Goal: Information Seeking & Learning: Learn about a topic

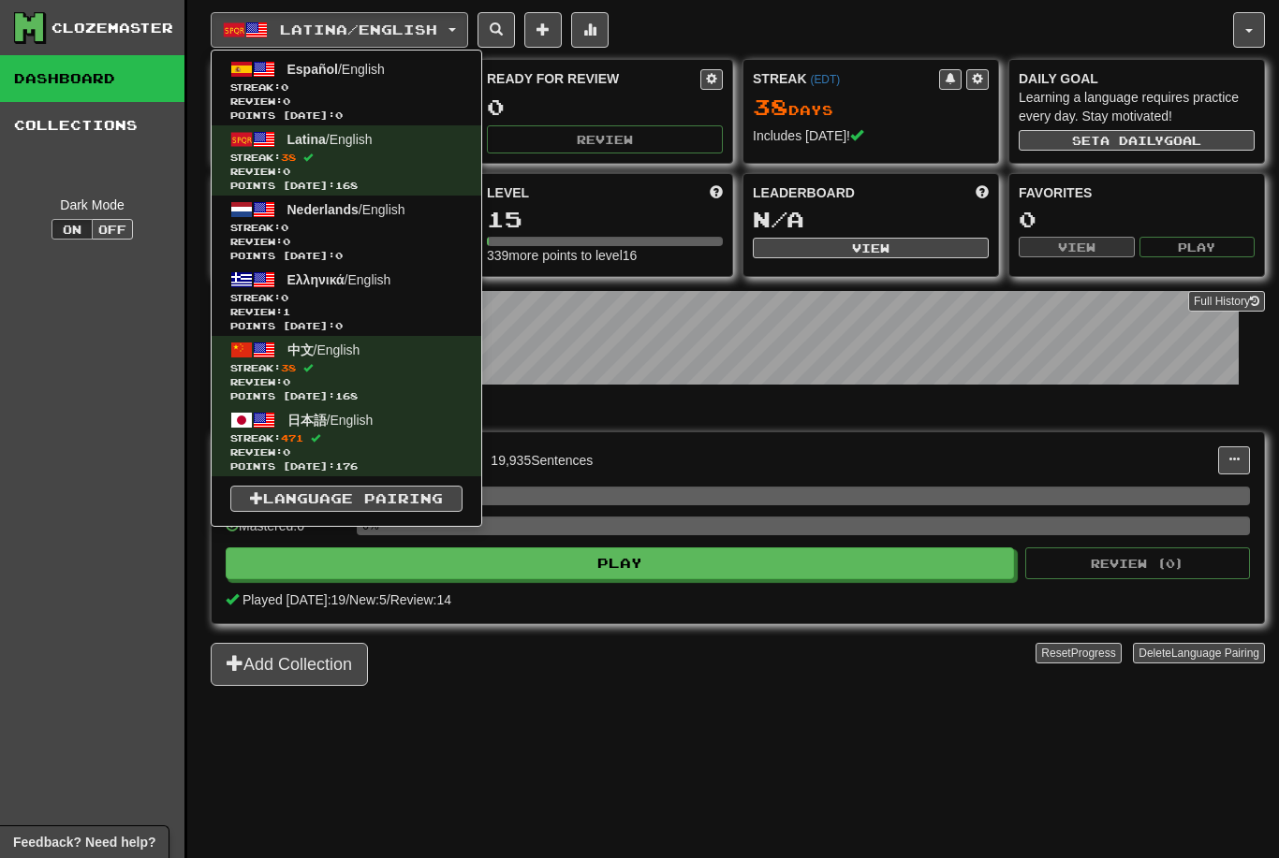
click at [327, 446] on span "Review: 0" at bounding box center [346, 453] width 232 height 14
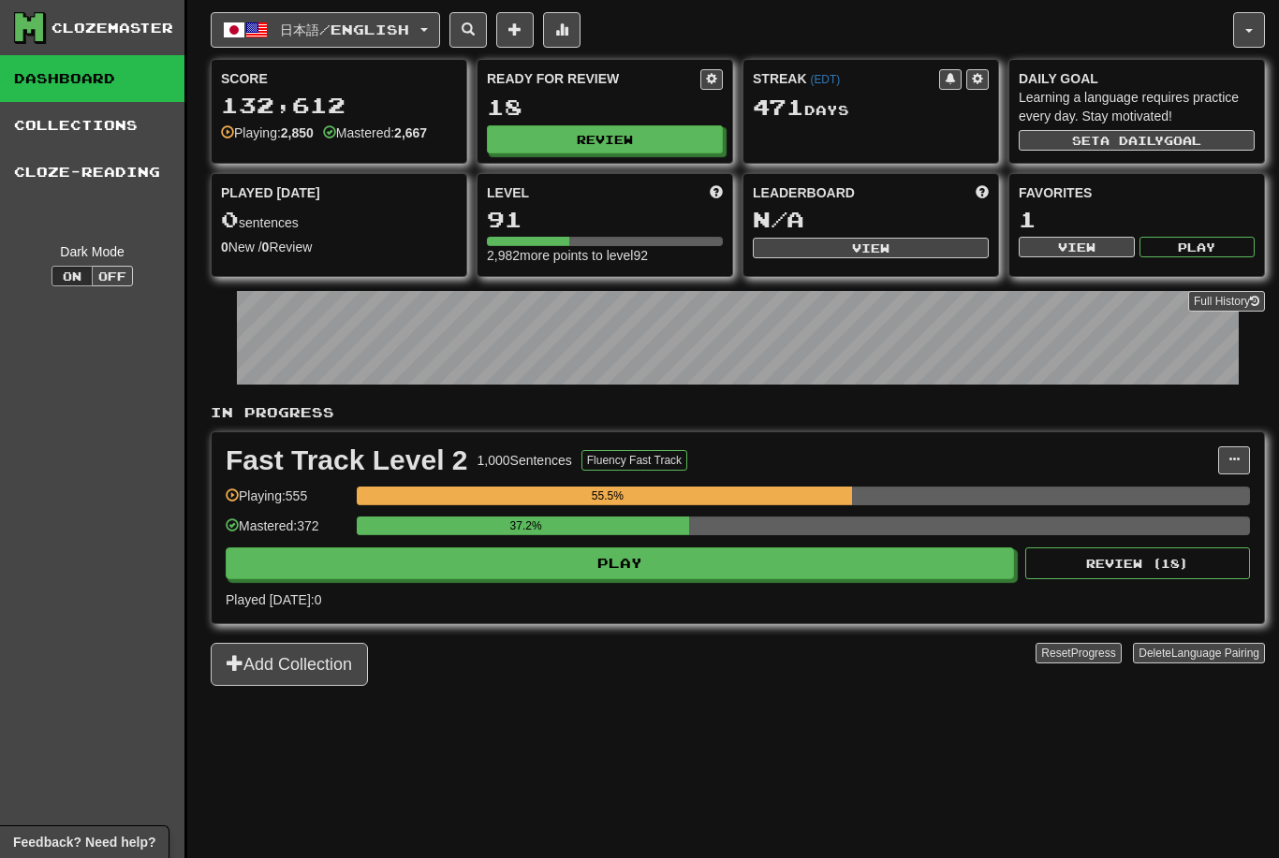
click at [795, 625] on div "In Progress Fast Track Level 2 1,000 Sentences Fluency Fast Track Manage Senten…" at bounding box center [738, 544] width 1054 height 283
click at [709, 557] on button "Play" at bounding box center [620, 564] width 788 height 32
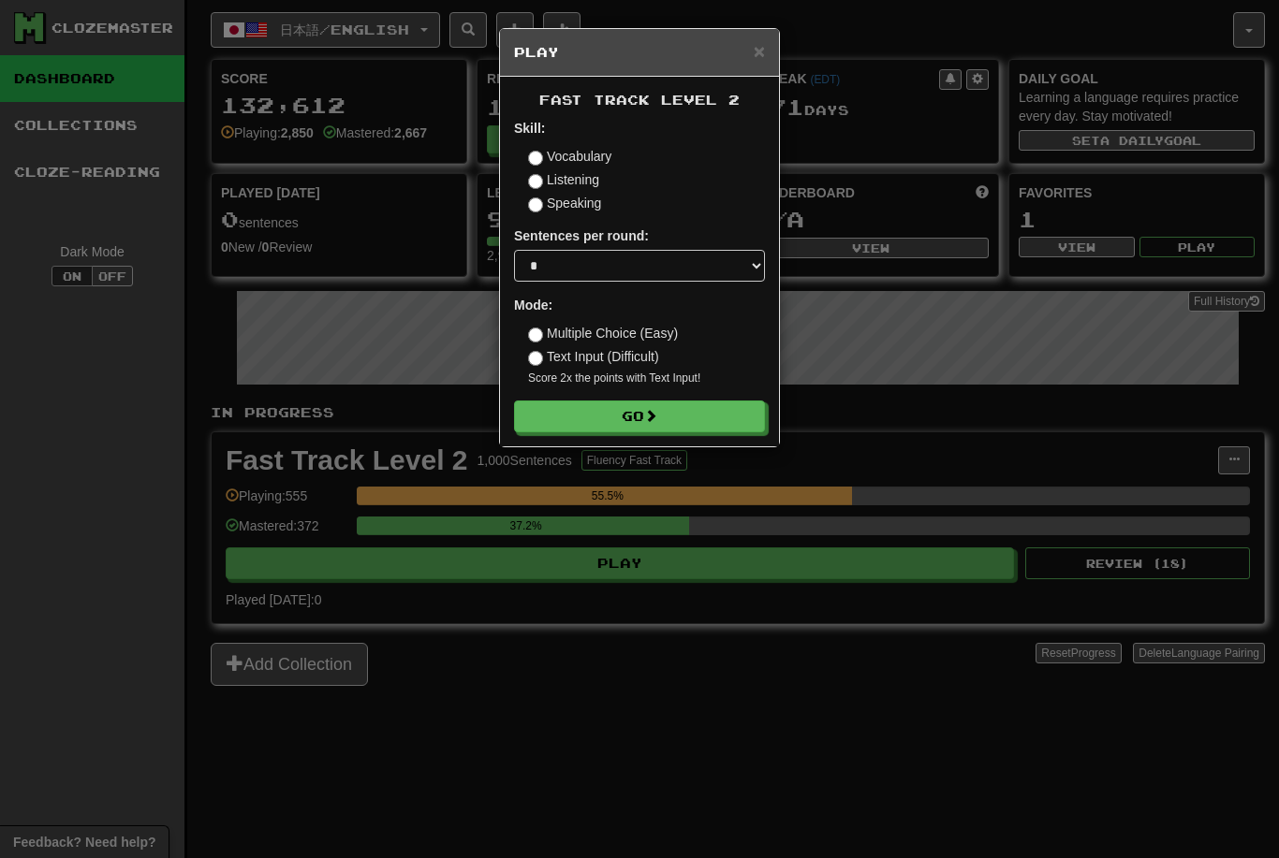
click at [653, 410] on span at bounding box center [650, 415] width 13 height 13
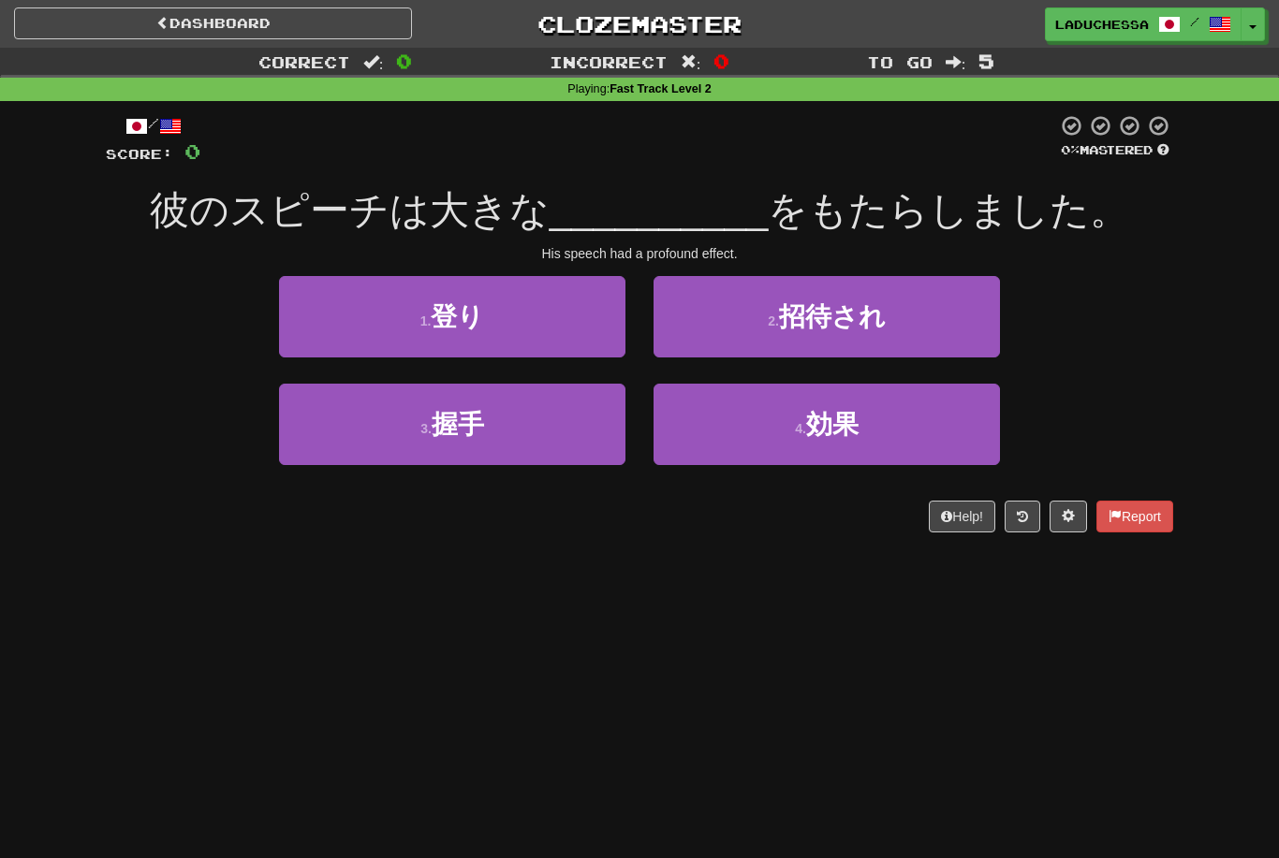
click at [837, 418] on span "効果" at bounding box center [832, 424] width 52 height 29
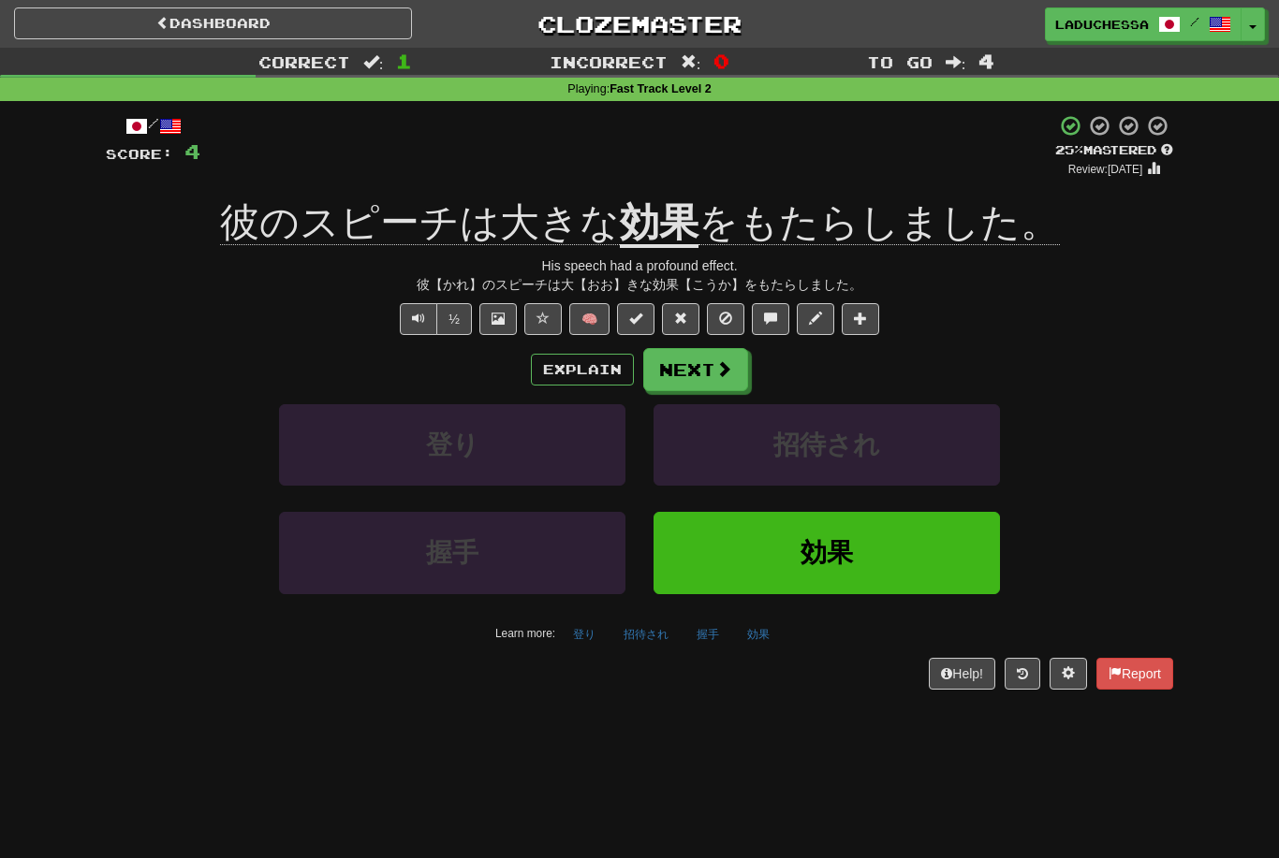
click at [708, 359] on button "Next" at bounding box center [695, 369] width 105 height 43
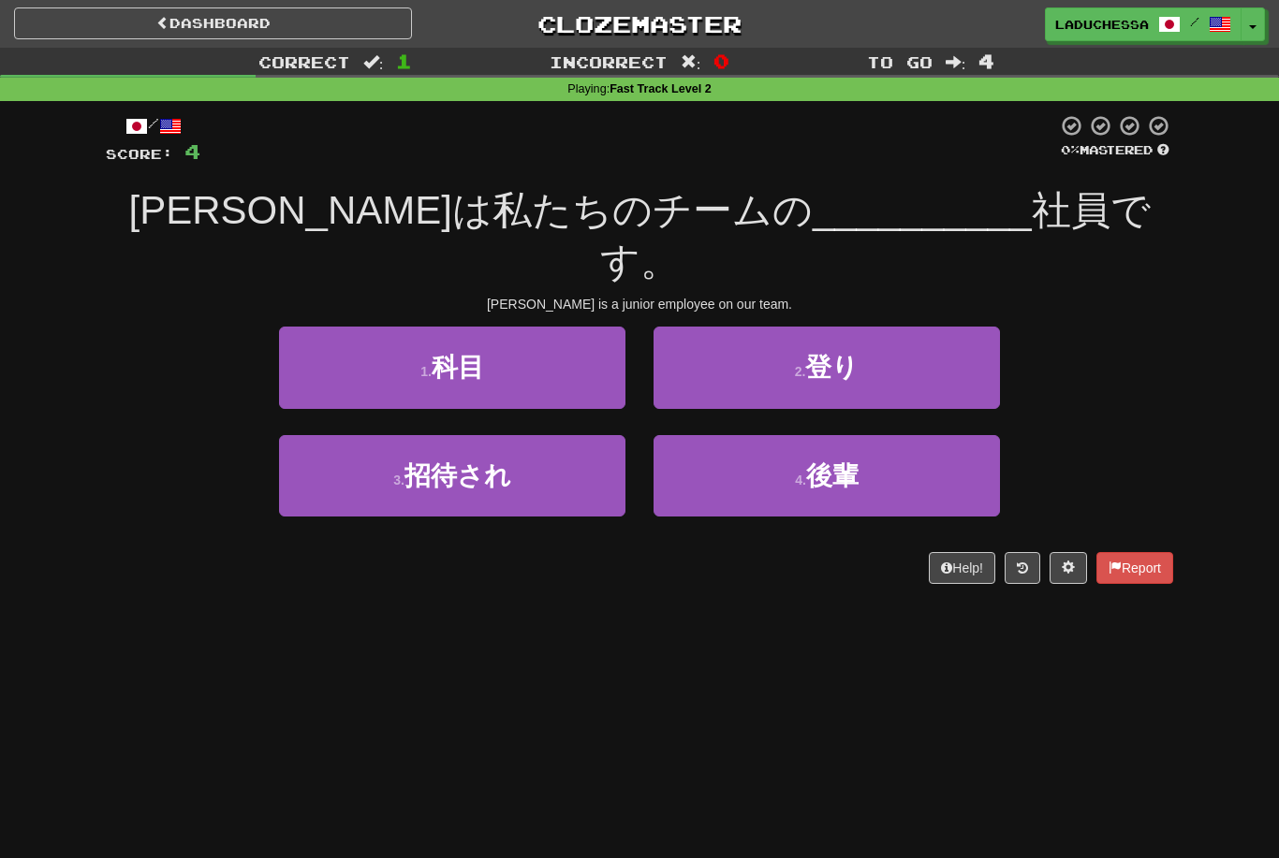
click at [840, 461] on span "後輩" at bounding box center [832, 475] width 52 height 29
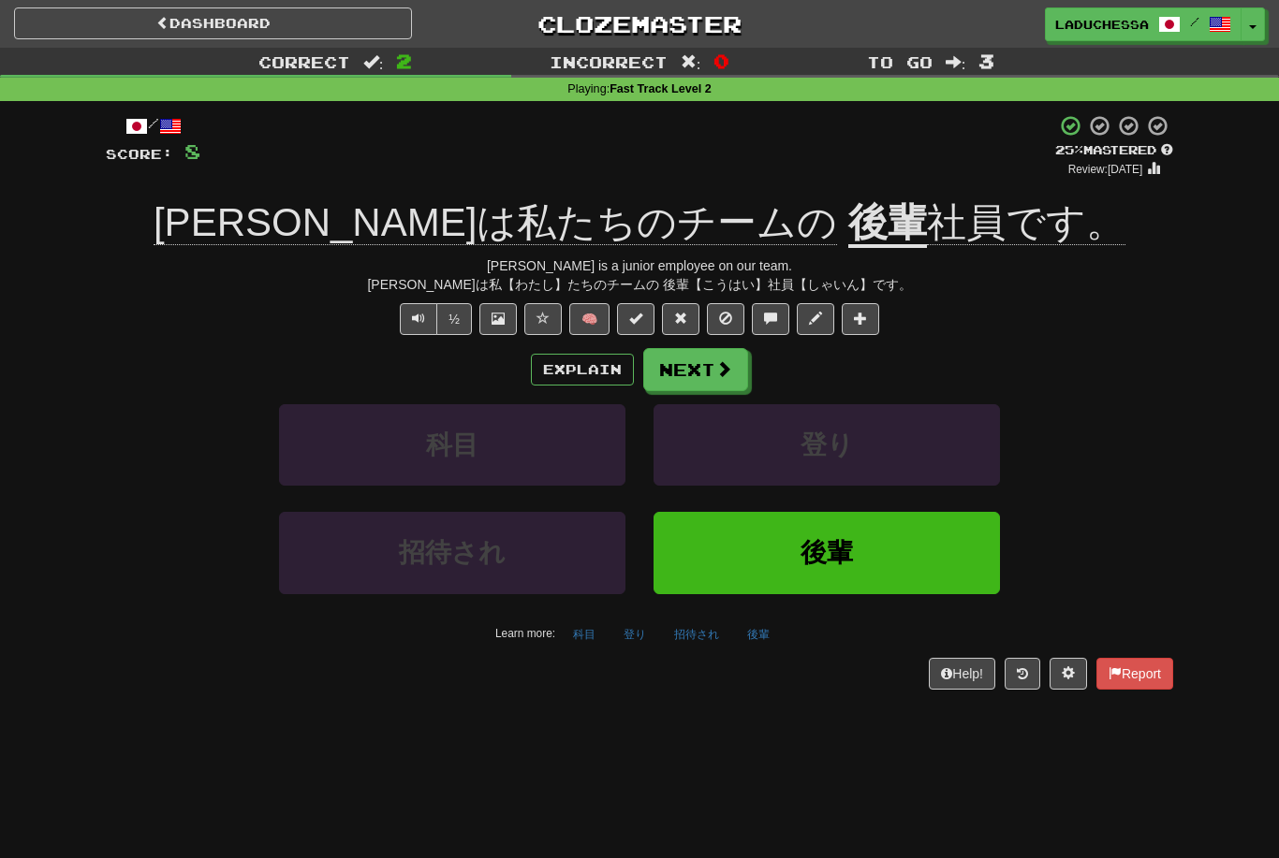
click at [715, 365] on span at bounding box center [723, 368] width 17 height 17
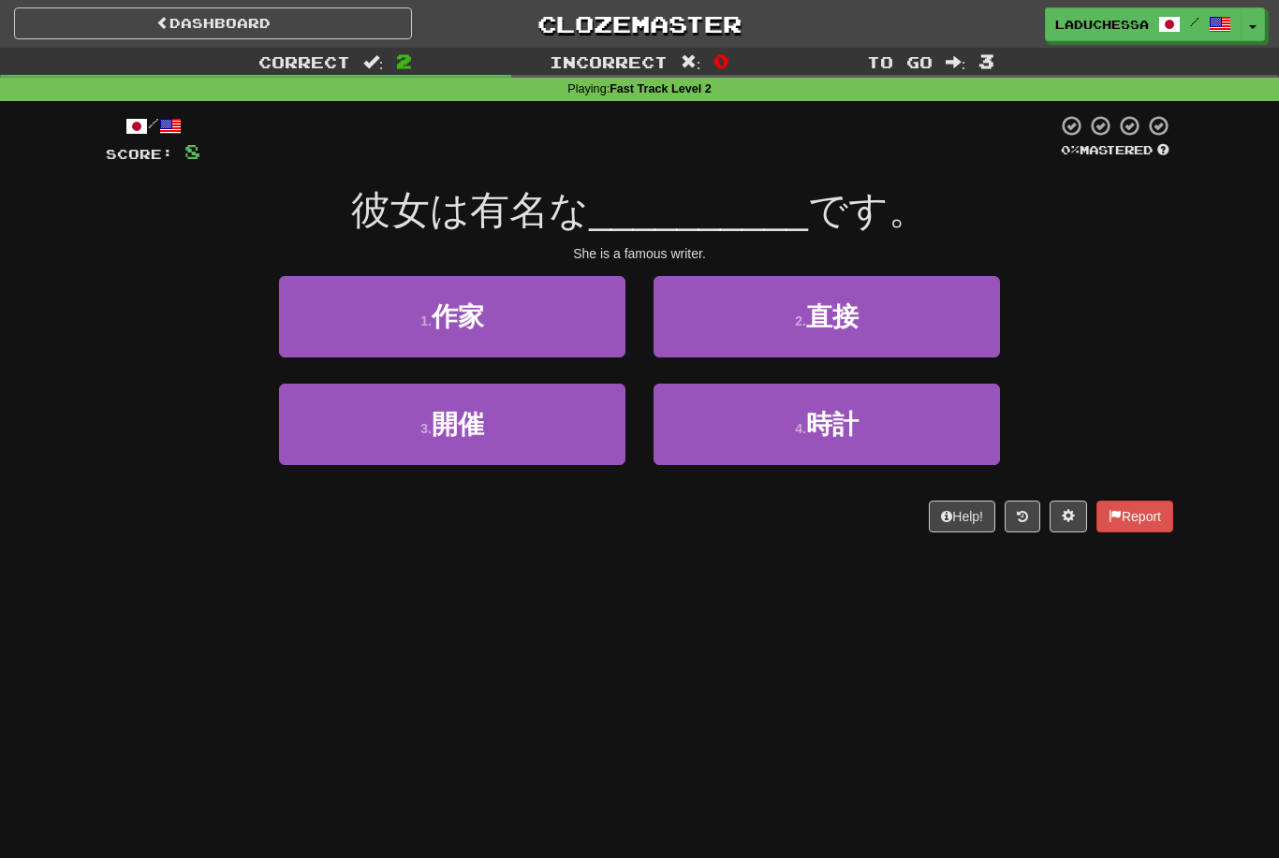
click at [530, 318] on button "1 . 作家" at bounding box center [452, 316] width 346 height 81
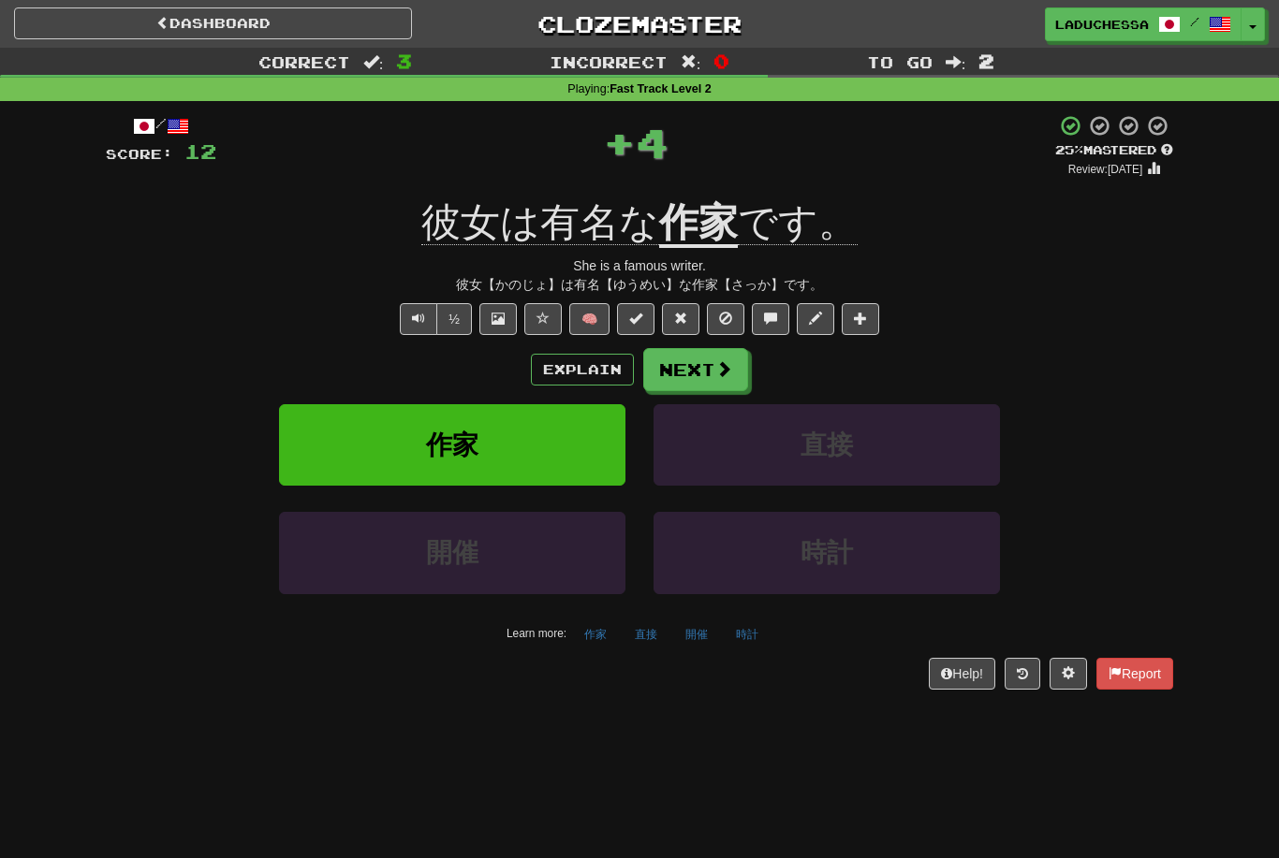
click at [724, 365] on span at bounding box center [723, 368] width 17 height 17
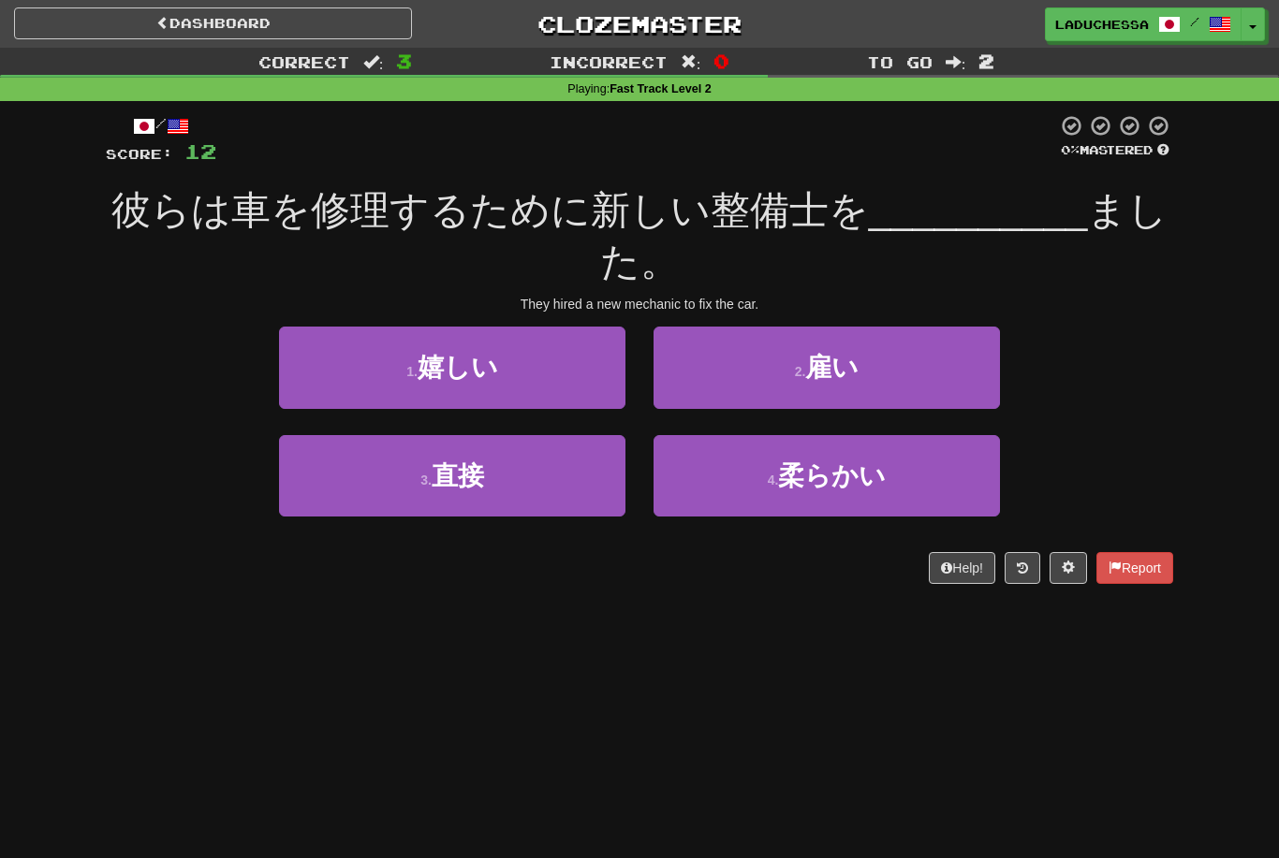
click at [520, 490] on button "3 . 直接" at bounding box center [452, 475] width 346 height 81
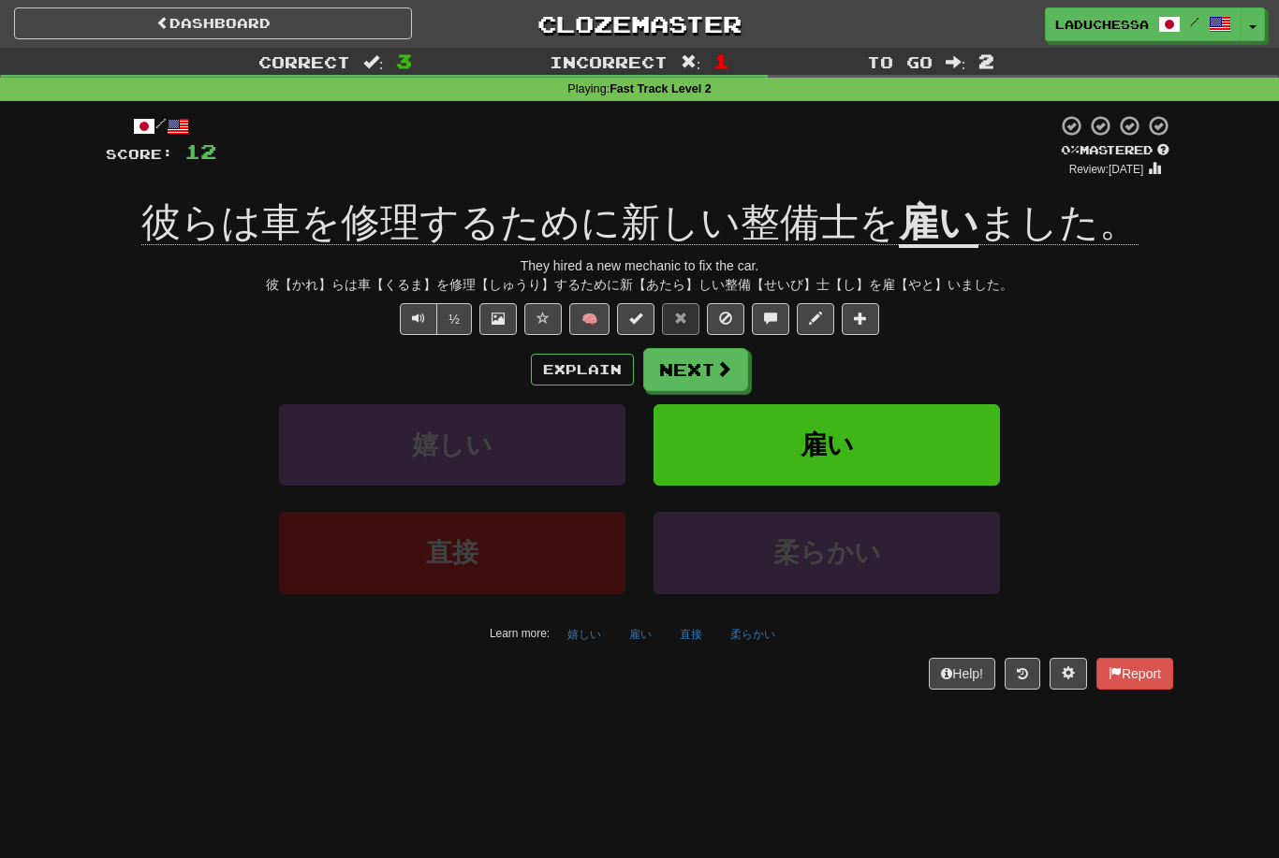
click at [724, 369] on span at bounding box center [723, 368] width 17 height 17
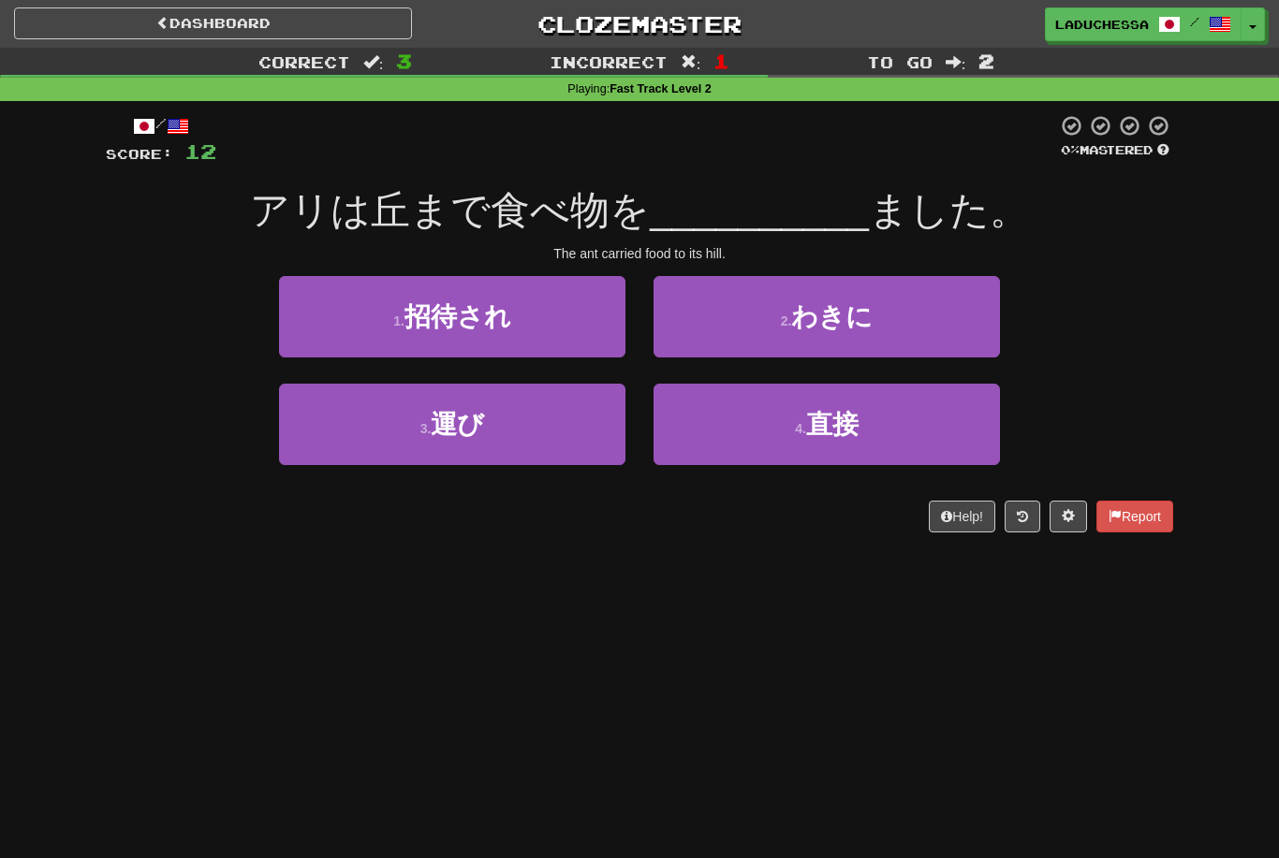
click at [547, 442] on button "3 . 運び" at bounding box center [452, 424] width 346 height 81
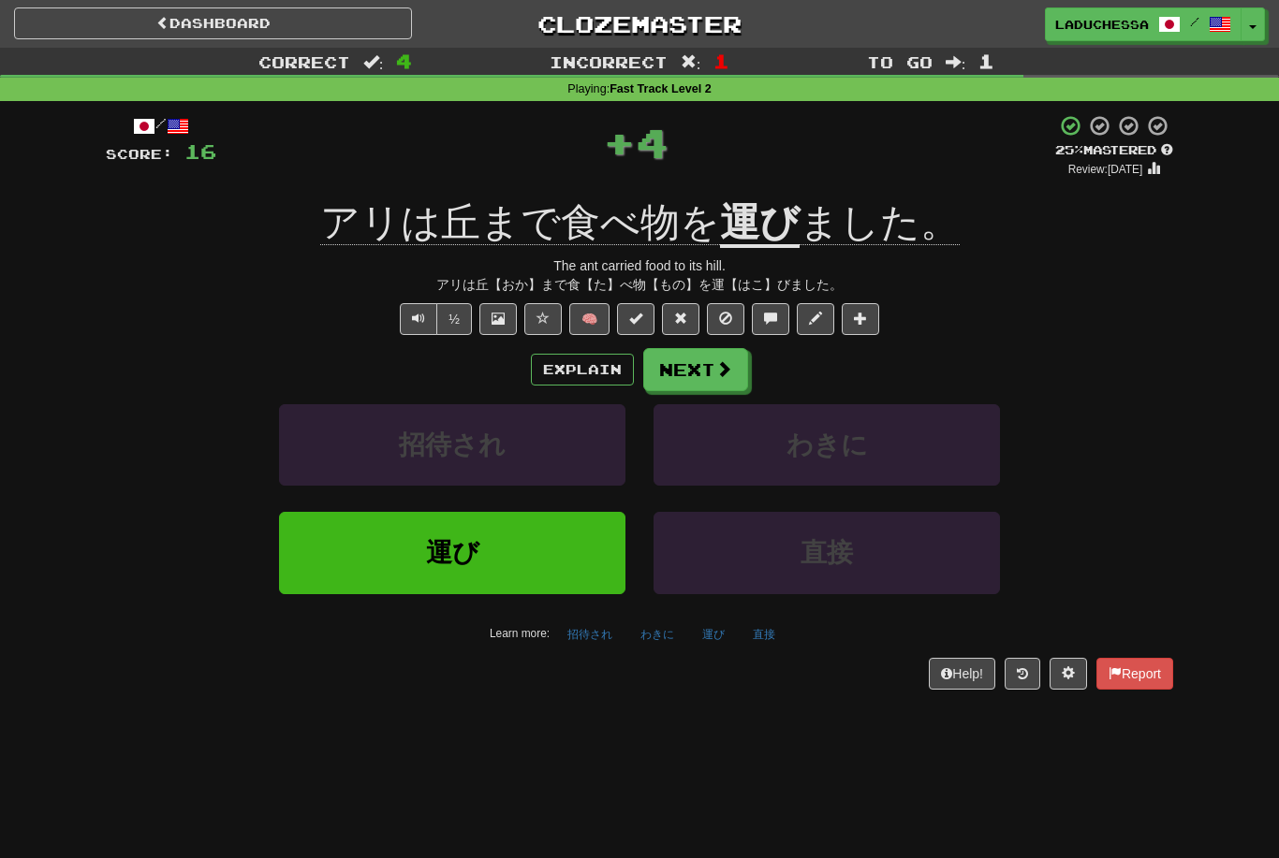
click at [709, 369] on button "Next" at bounding box center [695, 369] width 105 height 43
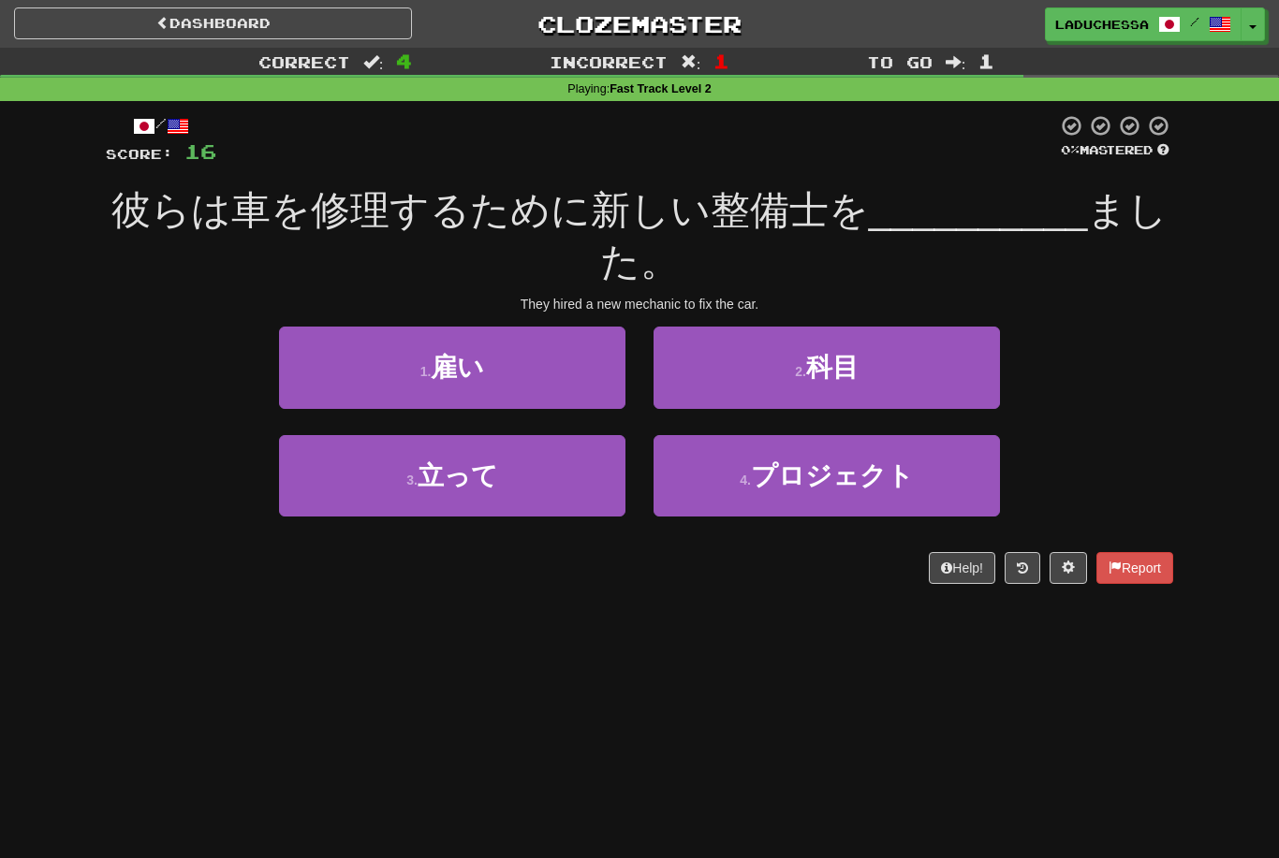
click at [536, 373] on button "1 . 雇い" at bounding box center [452, 367] width 346 height 81
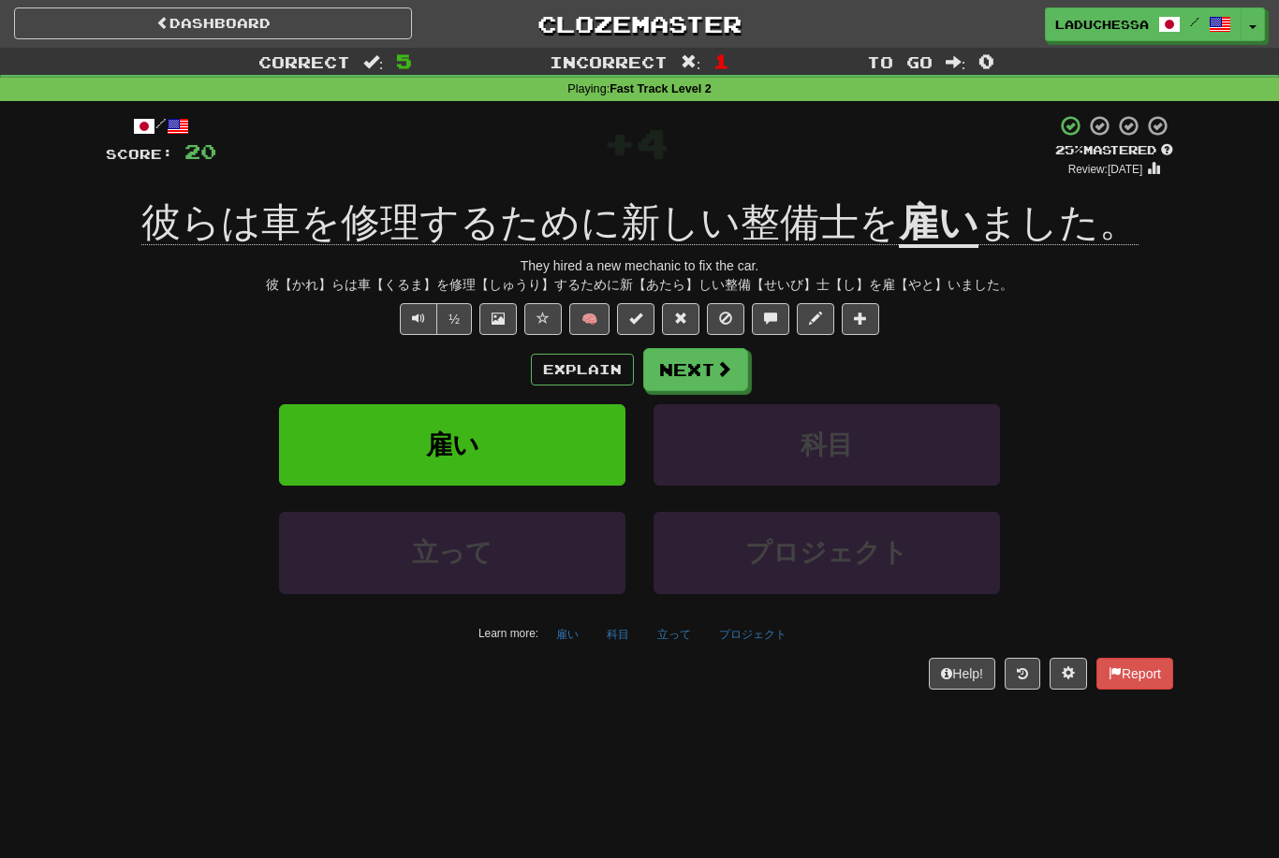
click at [706, 365] on button "Next" at bounding box center [695, 369] width 105 height 43
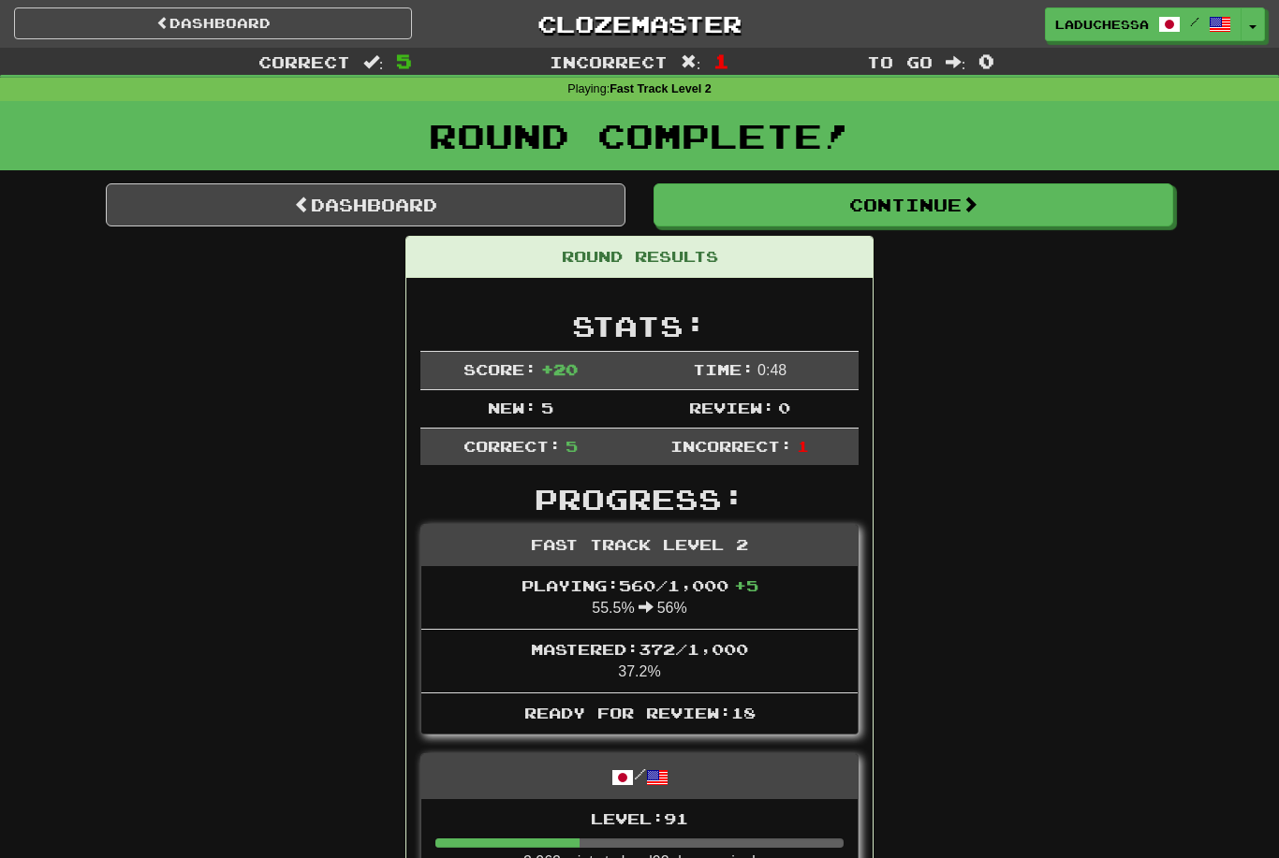
click at [383, 188] on link "Dashboard" at bounding box center [365, 204] width 519 height 43
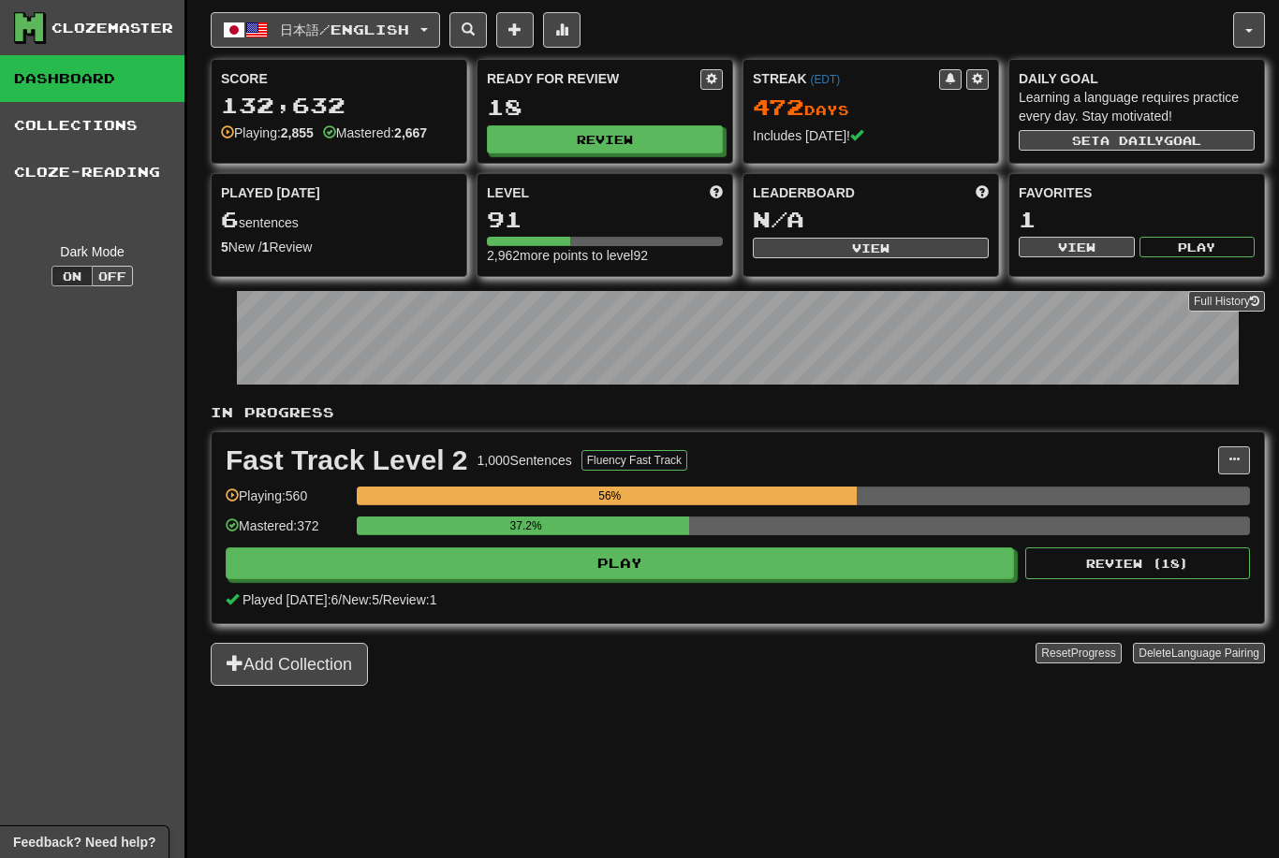
click at [631, 139] on button "Review" at bounding box center [605, 139] width 236 height 28
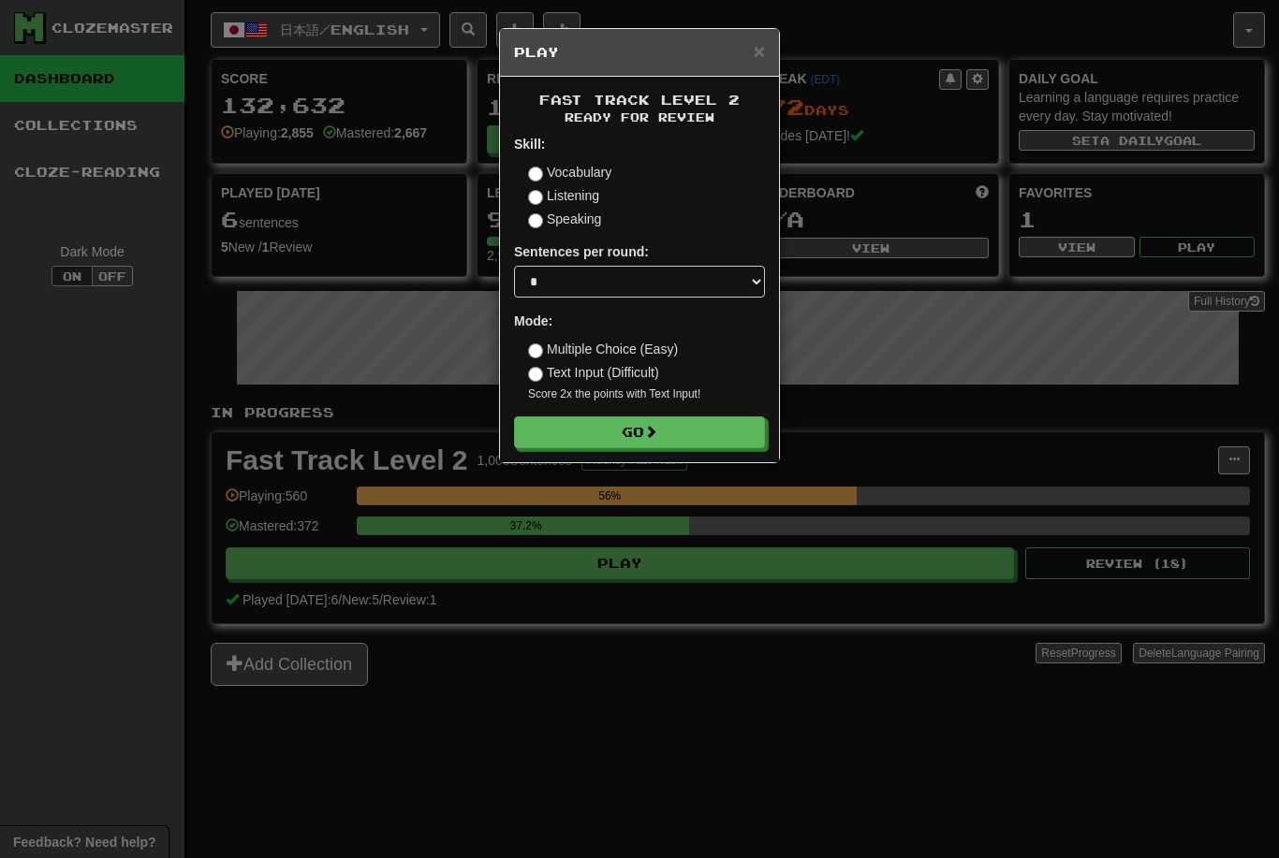
click at [657, 430] on span at bounding box center [650, 431] width 13 height 13
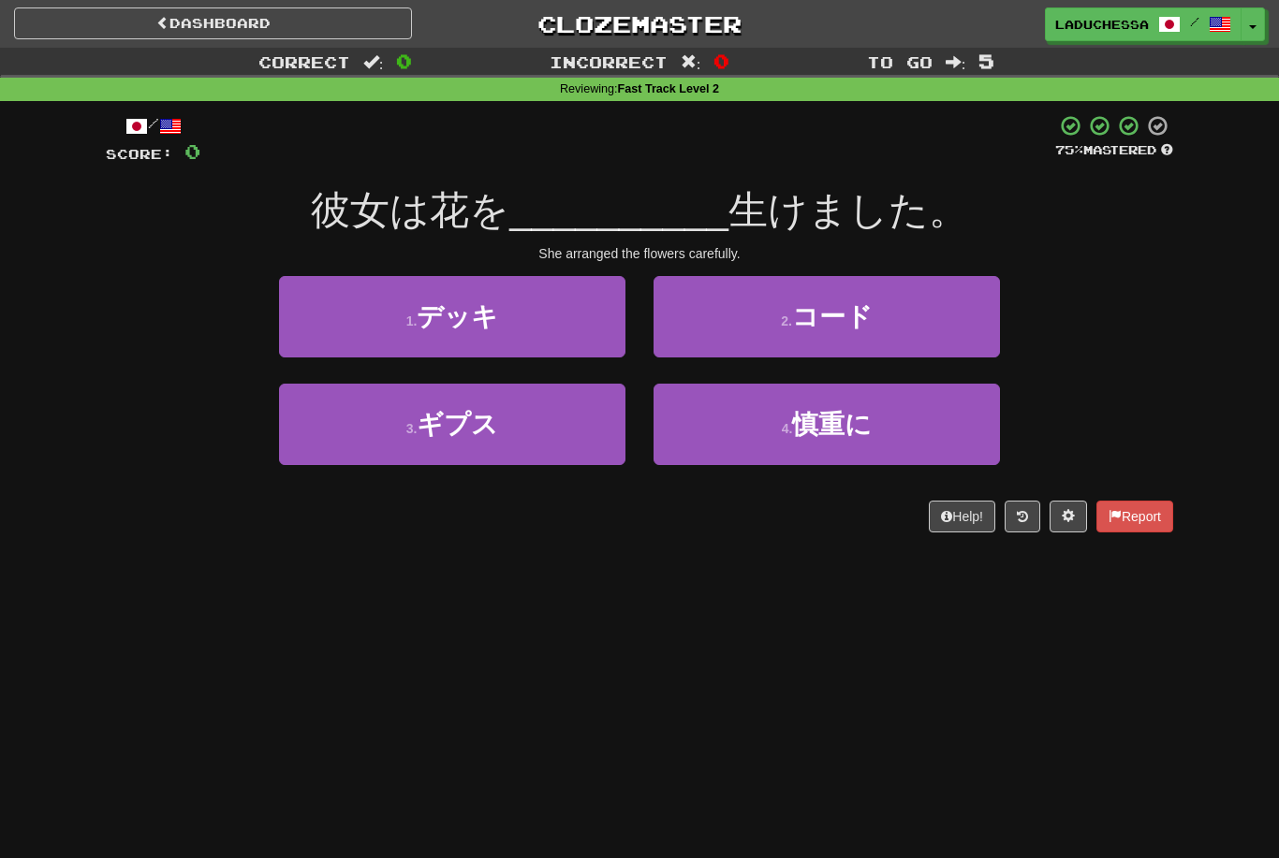
click at [859, 445] on button "4 . 慎重に" at bounding box center [826, 424] width 346 height 81
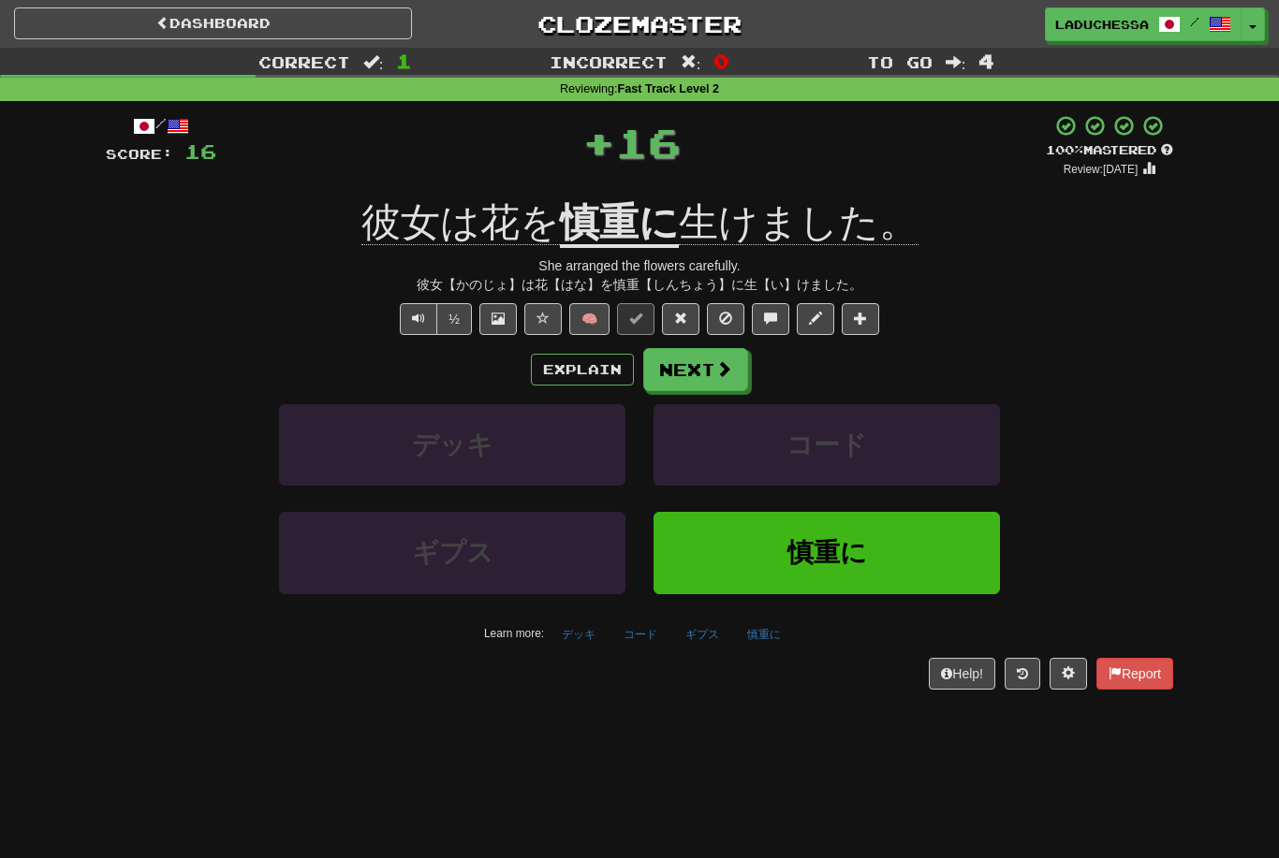
click at [704, 373] on button "Next" at bounding box center [695, 369] width 105 height 43
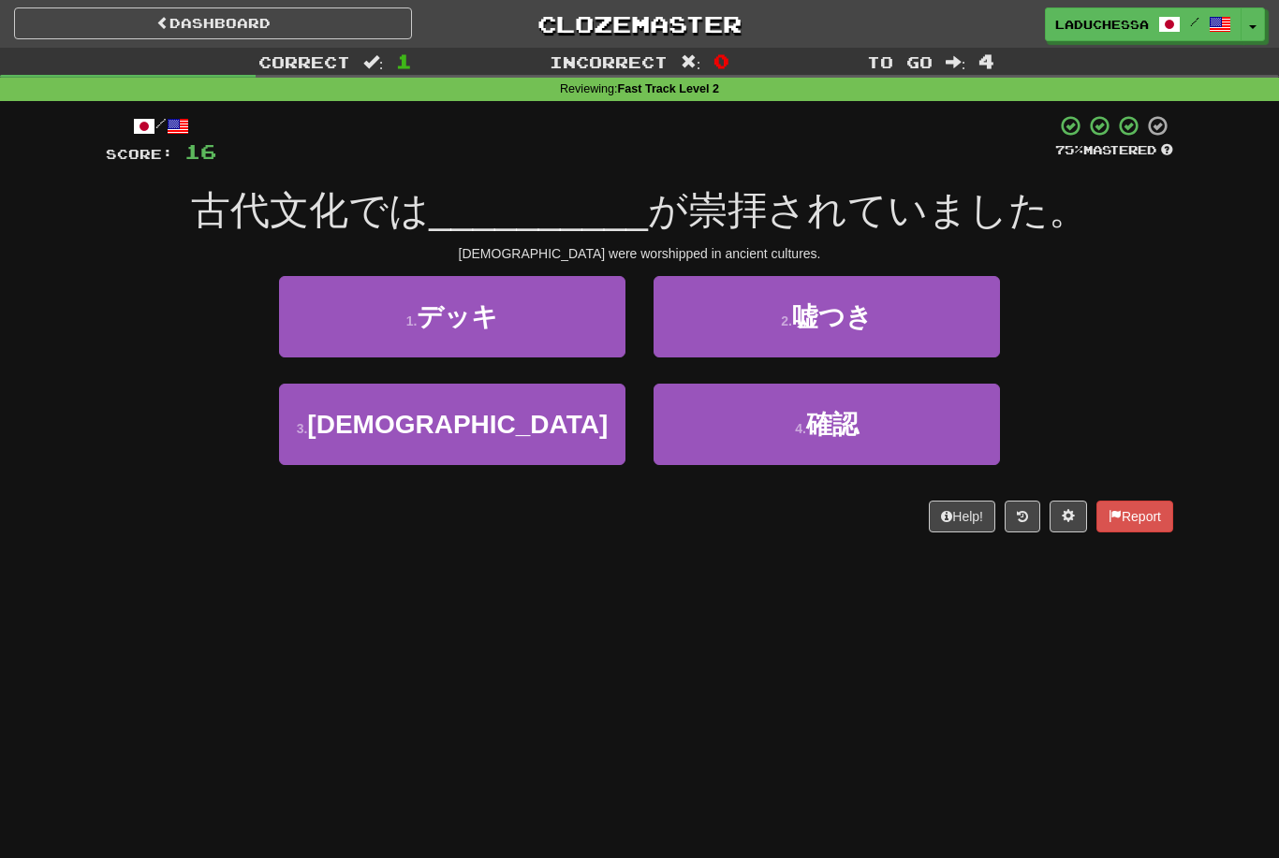
click at [543, 429] on button "3 . 神" at bounding box center [452, 424] width 346 height 81
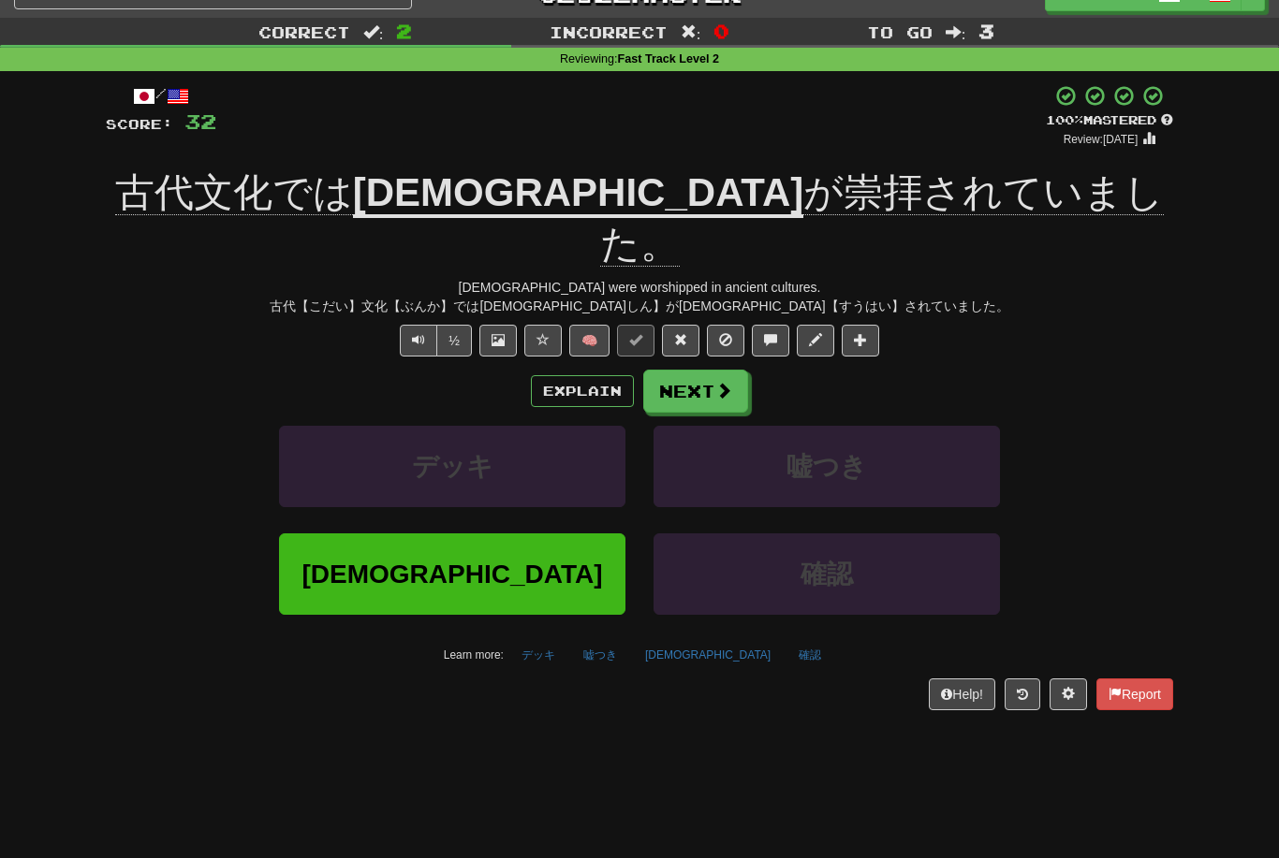
scroll to position [30, 0]
click at [684, 370] on button "Next" at bounding box center [695, 391] width 105 height 43
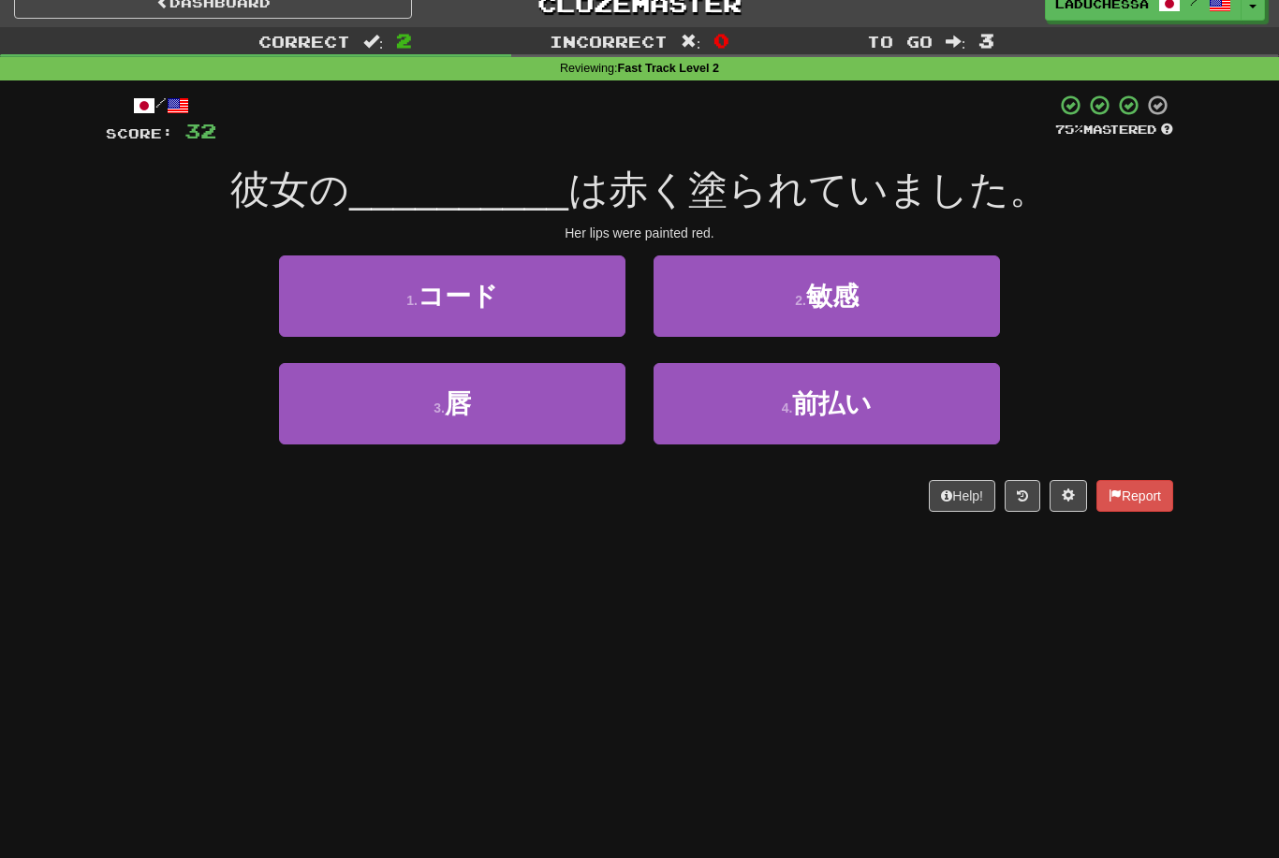
scroll to position [0, 0]
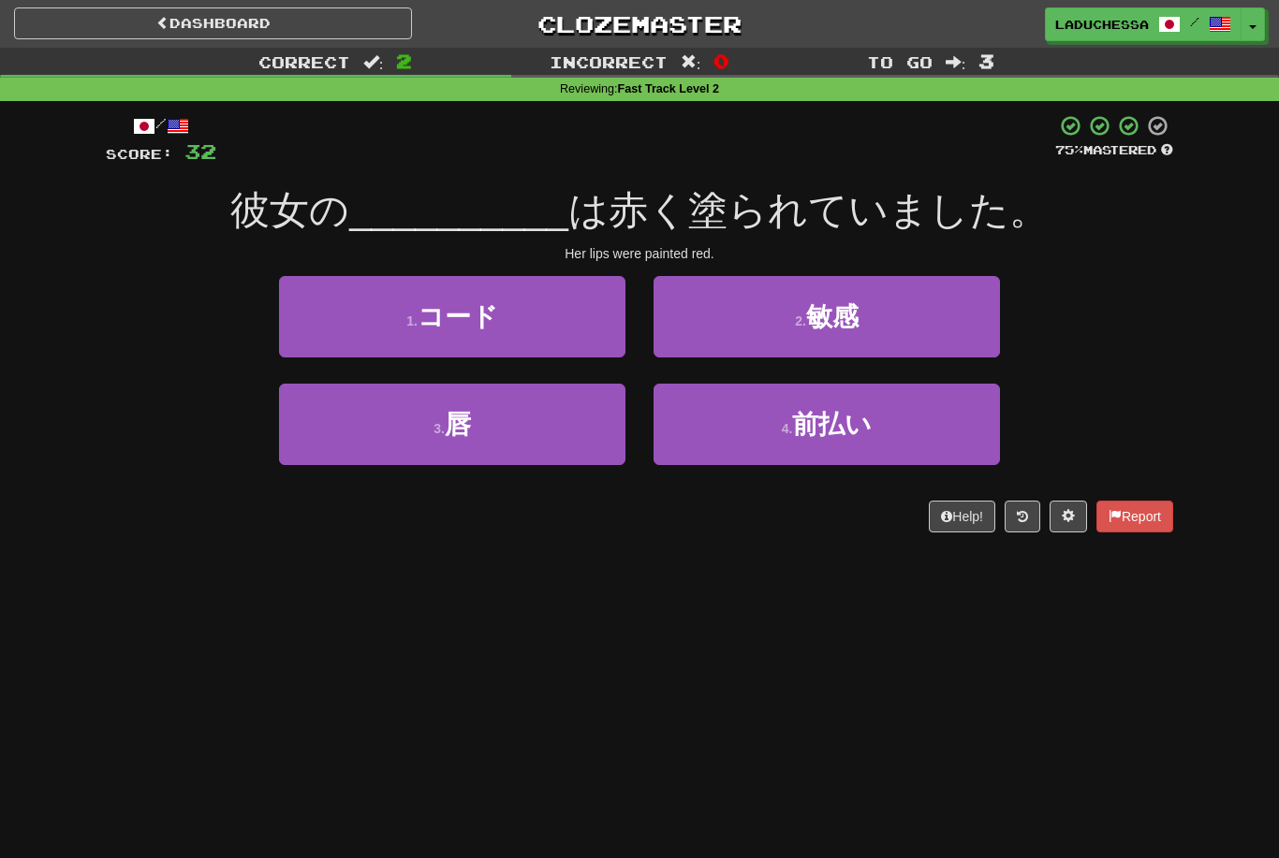
click at [548, 432] on button "3 . 唇" at bounding box center [452, 424] width 346 height 81
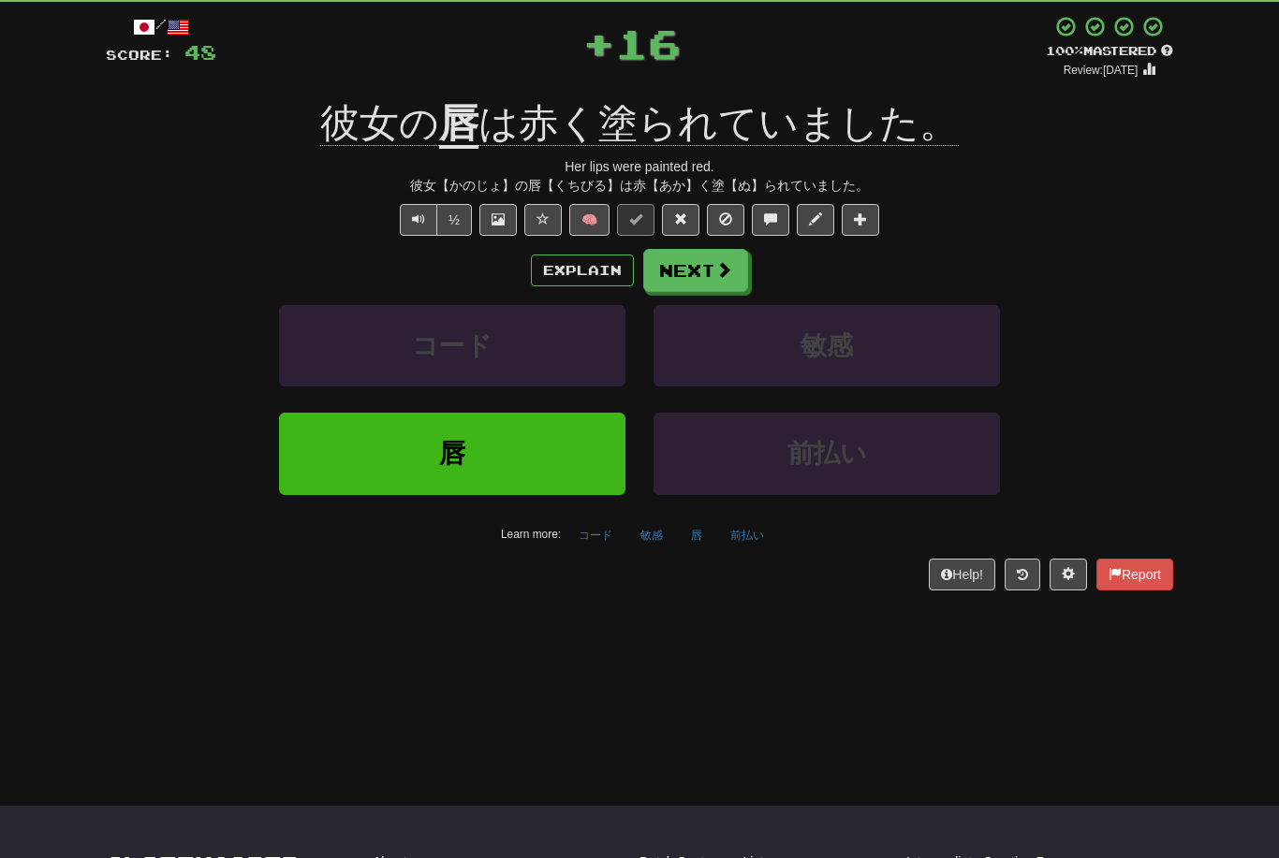
scroll to position [99, 0]
click at [712, 256] on button "Next" at bounding box center [695, 270] width 105 height 43
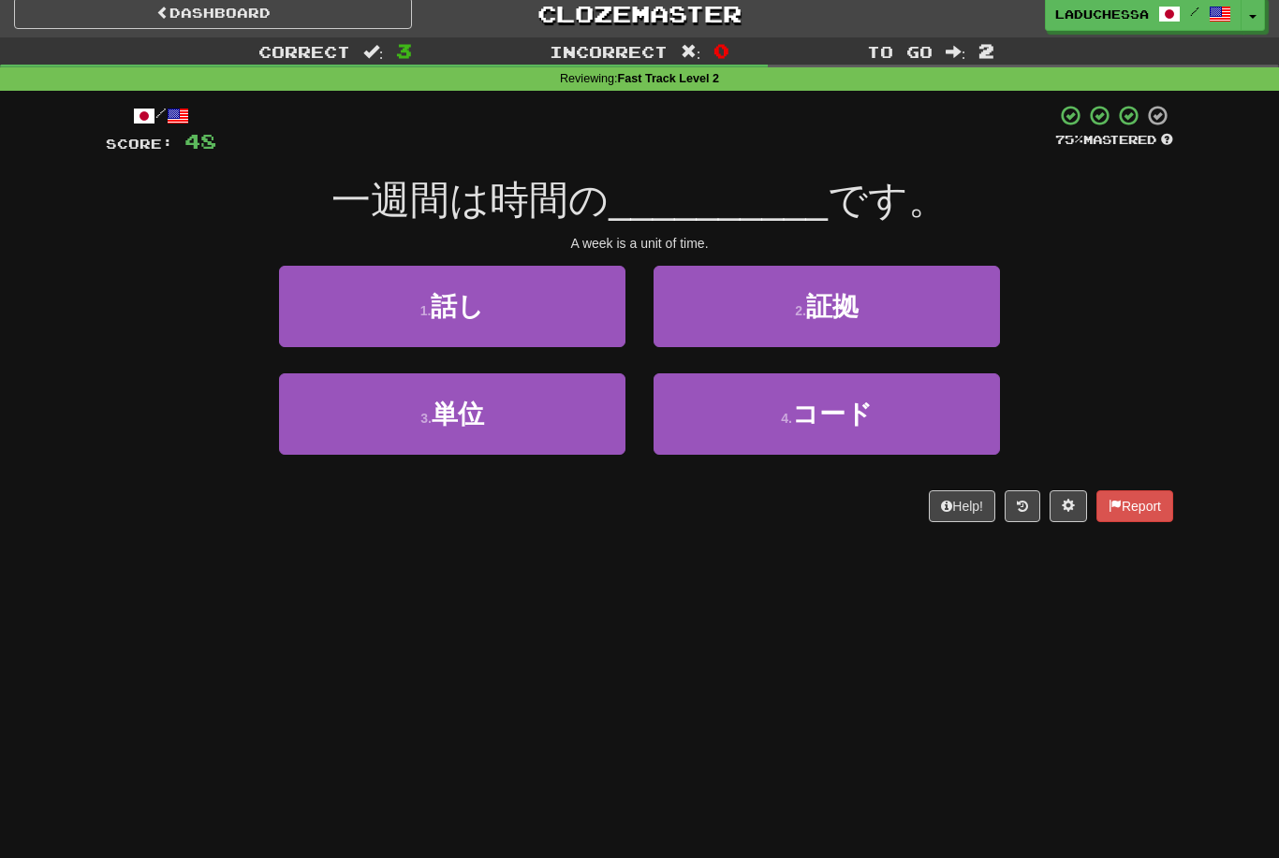
scroll to position [0, 0]
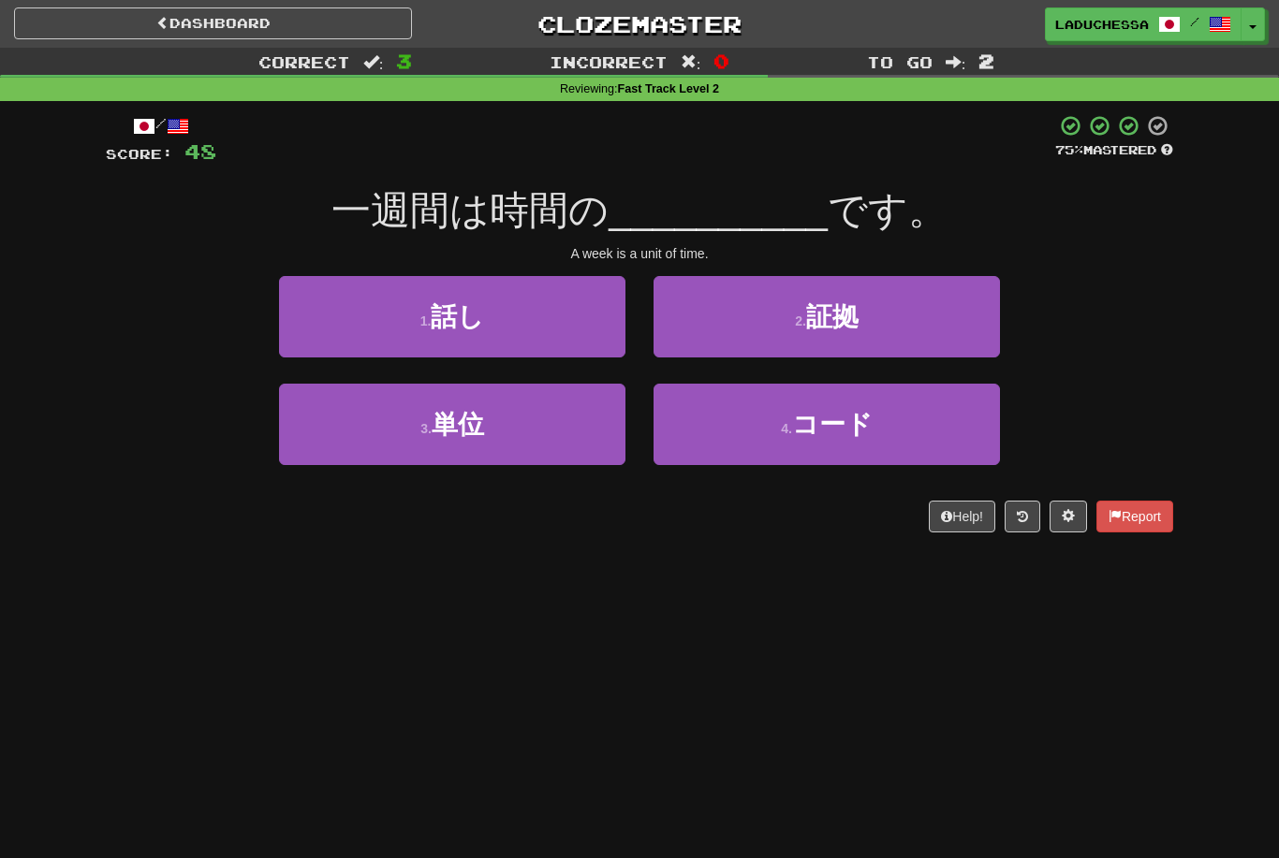
click at [567, 432] on button "3 . 単位" at bounding box center [452, 424] width 346 height 81
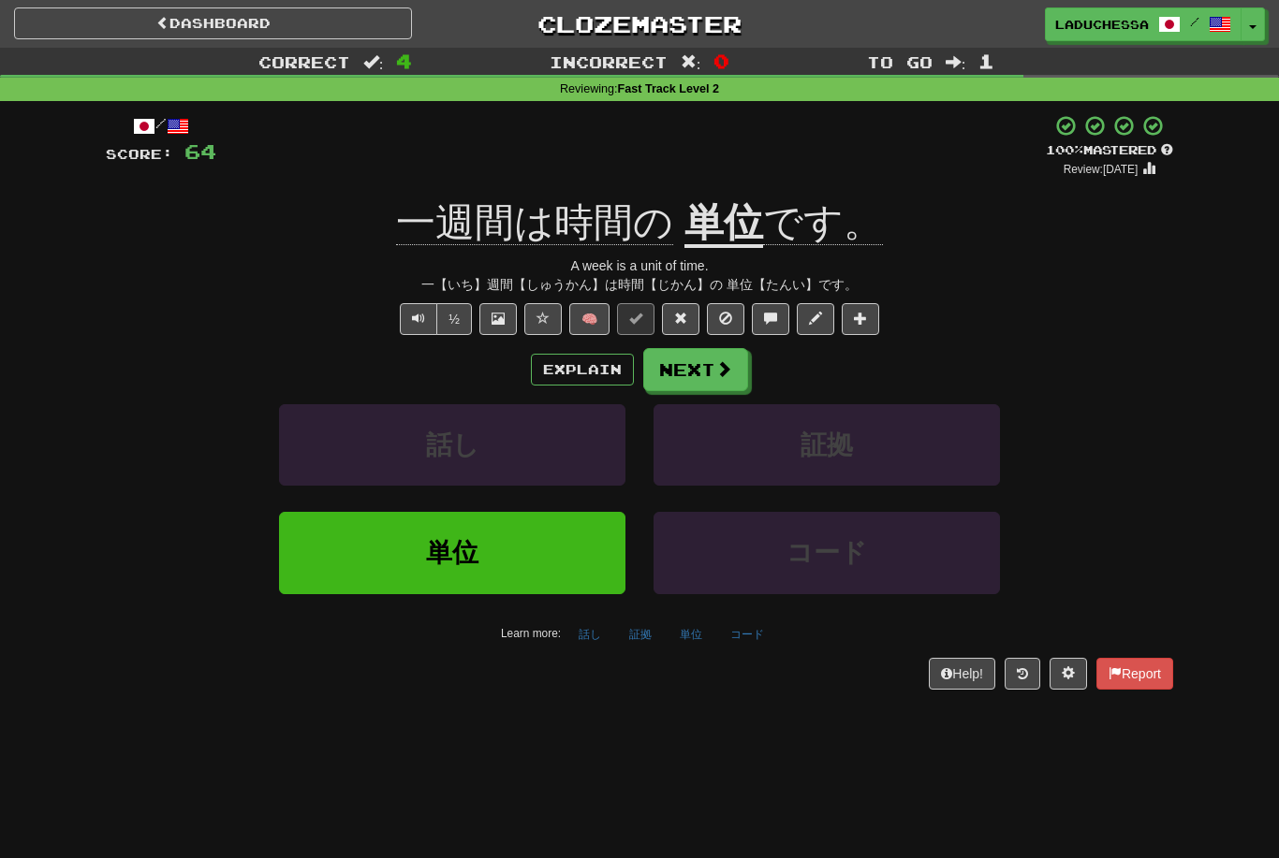
click at [712, 375] on button "Next" at bounding box center [695, 369] width 105 height 43
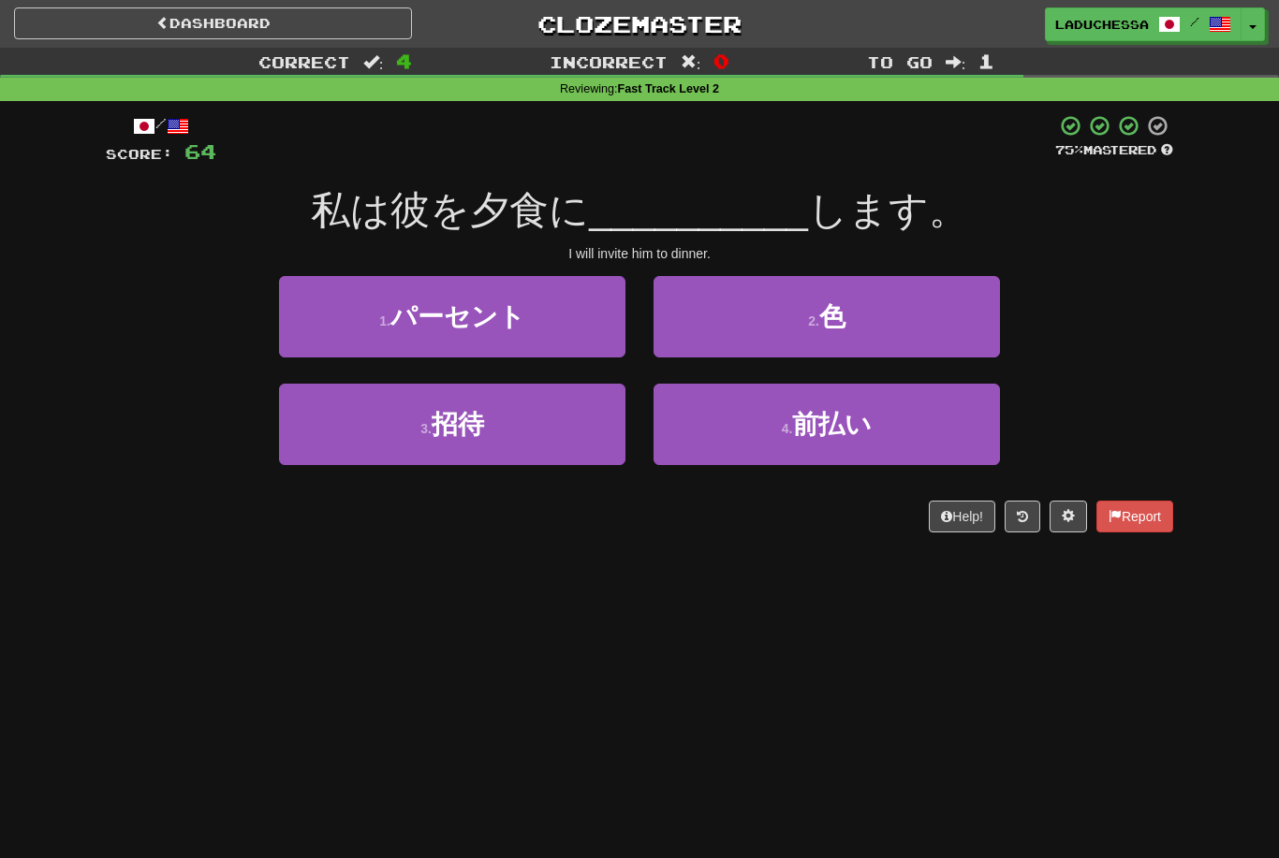
click at [518, 434] on button "3 . 招待" at bounding box center [452, 424] width 346 height 81
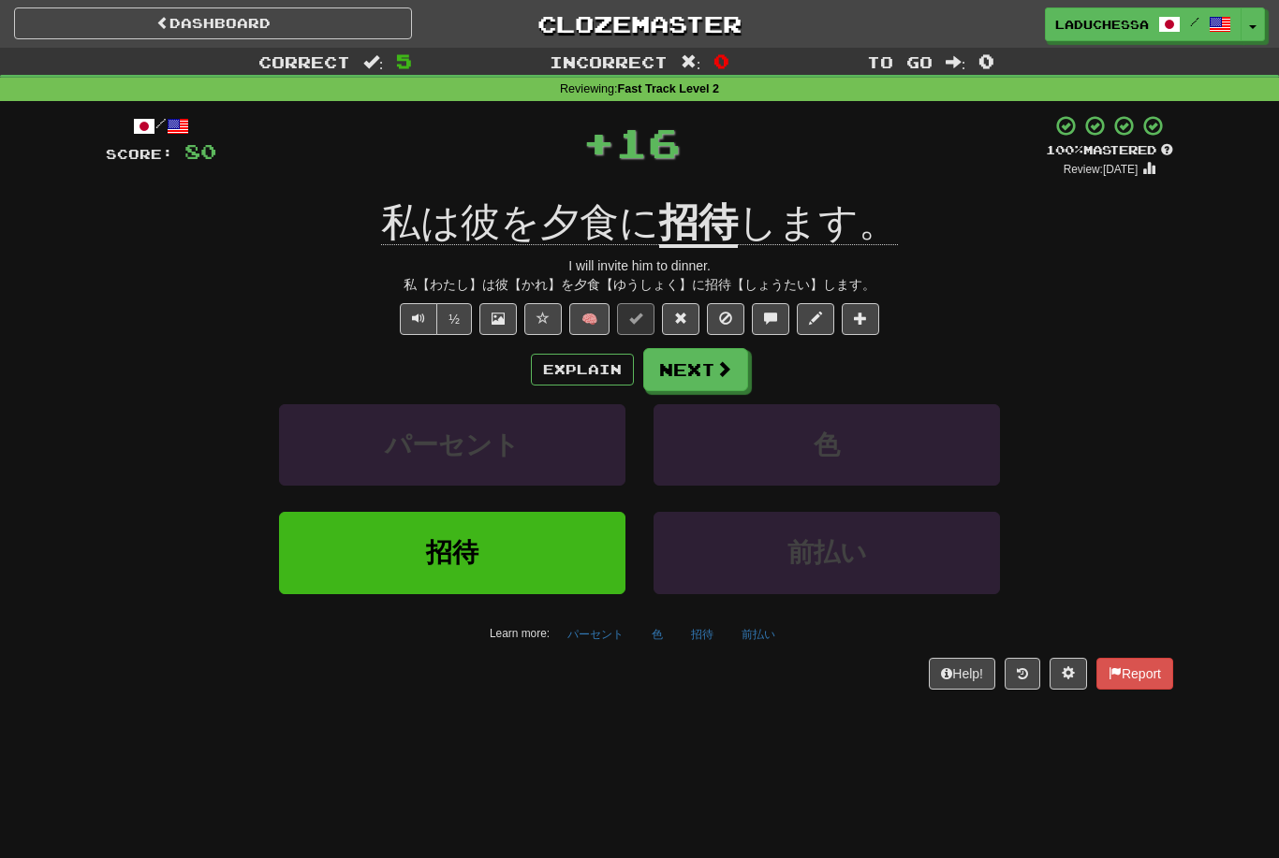
click at [702, 384] on button "Next" at bounding box center [695, 369] width 105 height 43
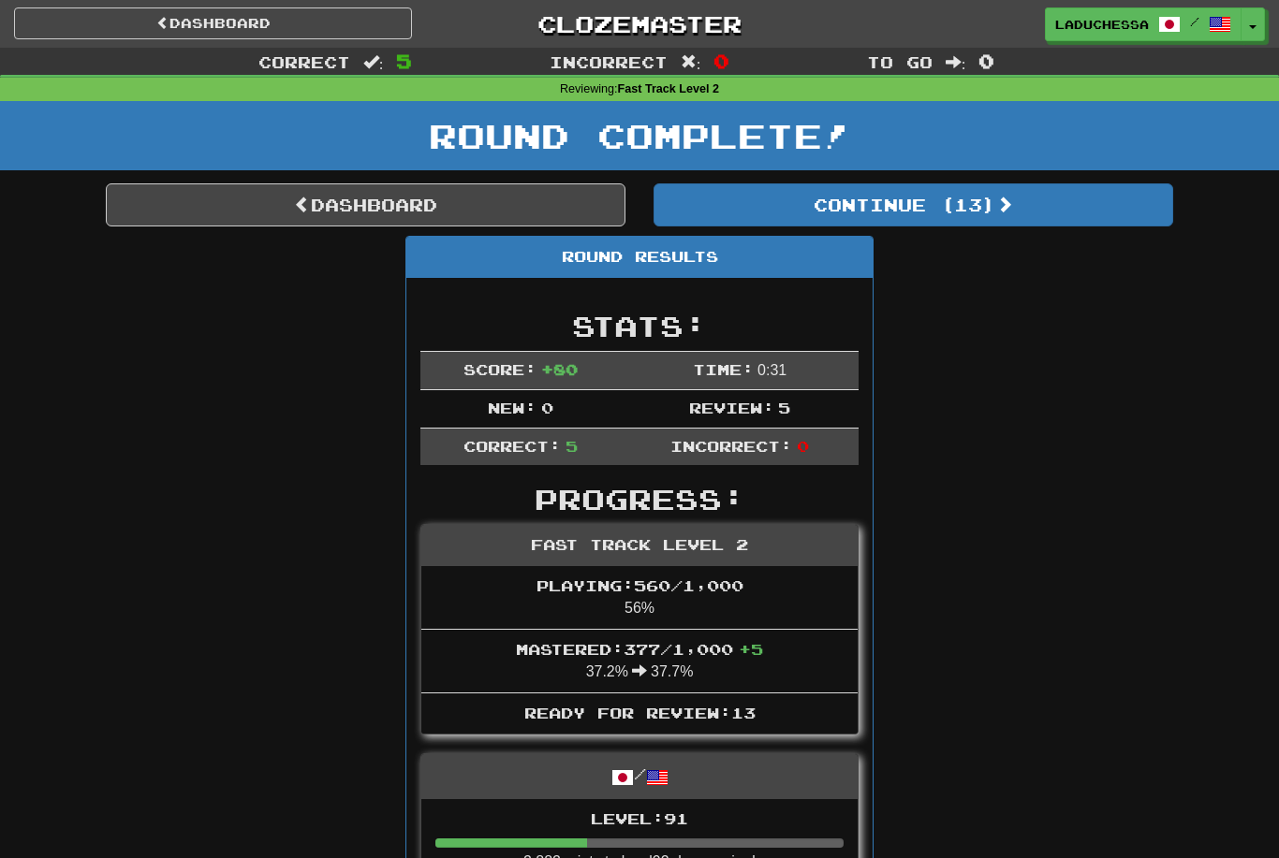
click at [1002, 205] on span at bounding box center [1004, 204] width 17 height 17
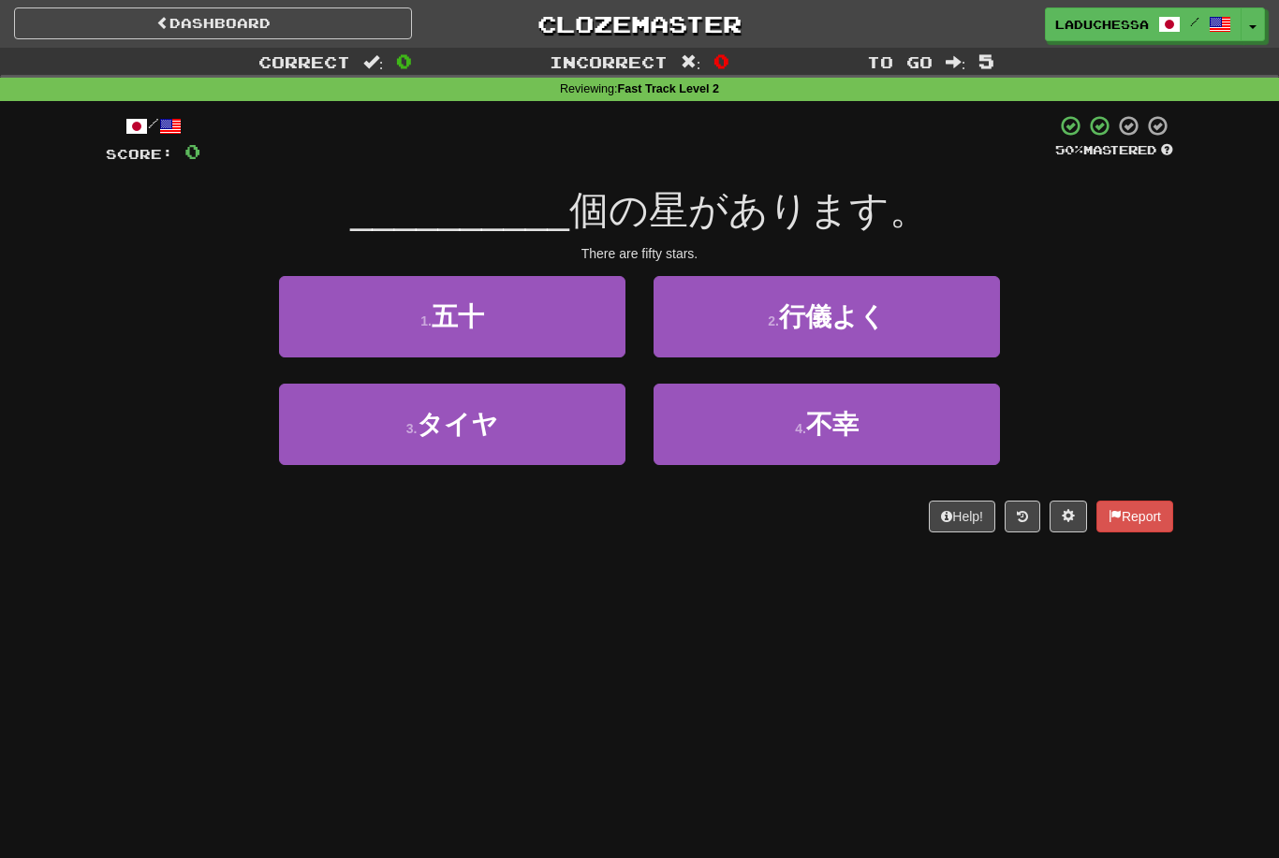
click at [511, 316] on button "1 . 五十" at bounding box center [452, 316] width 346 height 81
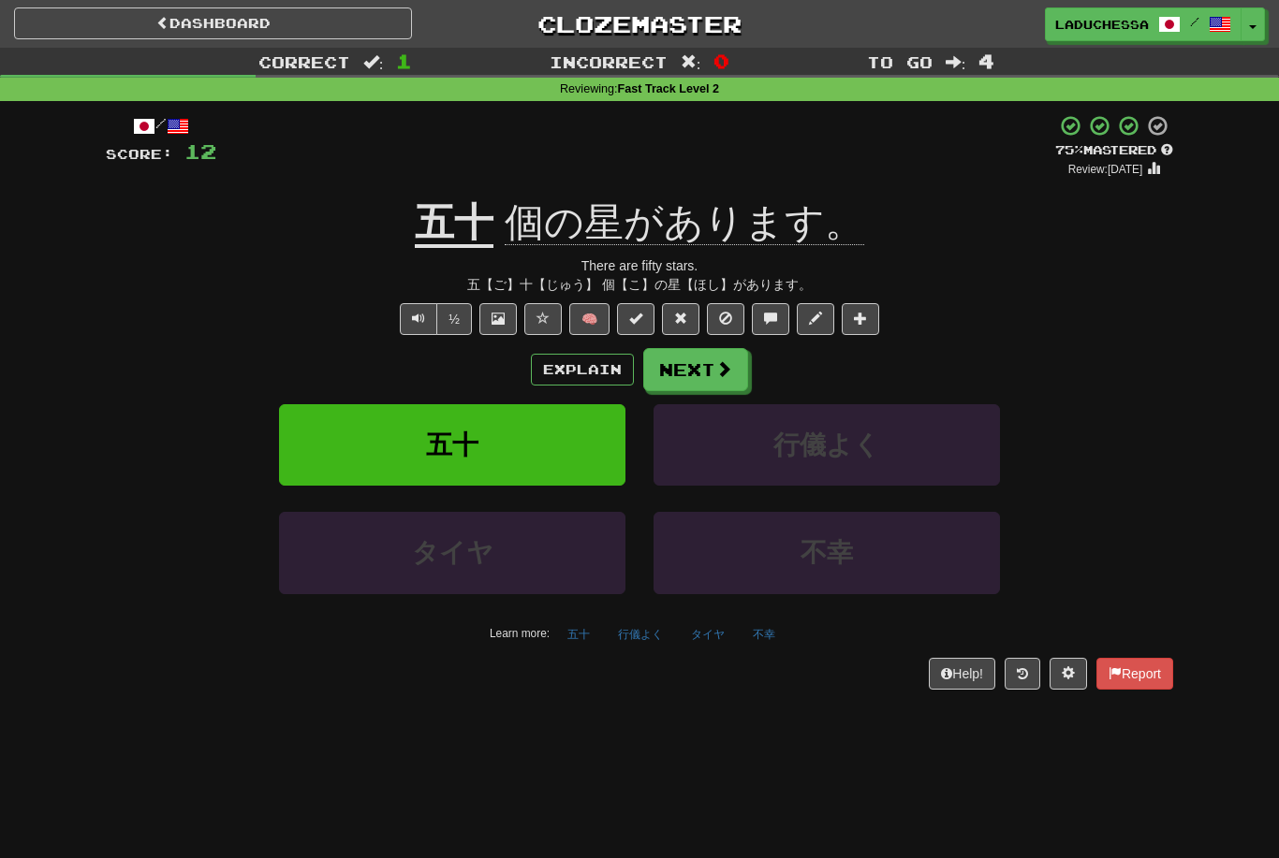
click at [702, 378] on button "Next" at bounding box center [695, 369] width 105 height 43
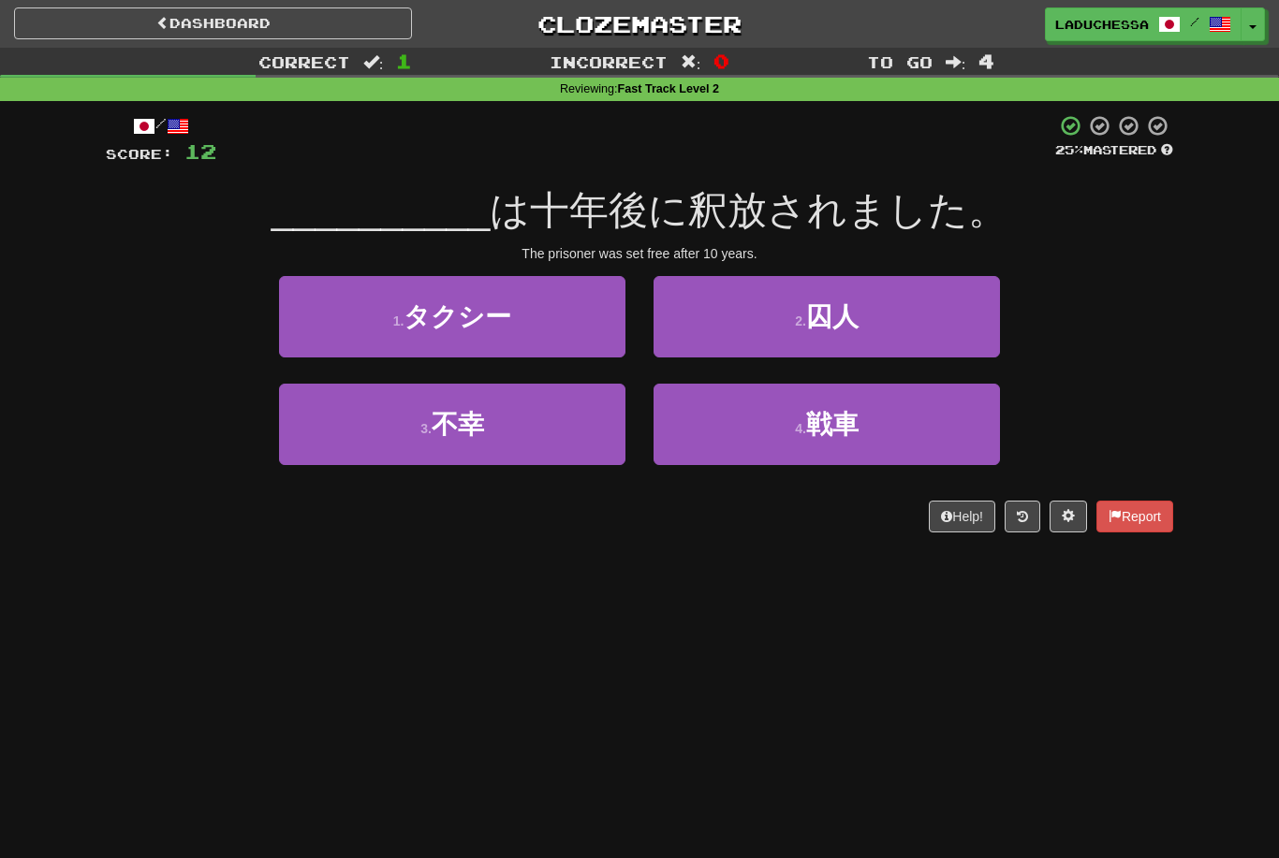
click at [877, 325] on button "2 . 囚人" at bounding box center [826, 316] width 346 height 81
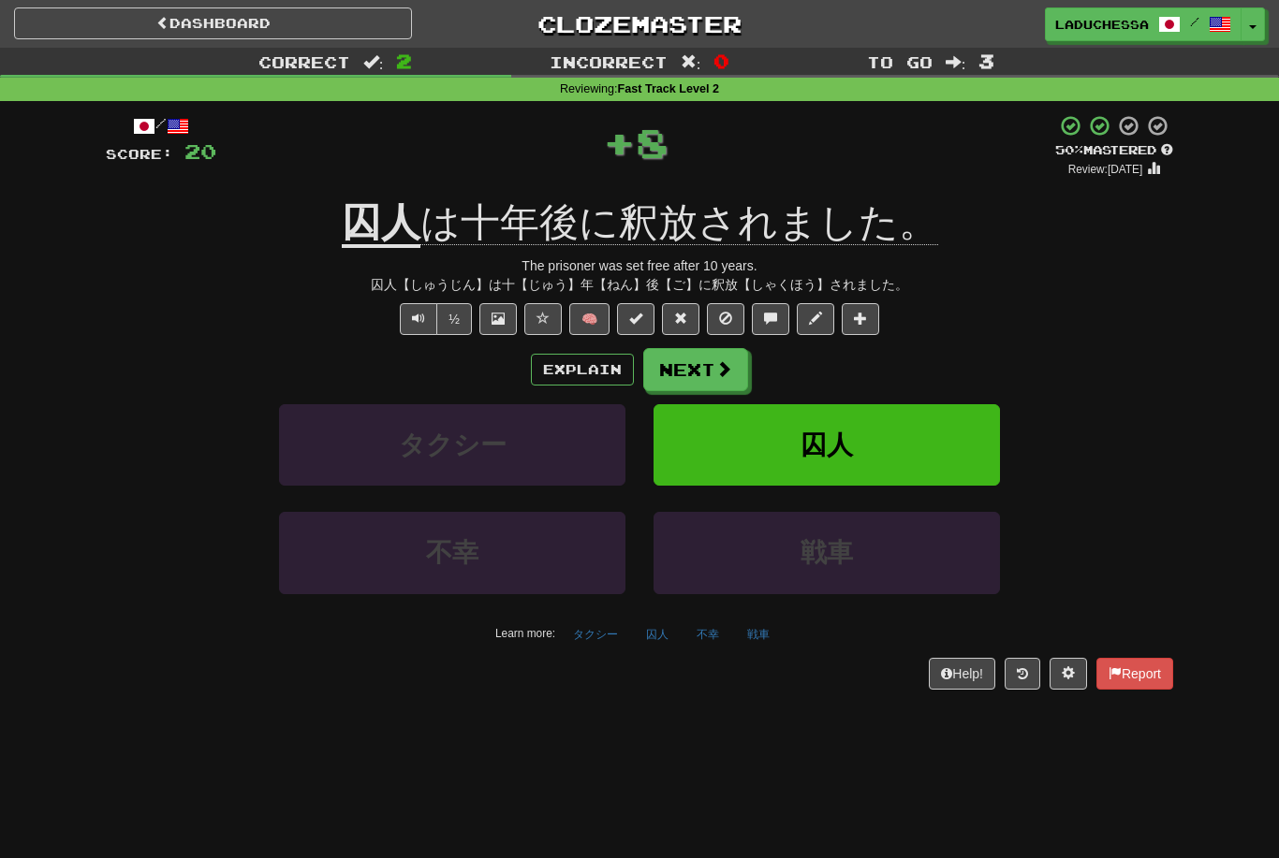
click at [704, 358] on button "Next" at bounding box center [695, 369] width 105 height 43
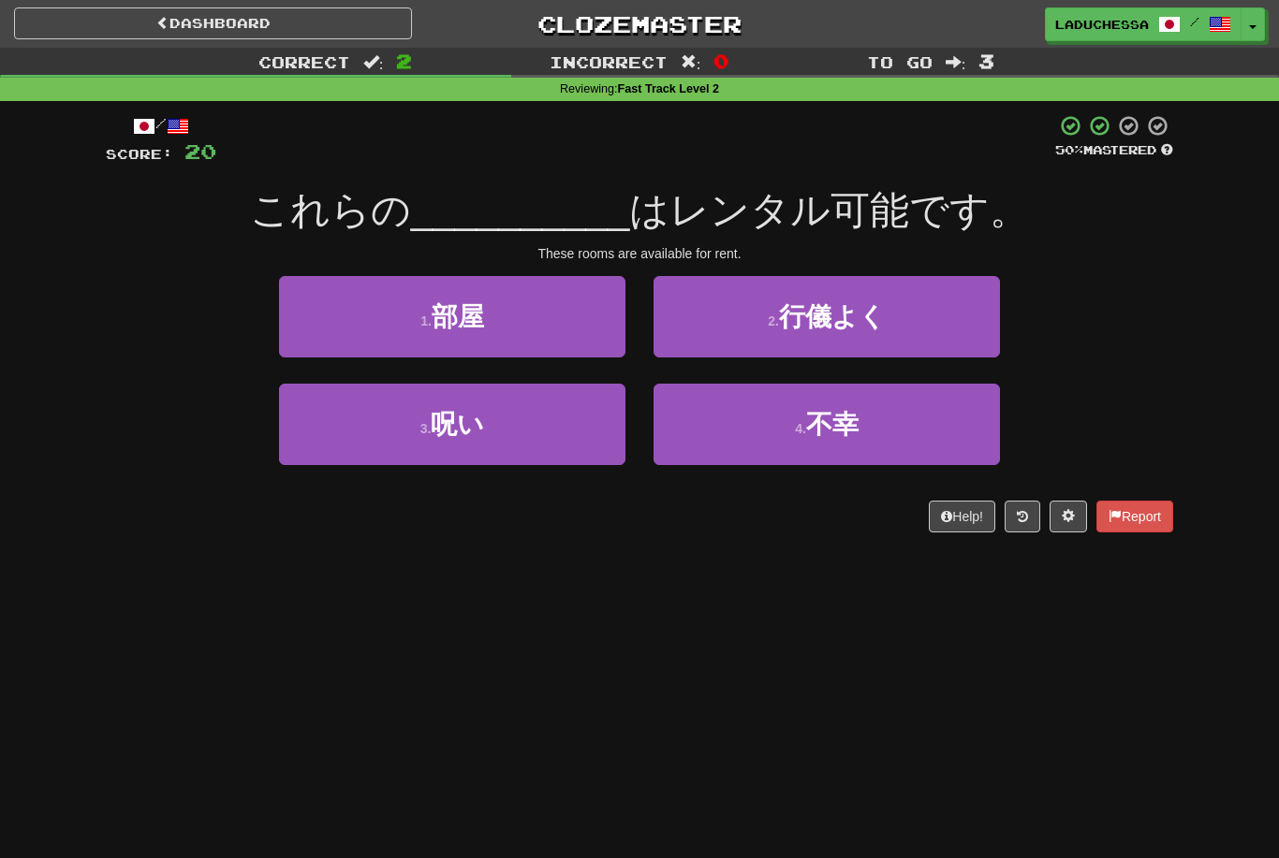
click at [541, 329] on button "1 . 部屋" at bounding box center [452, 316] width 346 height 81
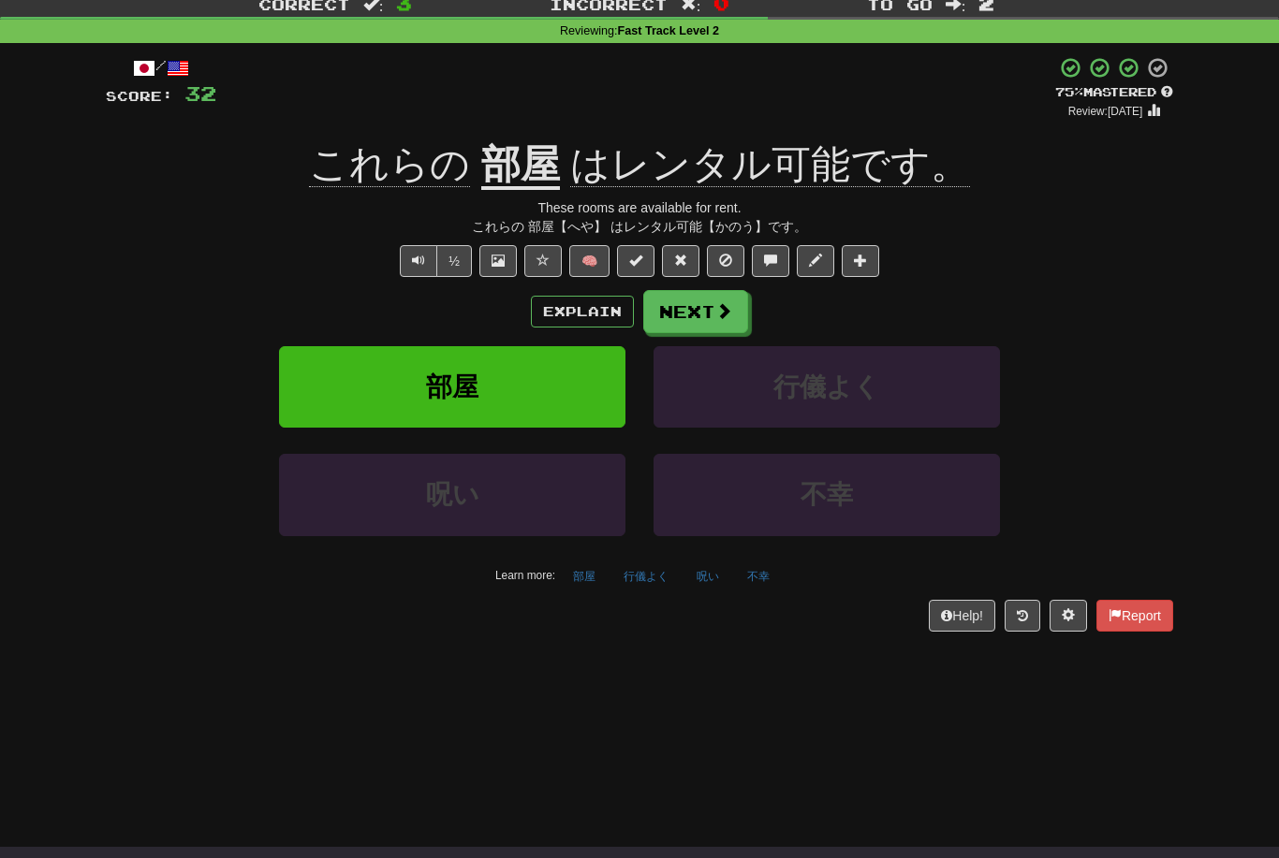
click at [717, 303] on span at bounding box center [723, 311] width 17 height 17
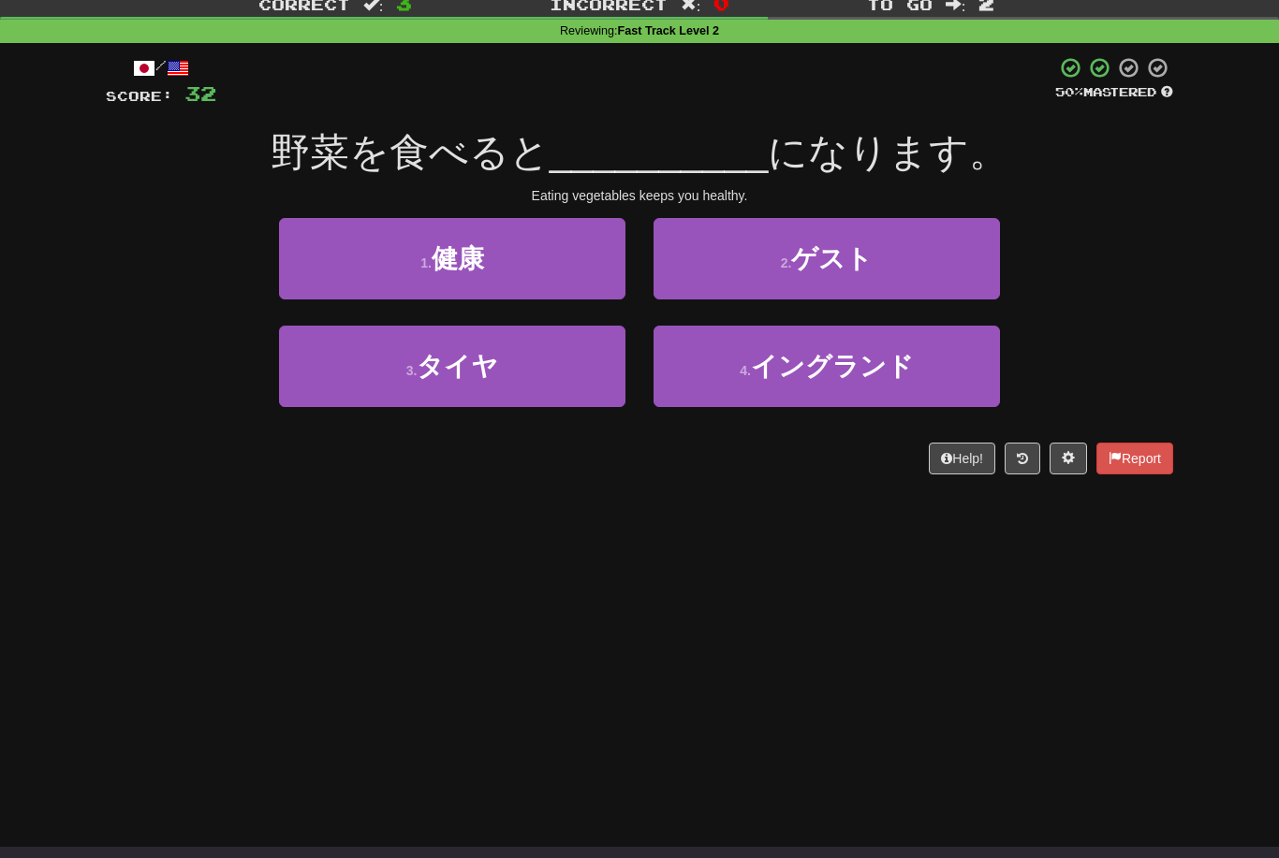
scroll to position [58, 0]
click at [510, 261] on button "1 . 健康" at bounding box center [452, 258] width 346 height 81
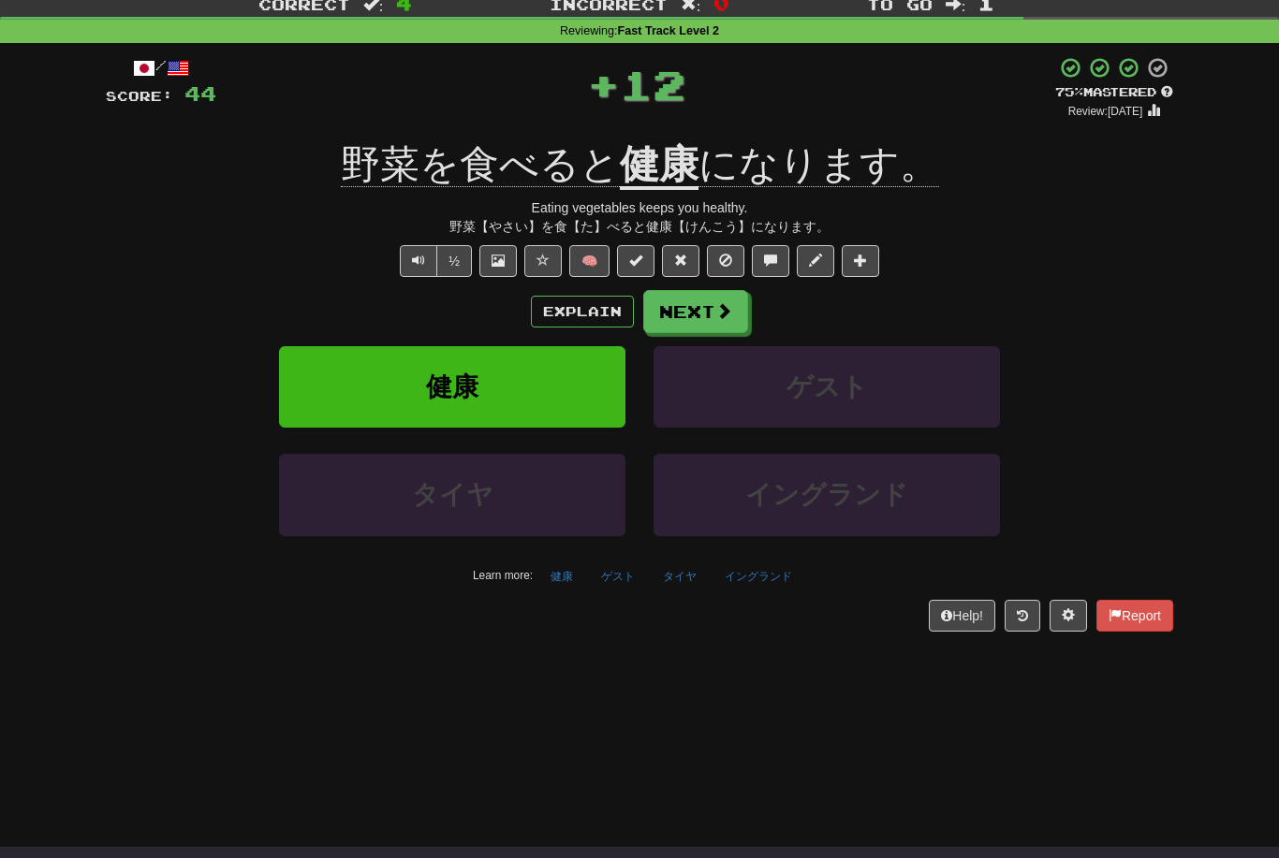
click at [699, 313] on button "Next" at bounding box center [695, 311] width 105 height 43
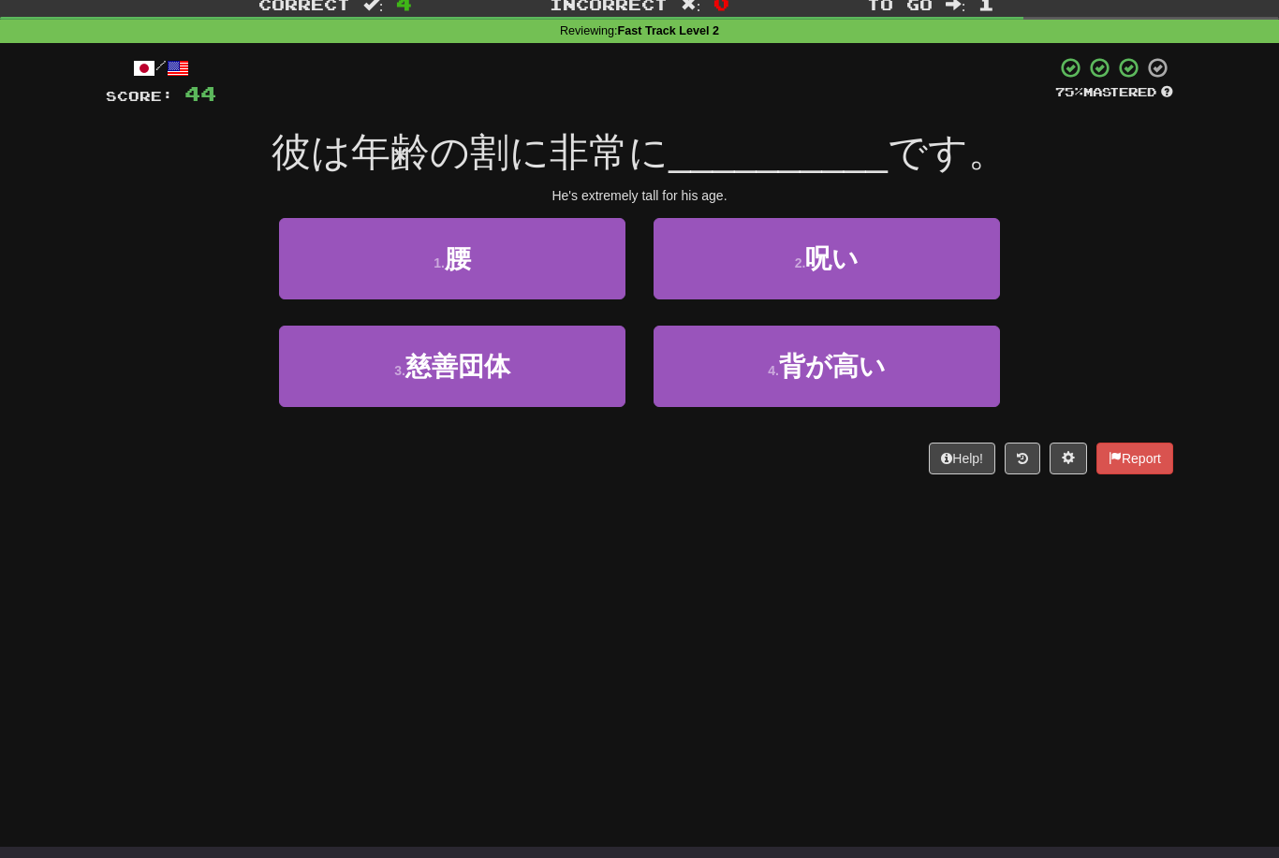
click at [859, 376] on span "背が高い" at bounding box center [832, 366] width 107 height 29
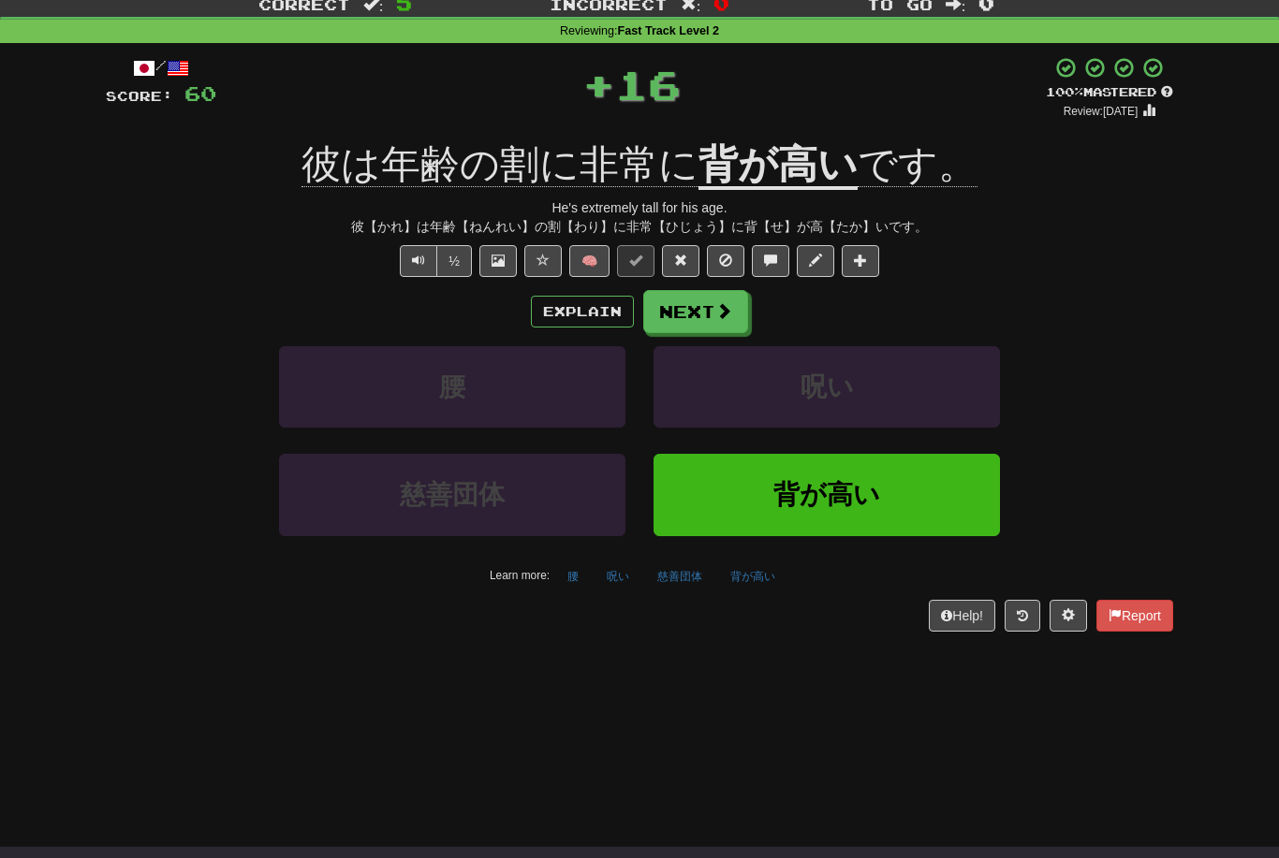
click at [710, 321] on button "Next" at bounding box center [695, 311] width 105 height 43
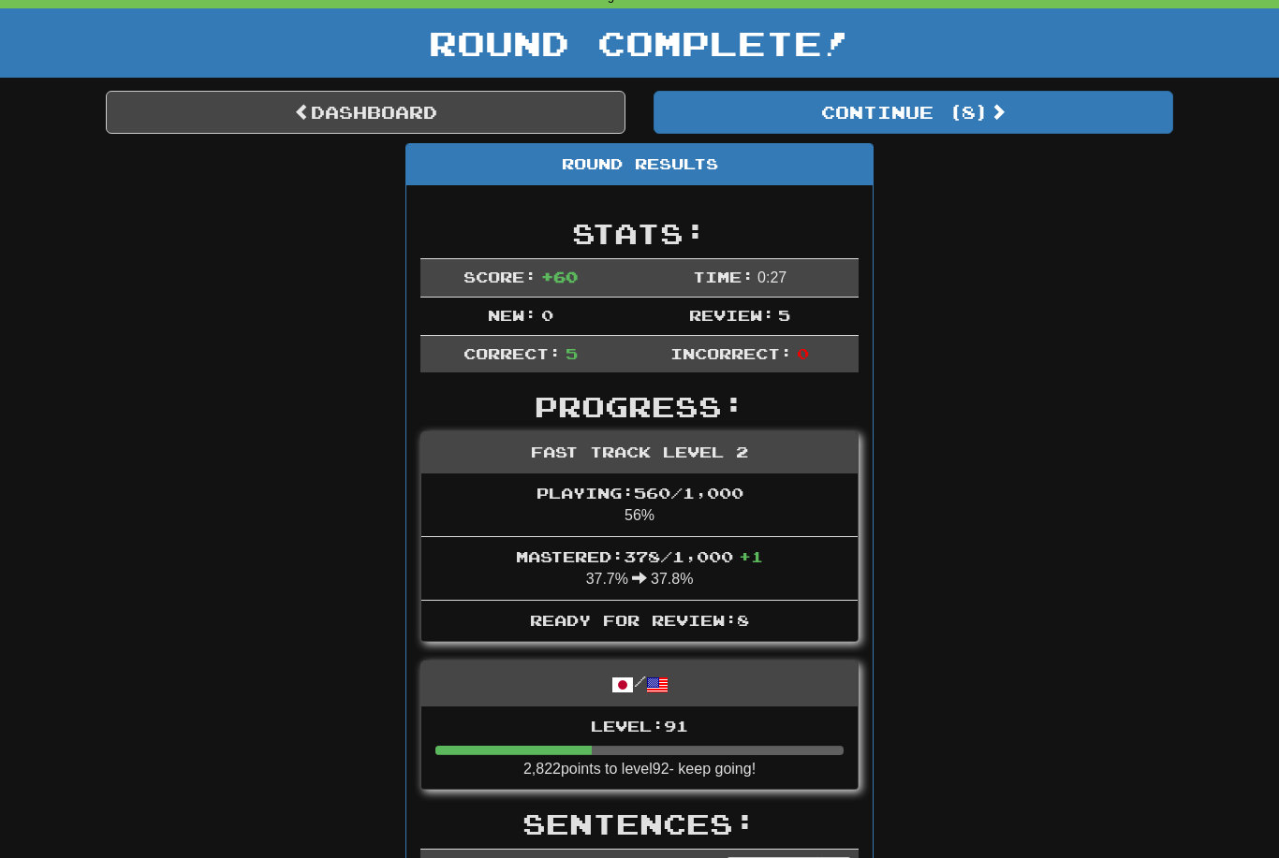
click at [981, 98] on button "Continue ( 8 )" at bounding box center [912, 113] width 519 height 43
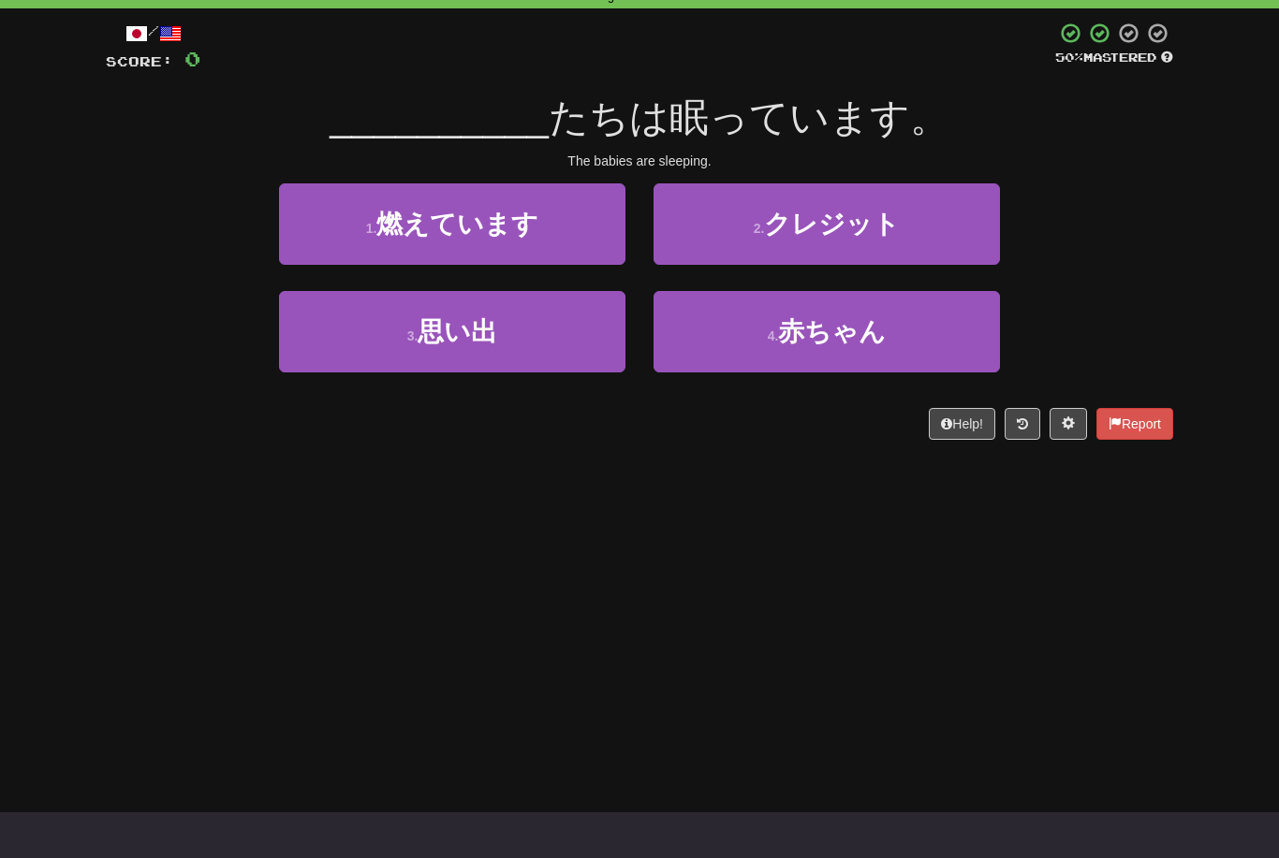
click at [831, 336] on span "赤ちゃん" at bounding box center [832, 331] width 108 height 29
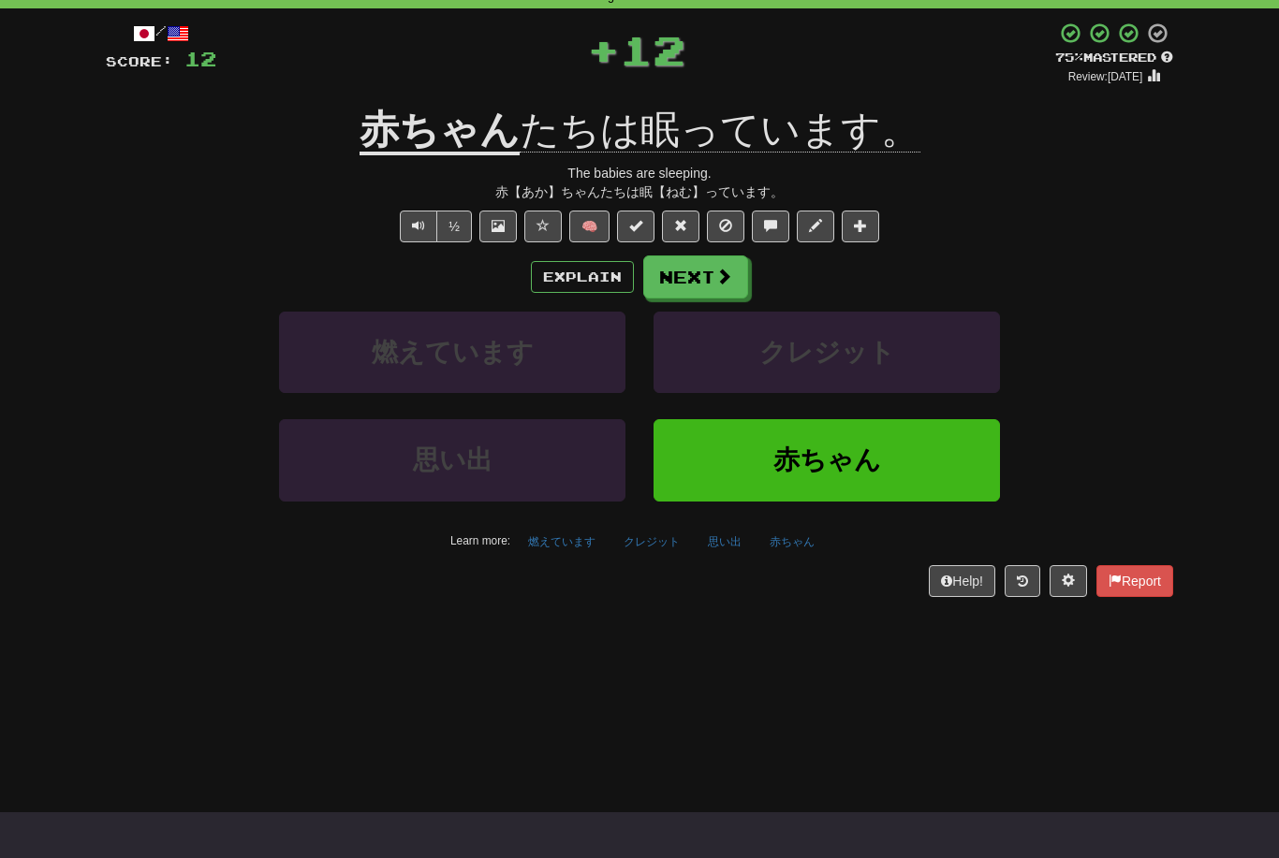
click at [709, 271] on button "Next" at bounding box center [695, 277] width 105 height 43
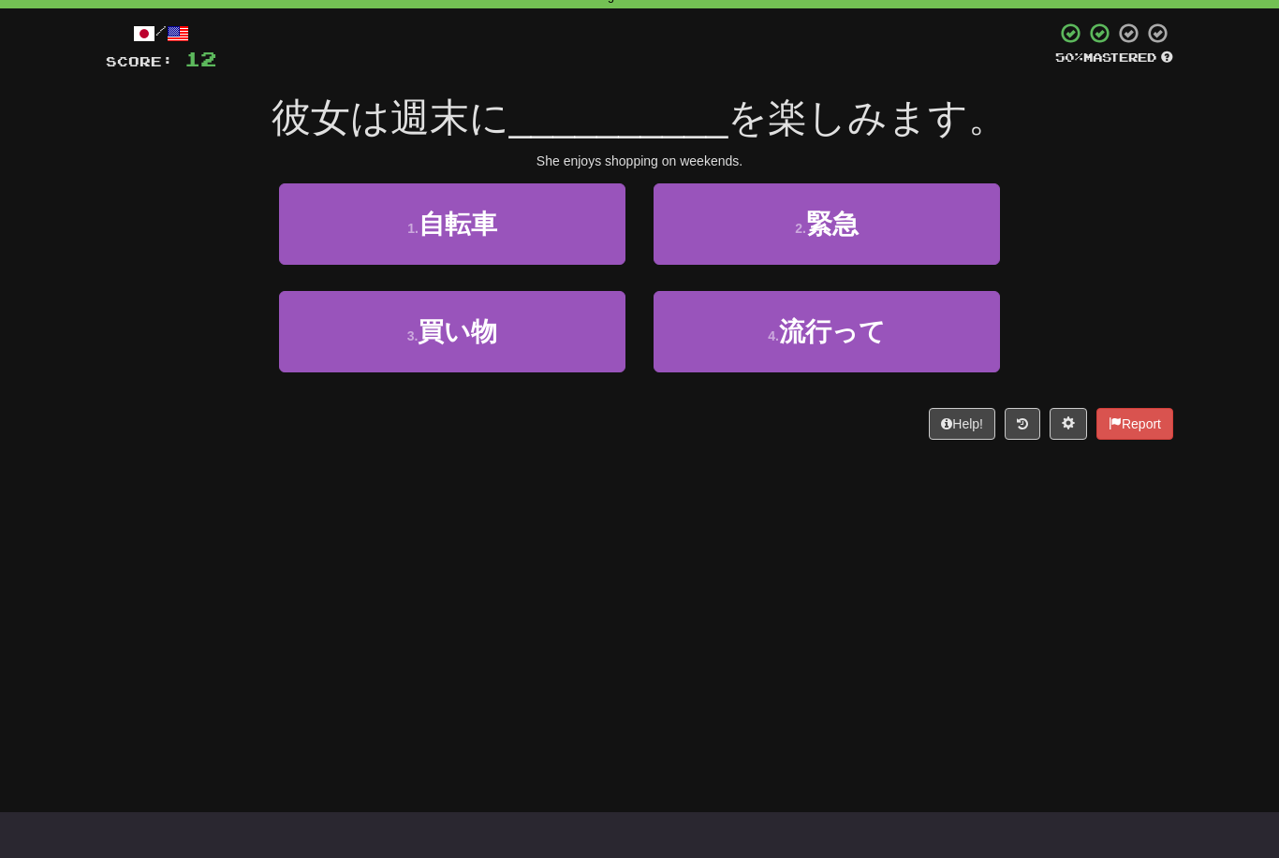
click at [544, 339] on button "3 . 買い物" at bounding box center [452, 331] width 346 height 81
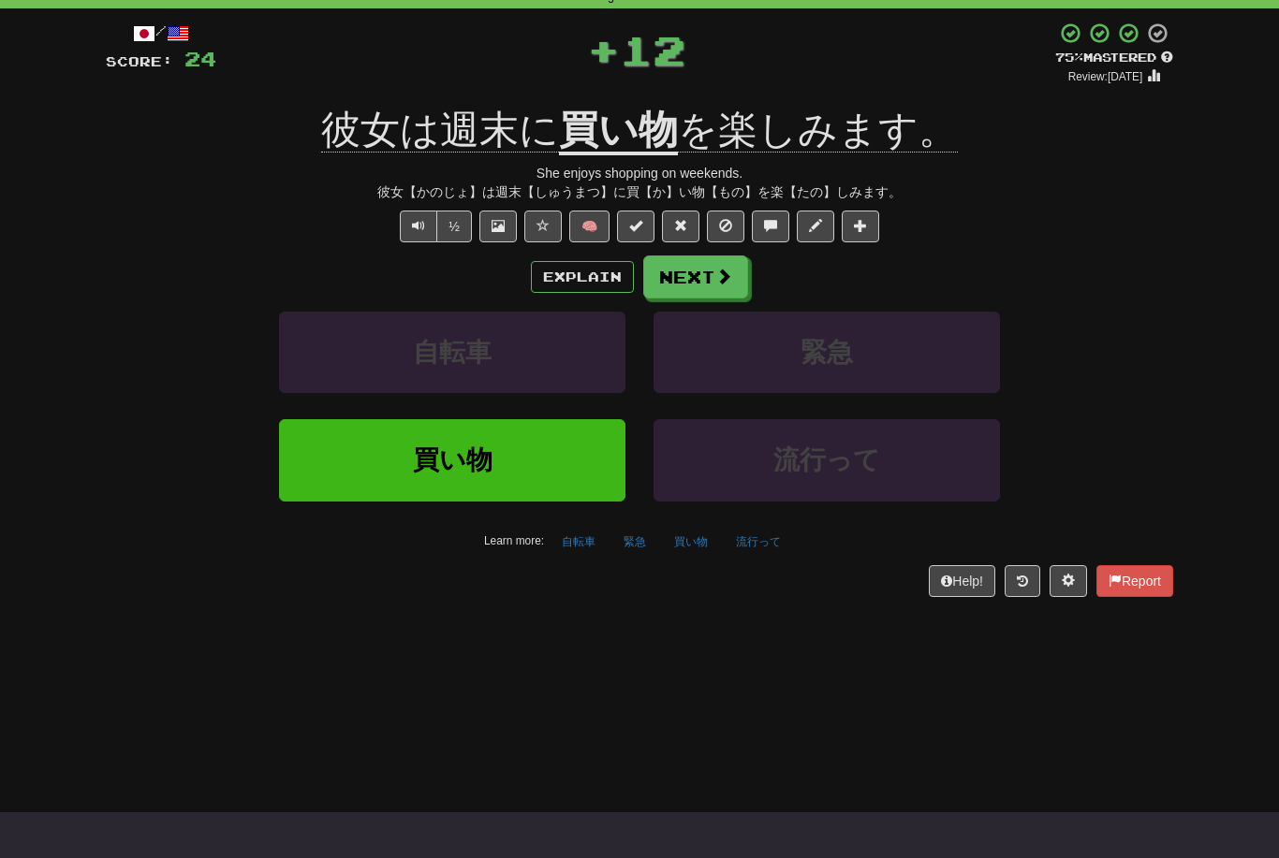
click at [706, 262] on button "Next" at bounding box center [695, 277] width 105 height 43
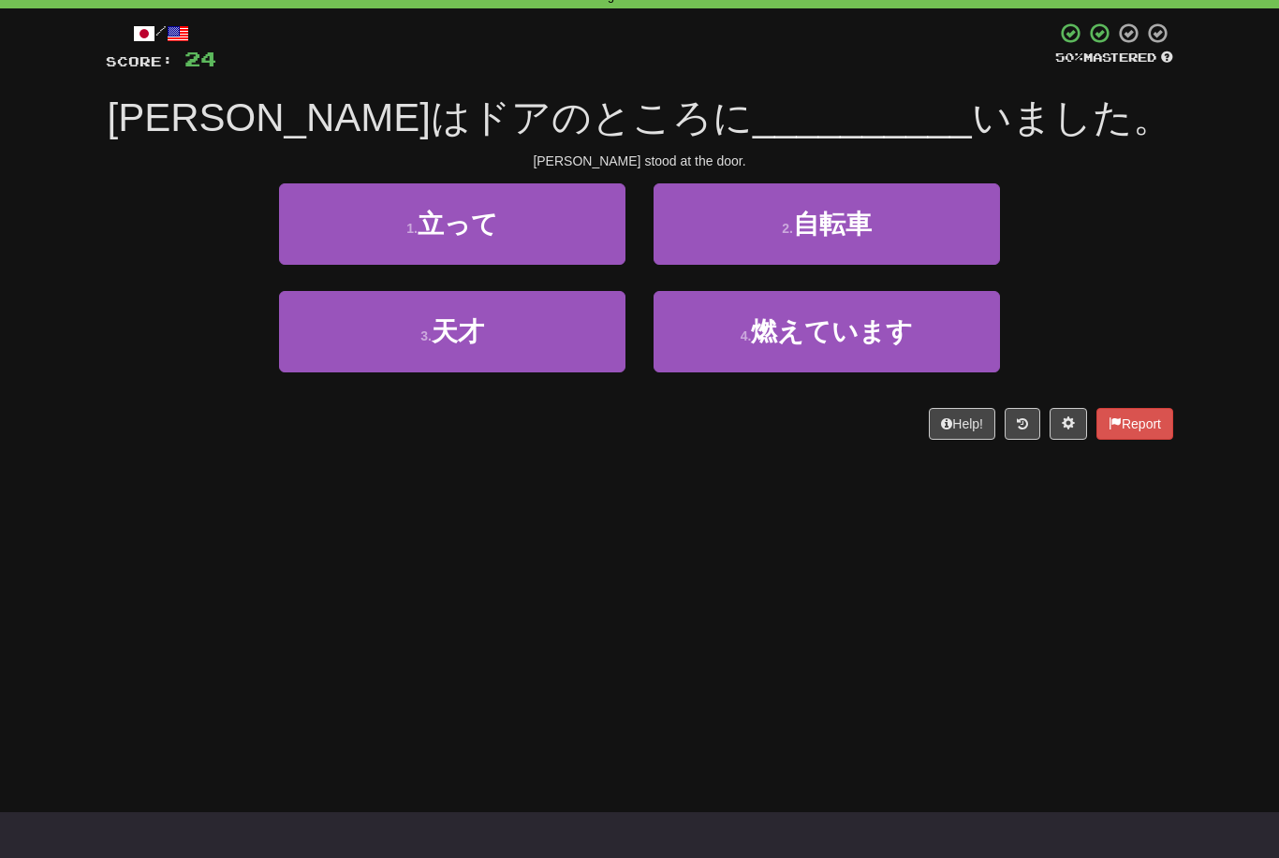
click at [536, 223] on button "1 . 立って" at bounding box center [452, 223] width 346 height 81
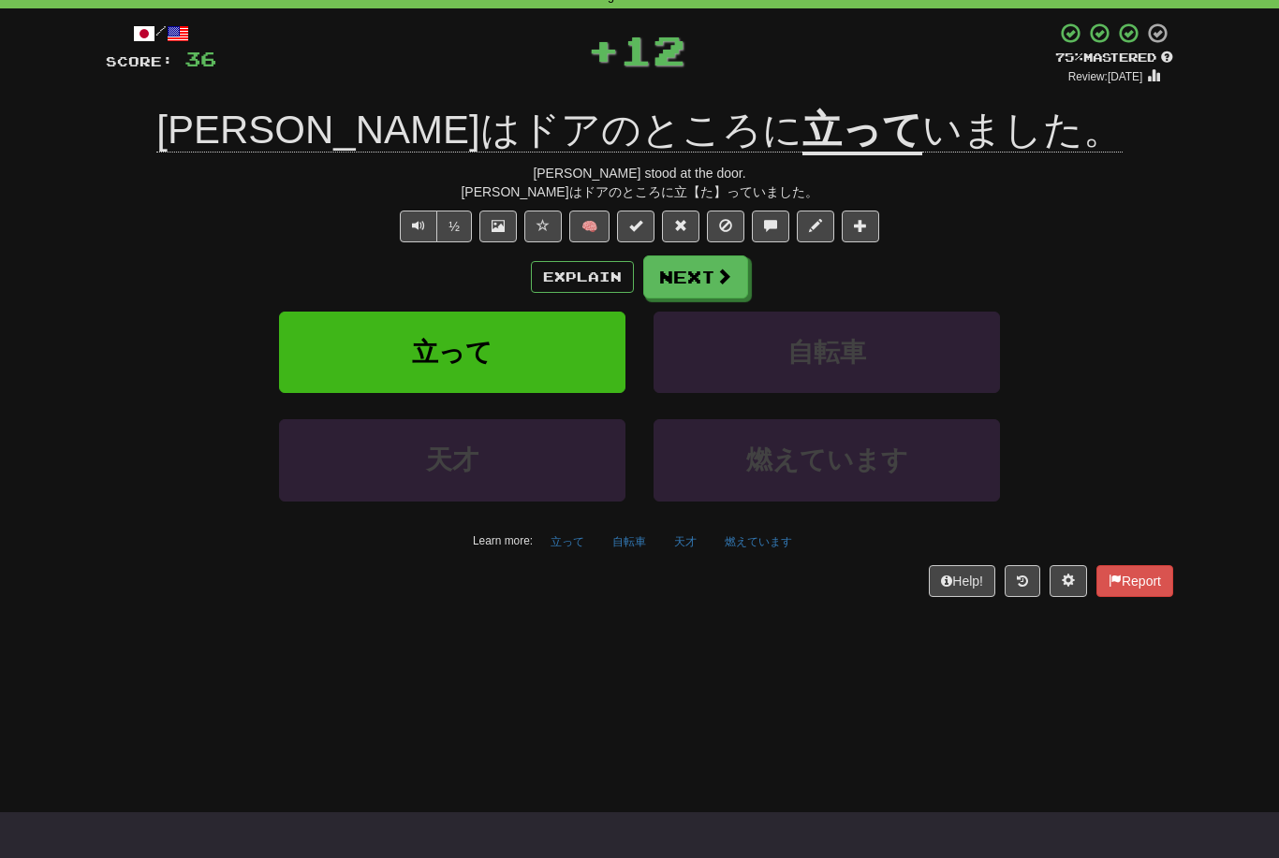
click at [1225, 381] on div "Correct : 3 Incorrect : 0 To go : 2 Reviewing : Fast Track Level 2 / Score: 36 …" at bounding box center [639, 289] width 1279 height 668
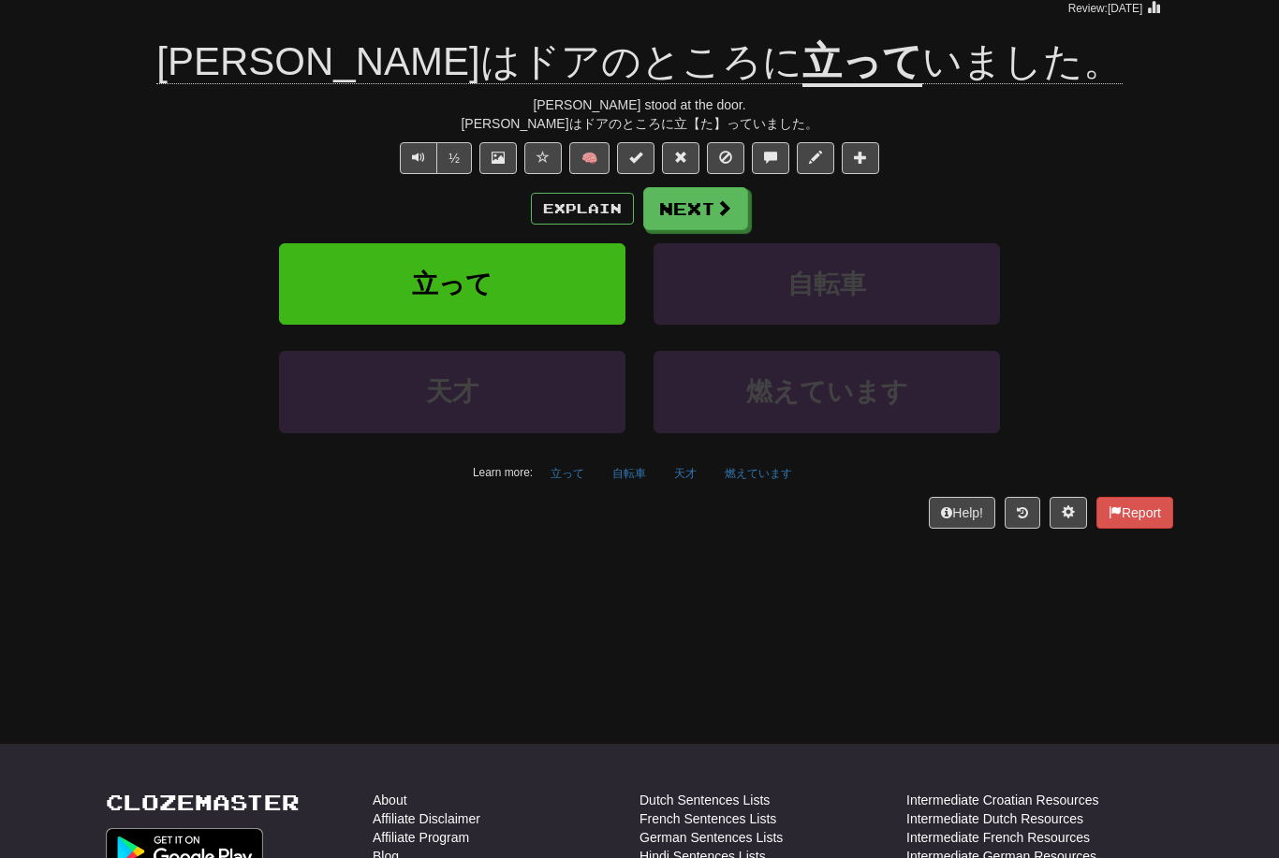
scroll to position [189, 0]
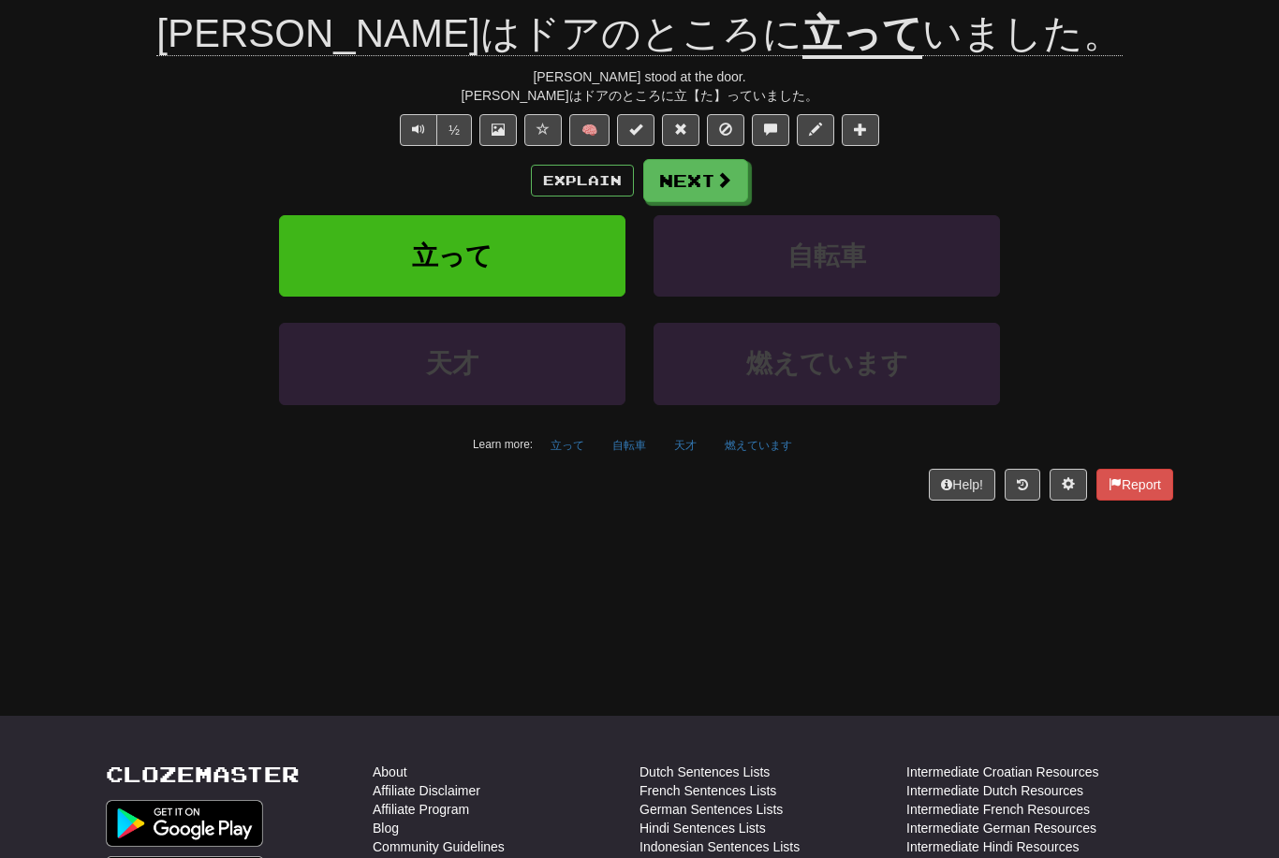
click at [704, 178] on button "Next" at bounding box center [695, 180] width 105 height 43
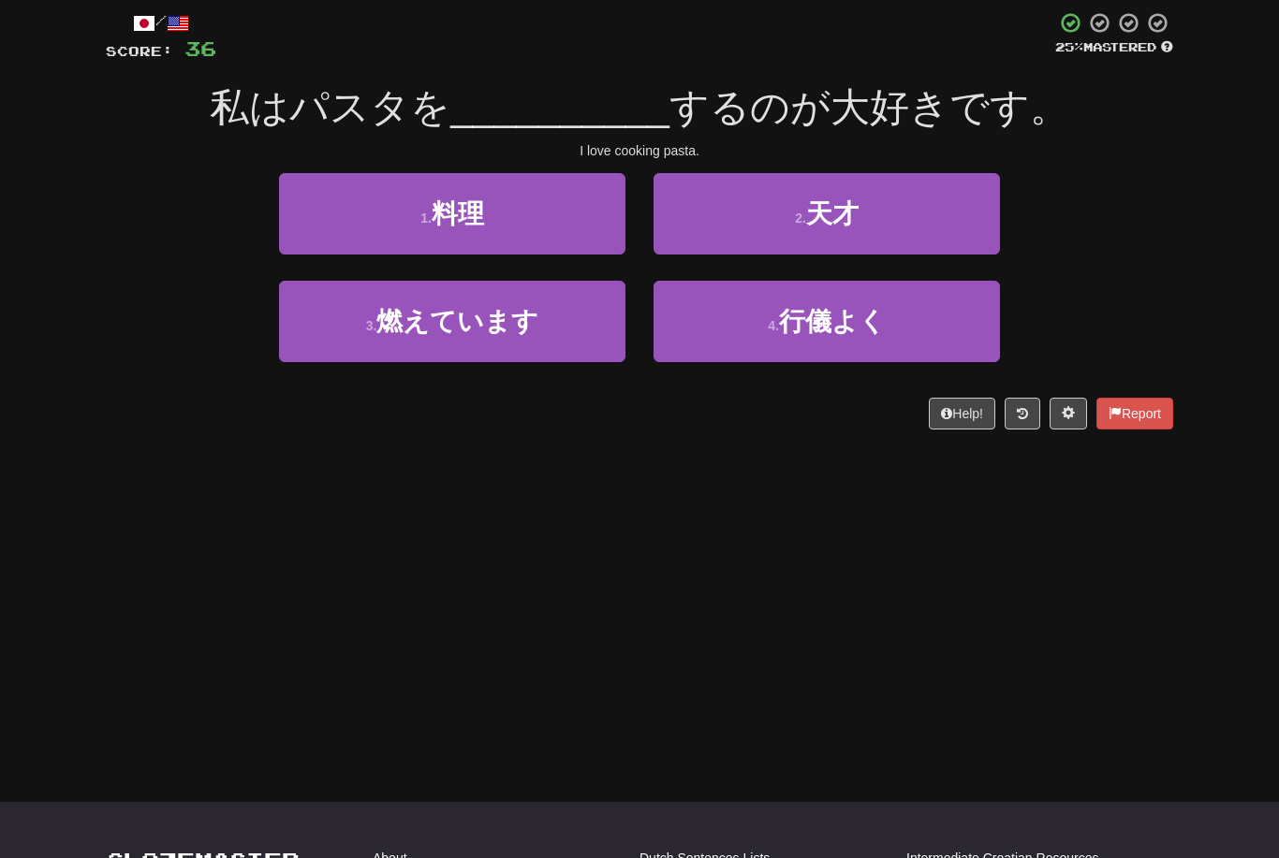
scroll to position [0, 0]
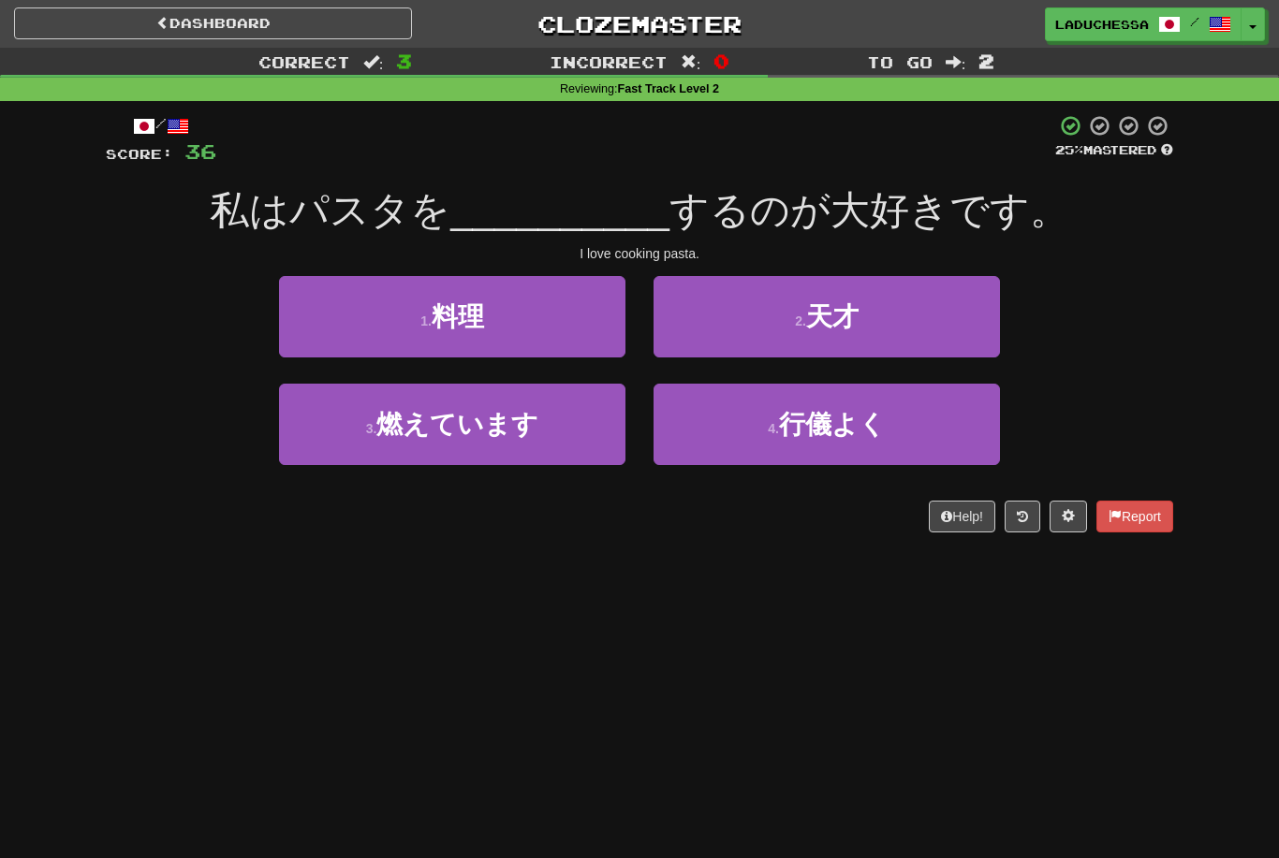
click at [529, 318] on button "1 . 料理" at bounding box center [452, 316] width 346 height 81
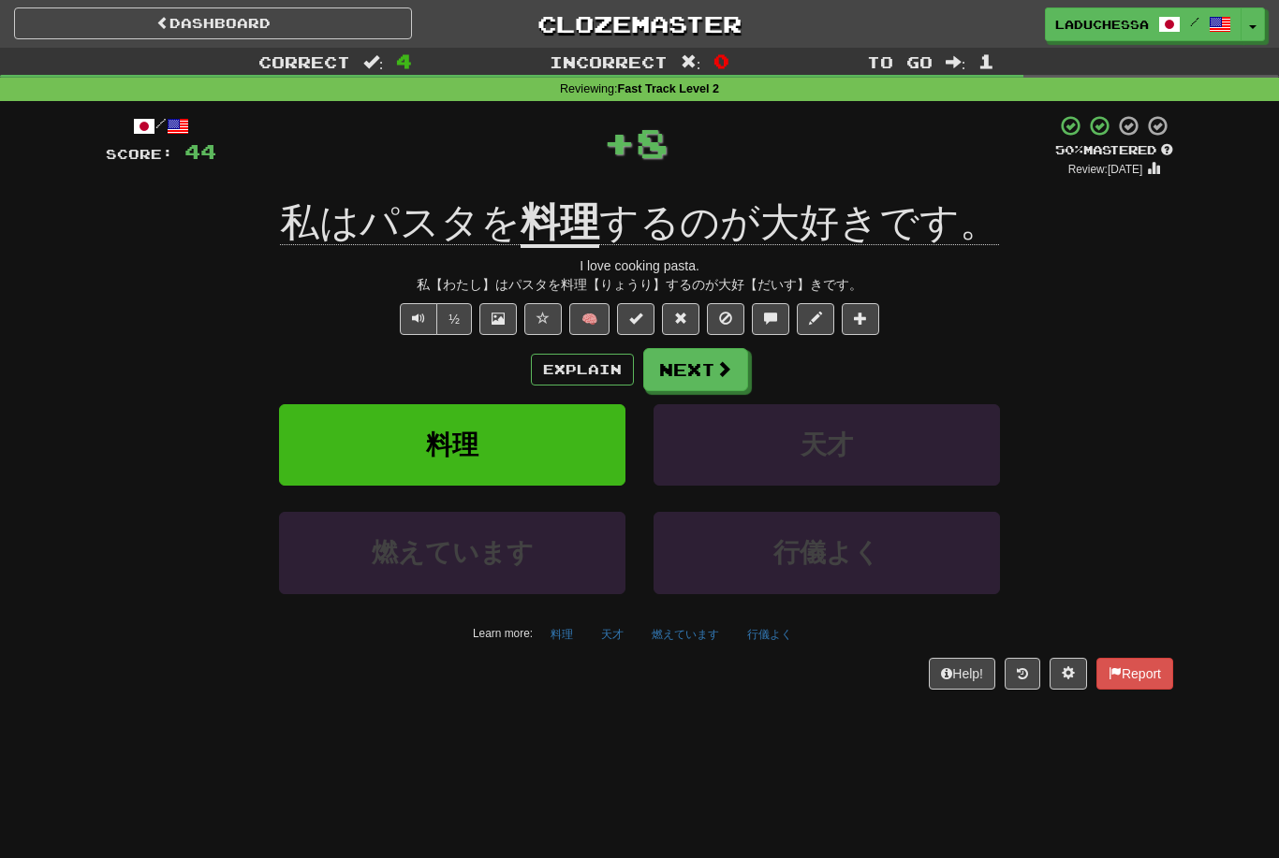
click at [721, 366] on span at bounding box center [723, 368] width 17 height 17
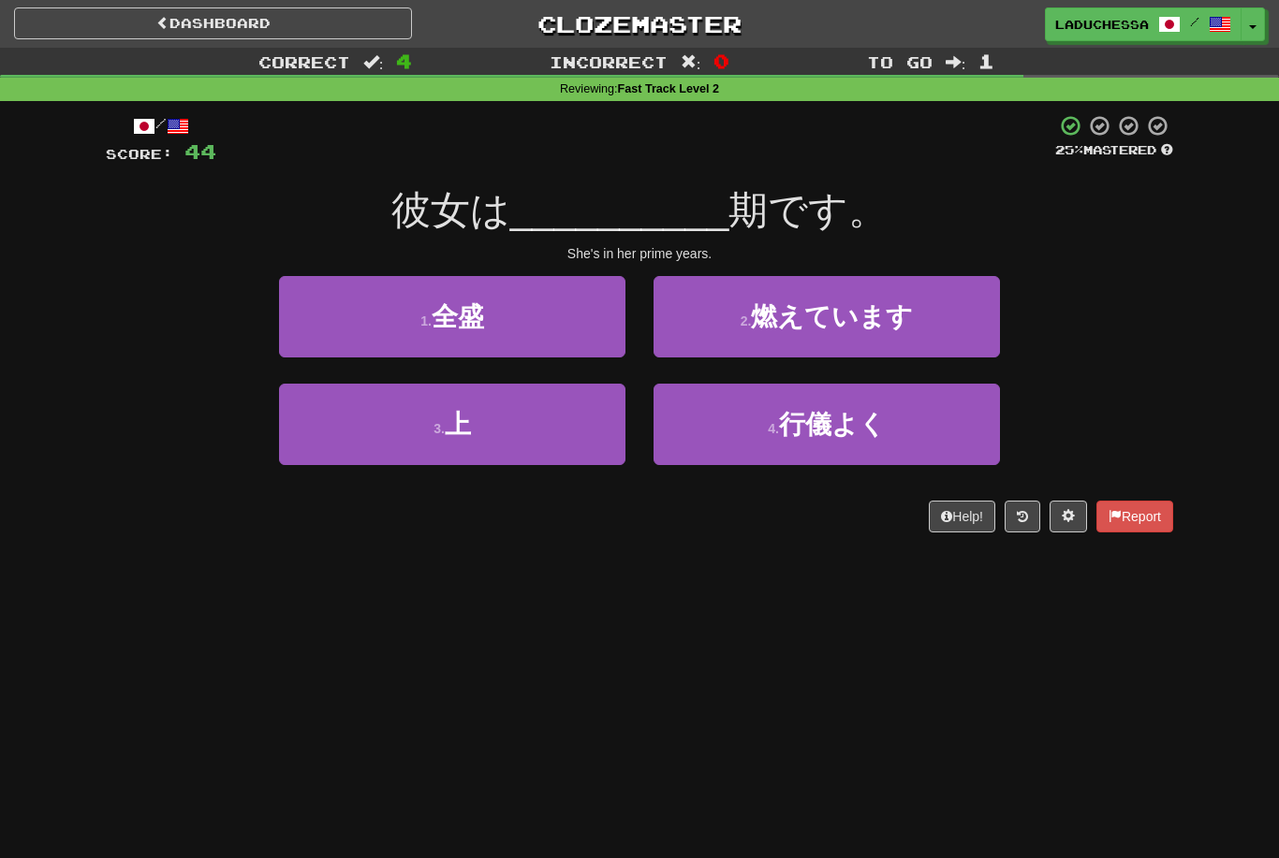
click at [533, 328] on button "1 . 全盛" at bounding box center [452, 316] width 346 height 81
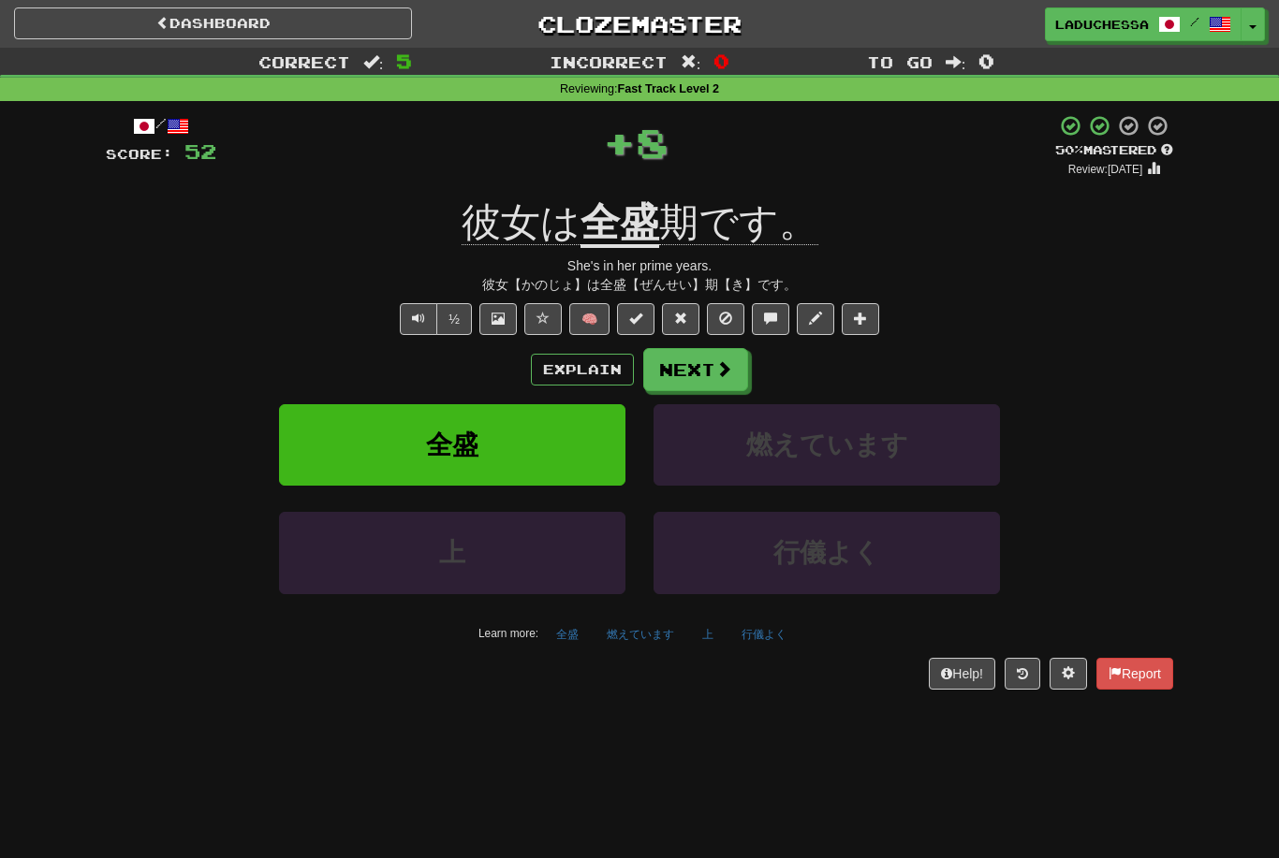
click at [713, 367] on button "Next" at bounding box center [695, 369] width 105 height 43
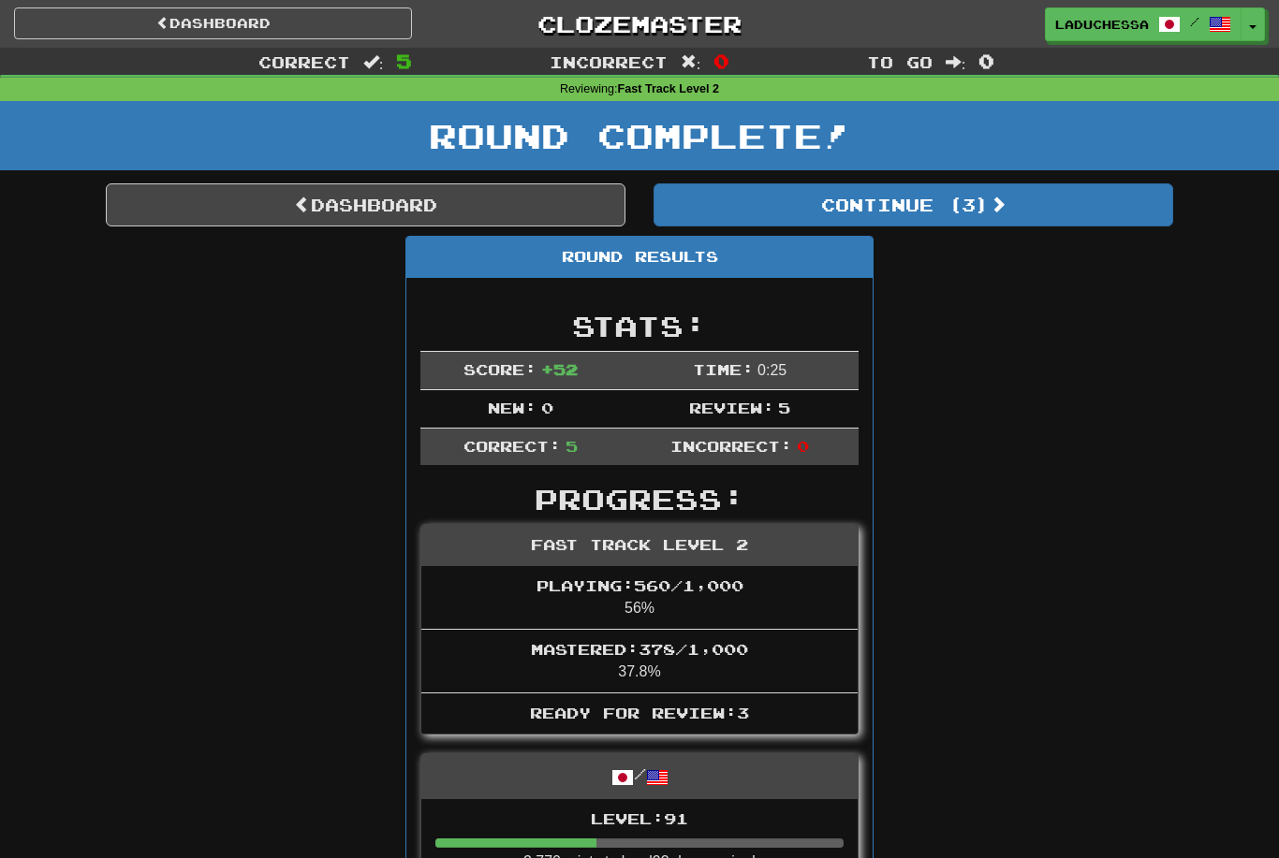
click at [1001, 205] on span at bounding box center [997, 204] width 17 height 17
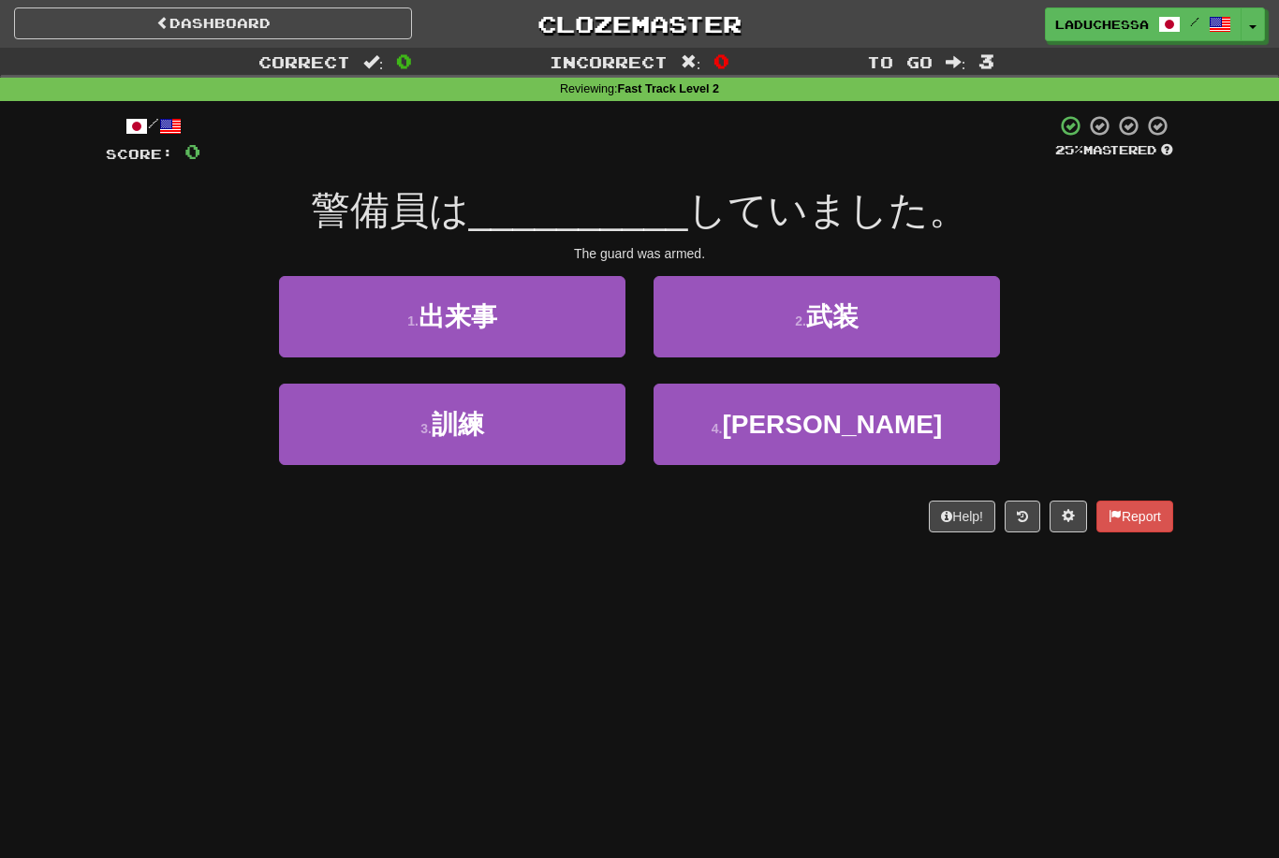
click at [882, 318] on button "2 . 武装" at bounding box center [826, 316] width 346 height 81
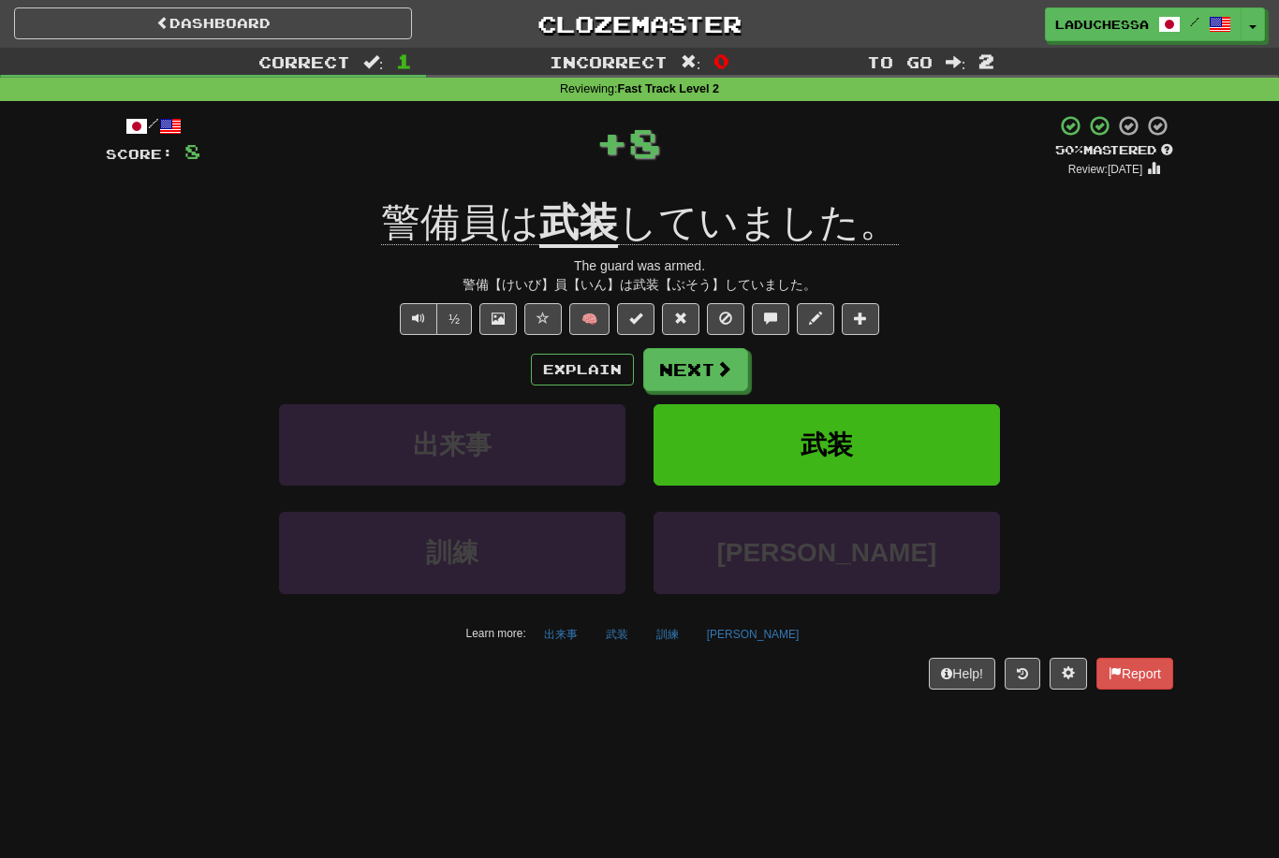
click at [711, 369] on button "Next" at bounding box center [695, 369] width 105 height 43
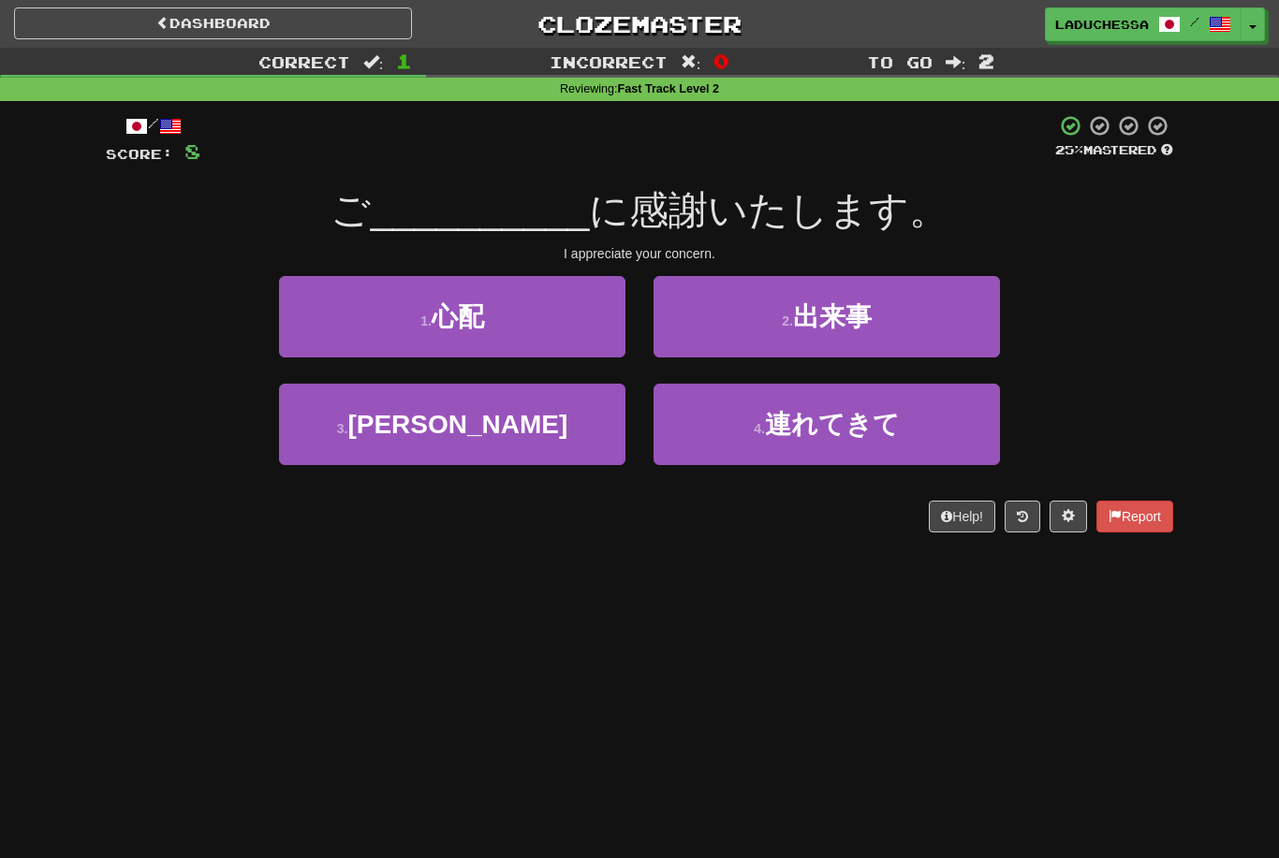
click at [528, 335] on button "1 . 心配" at bounding box center [452, 316] width 346 height 81
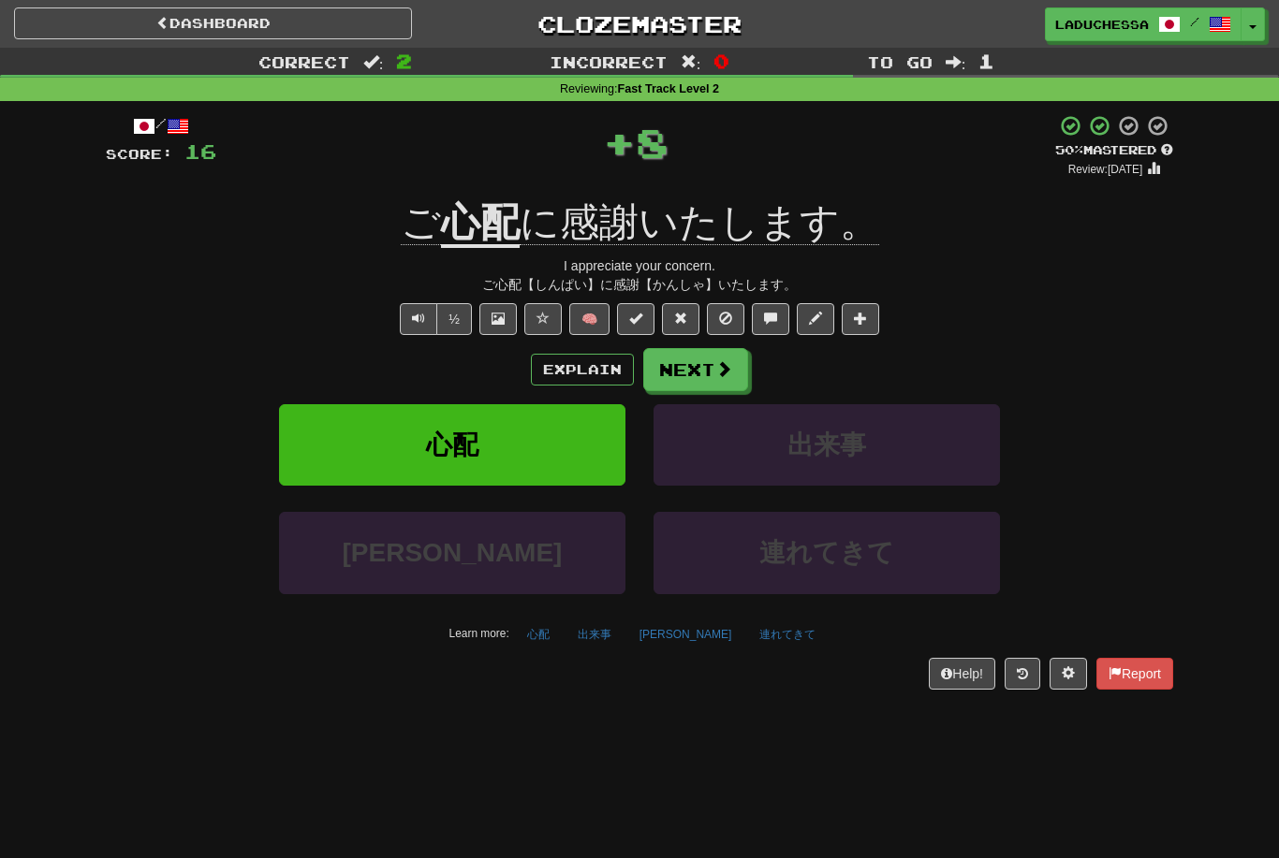
click at [711, 371] on button "Next" at bounding box center [695, 369] width 105 height 43
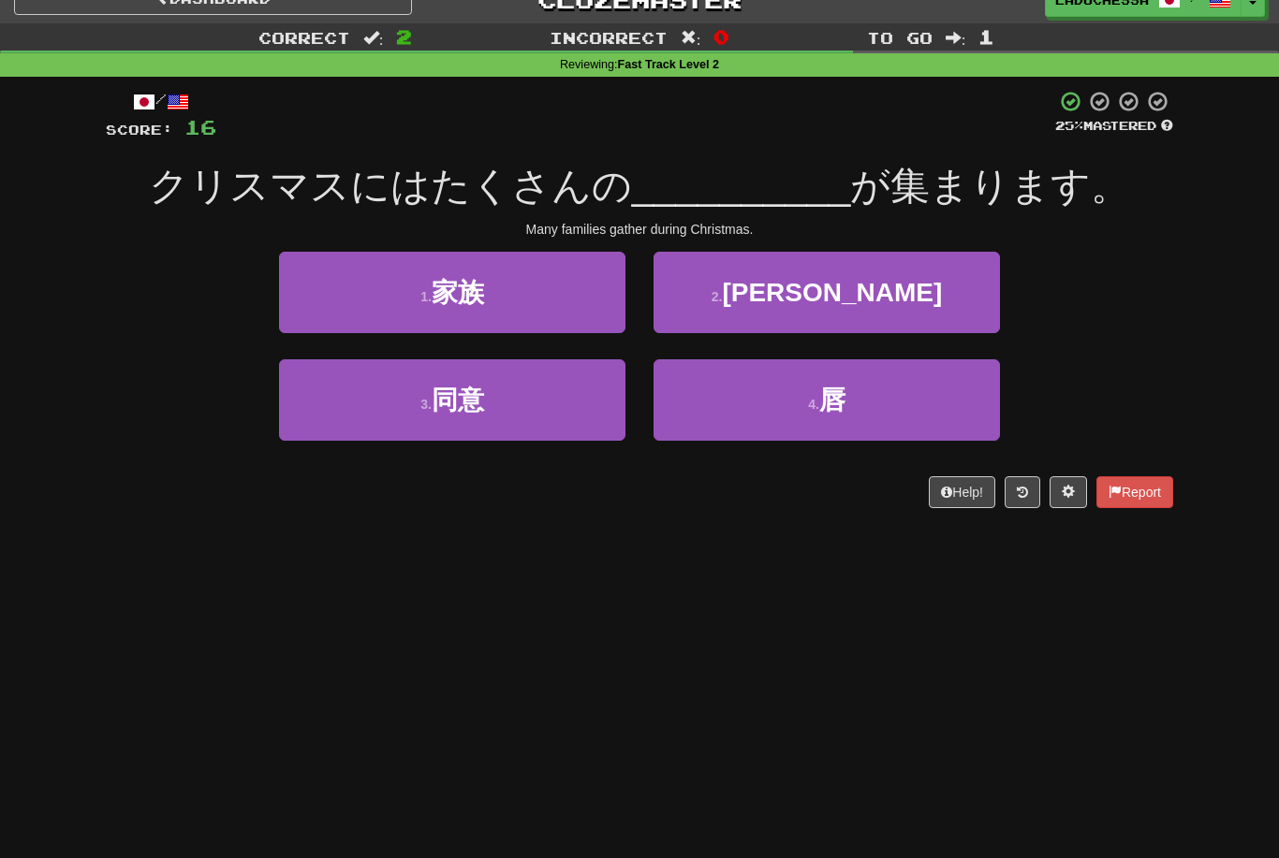
click at [535, 296] on button "1 . 家族" at bounding box center [452, 293] width 346 height 81
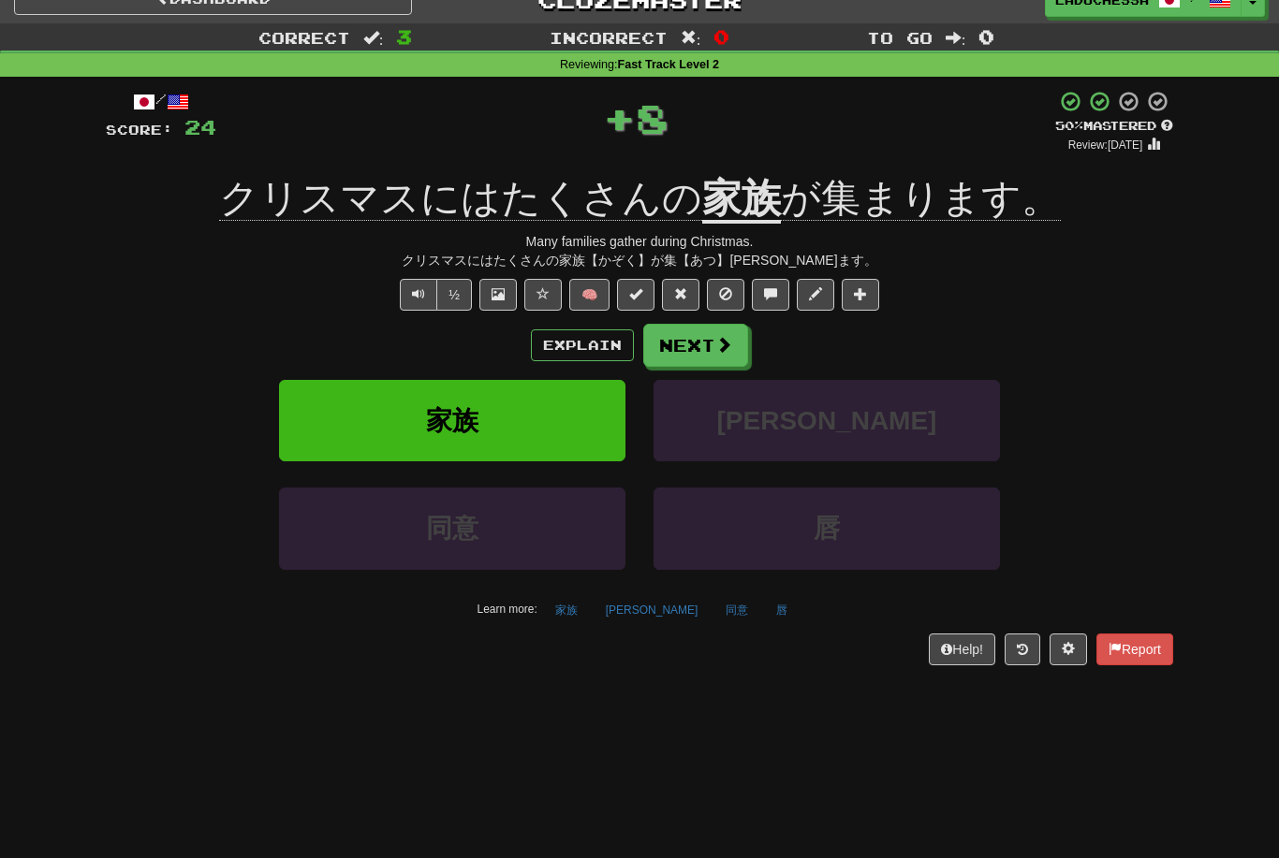
click at [720, 336] on span at bounding box center [723, 344] width 17 height 17
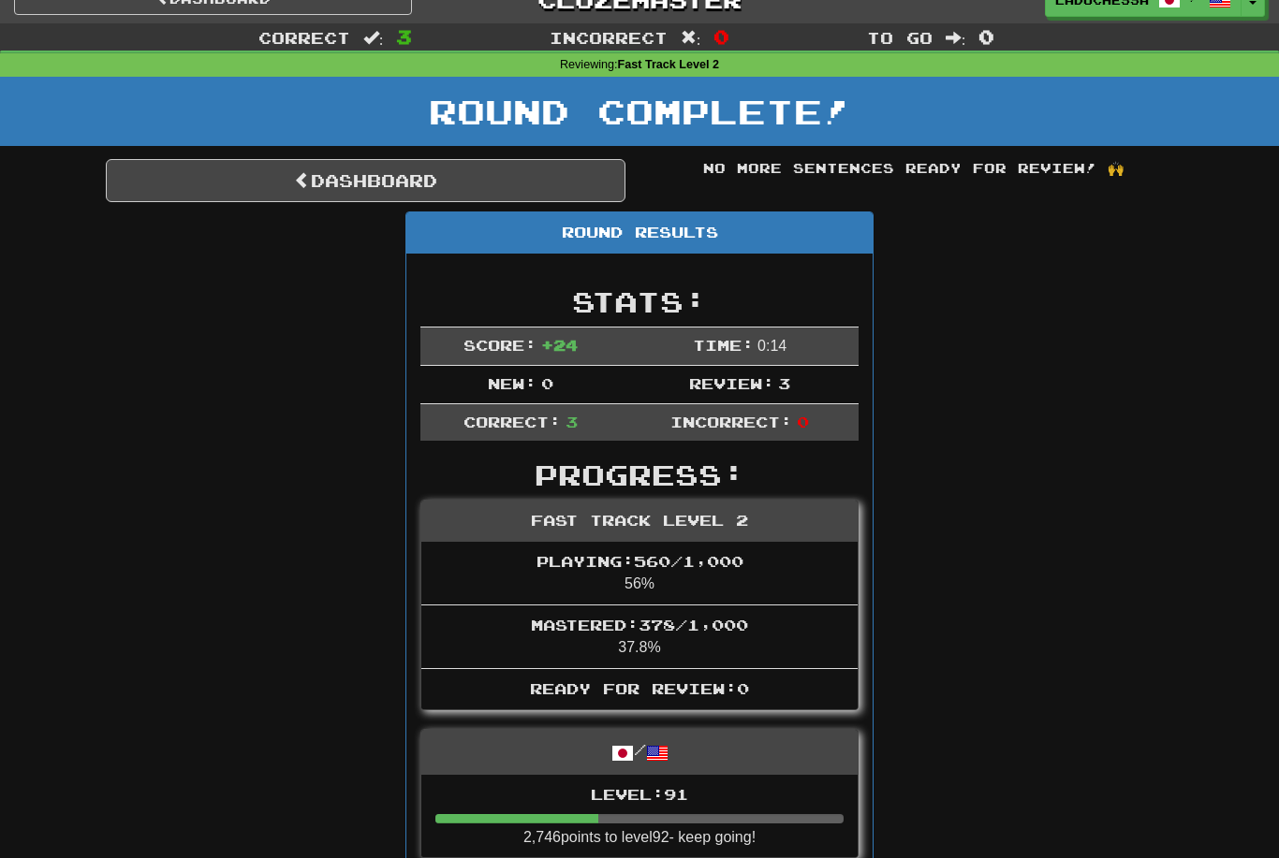
click at [358, 184] on link "Dashboard" at bounding box center [365, 180] width 519 height 43
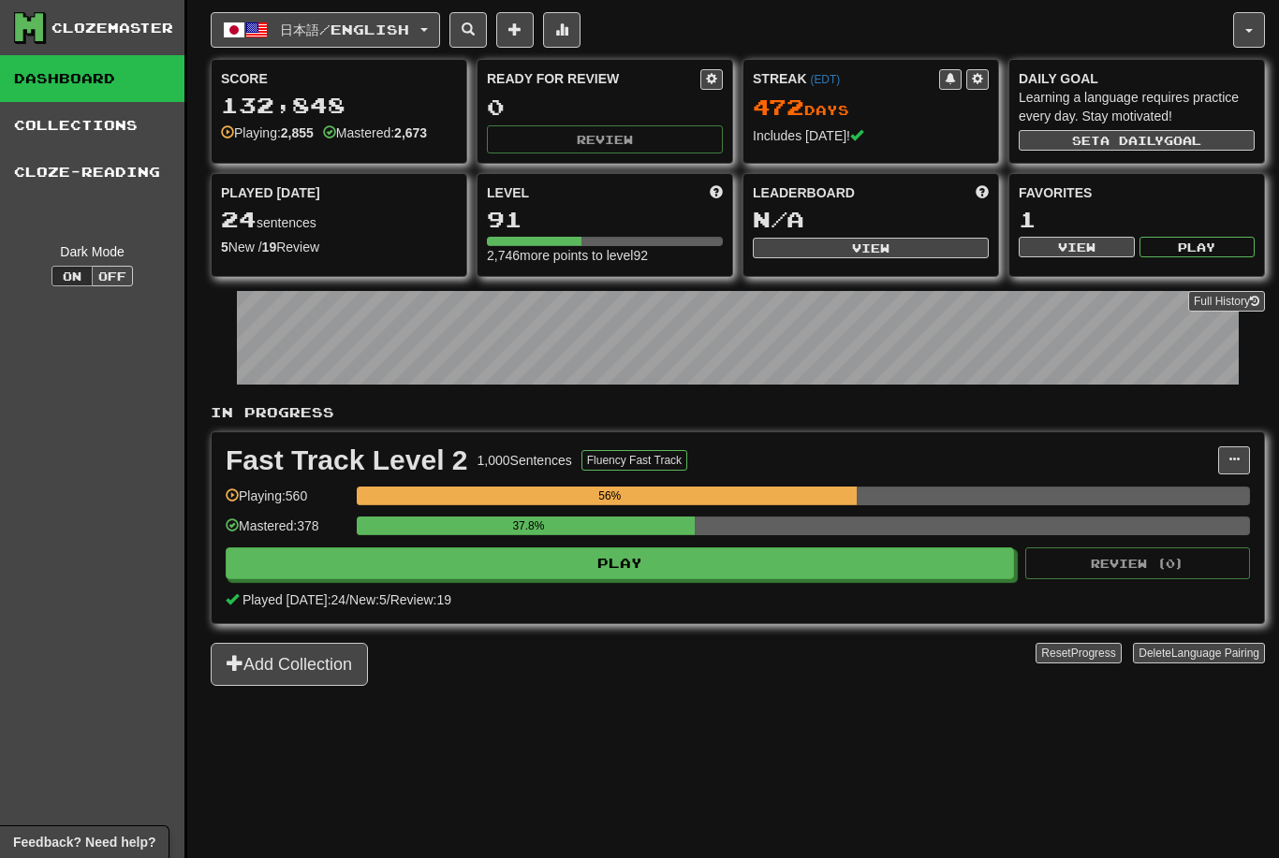
click at [360, 35] on span "日本語 / English" at bounding box center [344, 30] width 129 height 16
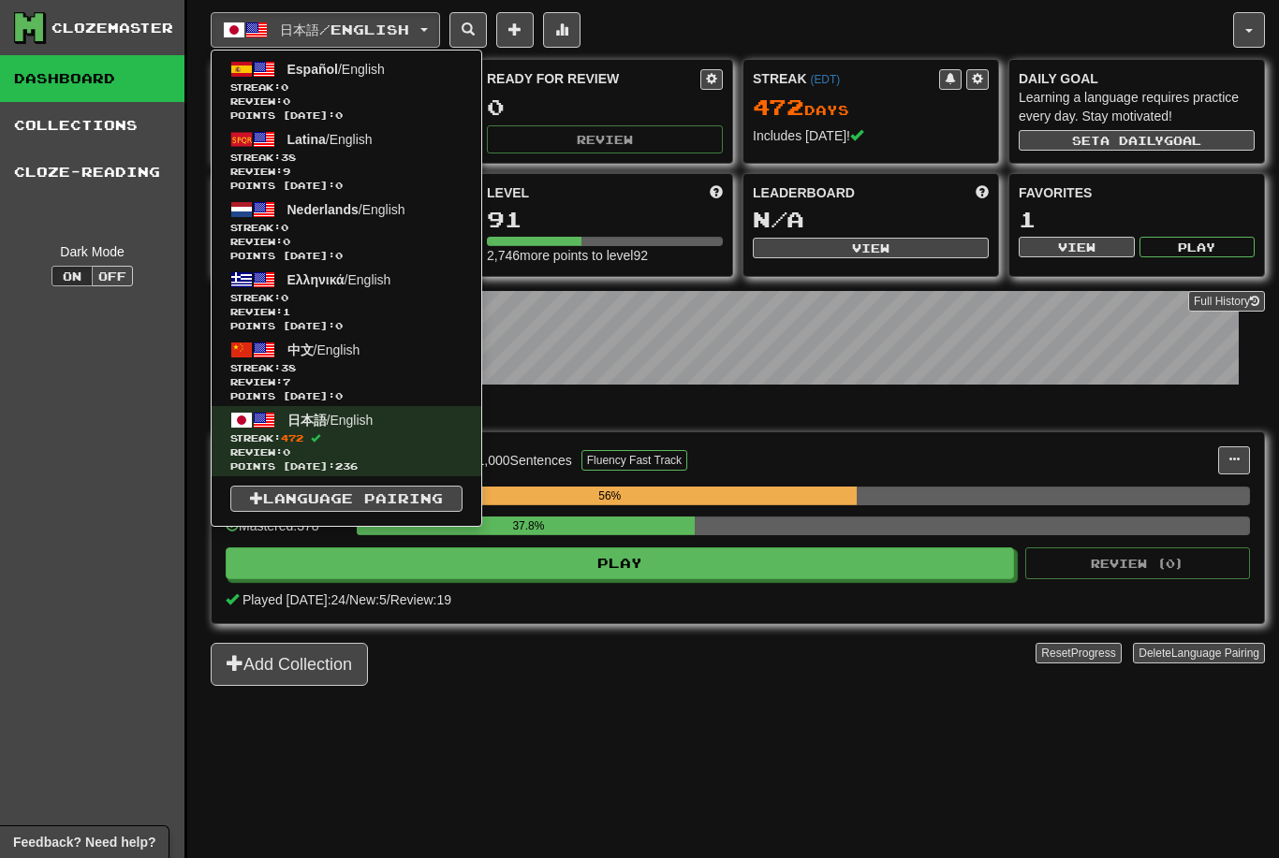
click at [344, 370] on span "Streak: 38" at bounding box center [346, 368] width 232 height 14
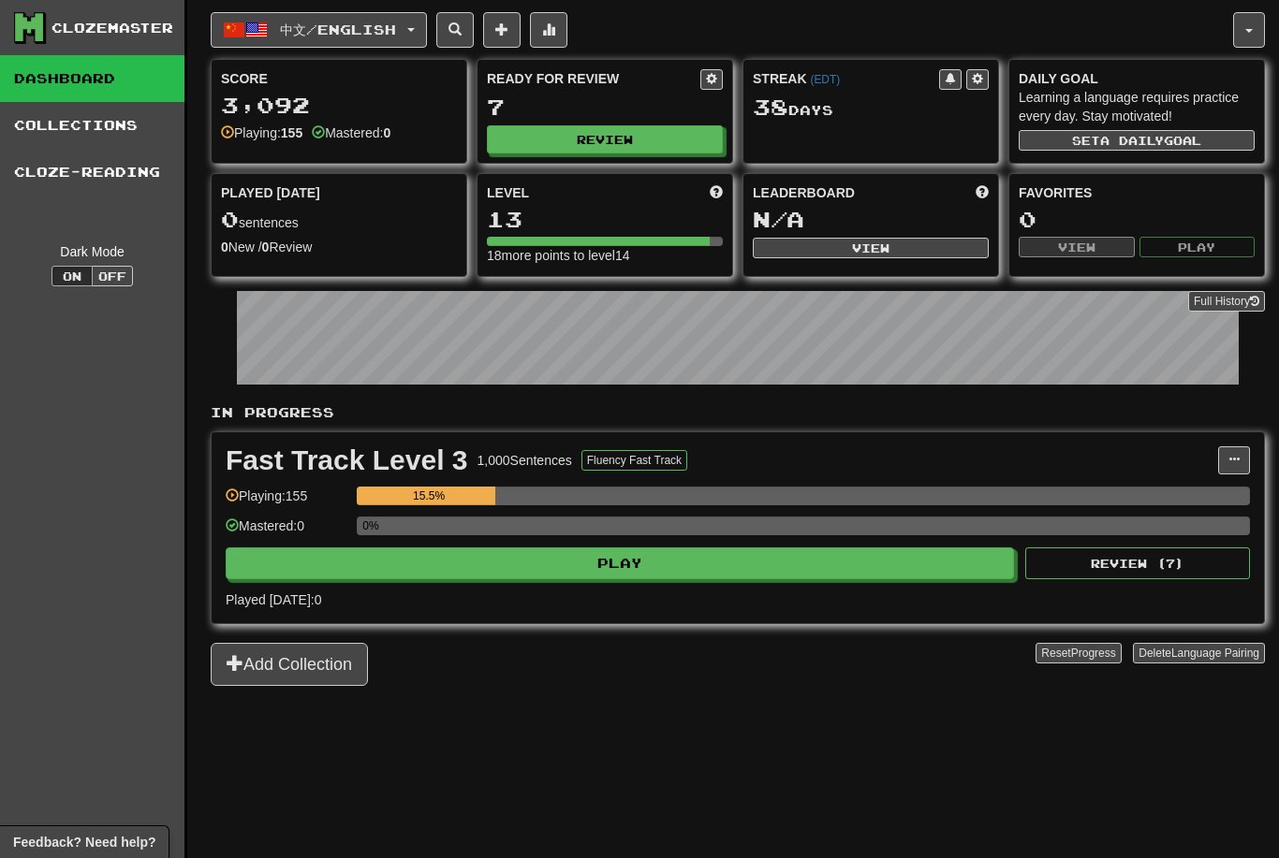
click at [808, 568] on button "Play" at bounding box center [620, 564] width 788 height 32
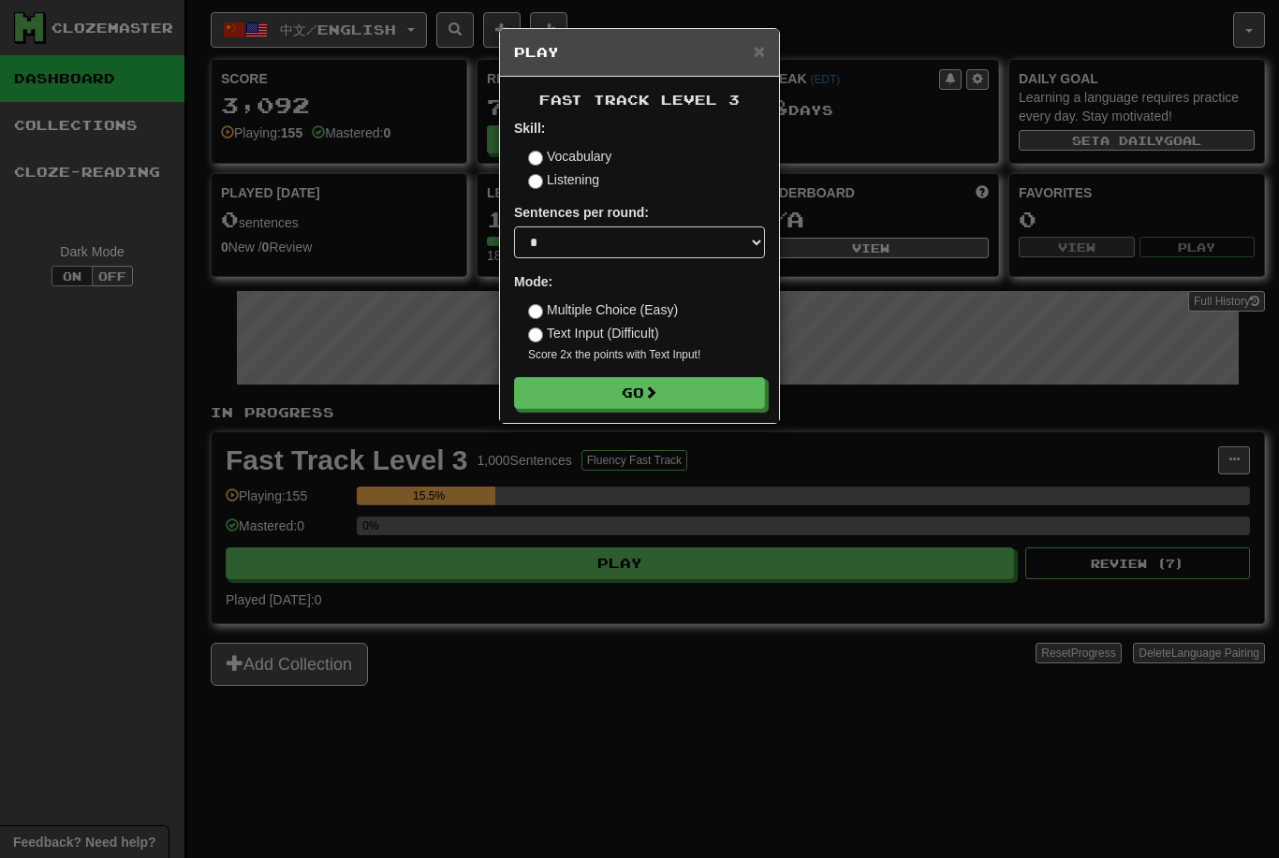
click at [657, 389] on span at bounding box center [650, 392] width 13 height 13
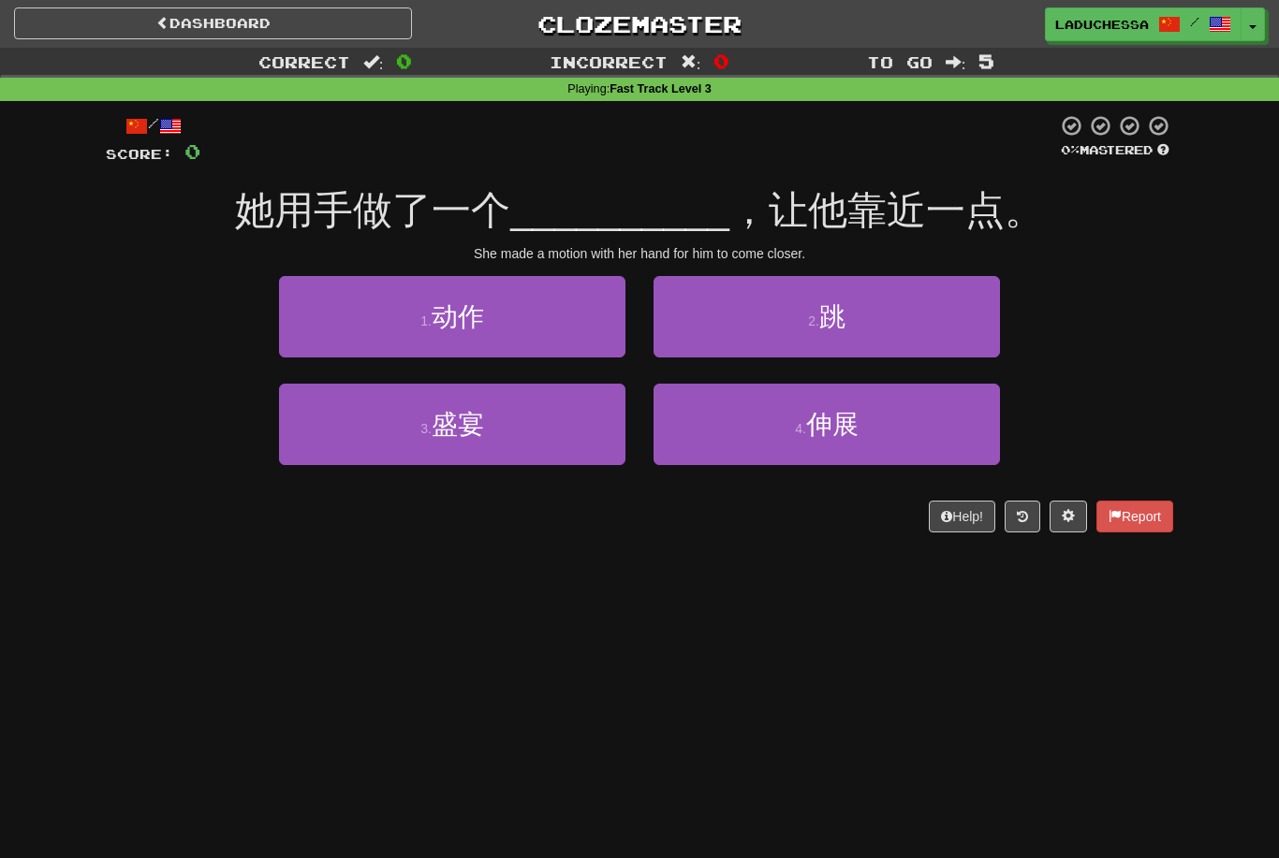
click at [534, 323] on button "1 . 动作" at bounding box center [452, 316] width 346 height 81
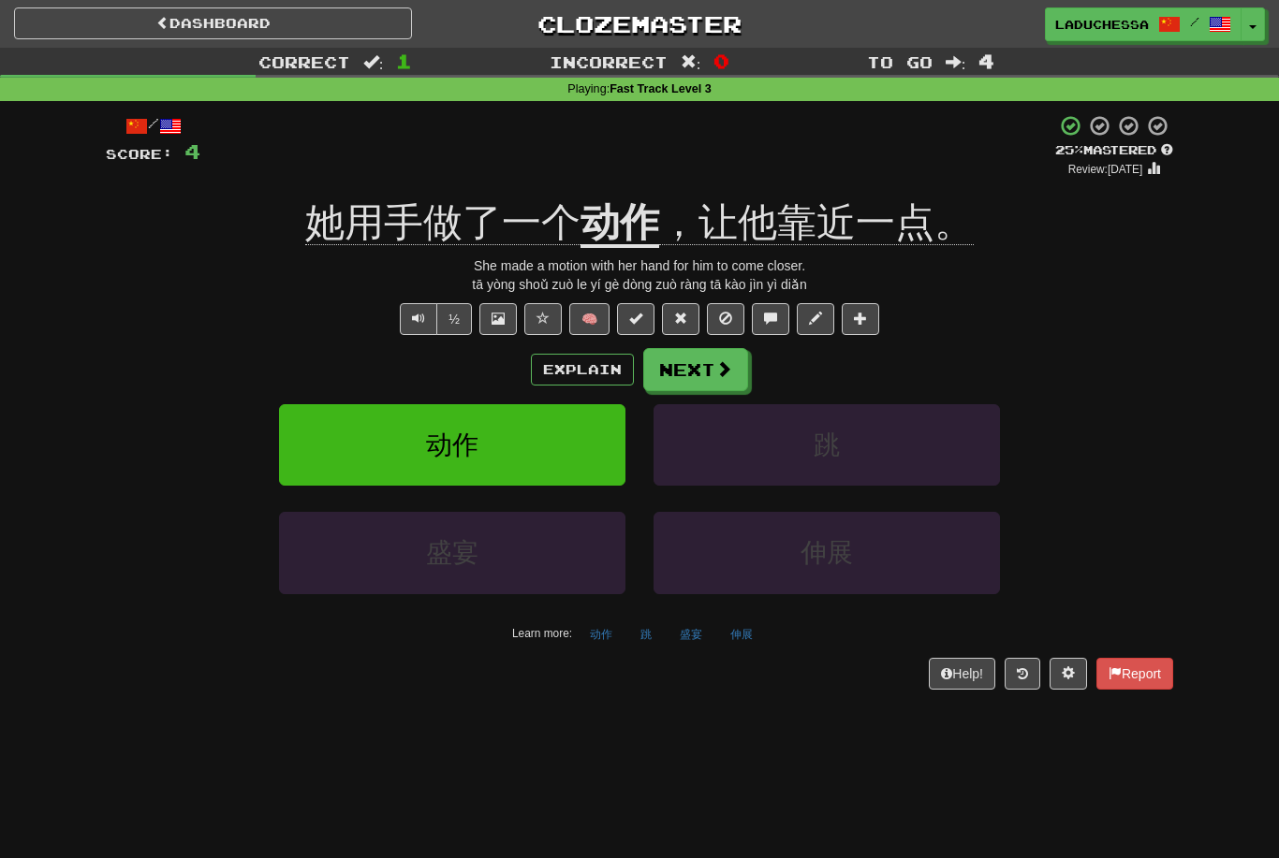
click at [704, 362] on button "Next" at bounding box center [695, 369] width 105 height 43
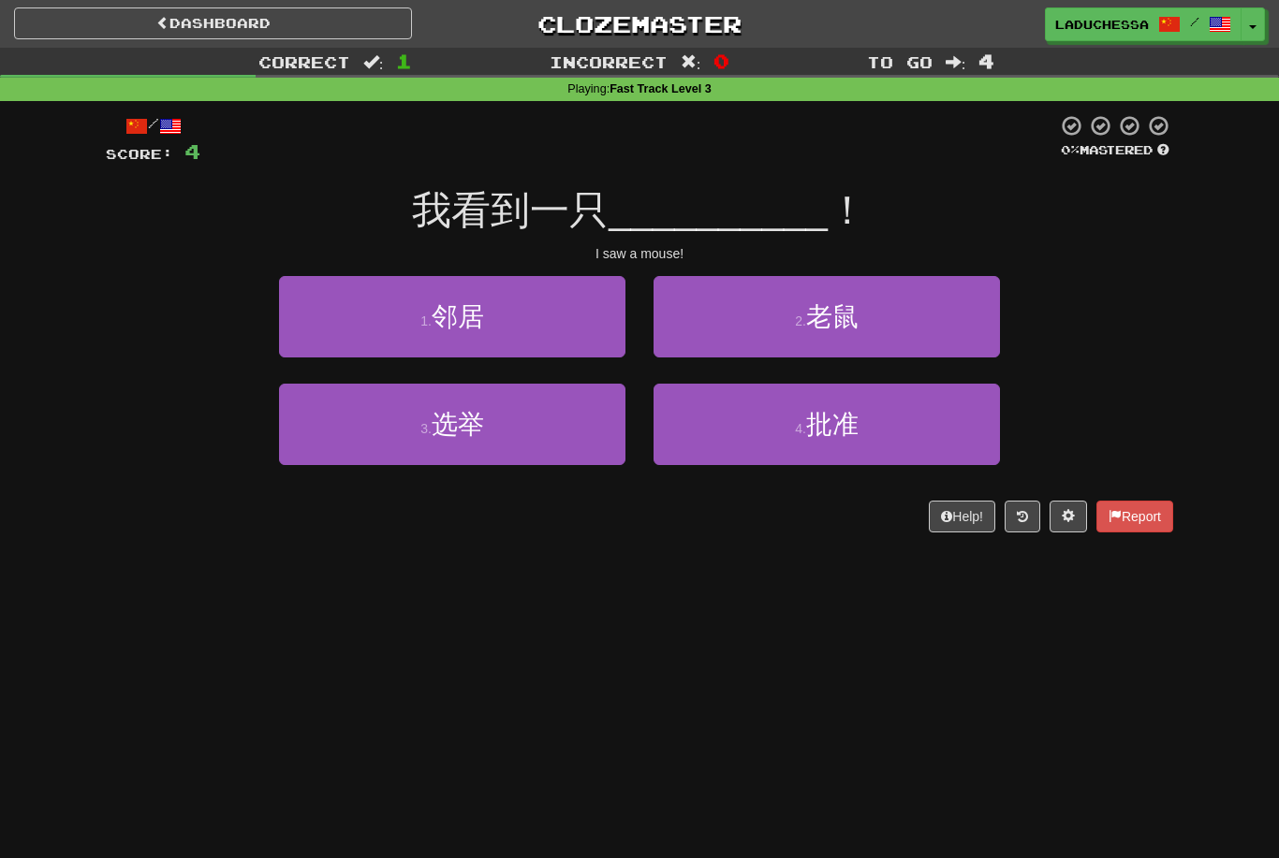
click at [878, 313] on button "2 . 老鼠" at bounding box center [826, 316] width 346 height 81
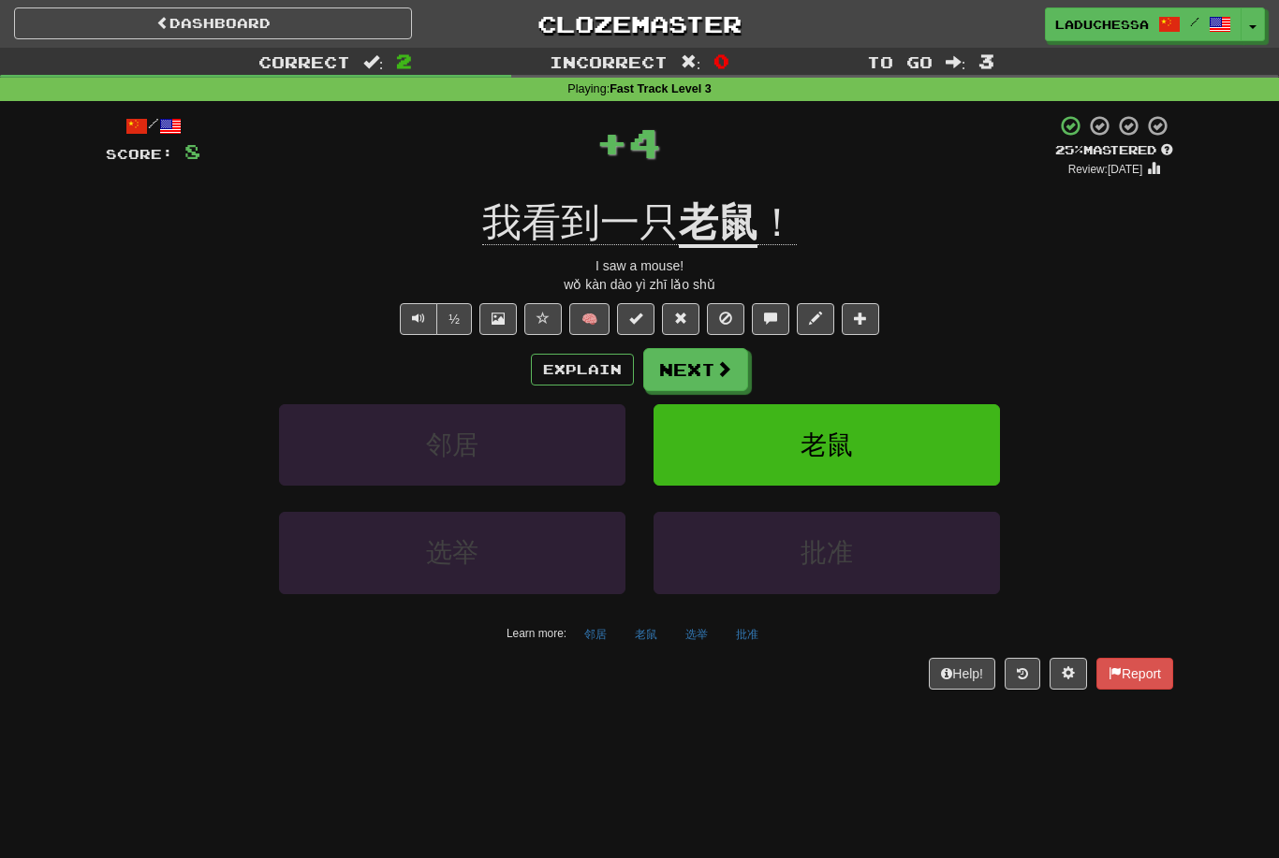
click at [698, 364] on button "Next" at bounding box center [695, 369] width 105 height 43
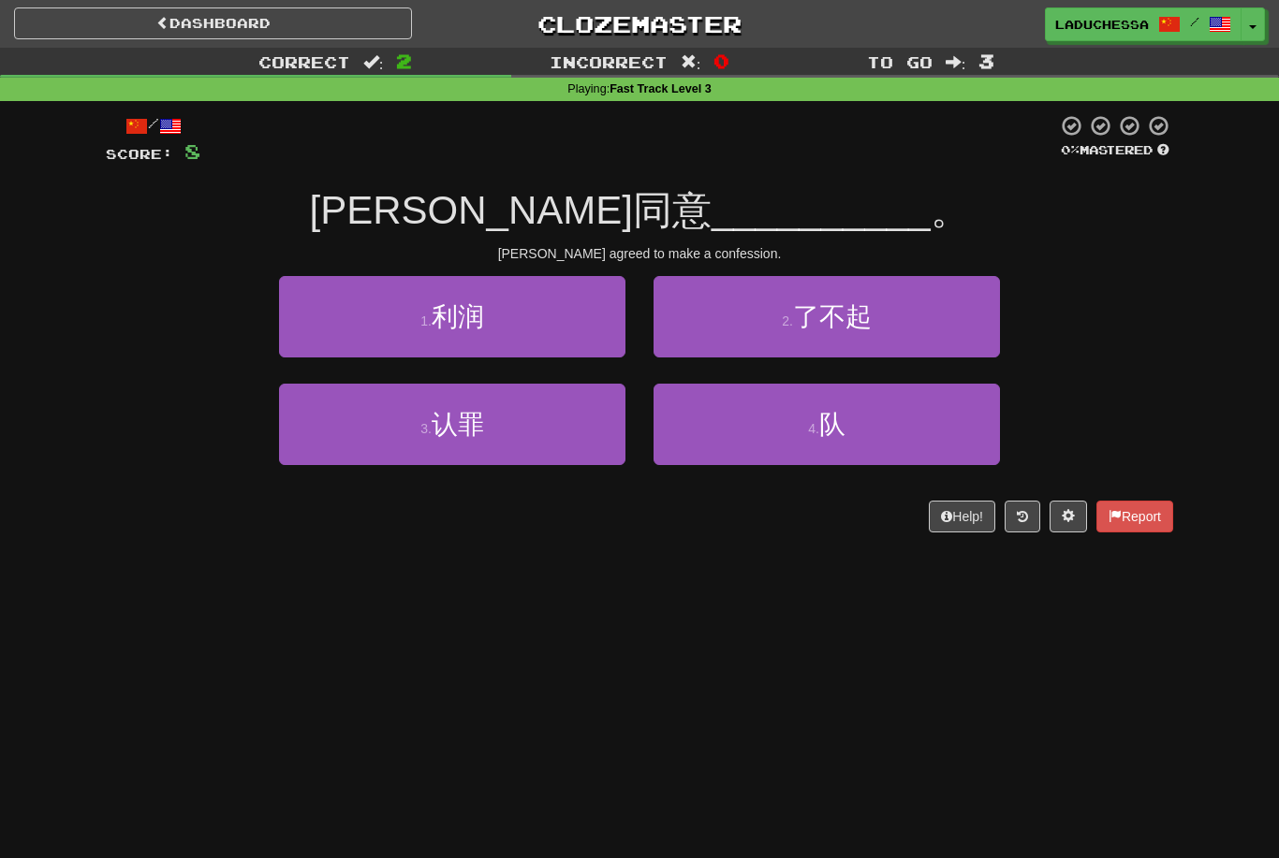
click at [552, 437] on button "3 . 认罪" at bounding box center [452, 424] width 346 height 81
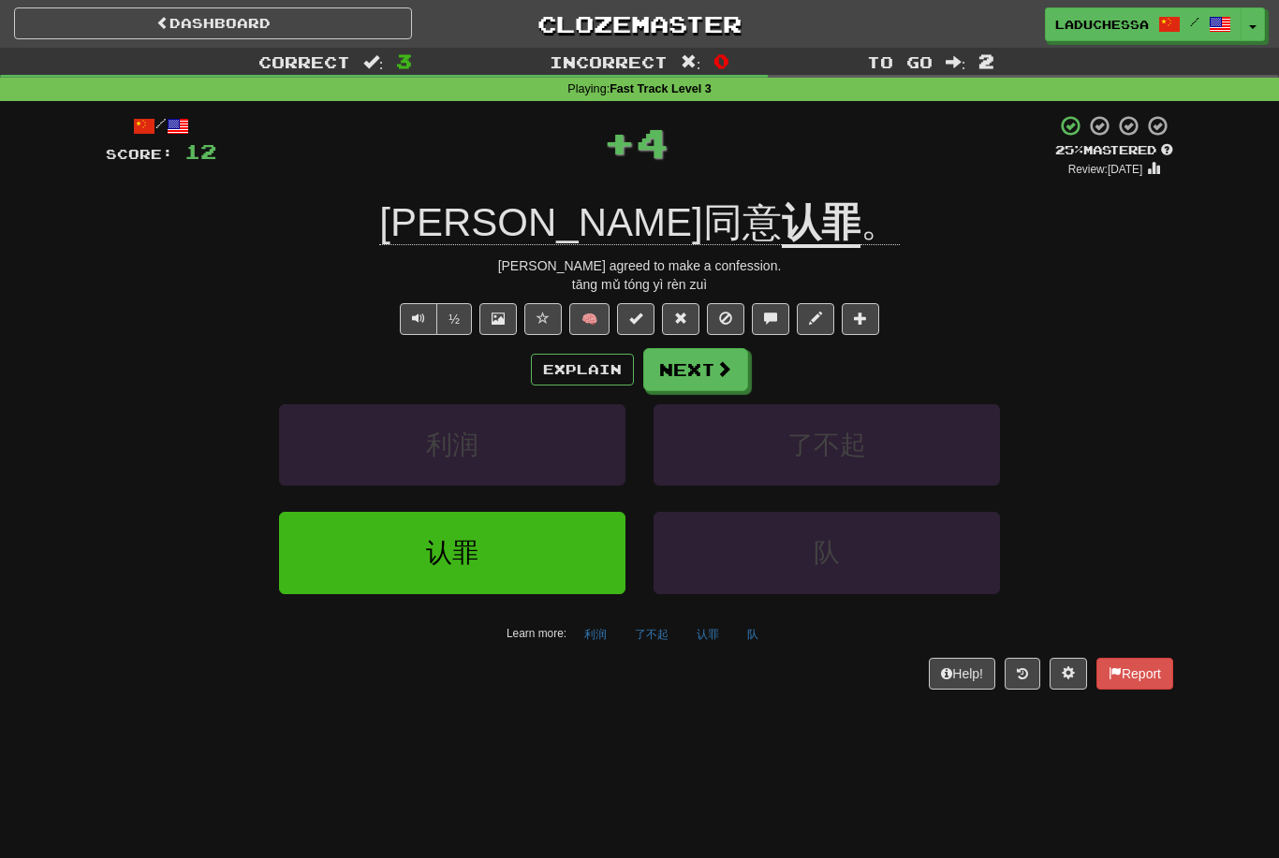
click at [715, 364] on span at bounding box center [723, 368] width 17 height 17
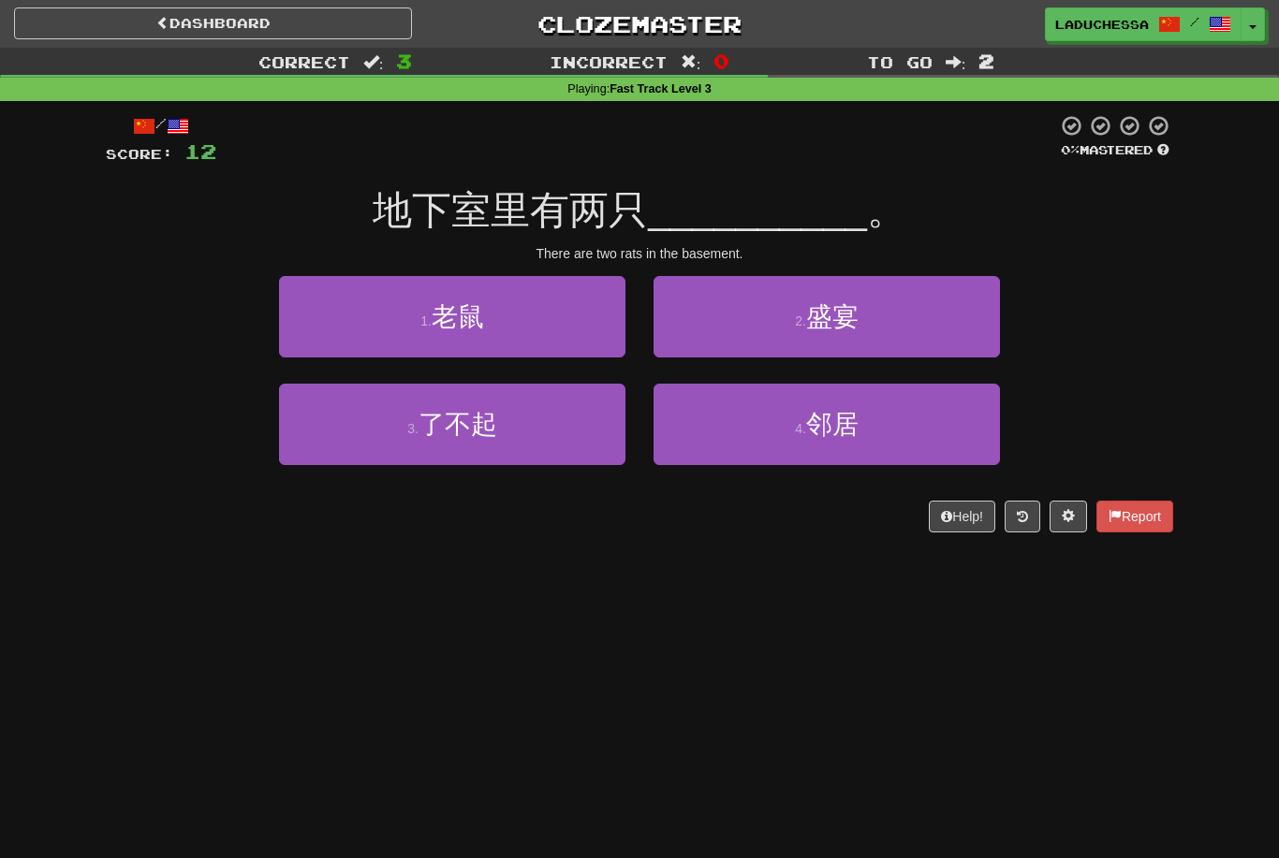
click at [511, 326] on button "1 . 老鼠" at bounding box center [452, 316] width 346 height 81
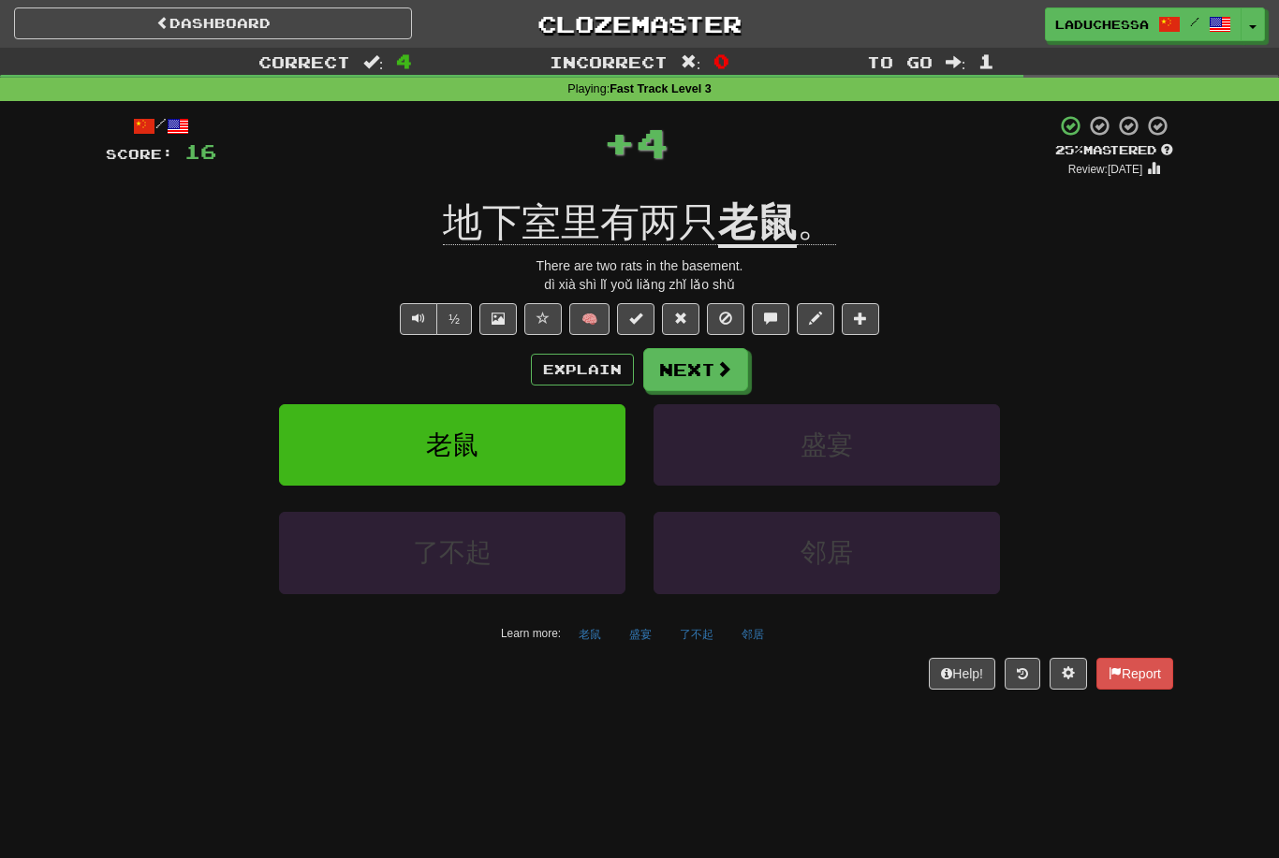
click at [710, 362] on button "Next" at bounding box center [695, 369] width 105 height 43
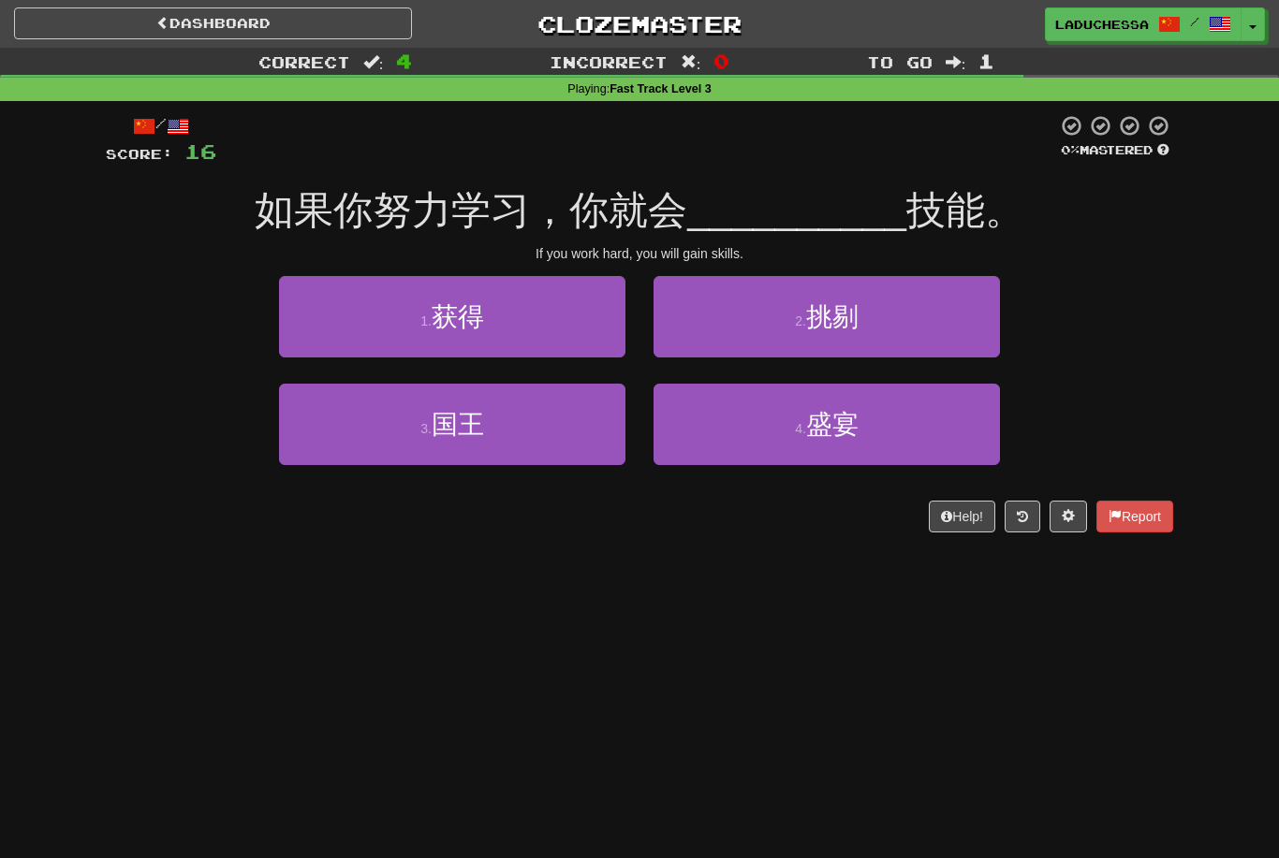
click at [534, 312] on button "1 . 获得" at bounding box center [452, 316] width 346 height 81
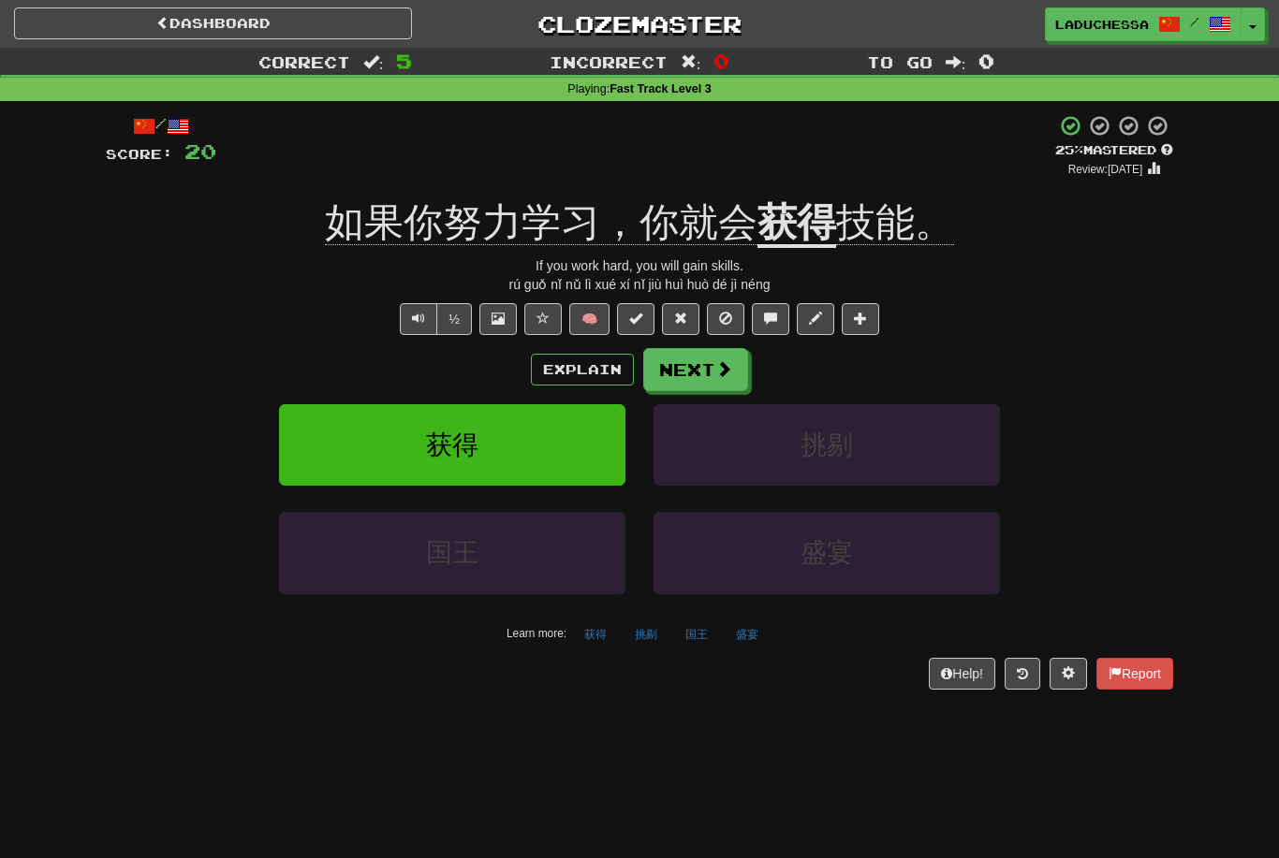
click at [707, 364] on button "Next" at bounding box center [695, 369] width 105 height 43
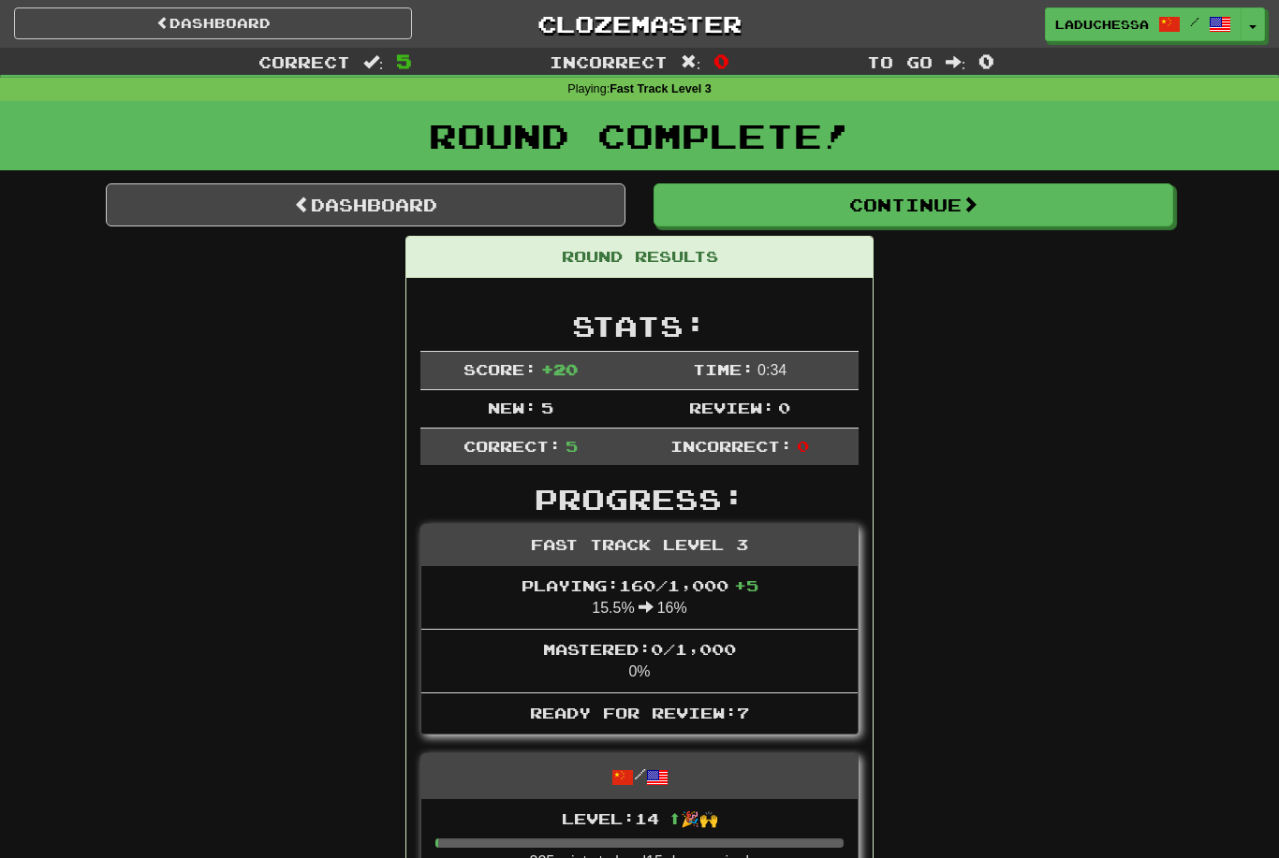
click at [376, 199] on link "Dashboard" at bounding box center [365, 204] width 519 height 43
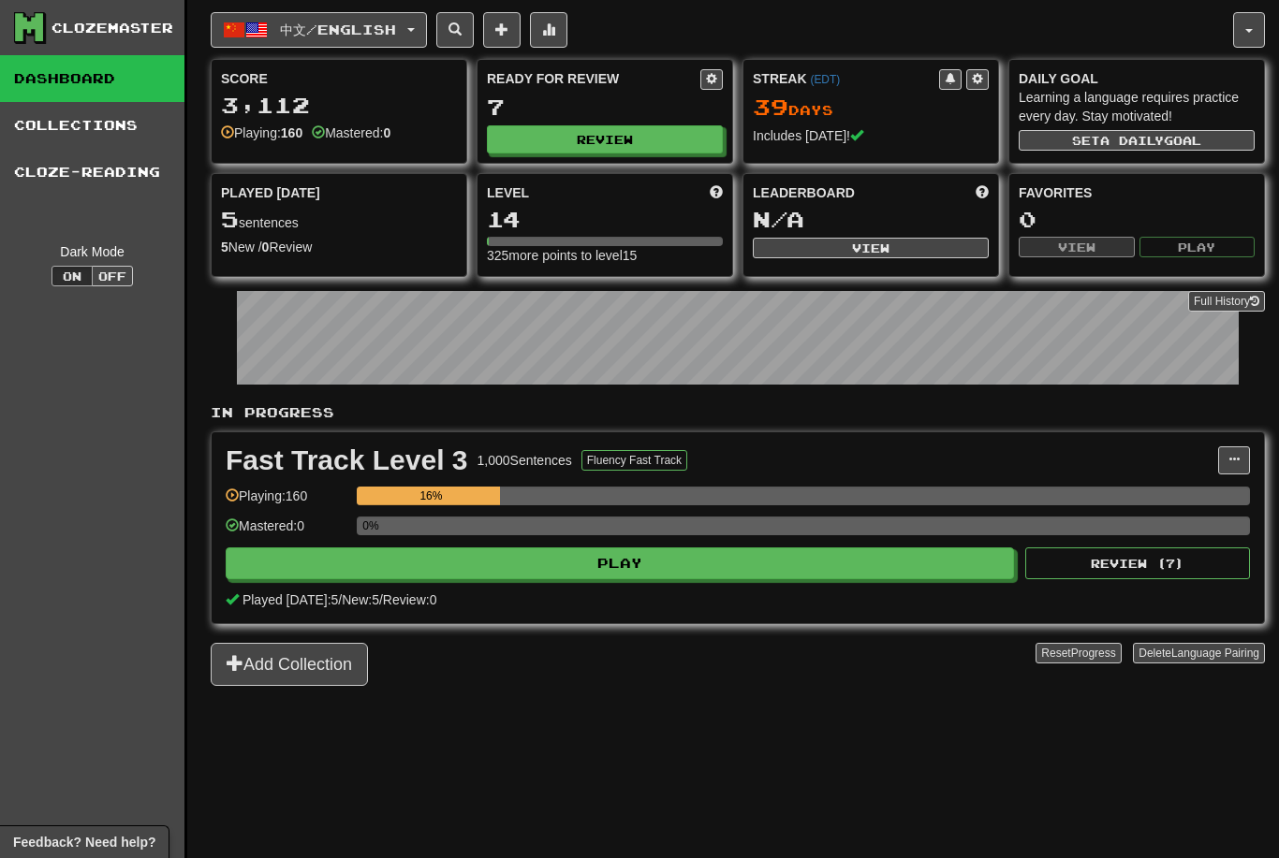
click at [633, 143] on button "Review" at bounding box center [605, 139] width 236 height 28
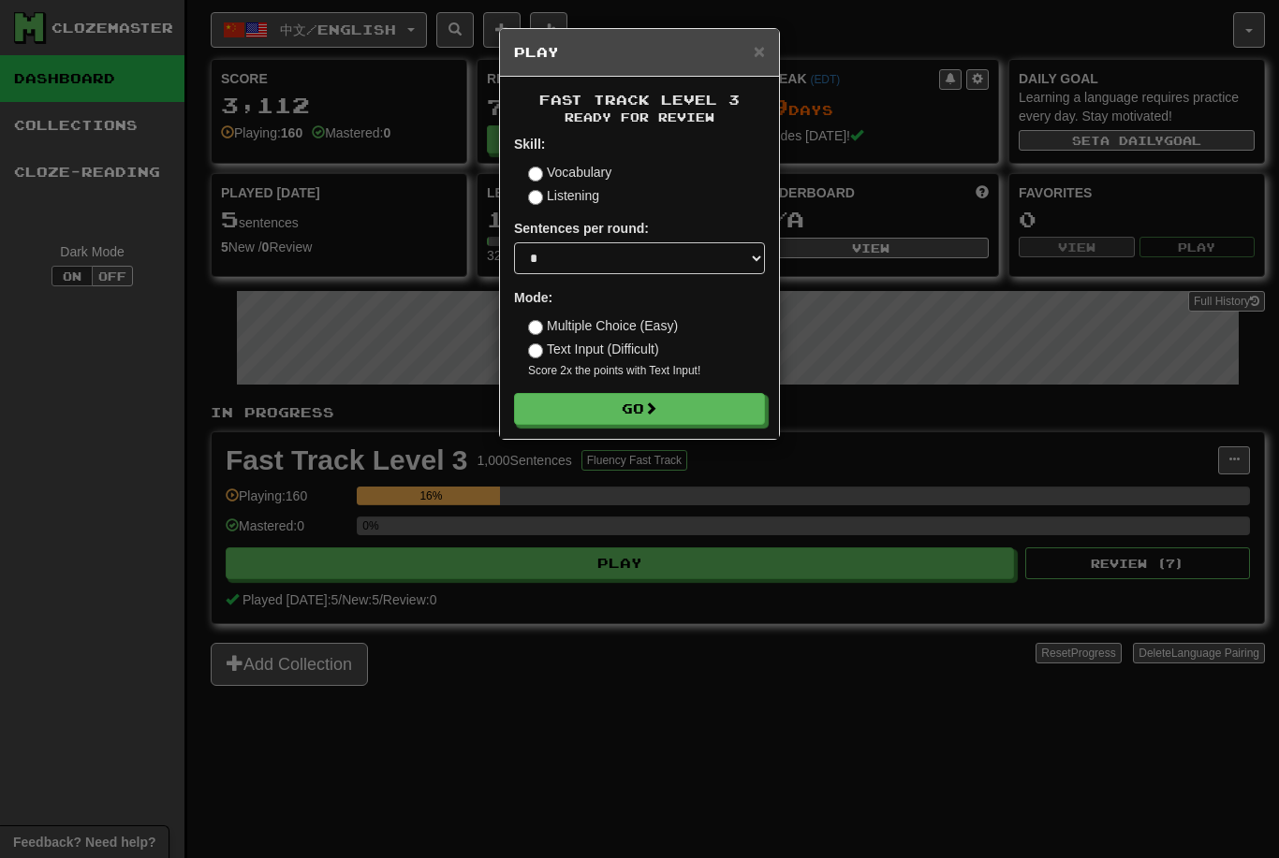
click at [655, 402] on span at bounding box center [650, 408] width 13 height 13
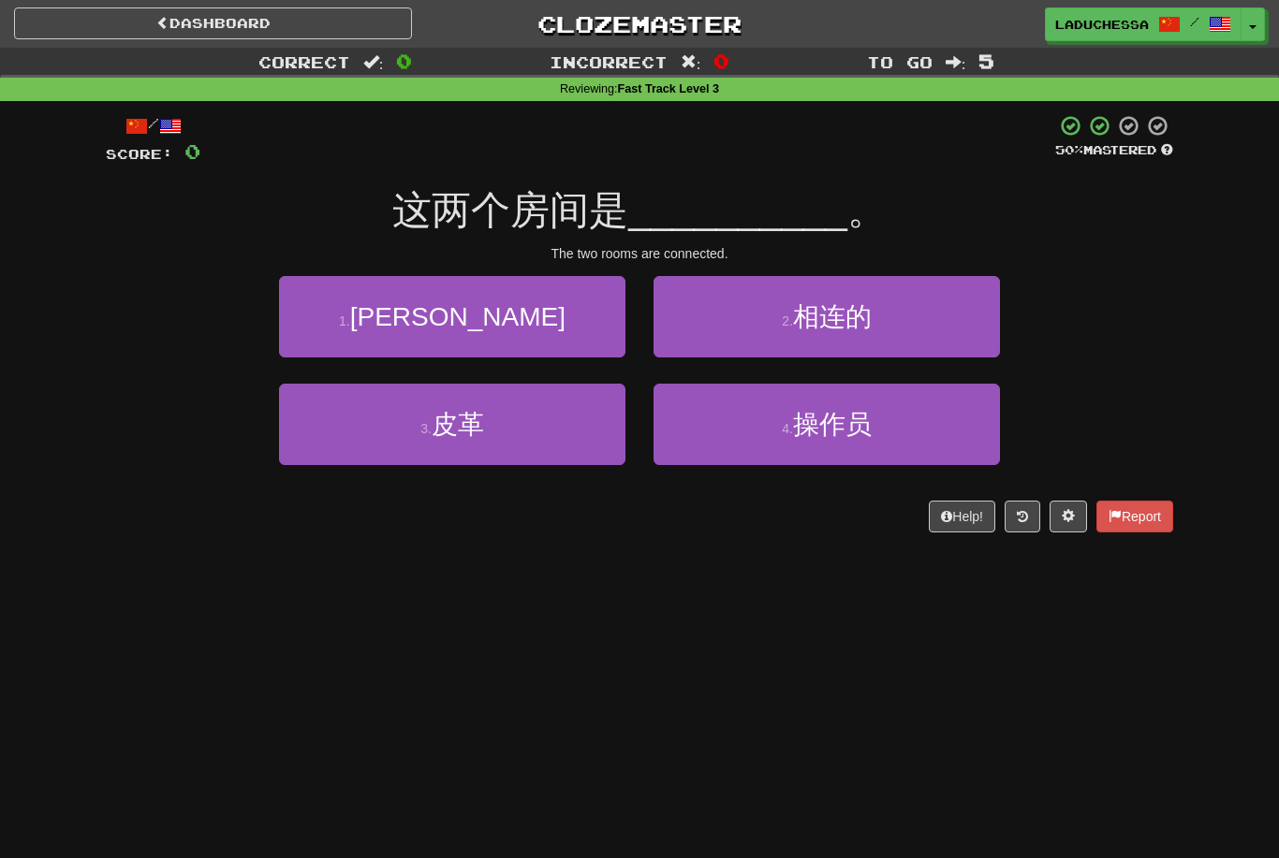
click at [874, 326] on button "2 . 相连的" at bounding box center [826, 316] width 346 height 81
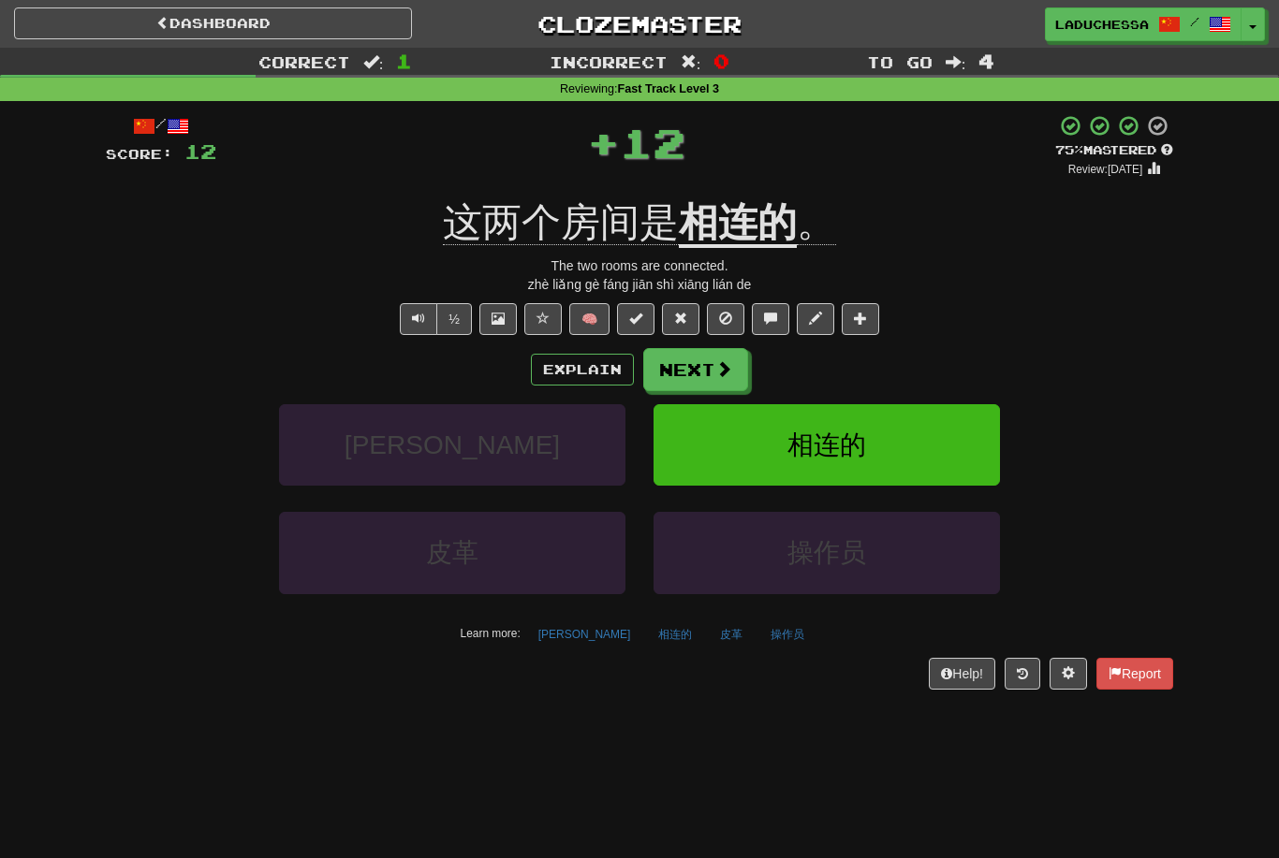
click at [709, 368] on button "Next" at bounding box center [695, 369] width 105 height 43
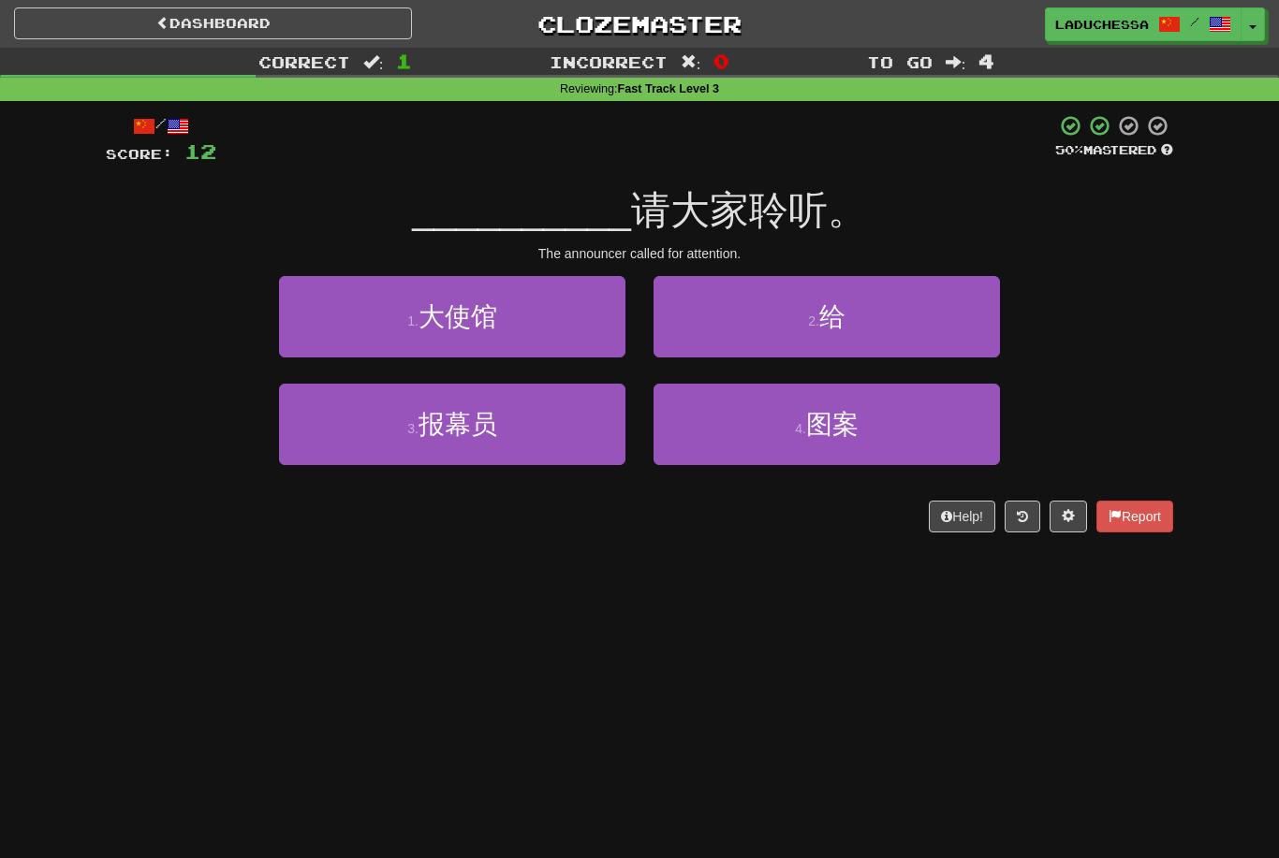
click at [514, 424] on button "3 . 报幕员" at bounding box center [452, 424] width 346 height 81
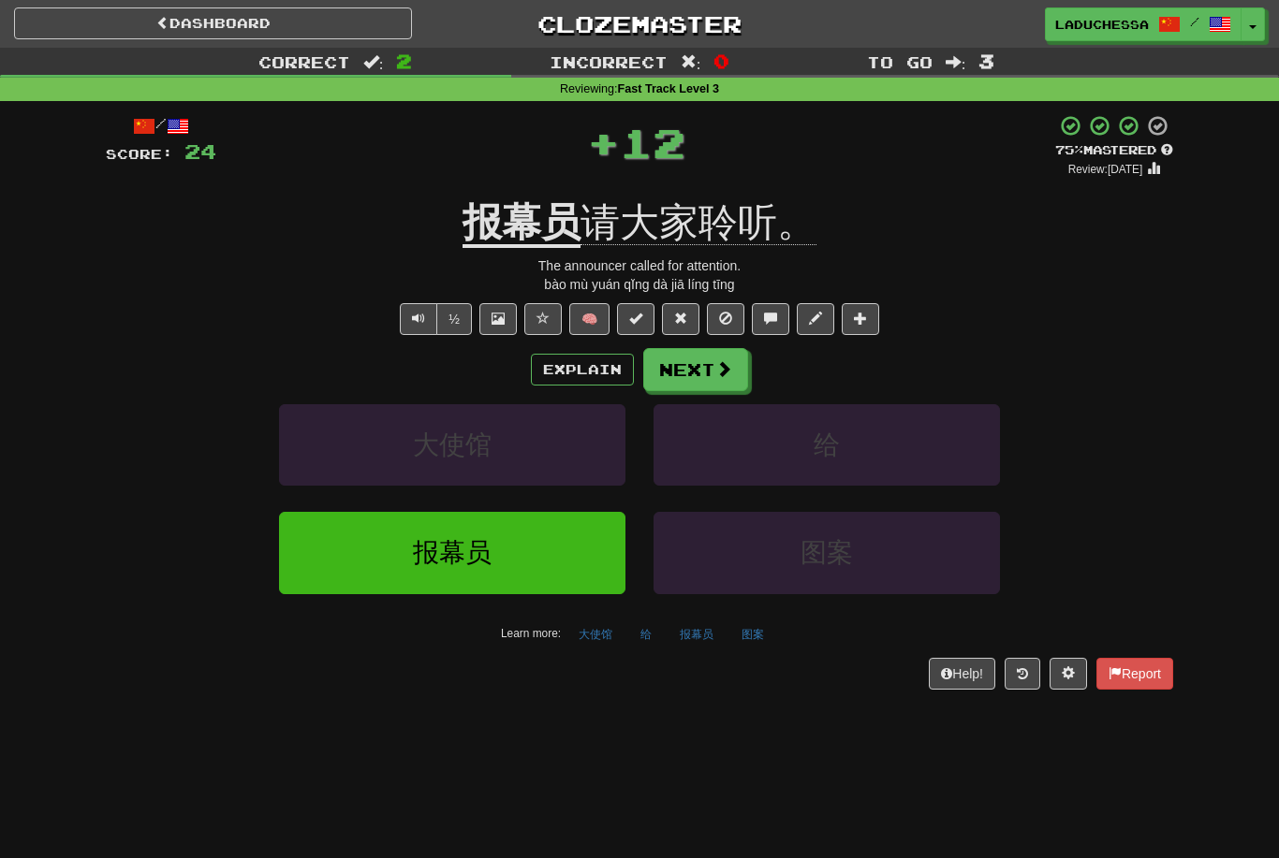
click at [703, 371] on button "Next" at bounding box center [695, 369] width 105 height 43
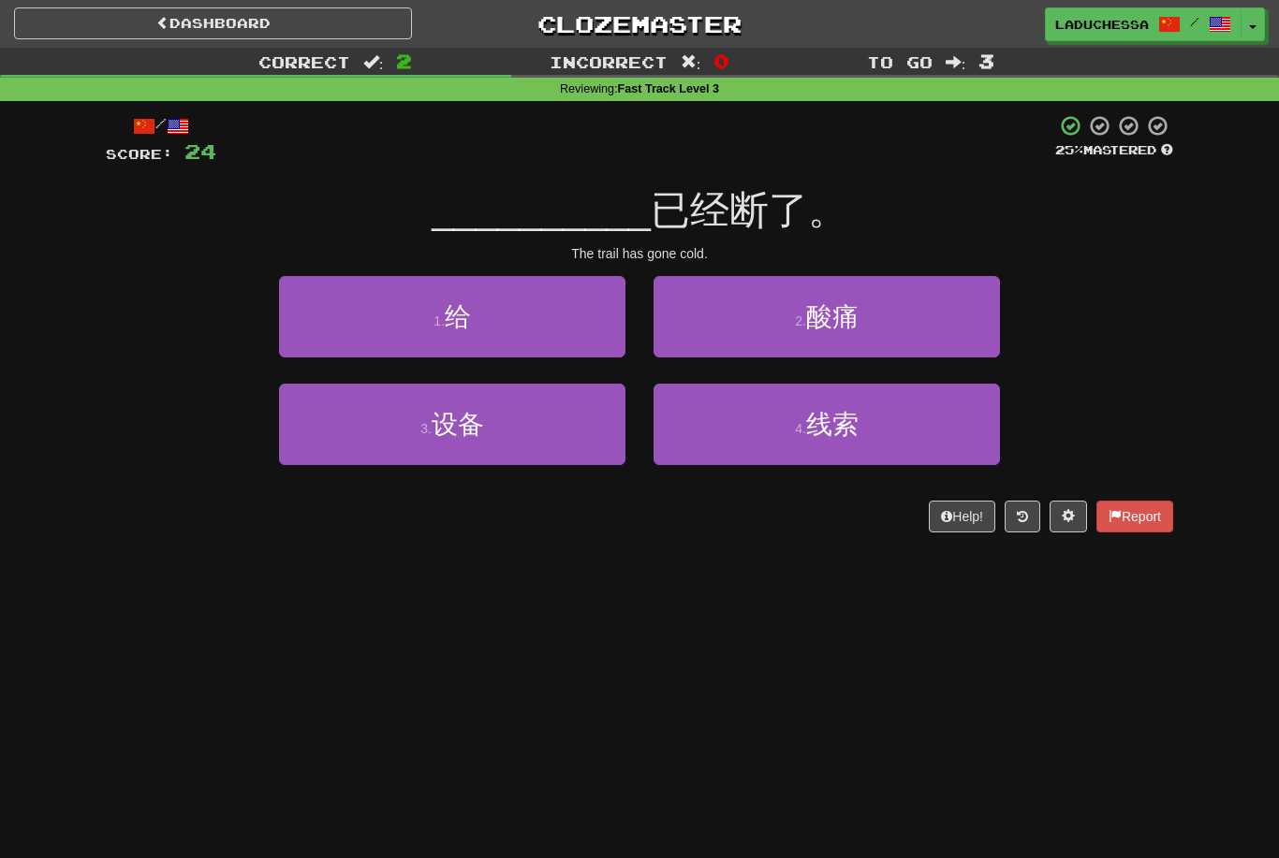
click at [876, 434] on button "4 . 线索" at bounding box center [826, 424] width 346 height 81
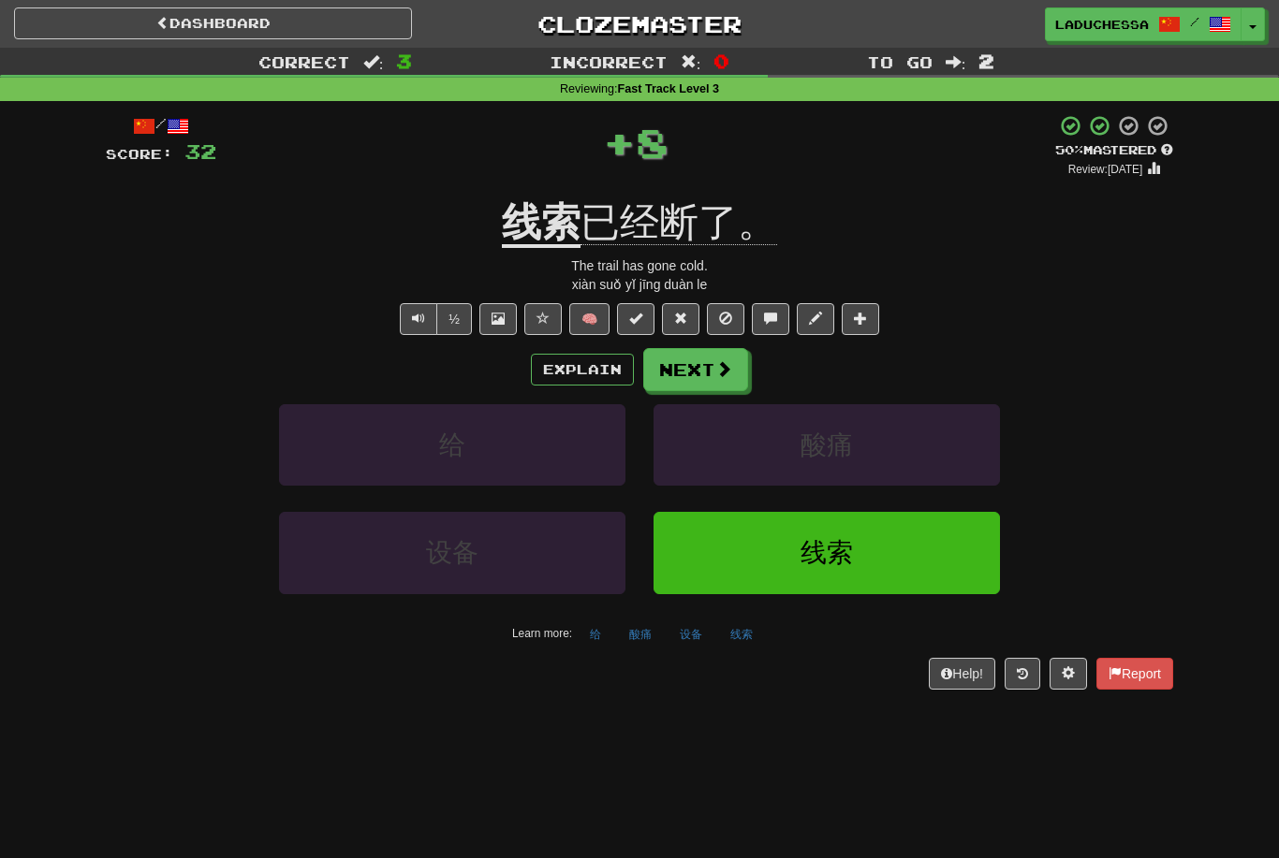
click at [695, 364] on button "Next" at bounding box center [695, 369] width 105 height 43
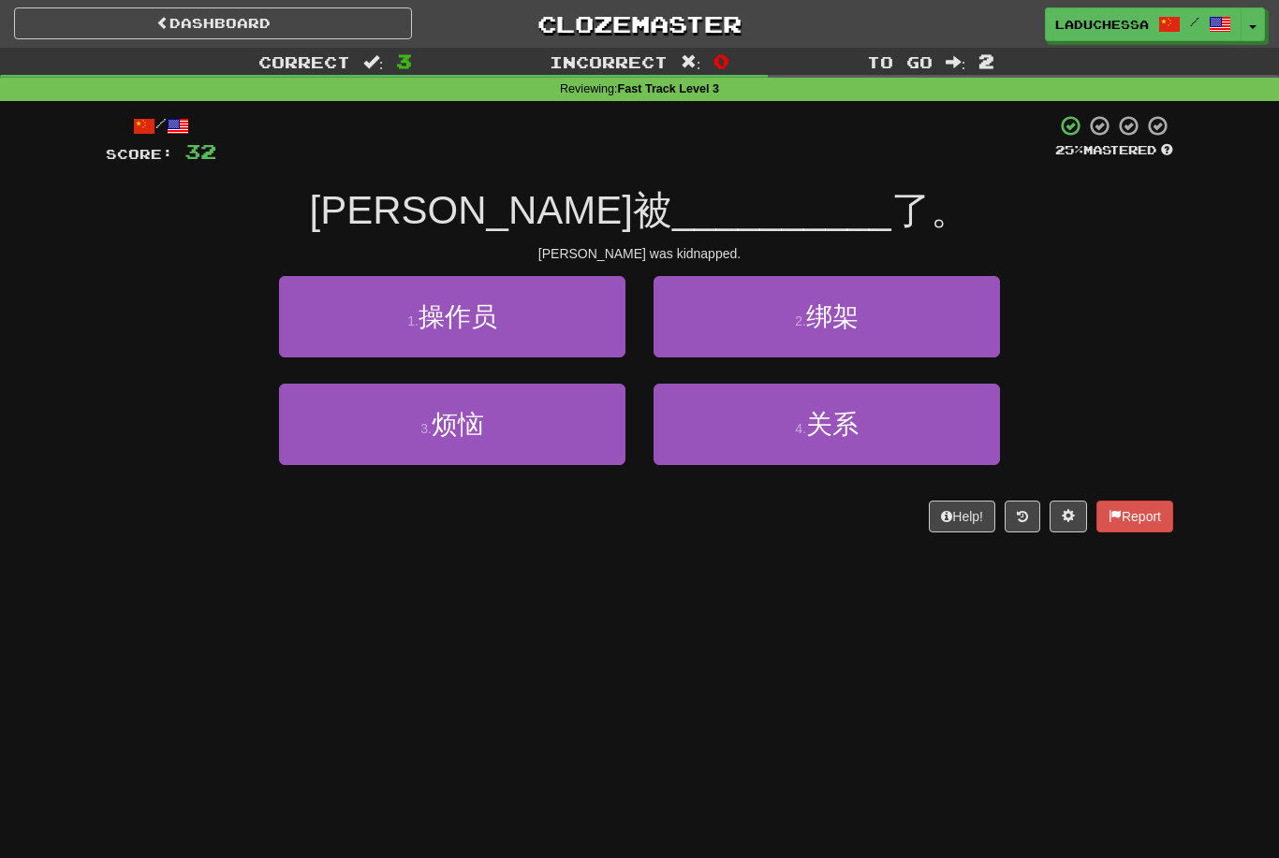
click at [895, 321] on button "2 . 绑架" at bounding box center [826, 316] width 346 height 81
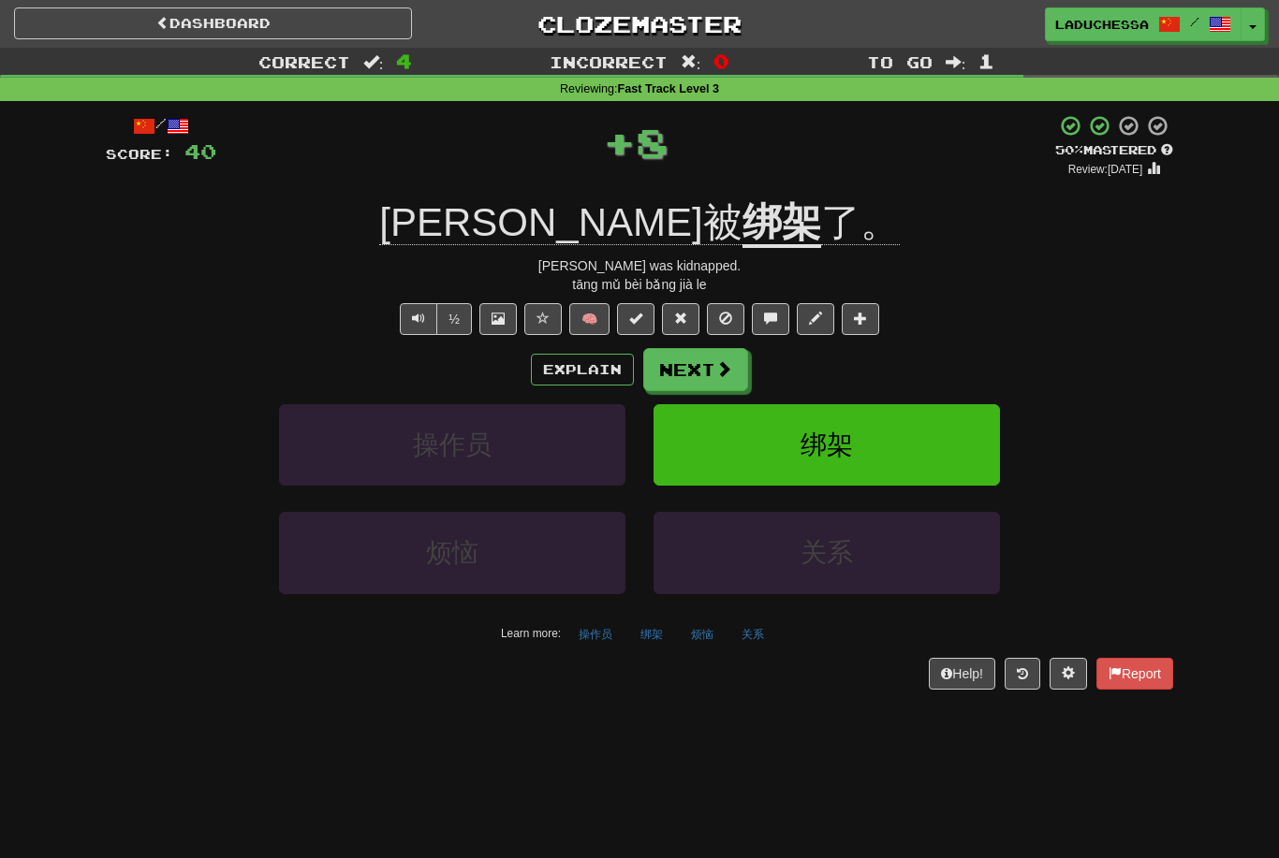
click at [710, 370] on button "Next" at bounding box center [695, 369] width 105 height 43
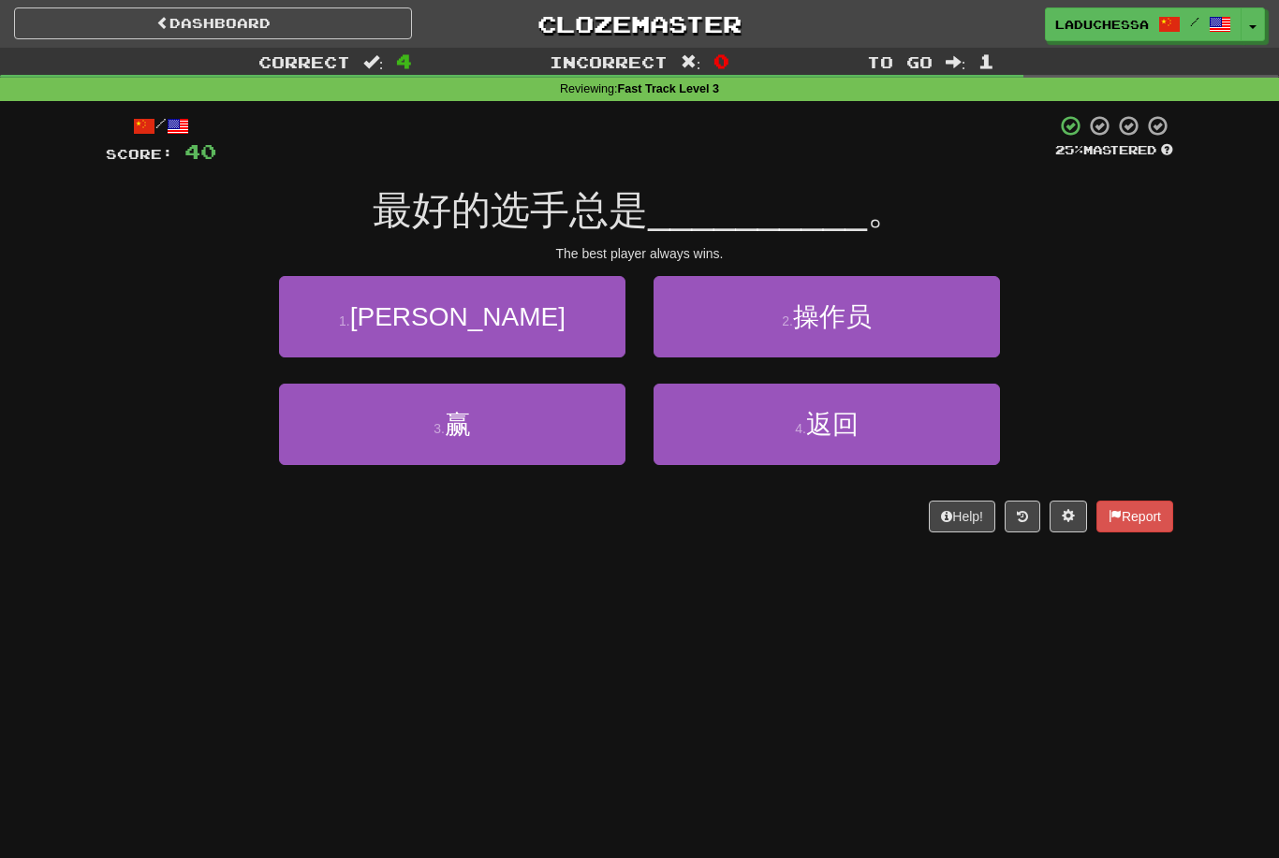
click at [538, 443] on button "3 . 赢" at bounding box center [452, 424] width 346 height 81
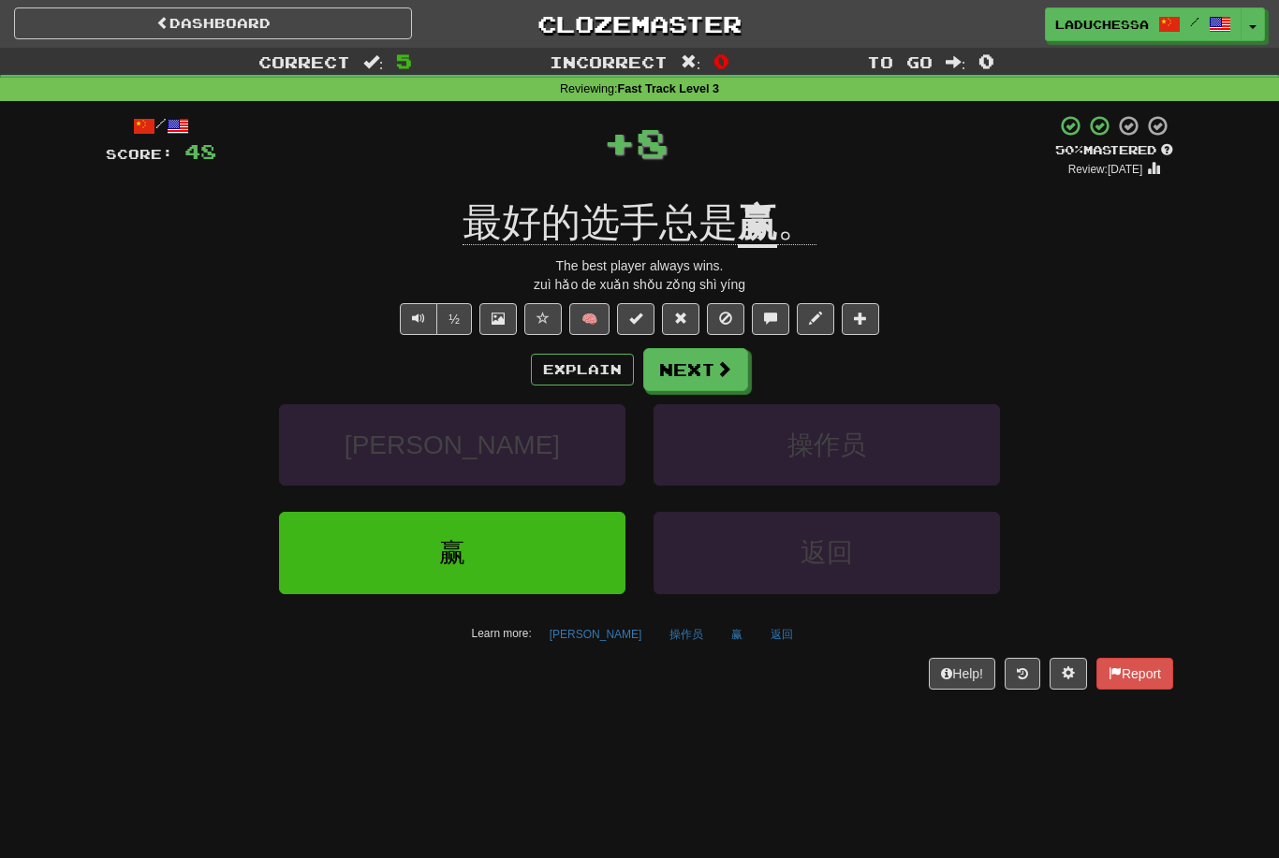
click at [735, 375] on button "Next" at bounding box center [695, 369] width 105 height 43
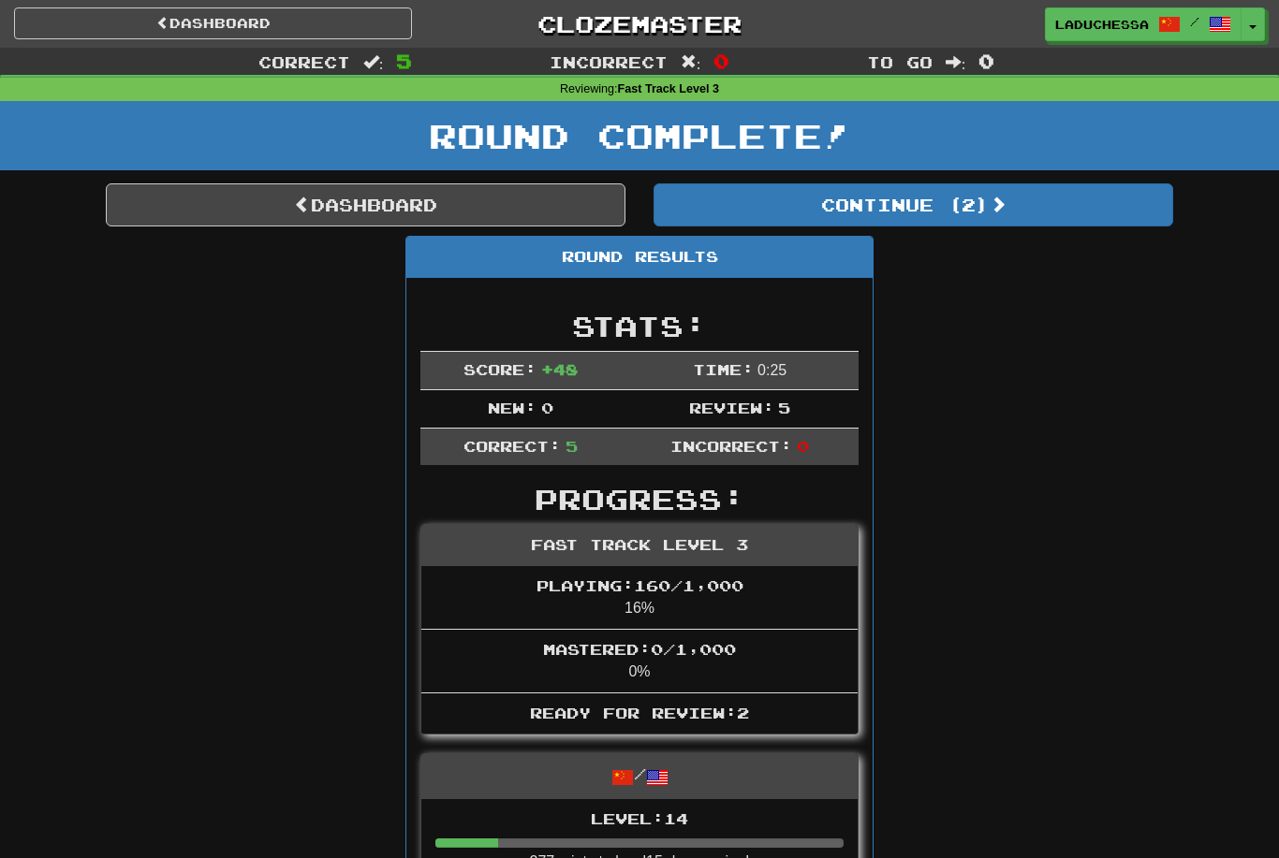
click at [1019, 213] on button "Continue ( 2 )" at bounding box center [912, 204] width 519 height 43
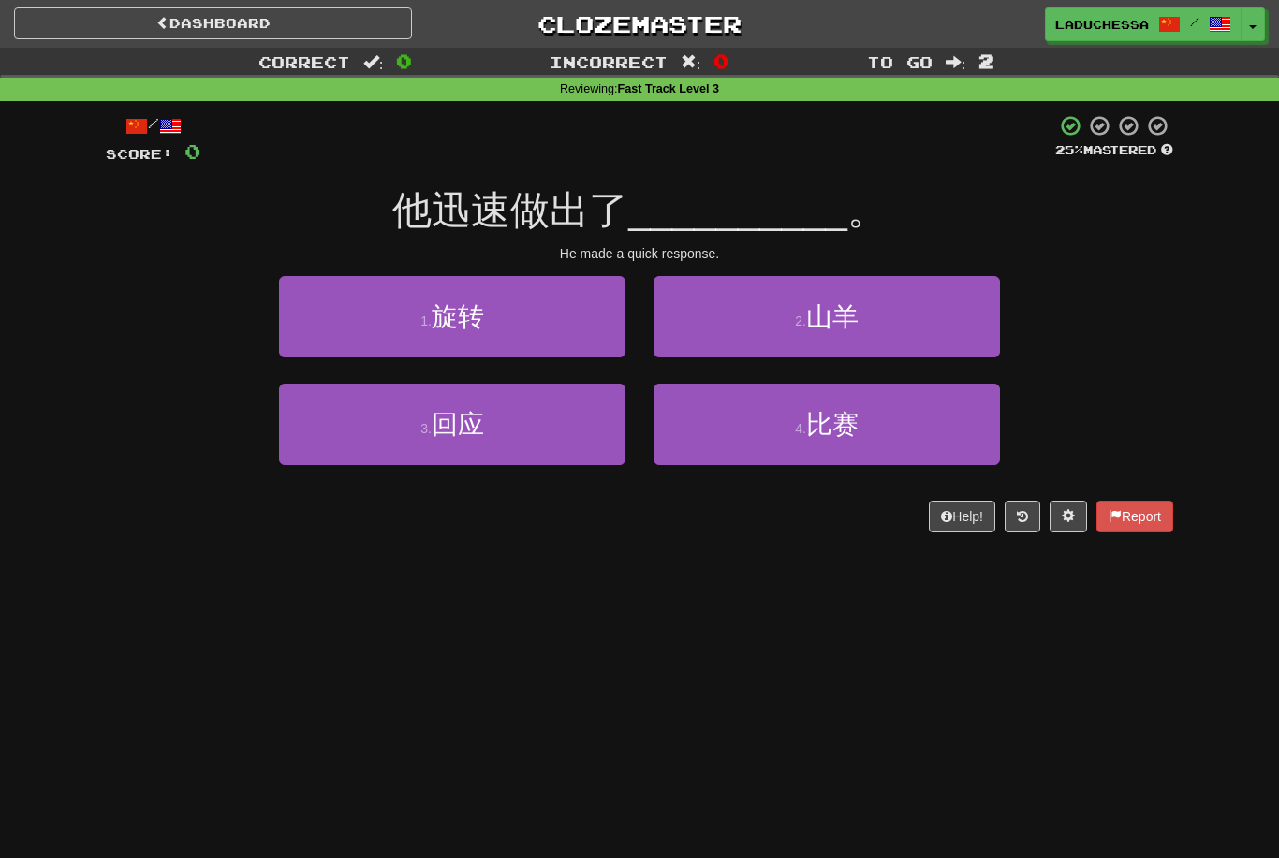
click at [519, 434] on button "3 . 回应" at bounding box center [452, 424] width 346 height 81
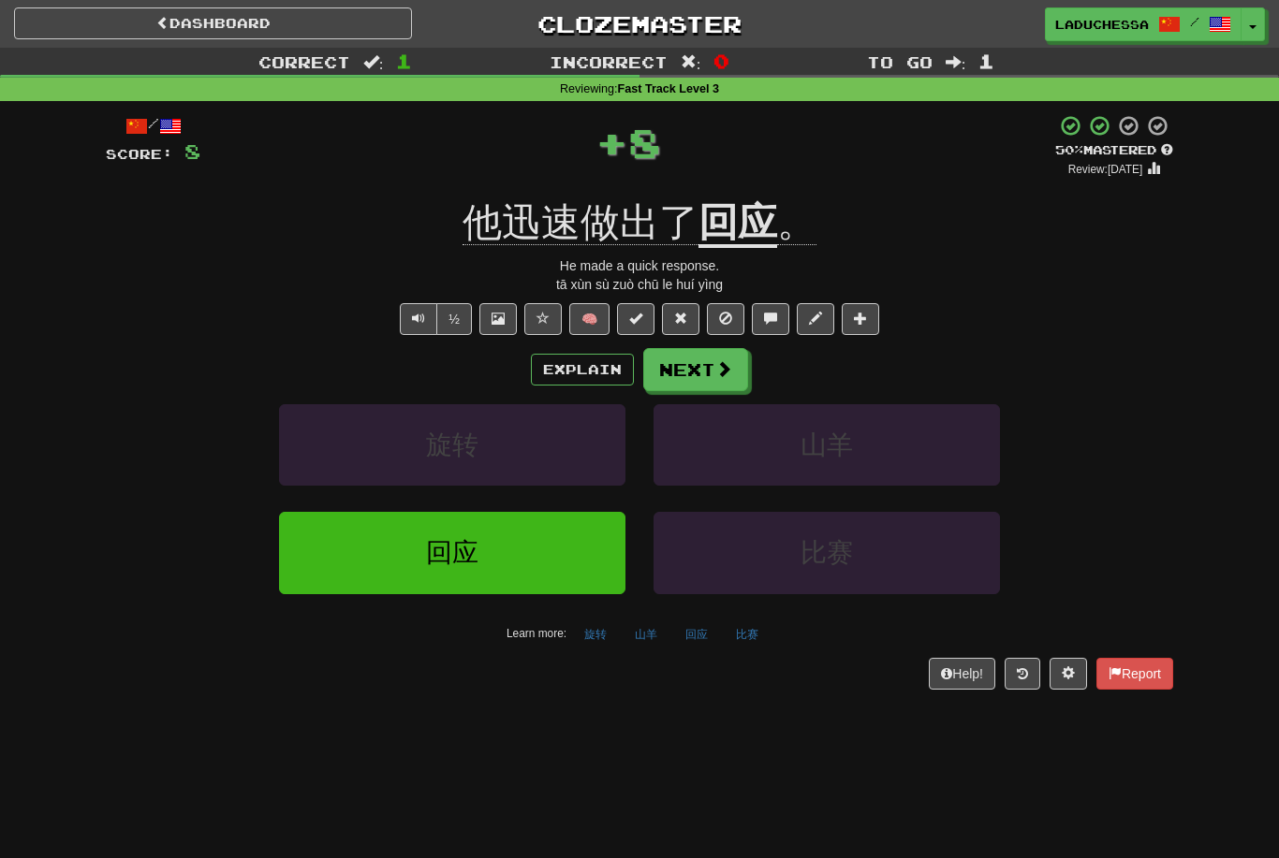
click at [717, 367] on span at bounding box center [723, 368] width 17 height 17
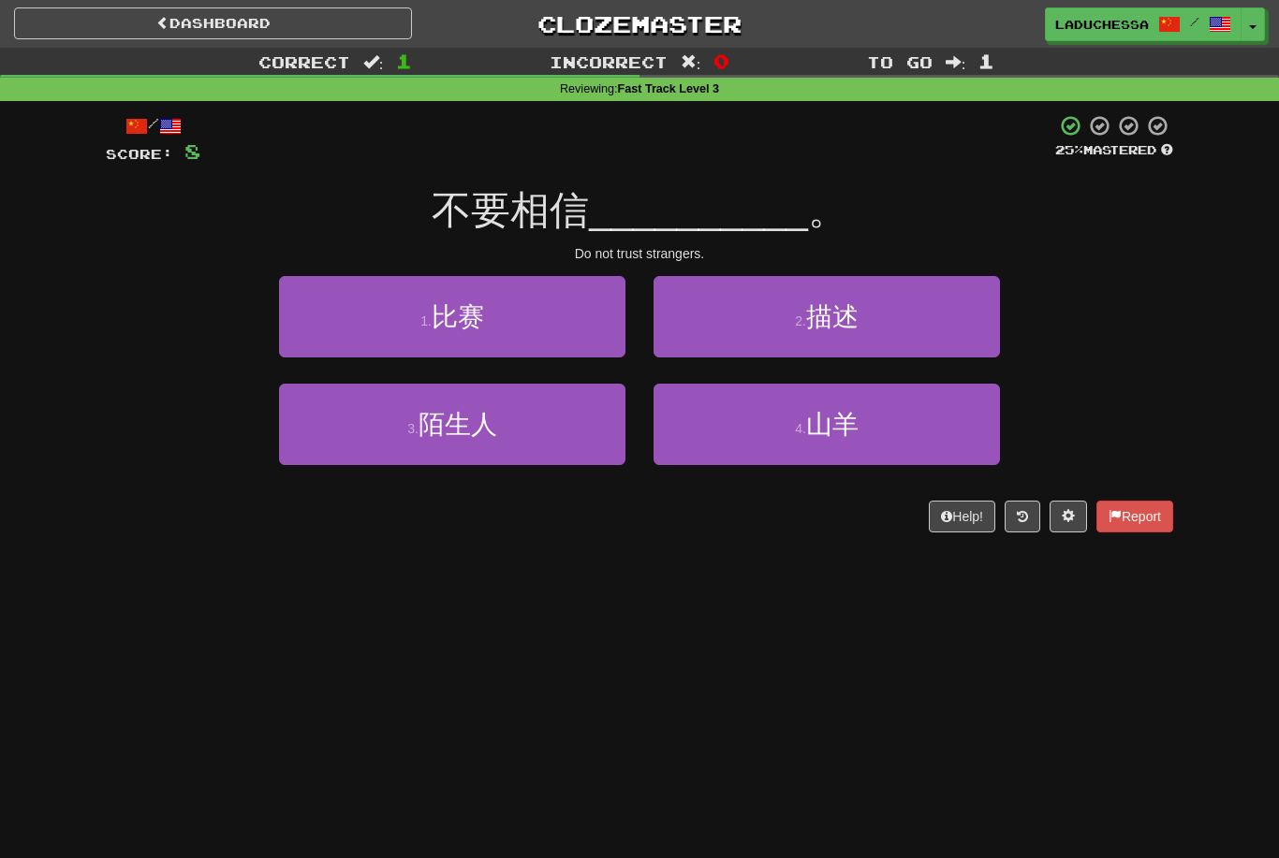
click at [551, 439] on button "3 . 陌生人" at bounding box center [452, 424] width 346 height 81
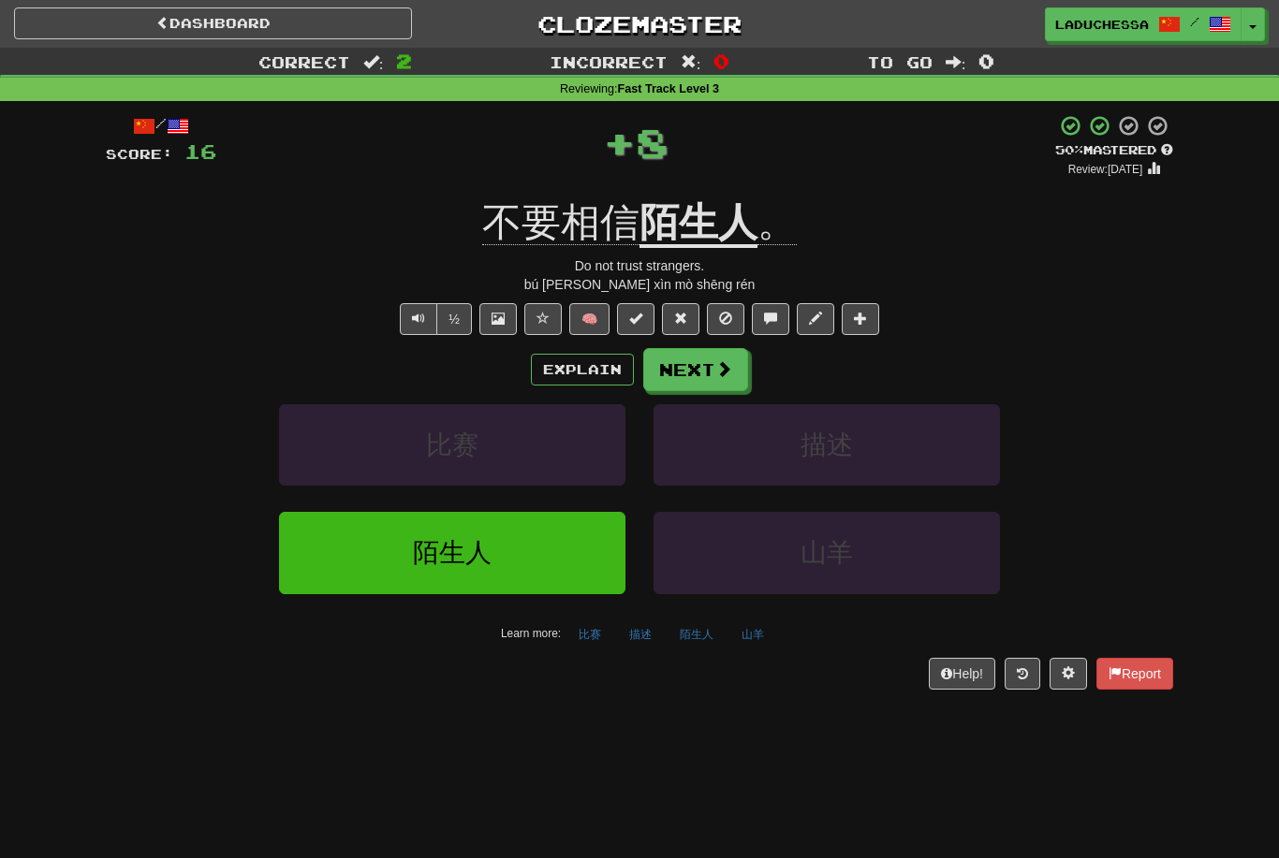
click at [701, 369] on button "Next" at bounding box center [695, 369] width 105 height 43
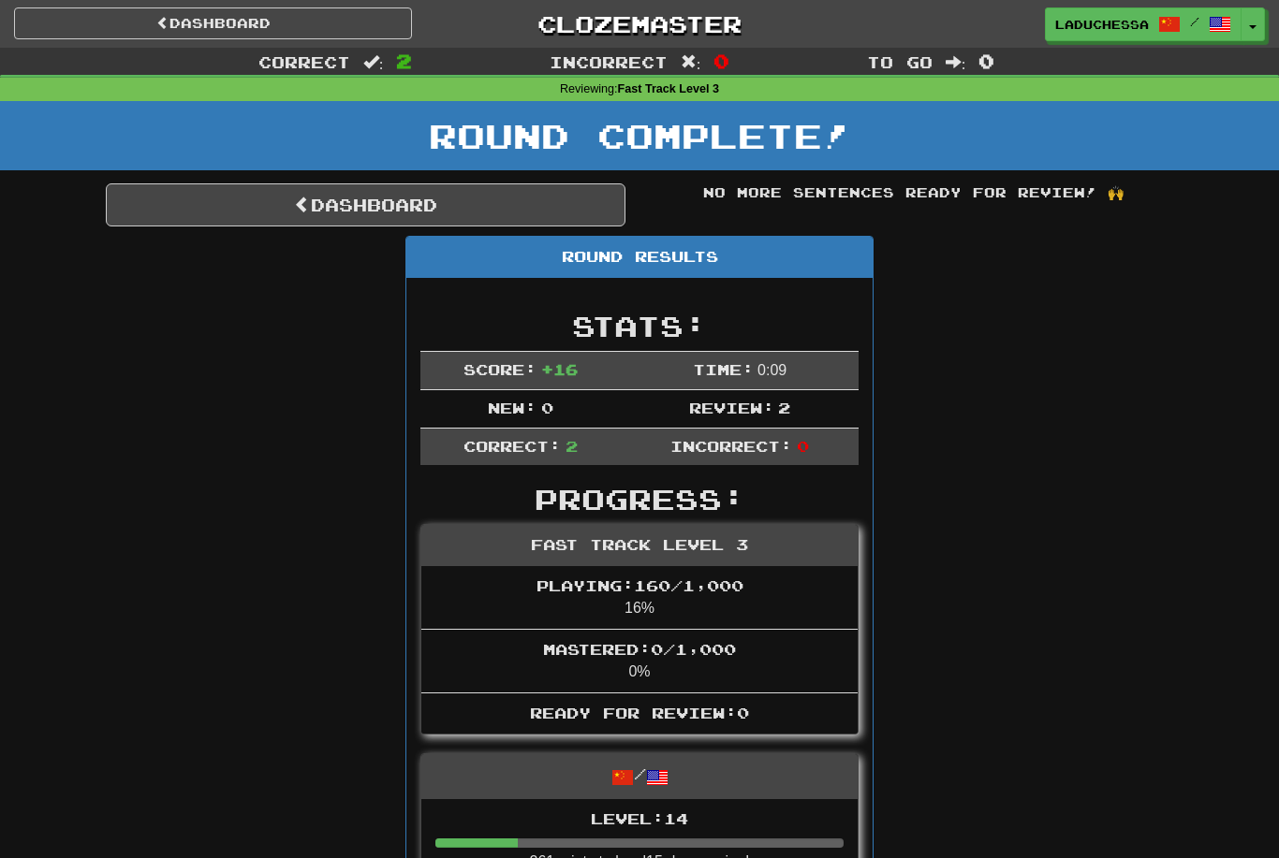
click at [1273, 622] on div "Correct : 2 Incorrect : 0 To go : 0 Reviewing : Fast Track Level 3 Round Comple…" at bounding box center [639, 617] width 1279 height 1139
click at [368, 199] on link "Dashboard" at bounding box center [365, 204] width 519 height 43
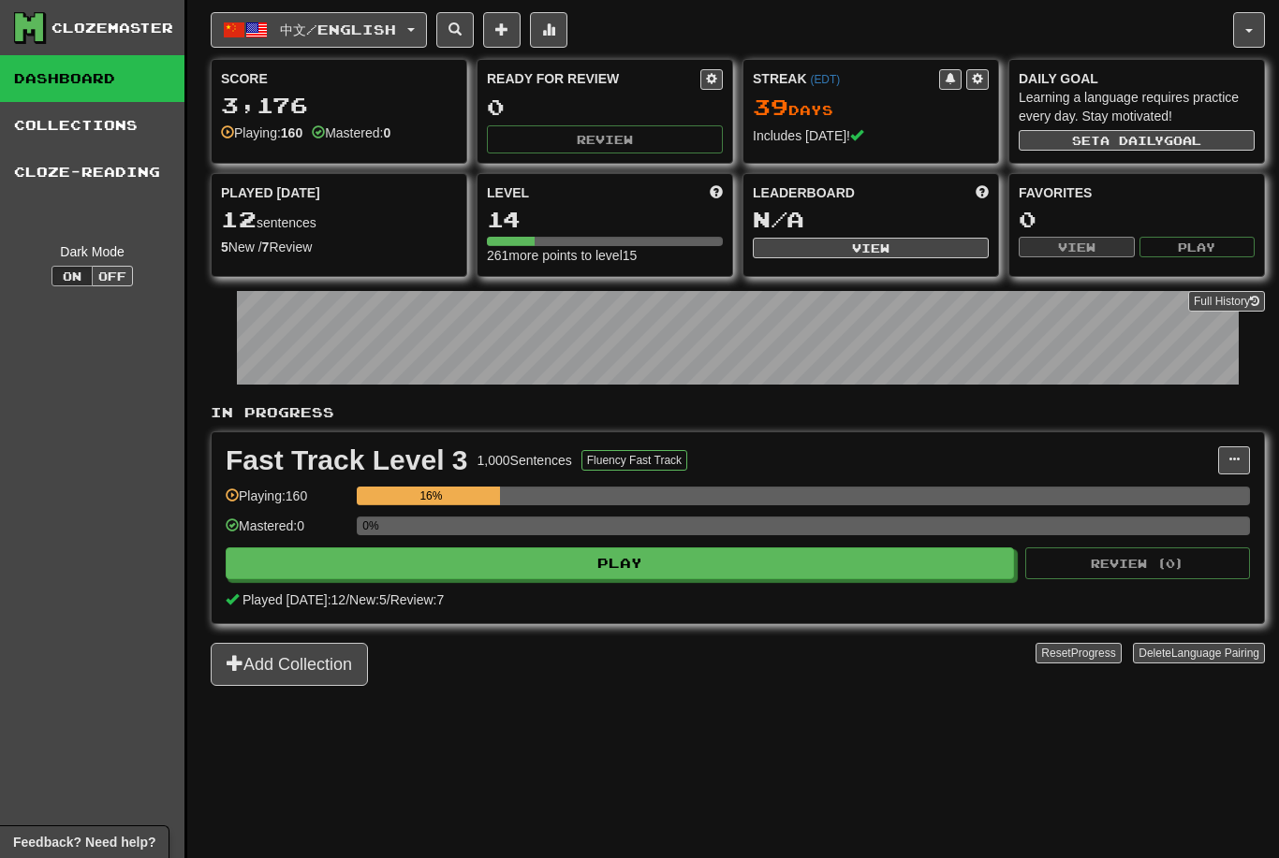
click at [366, 29] on span "中文 / English" at bounding box center [338, 30] width 116 height 16
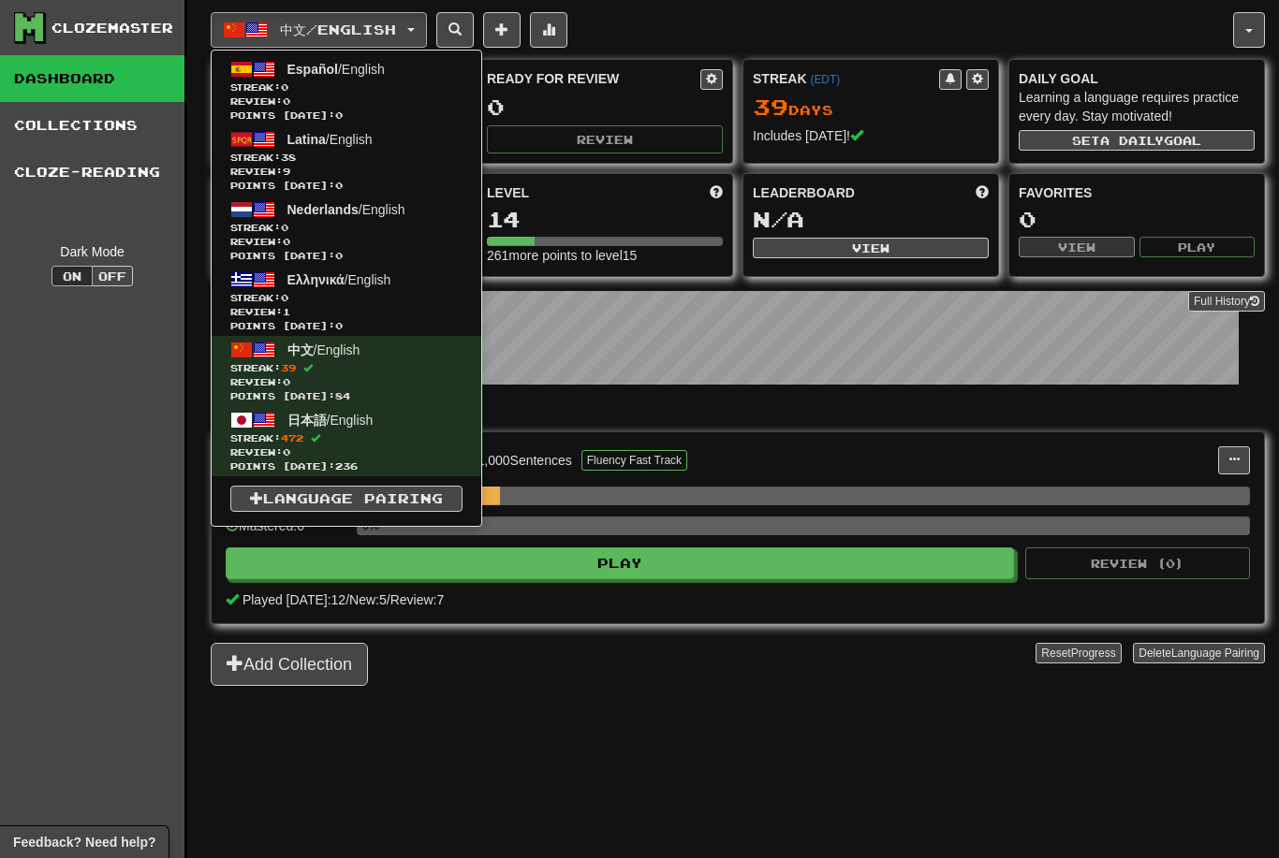
click at [361, 165] on span "Review: 9" at bounding box center [346, 172] width 232 height 14
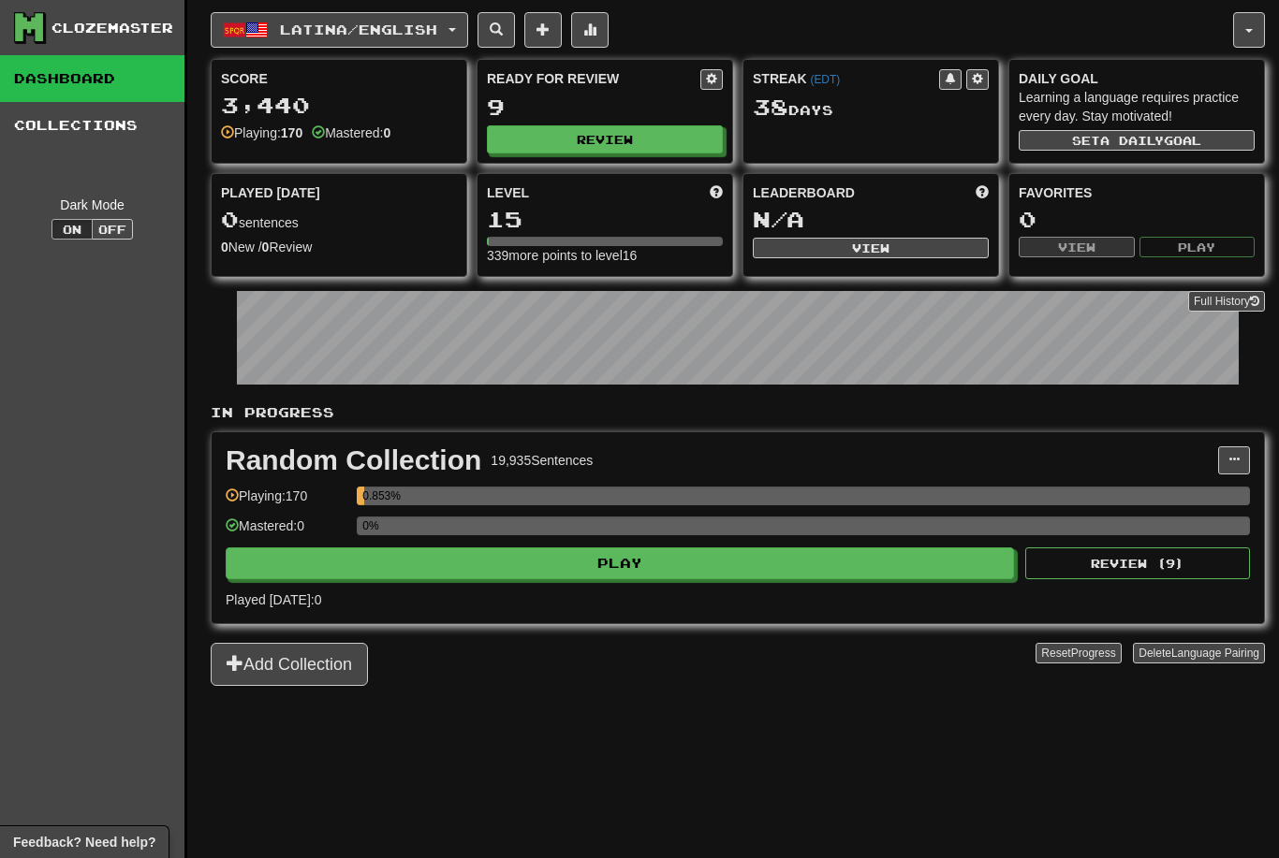
click at [824, 560] on button "Play" at bounding box center [620, 564] width 788 height 32
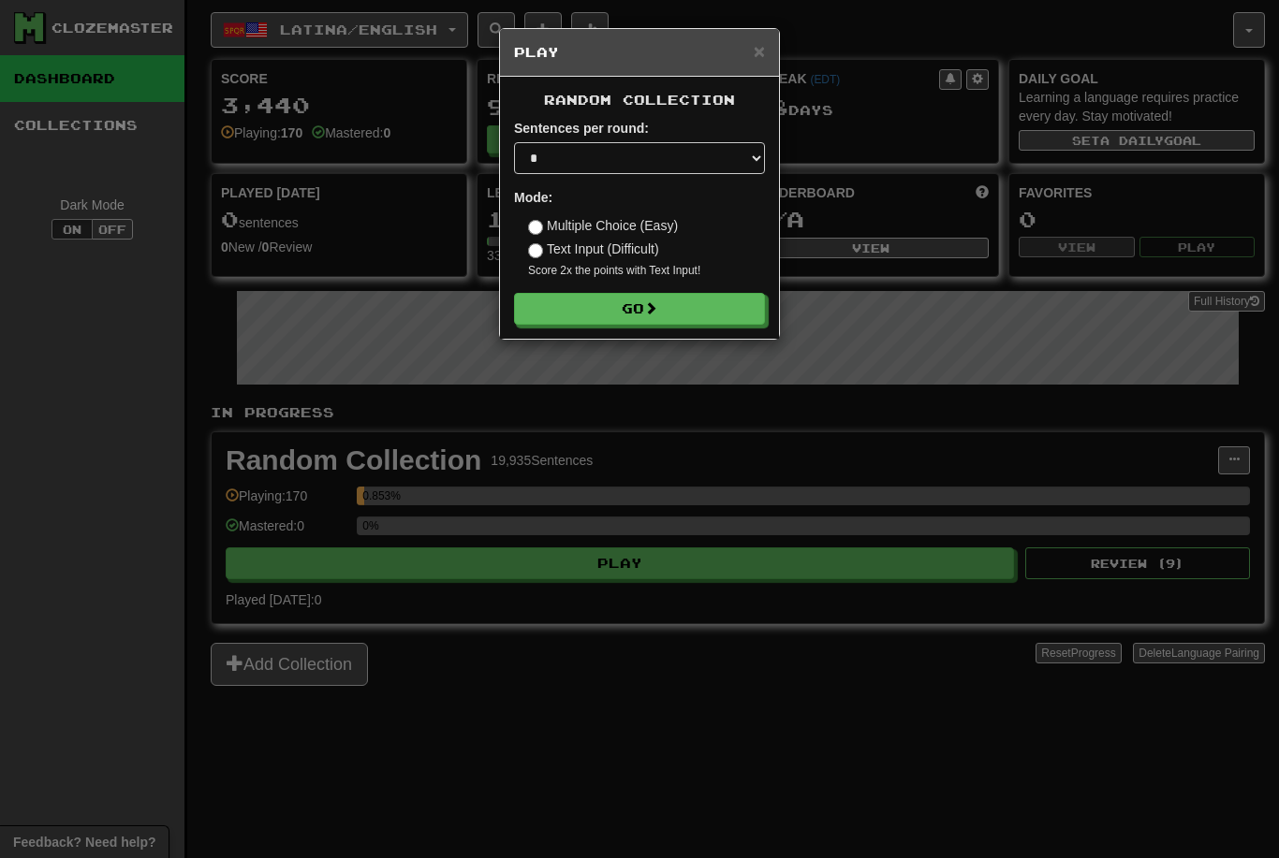
click at [673, 301] on button "Go" at bounding box center [639, 309] width 251 height 32
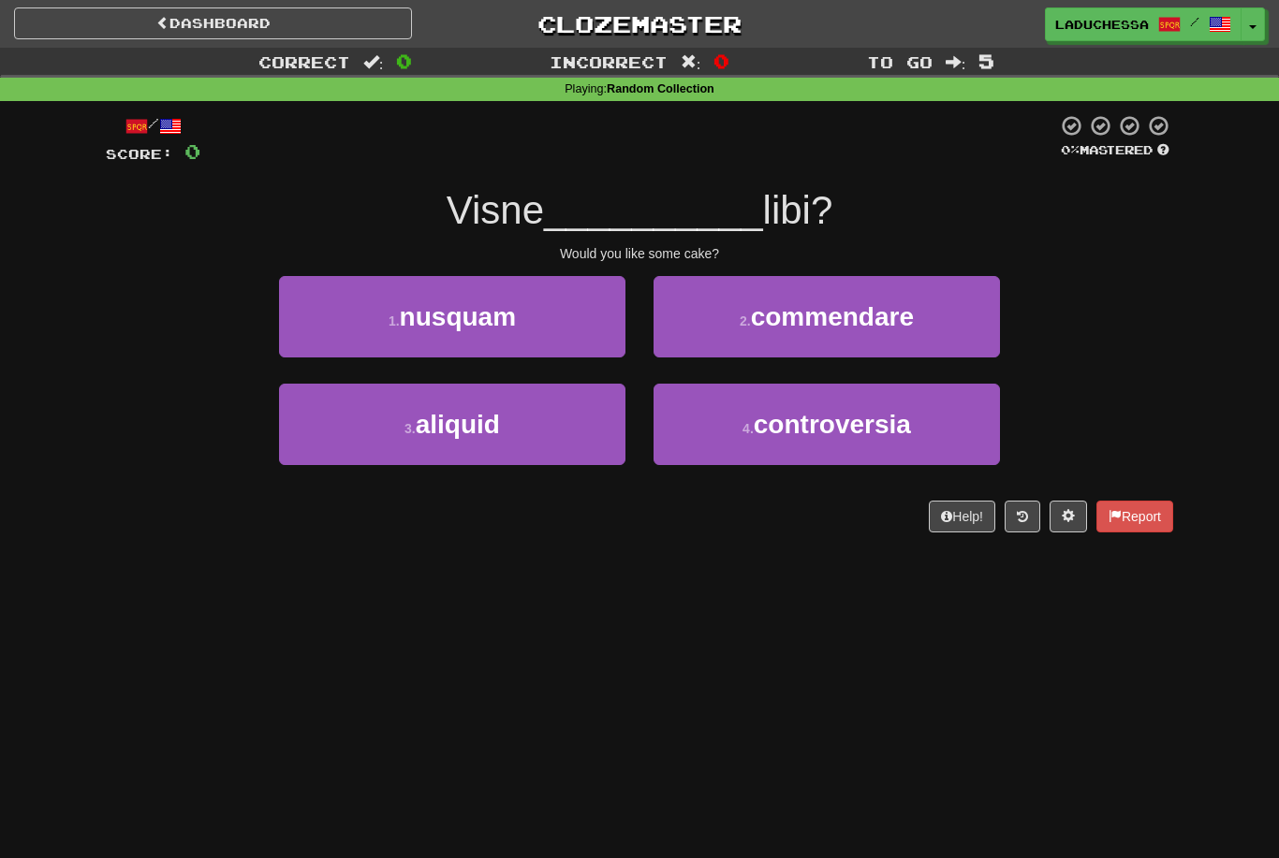
click at [539, 434] on button "3 . aliquid" at bounding box center [452, 424] width 346 height 81
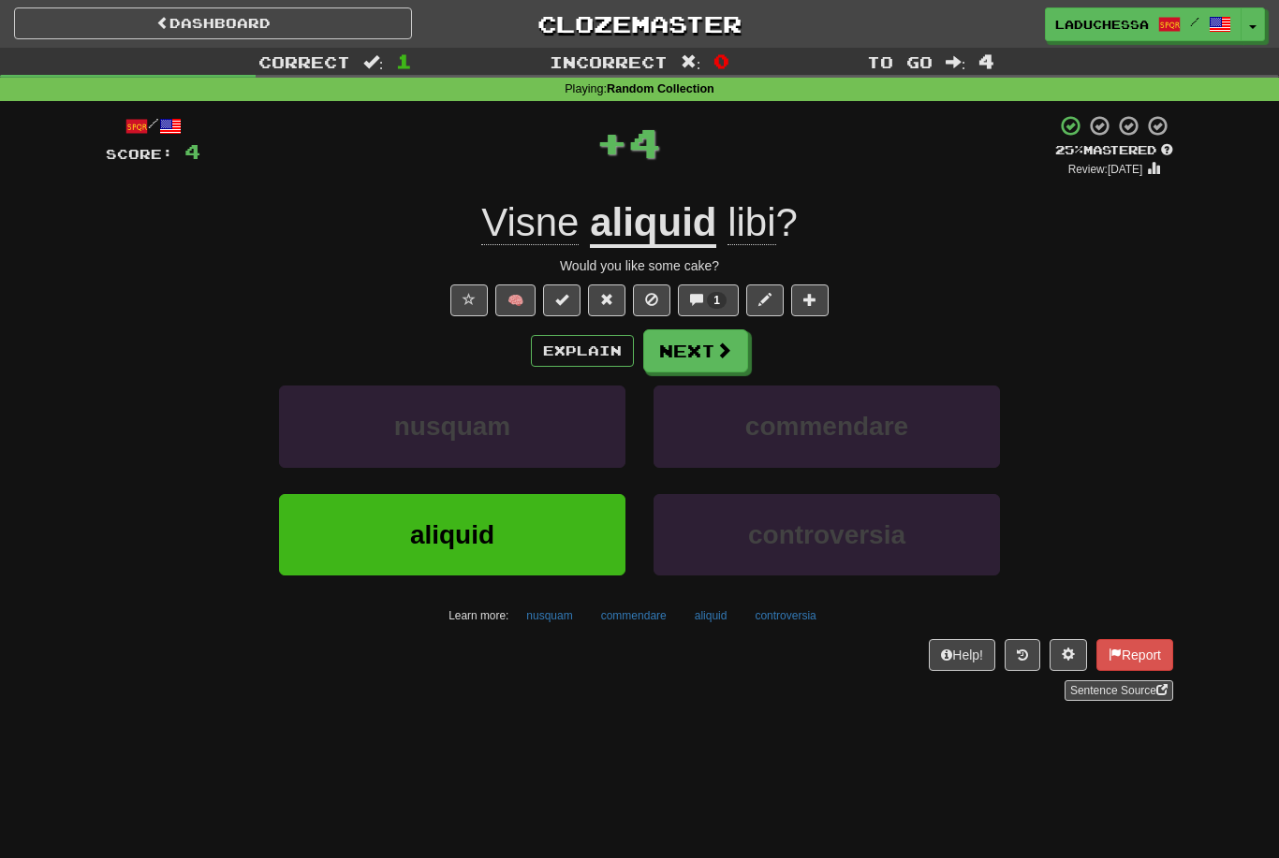
click at [723, 355] on span at bounding box center [723, 350] width 17 height 17
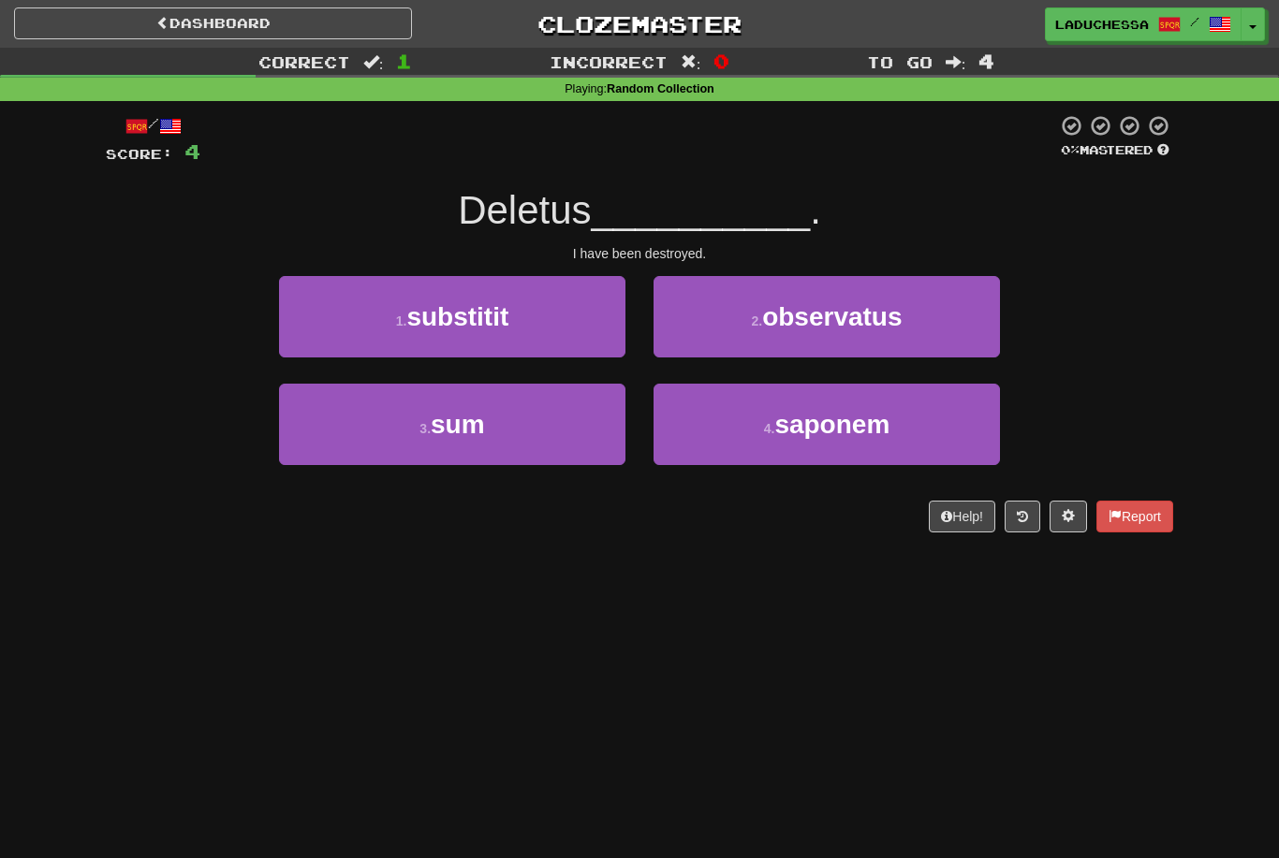
click at [545, 444] on button "3 . sum" at bounding box center [452, 424] width 346 height 81
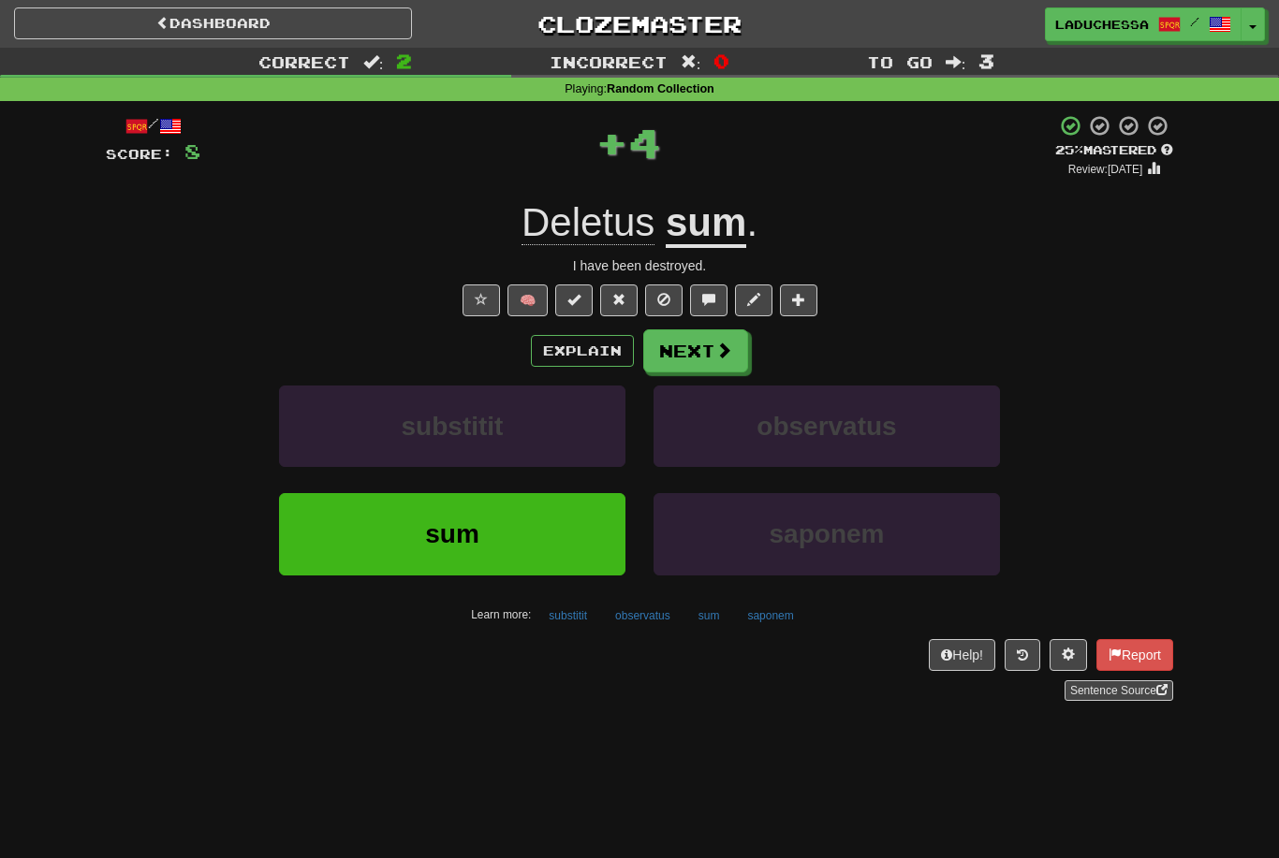
click at [685, 364] on button "Next" at bounding box center [695, 350] width 105 height 43
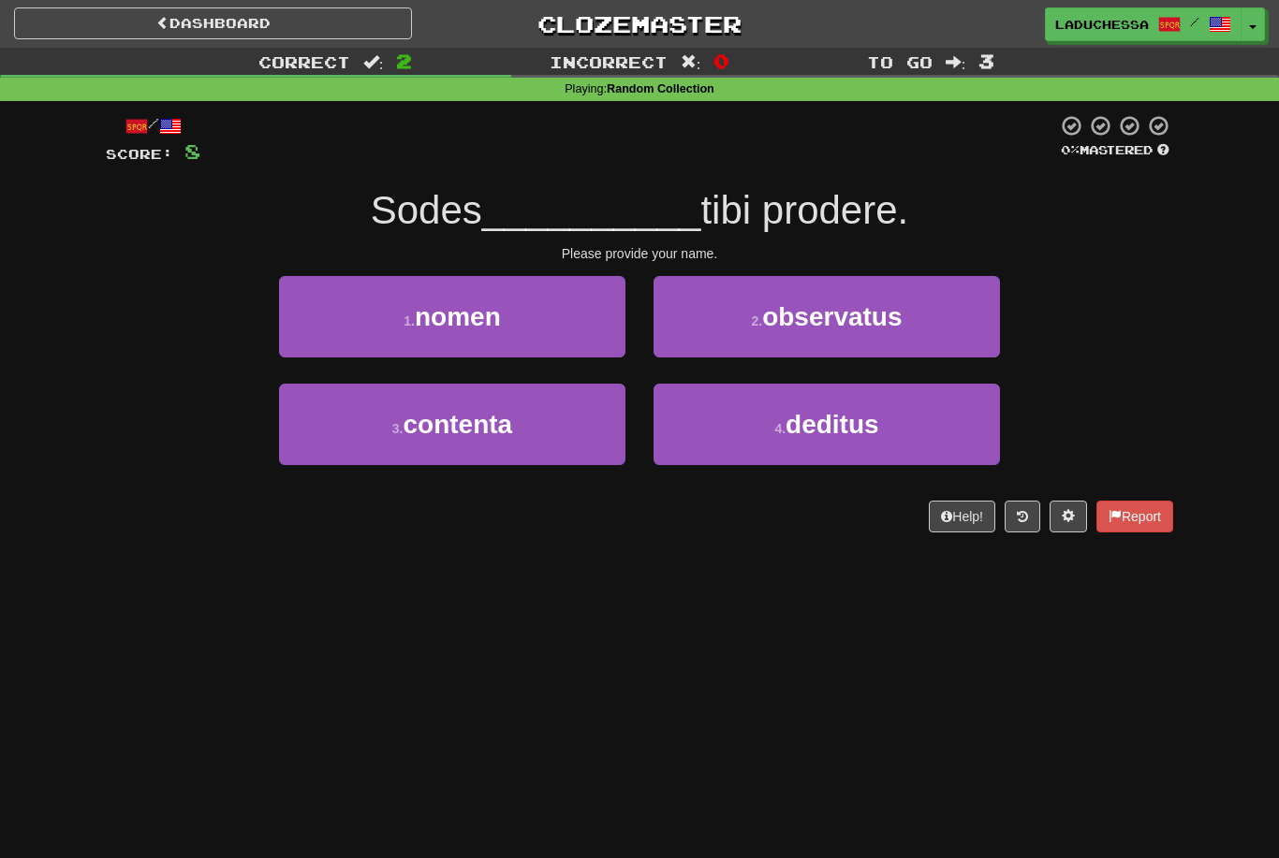
click at [543, 344] on button "1 . nomen" at bounding box center [452, 316] width 346 height 81
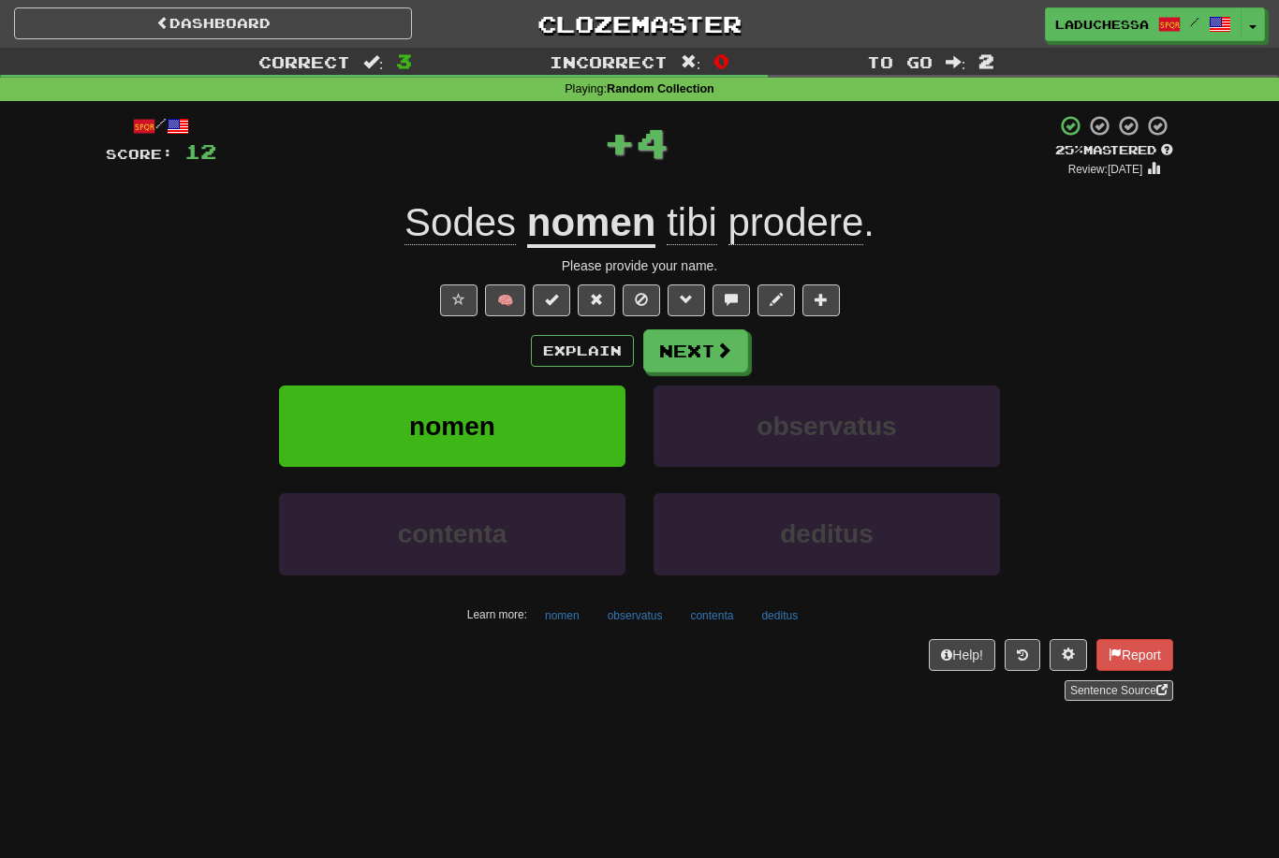
click at [703, 362] on button "Next" at bounding box center [695, 350] width 105 height 43
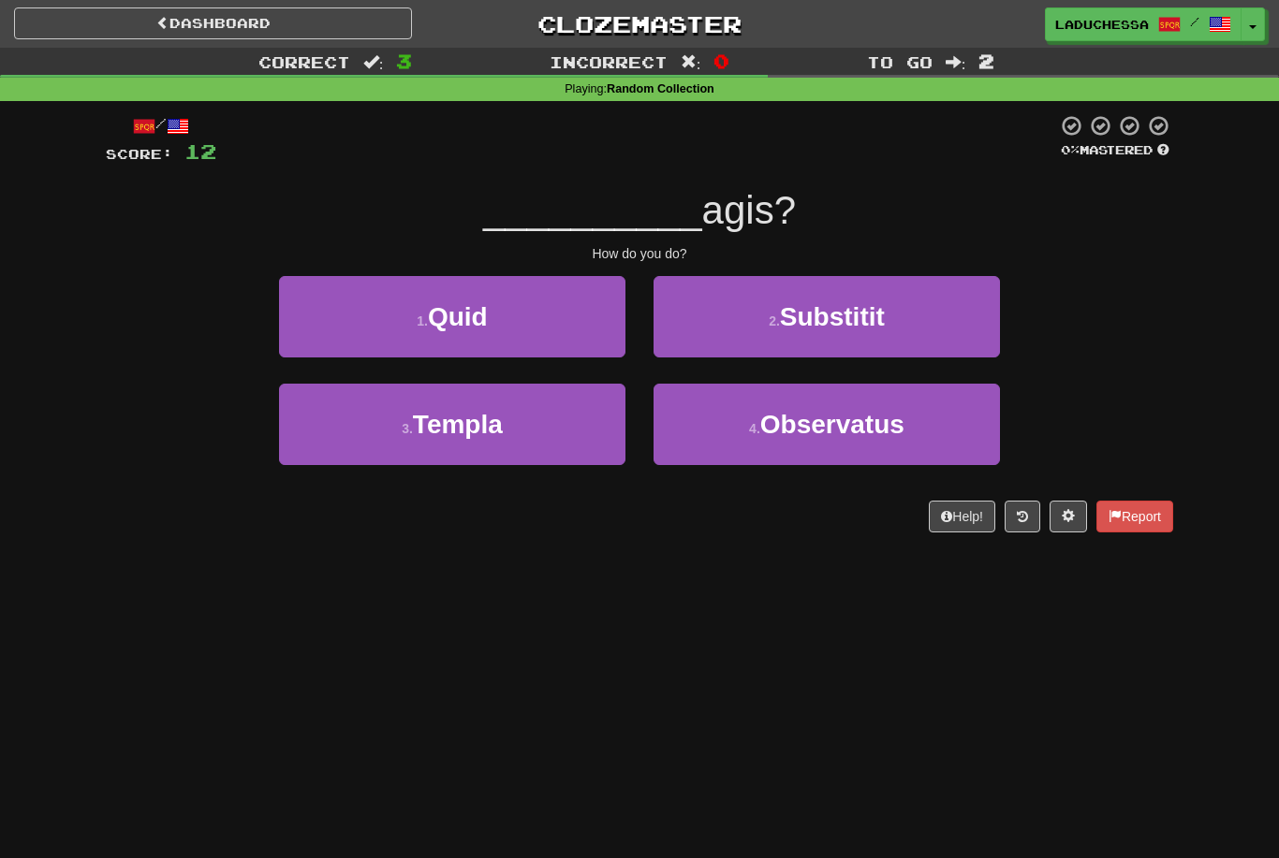
click at [539, 341] on button "1 . Quid" at bounding box center [452, 316] width 346 height 81
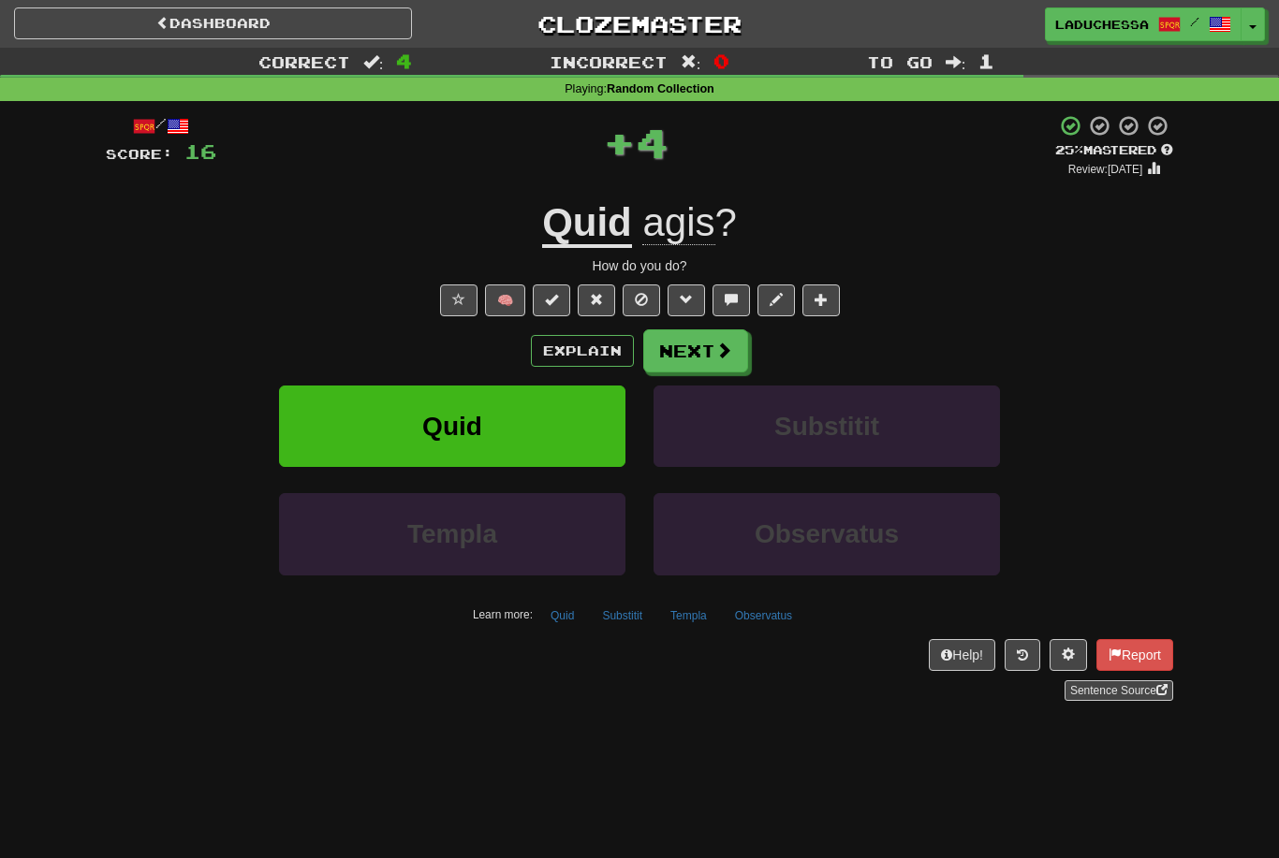
click at [663, 342] on button "Next" at bounding box center [695, 350] width 105 height 43
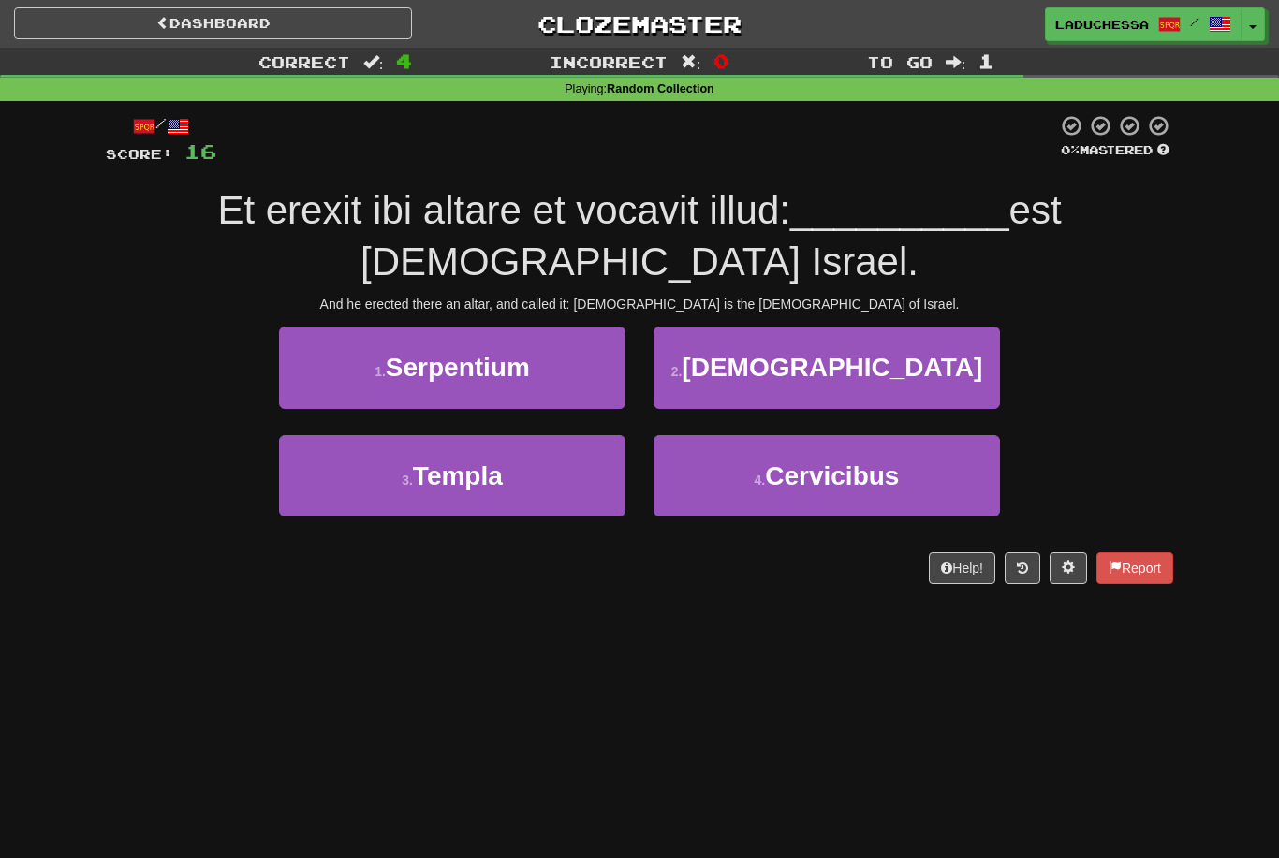
click at [909, 334] on button "2 . Deus" at bounding box center [826, 367] width 346 height 81
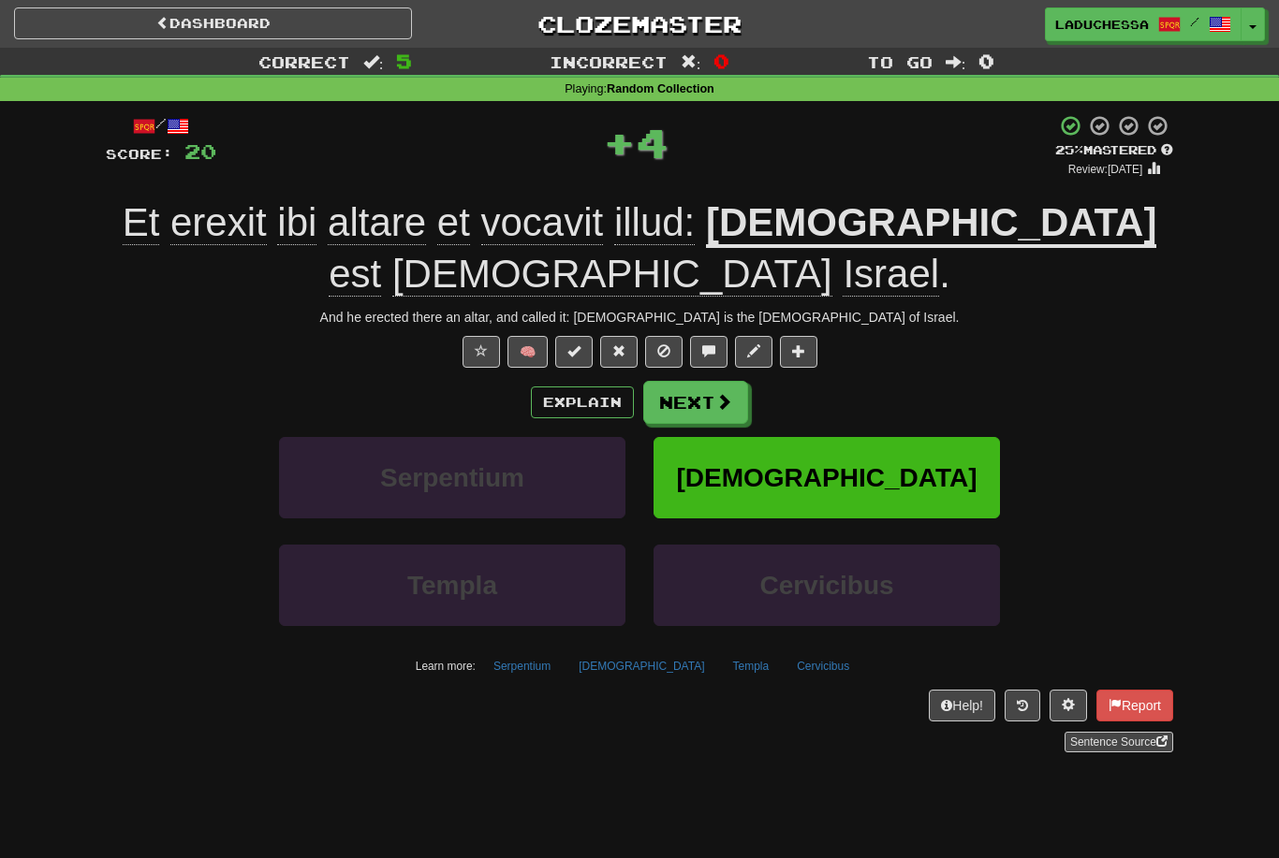
click at [696, 381] on button "Next" at bounding box center [695, 402] width 105 height 43
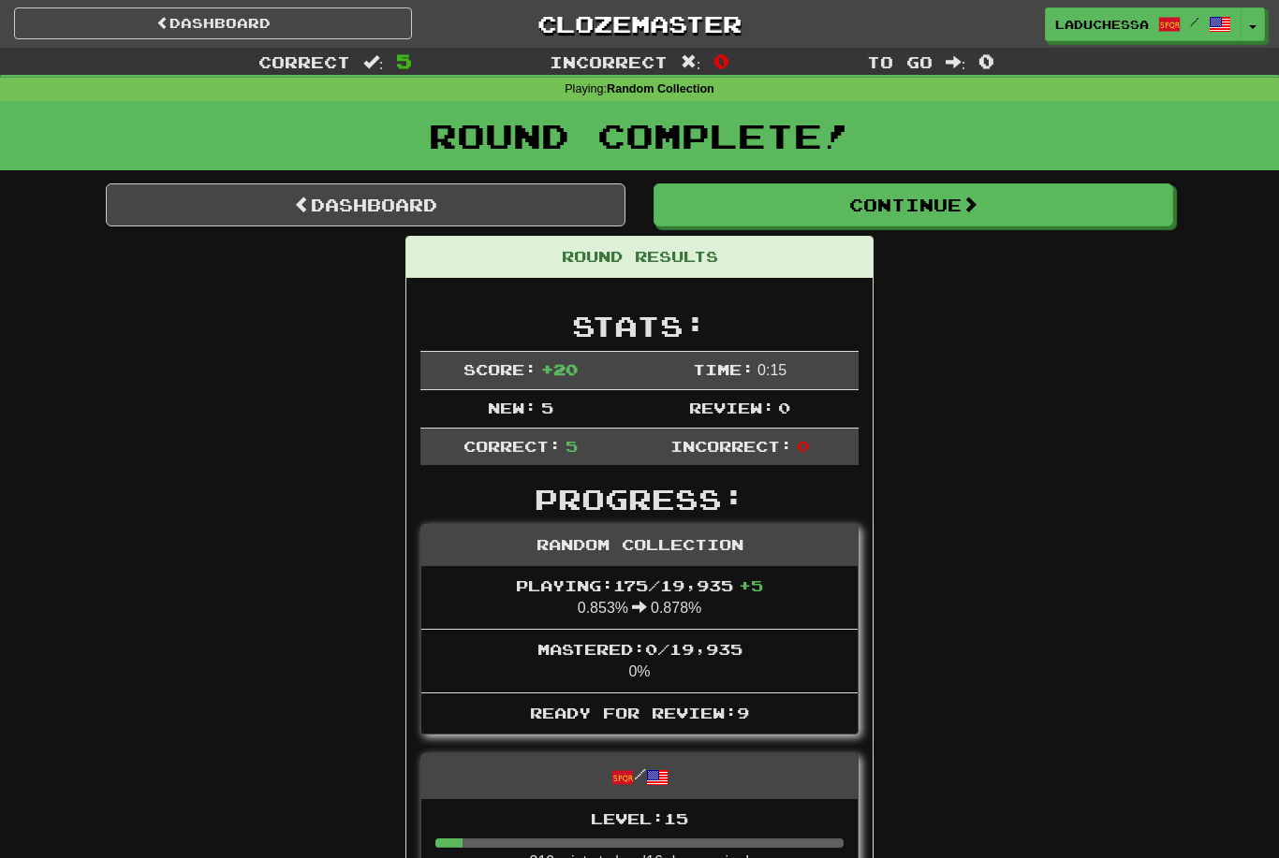
click at [435, 200] on link "Dashboard" at bounding box center [365, 204] width 519 height 43
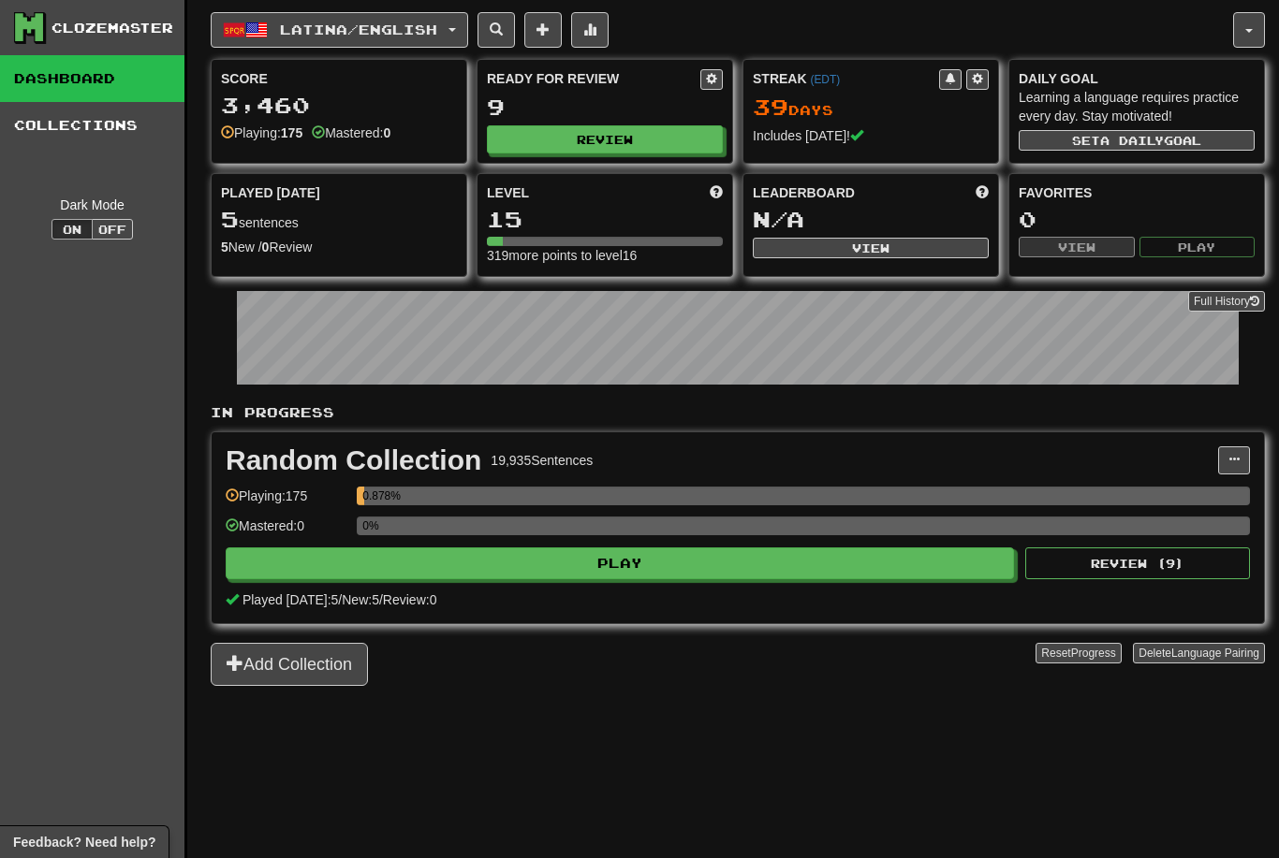
click at [641, 143] on button "Review" at bounding box center [605, 139] width 236 height 28
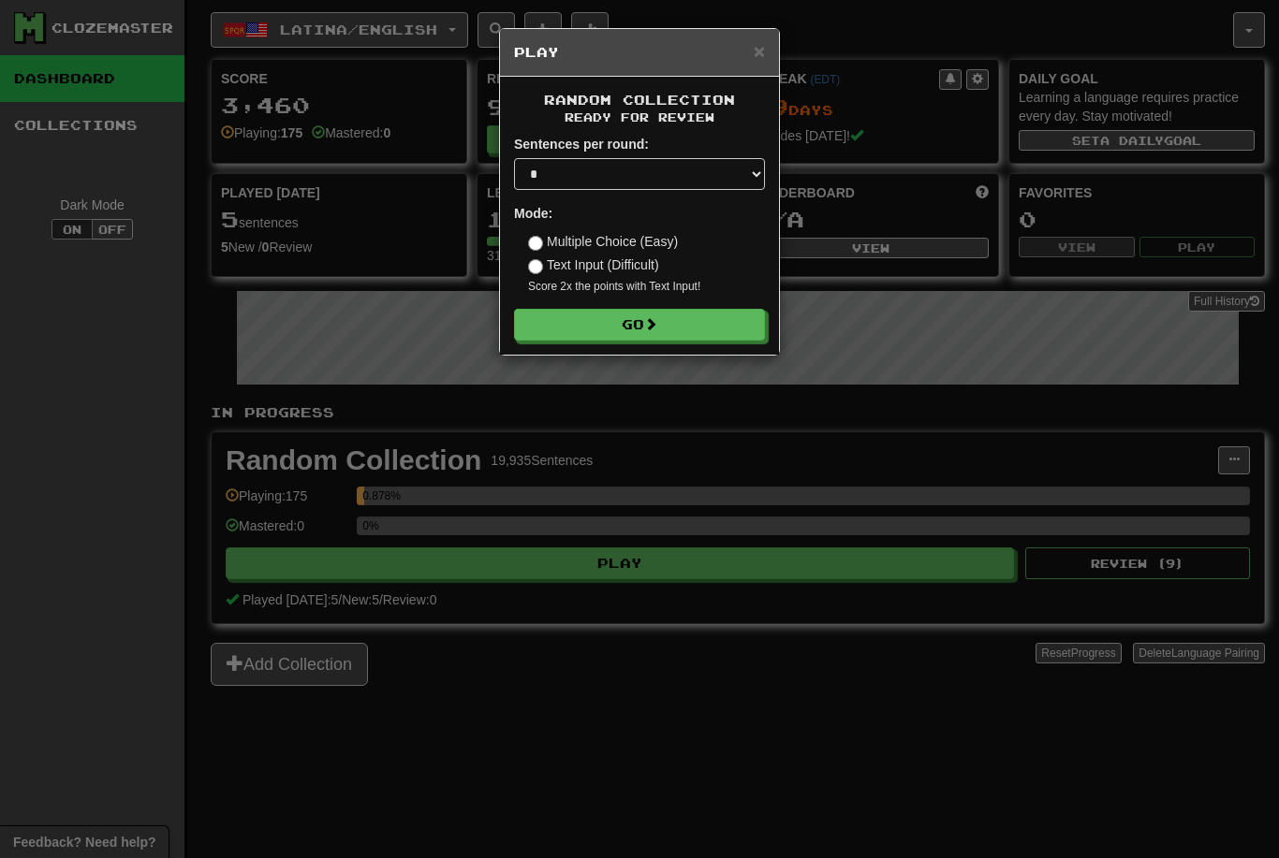
click at [680, 324] on button "Go" at bounding box center [639, 325] width 251 height 32
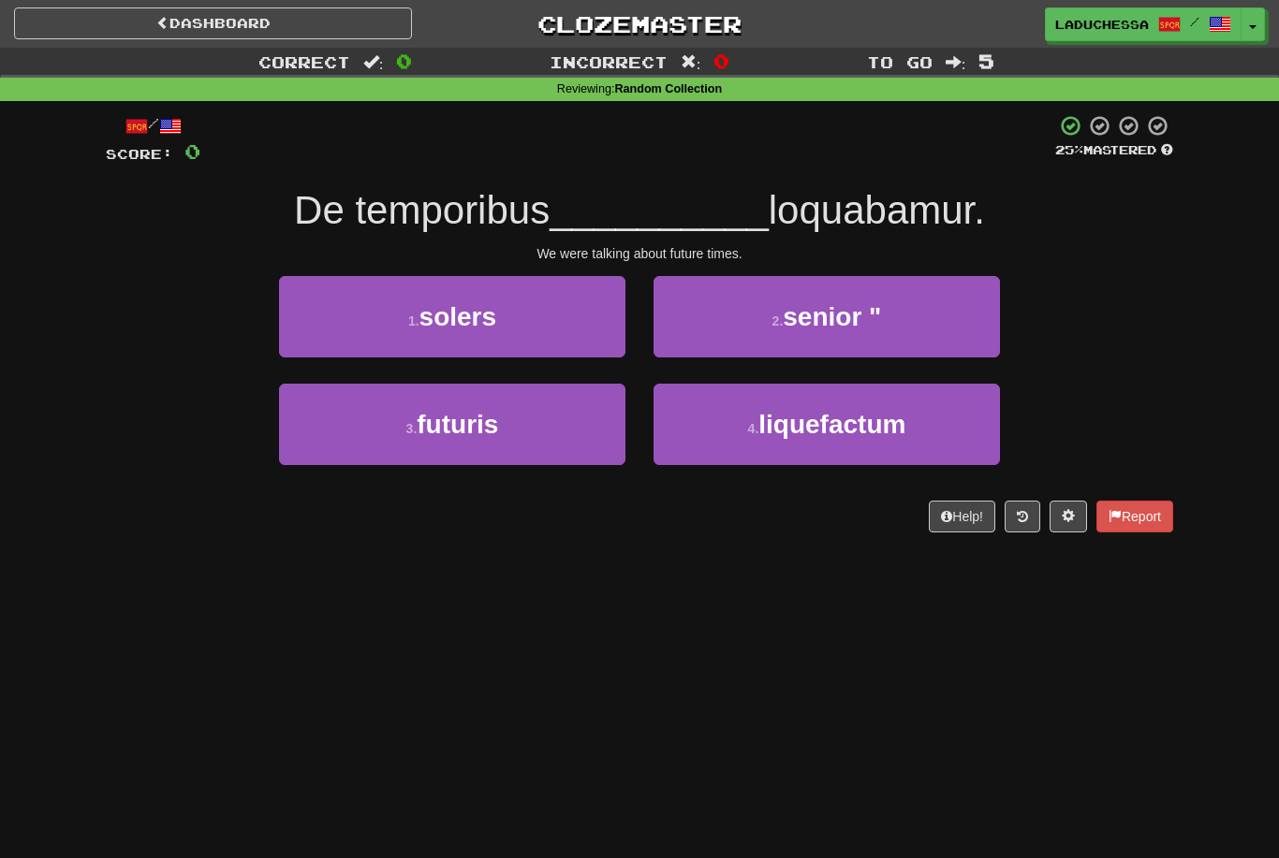
click at [495, 410] on span "futuris" at bounding box center [457, 424] width 81 height 29
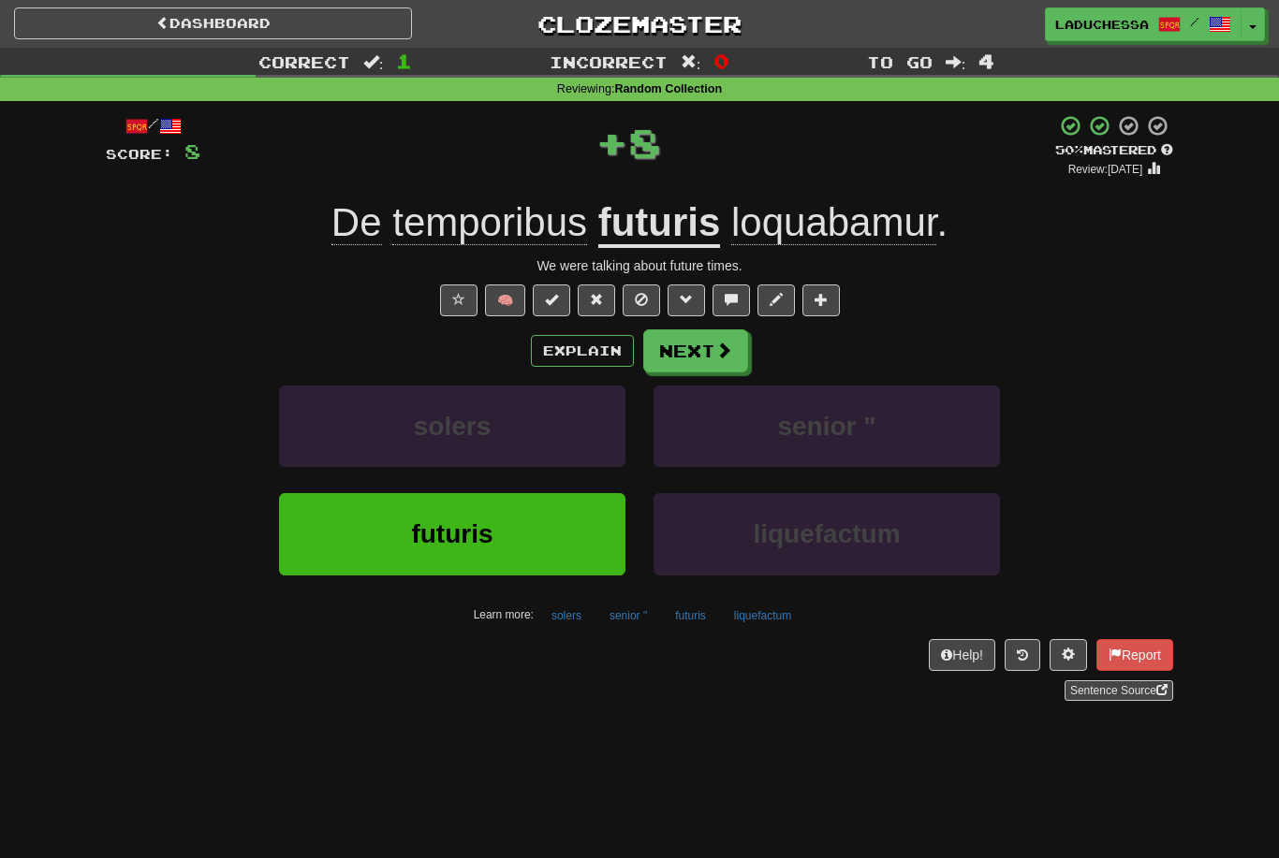
click at [707, 345] on button "Next" at bounding box center [695, 350] width 105 height 43
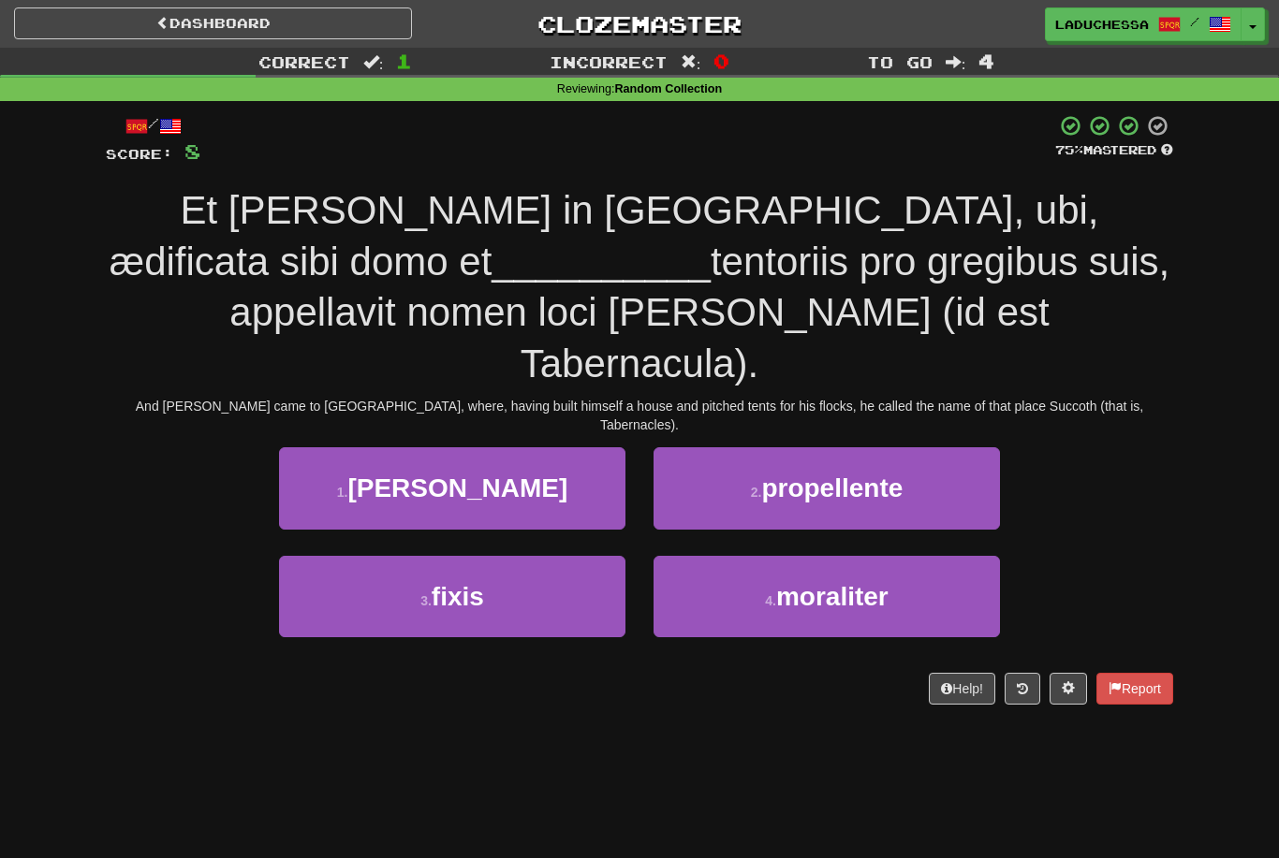
click at [540, 556] on button "3 . fixis" at bounding box center [452, 596] width 346 height 81
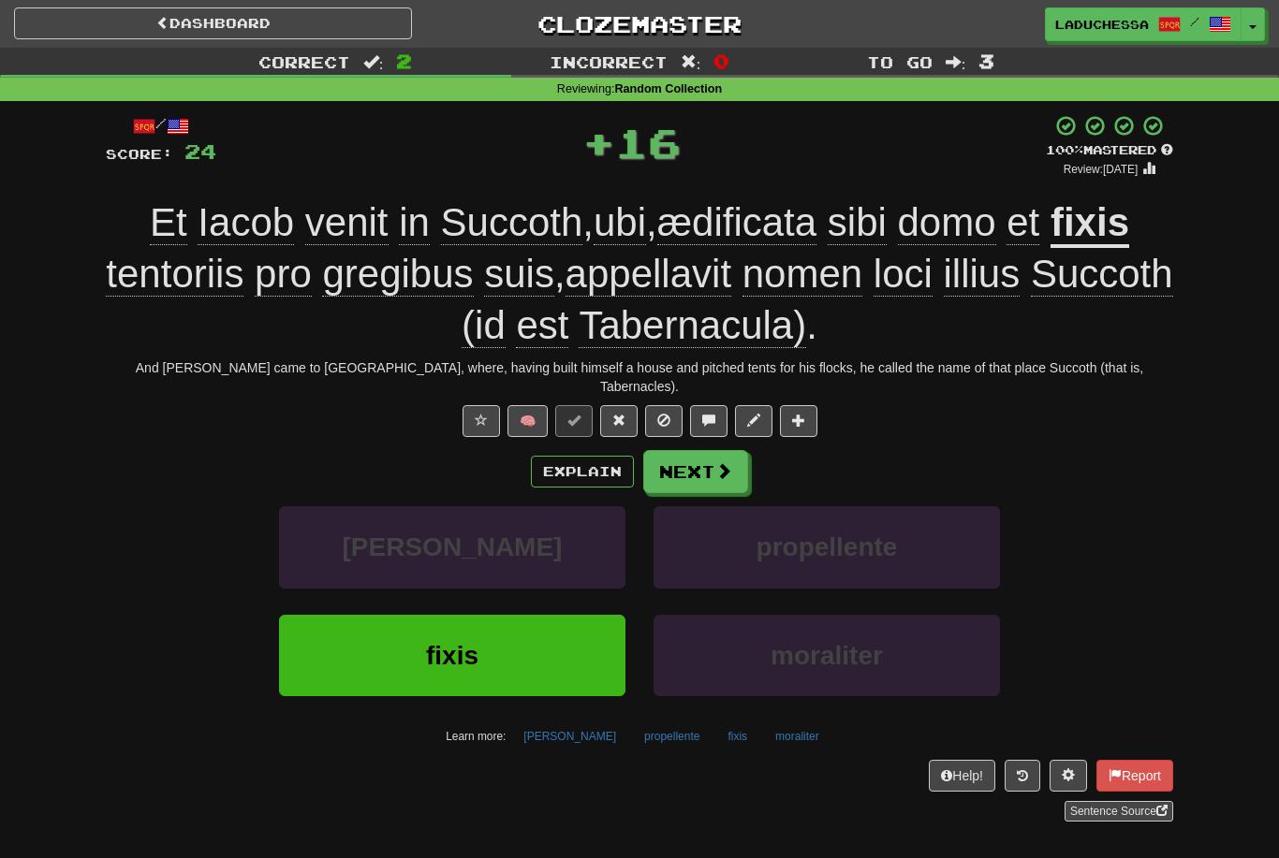
click at [721, 462] on span at bounding box center [723, 470] width 17 height 17
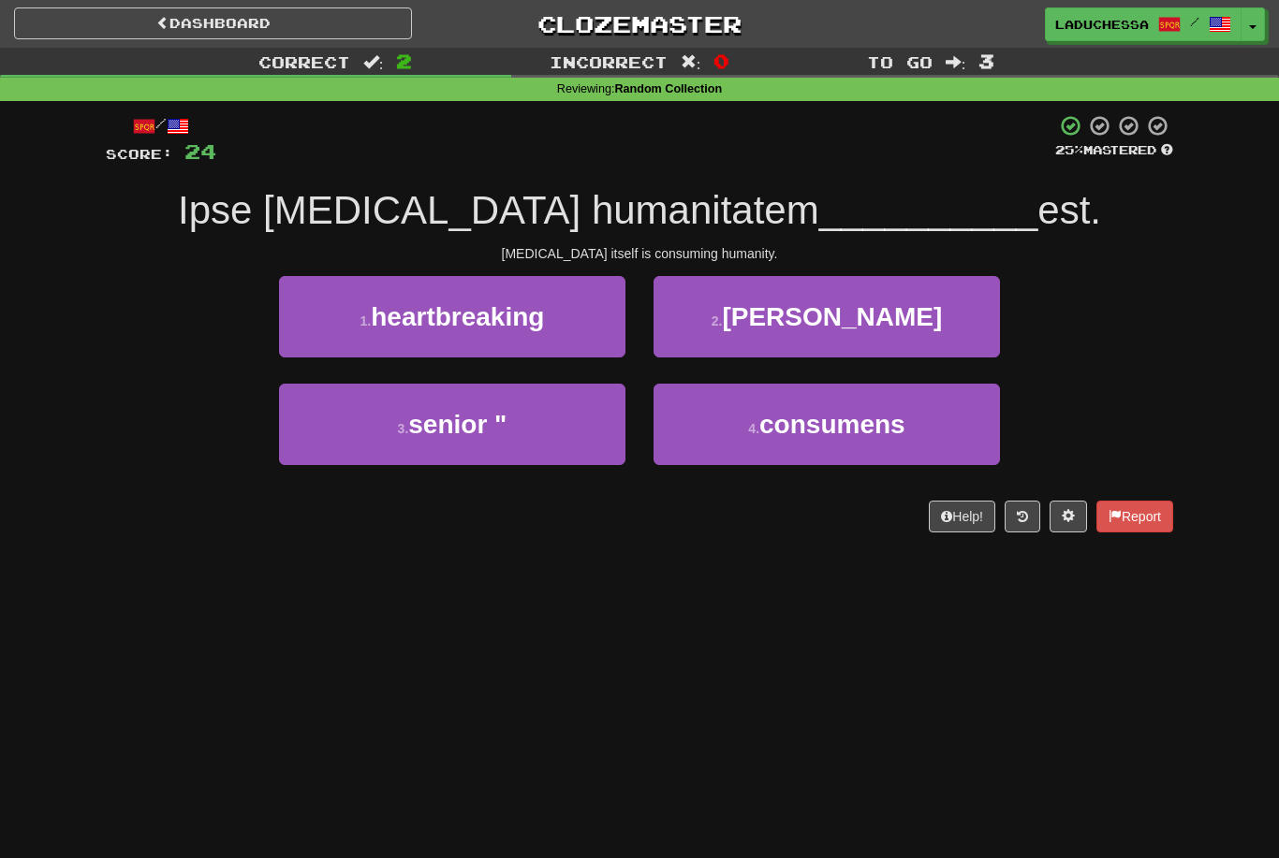
click at [841, 461] on button "4 . consumens" at bounding box center [826, 424] width 346 height 81
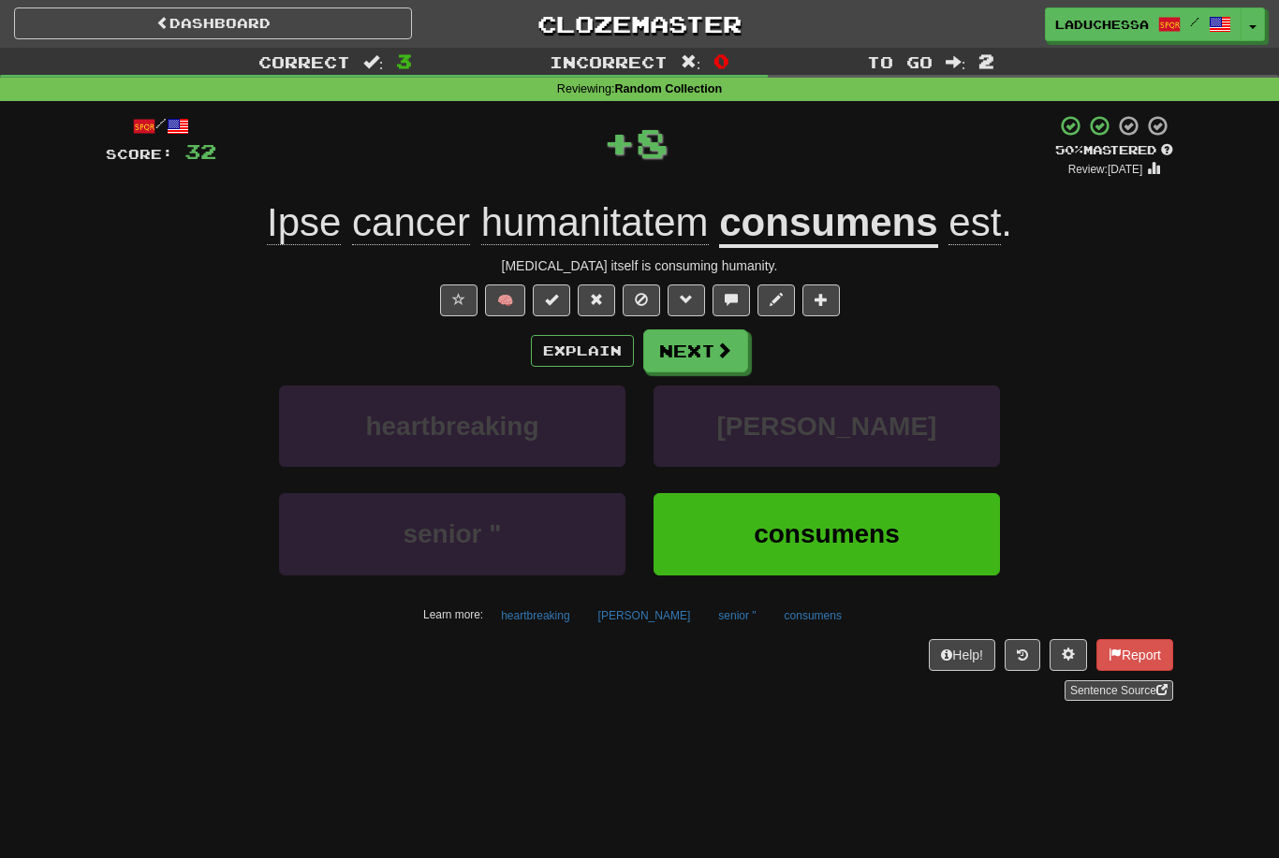
click at [720, 368] on button "Next" at bounding box center [695, 350] width 105 height 43
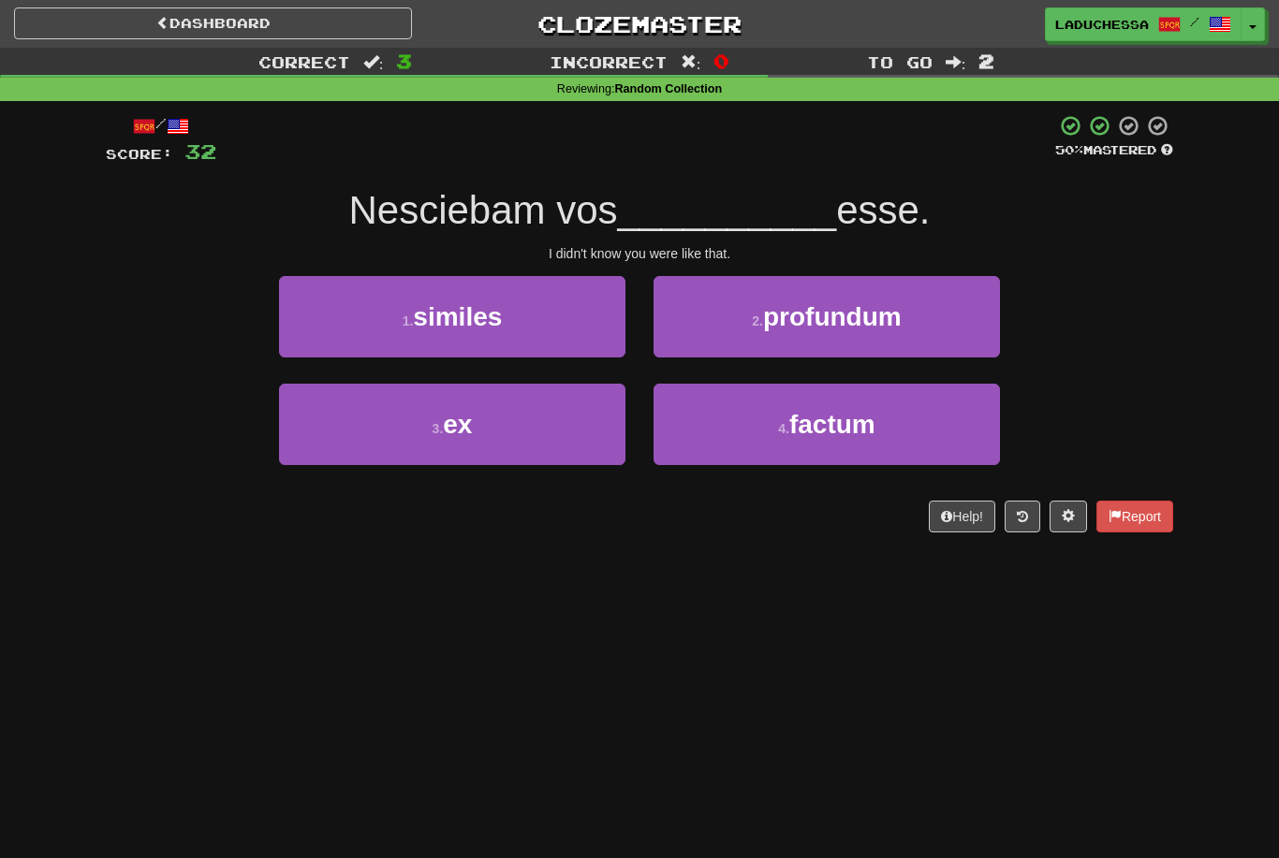
click at [529, 331] on button "1 . similes" at bounding box center [452, 316] width 346 height 81
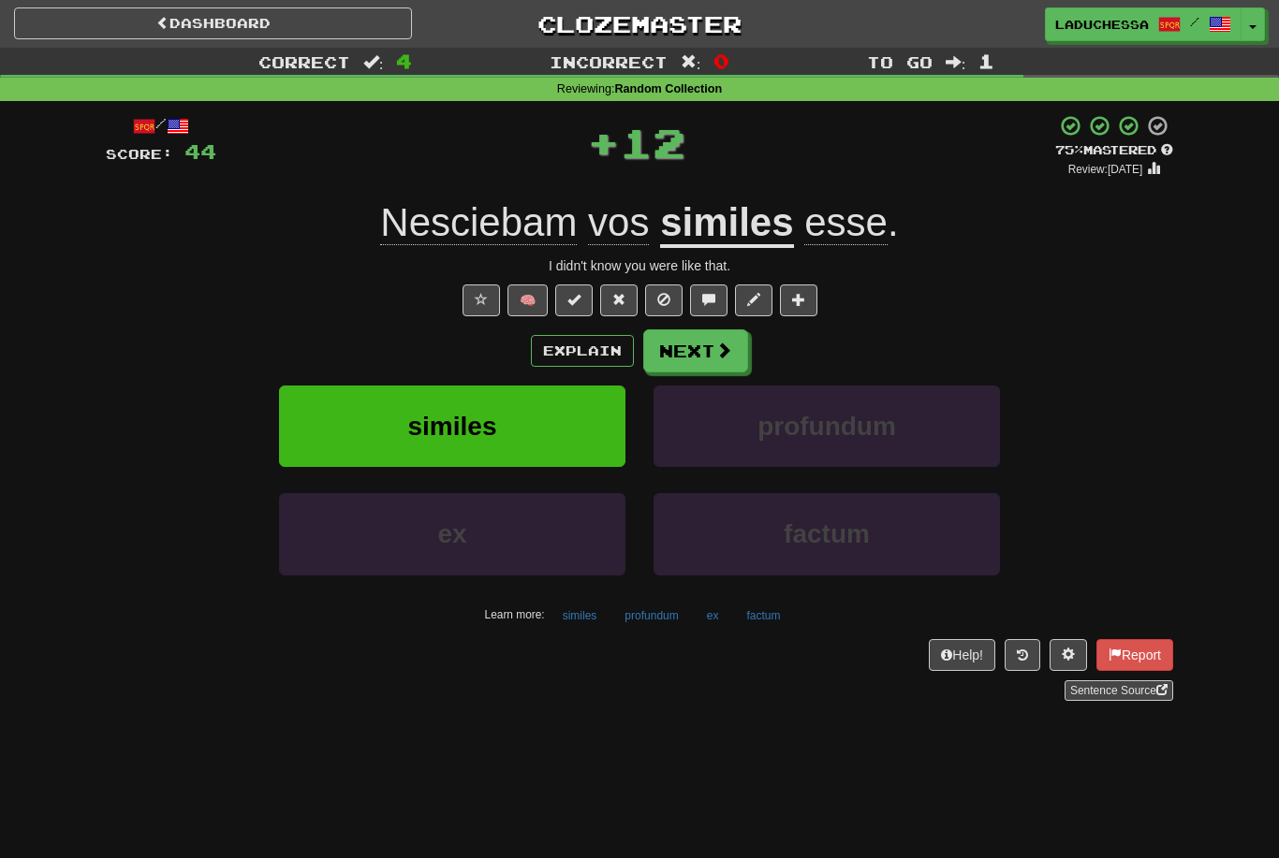
click at [696, 368] on button "Next" at bounding box center [695, 350] width 105 height 43
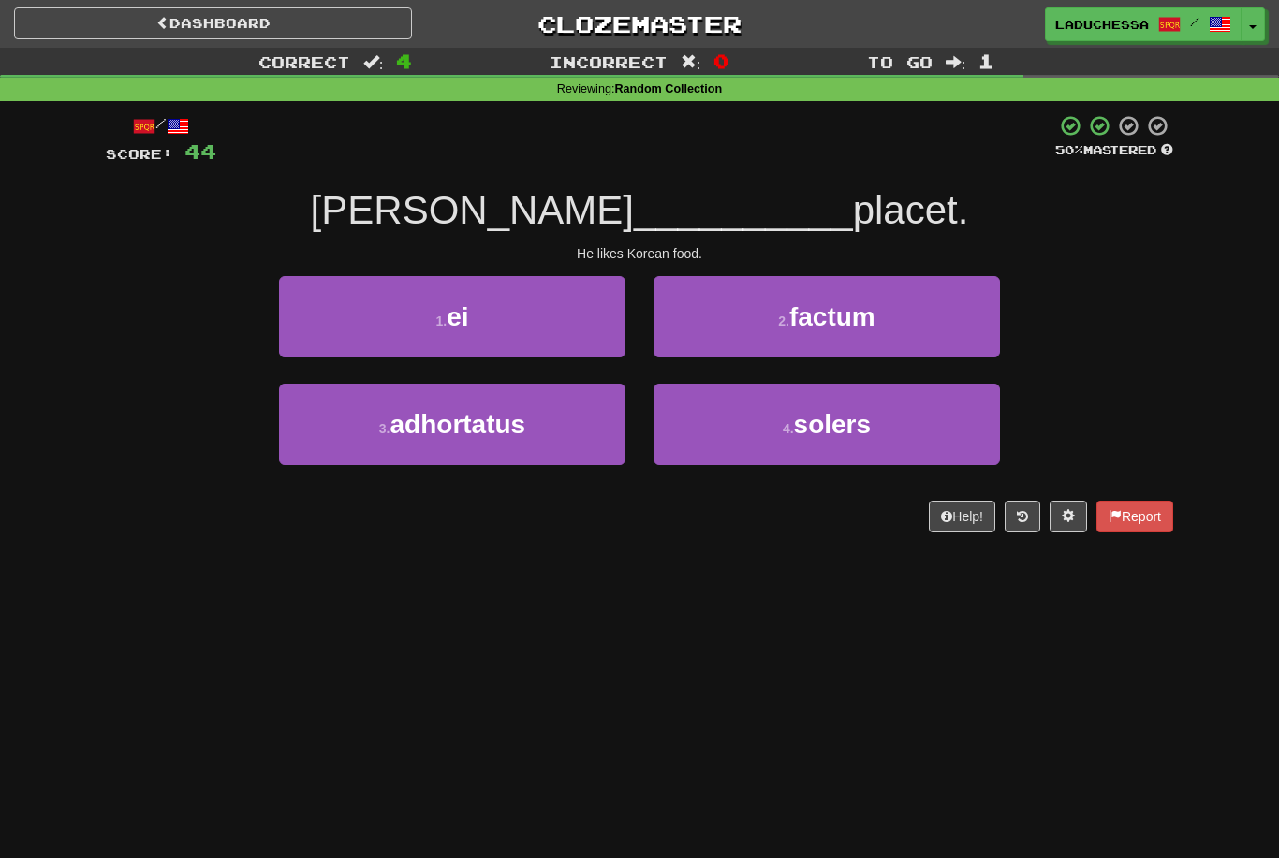
click at [532, 316] on button "1 . ei" at bounding box center [452, 316] width 346 height 81
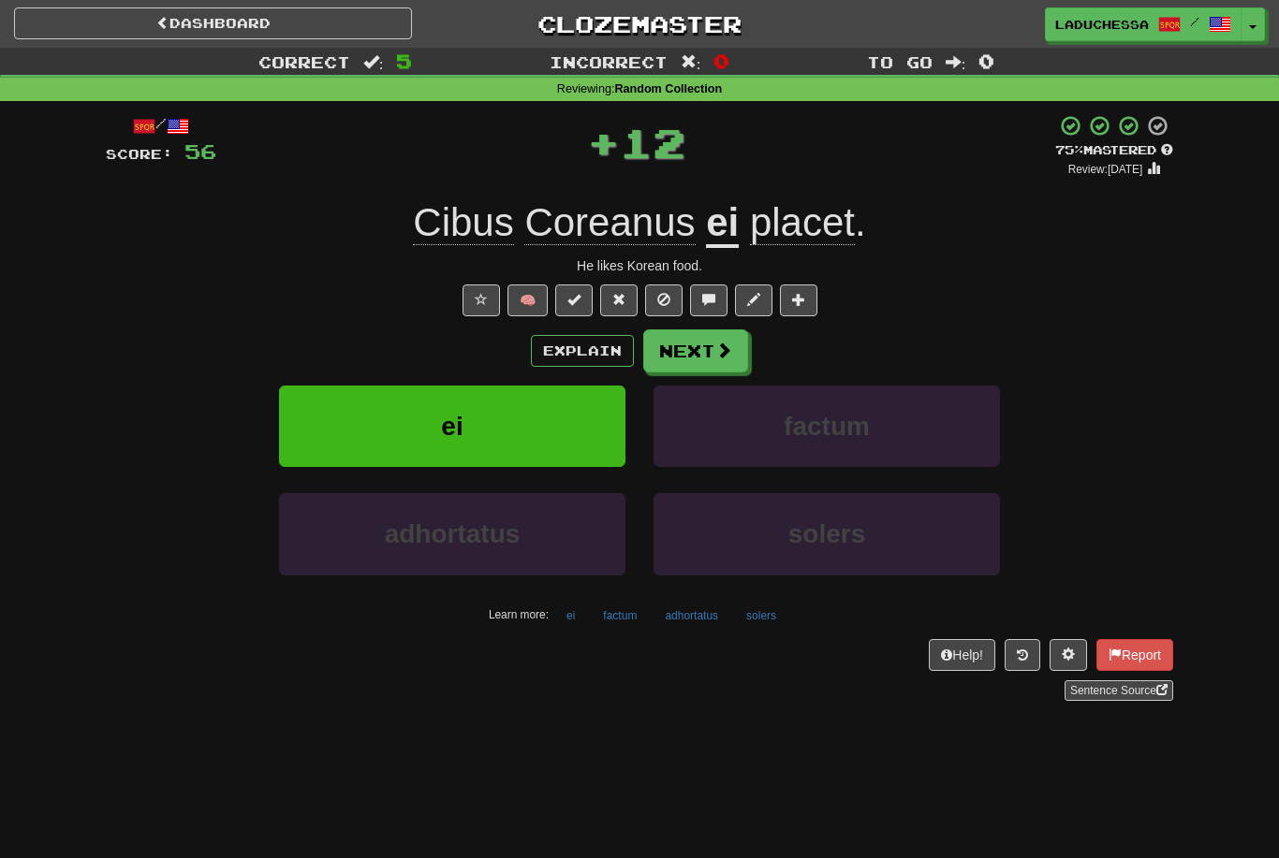
click at [694, 339] on button "Next" at bounding box center [695, 350] width 105 height 43
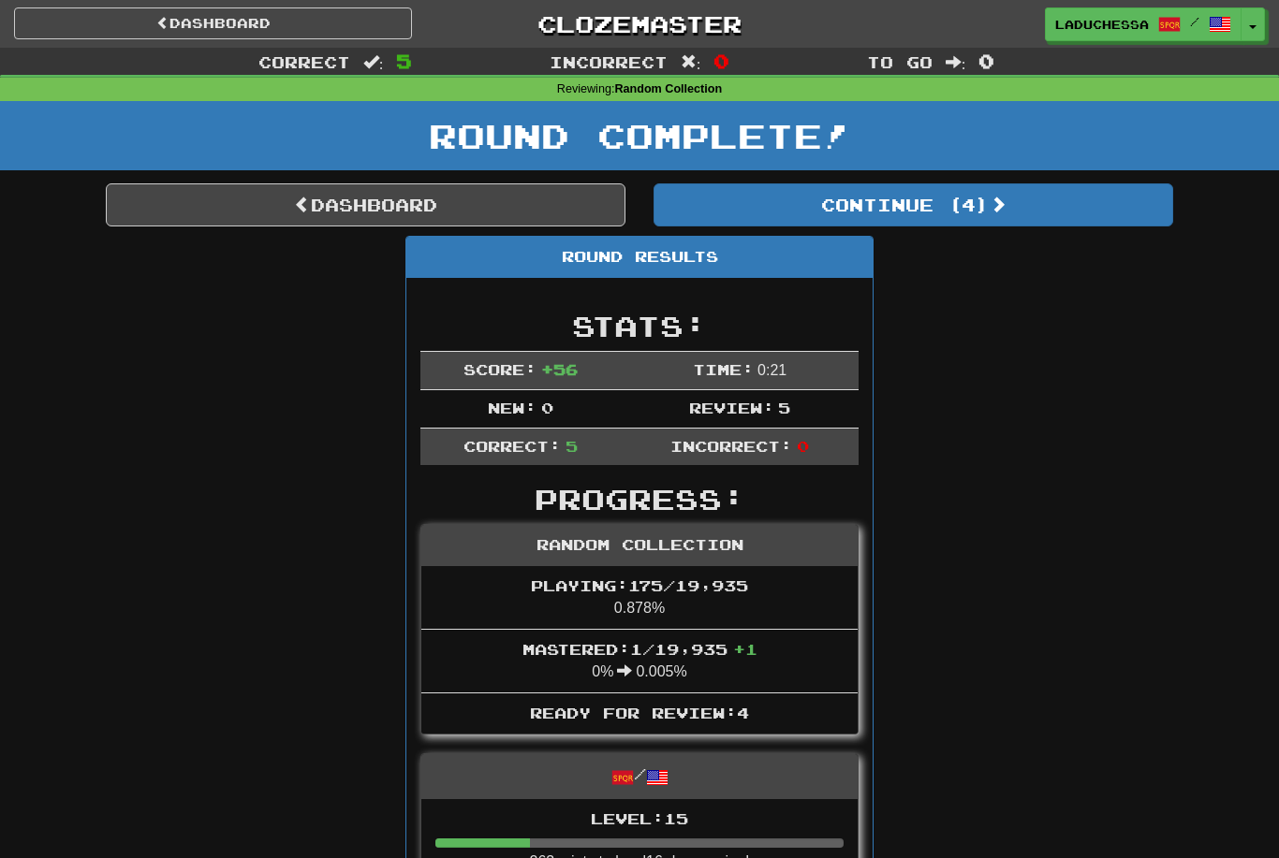
click at [1004, 209] on span at bounding box center [997, 204] width 17 height 17
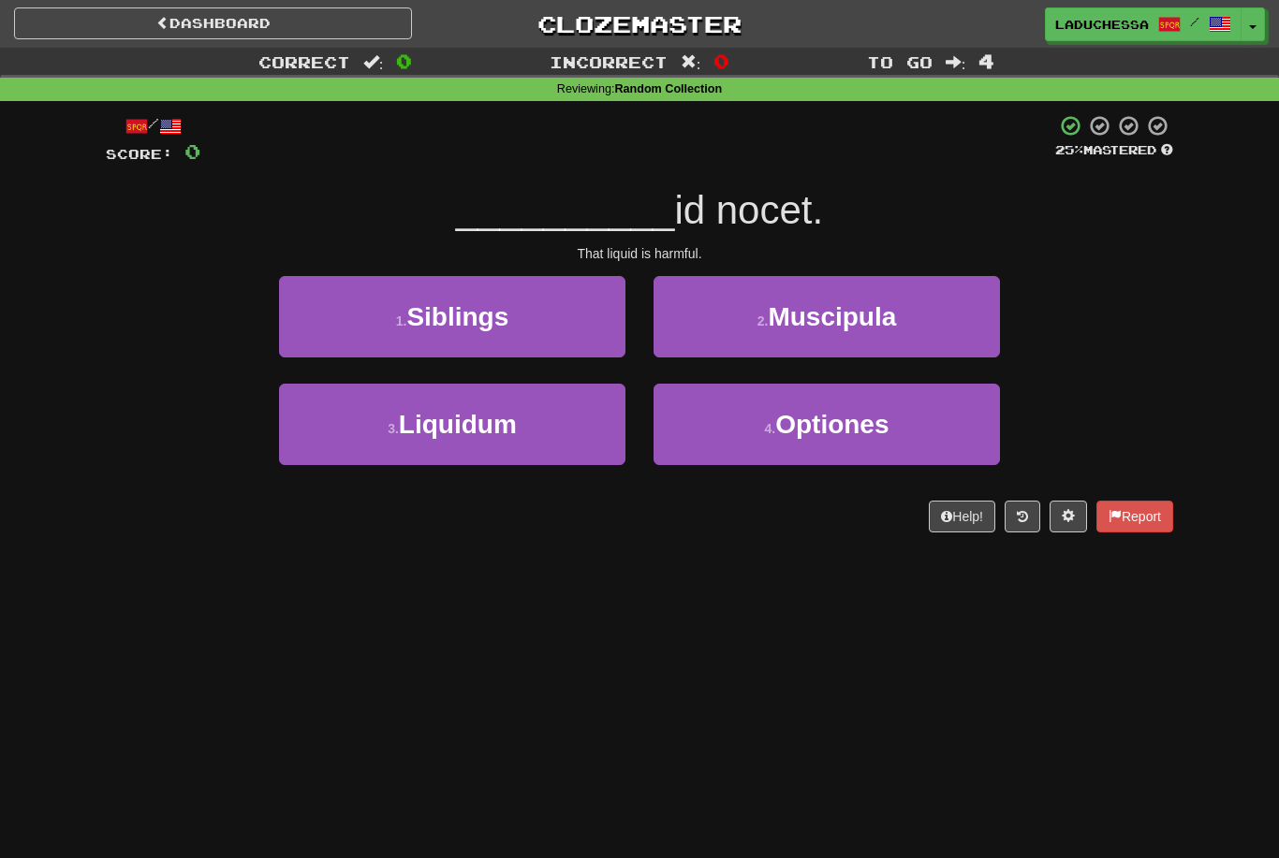
click at [532, 412] on button "3 . Liquidum" at bounding box center [452, 424] width 346 height 81
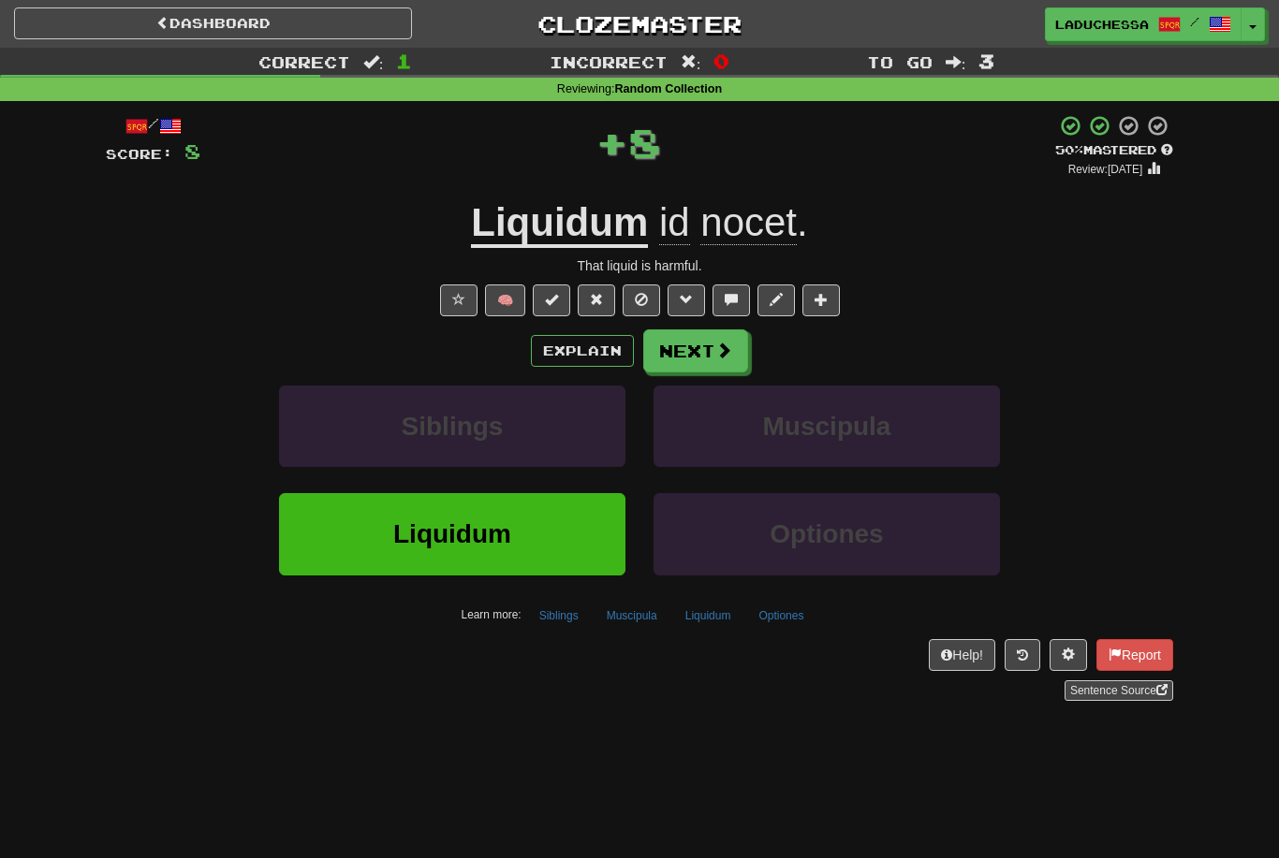
click at [710, 351] on button "Next" at bounding box center [695, 350] width 105 height 43
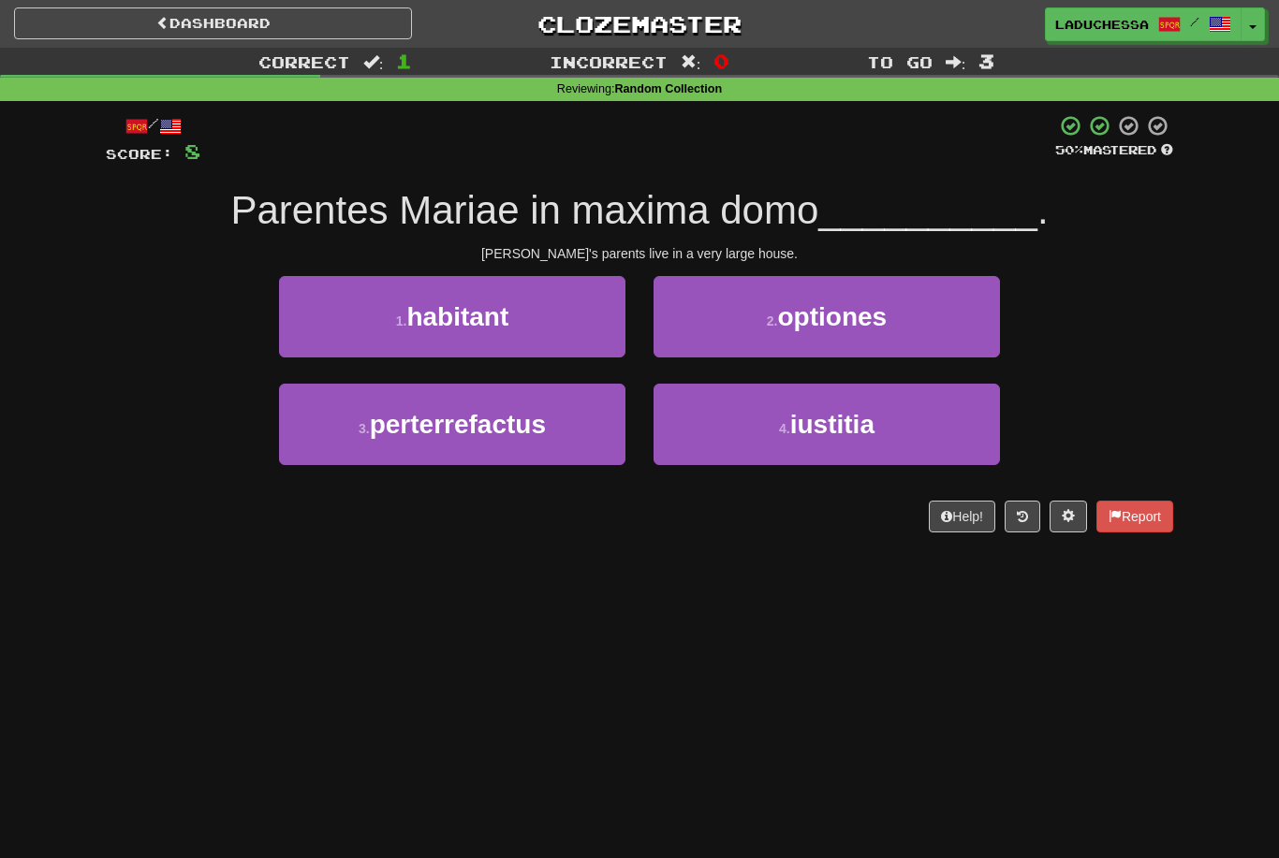
click at [534, 324] on button "1 . habitant" at bounding box center [452, 316] width 346 height 81
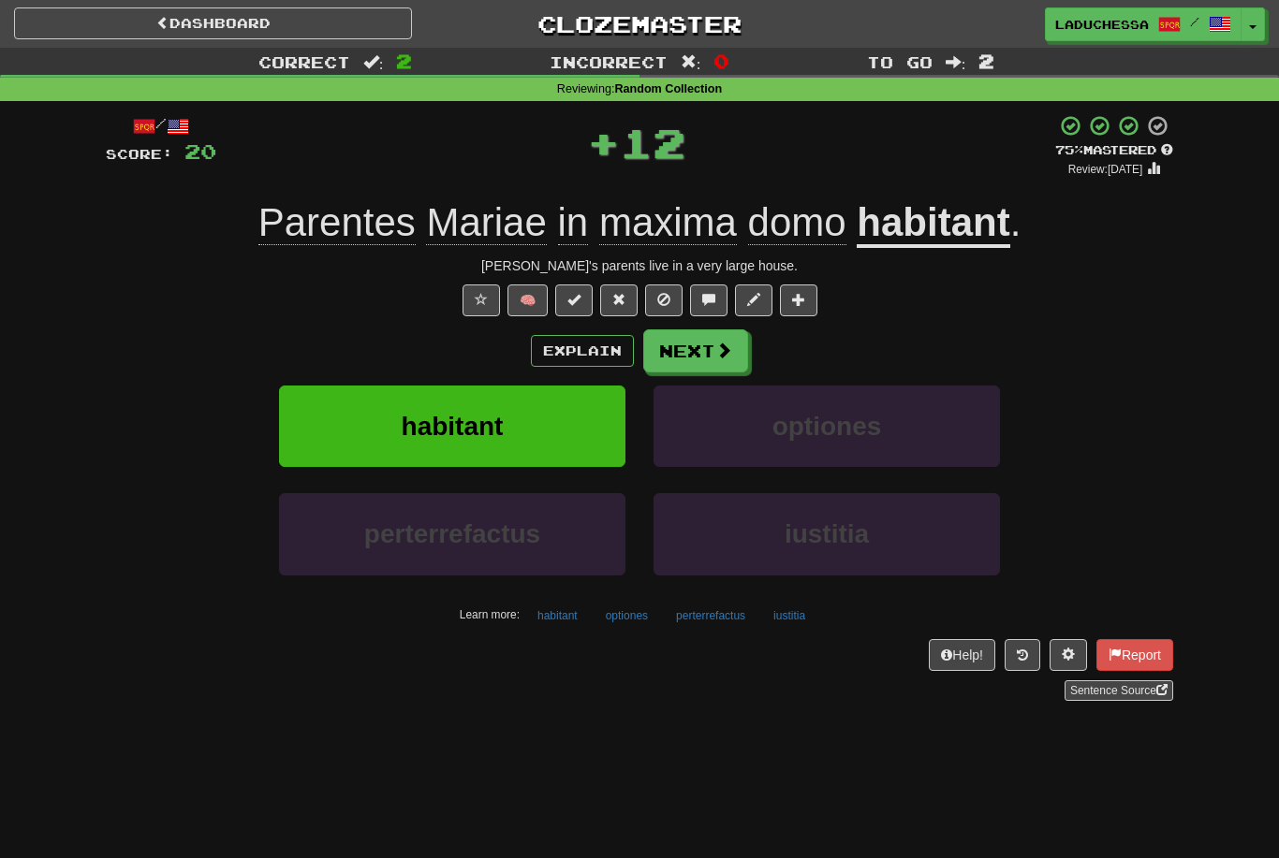
click at [717, 349] on span at bounding box center [723, 350] width 17 height 17
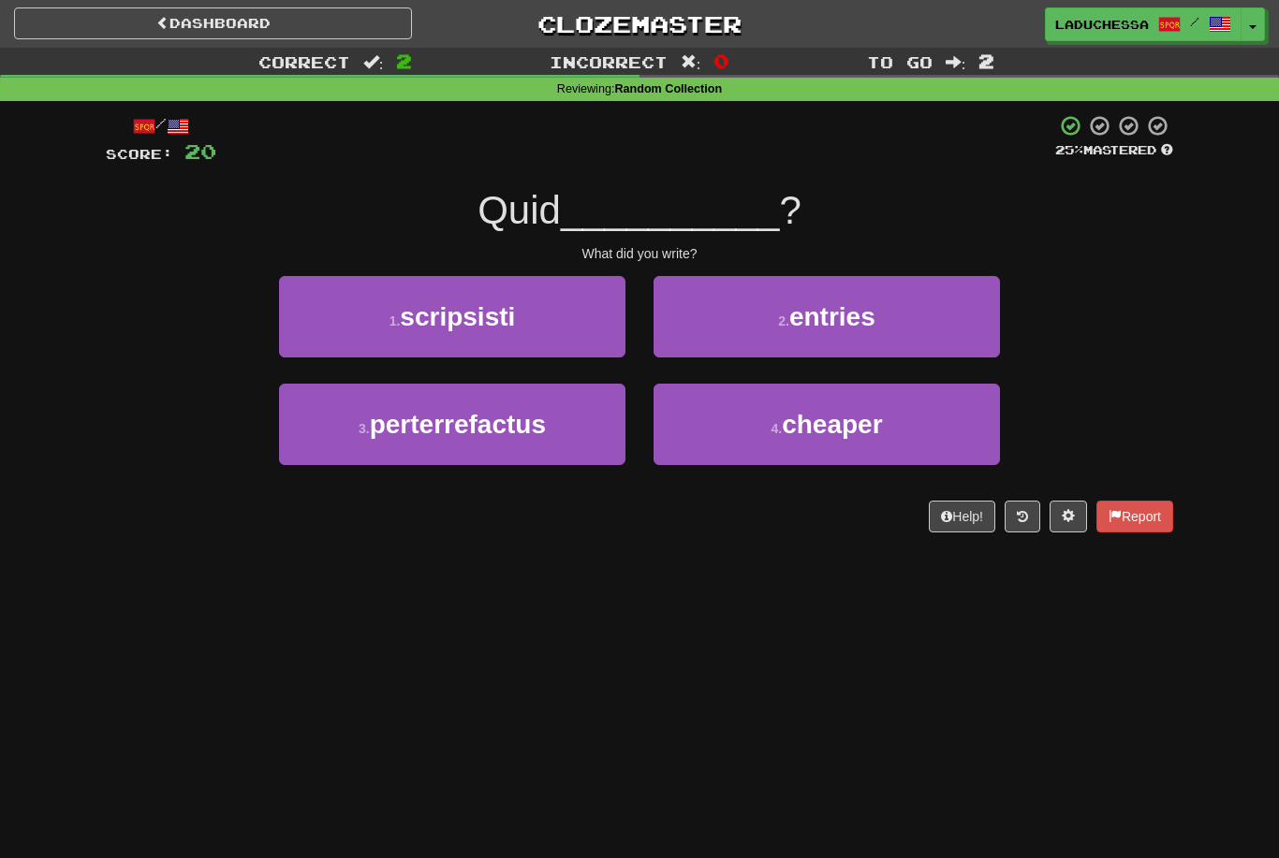
click at [543, 326] on button "1 . scripsisti" at bounding box center [452, 316] width 346 height 81
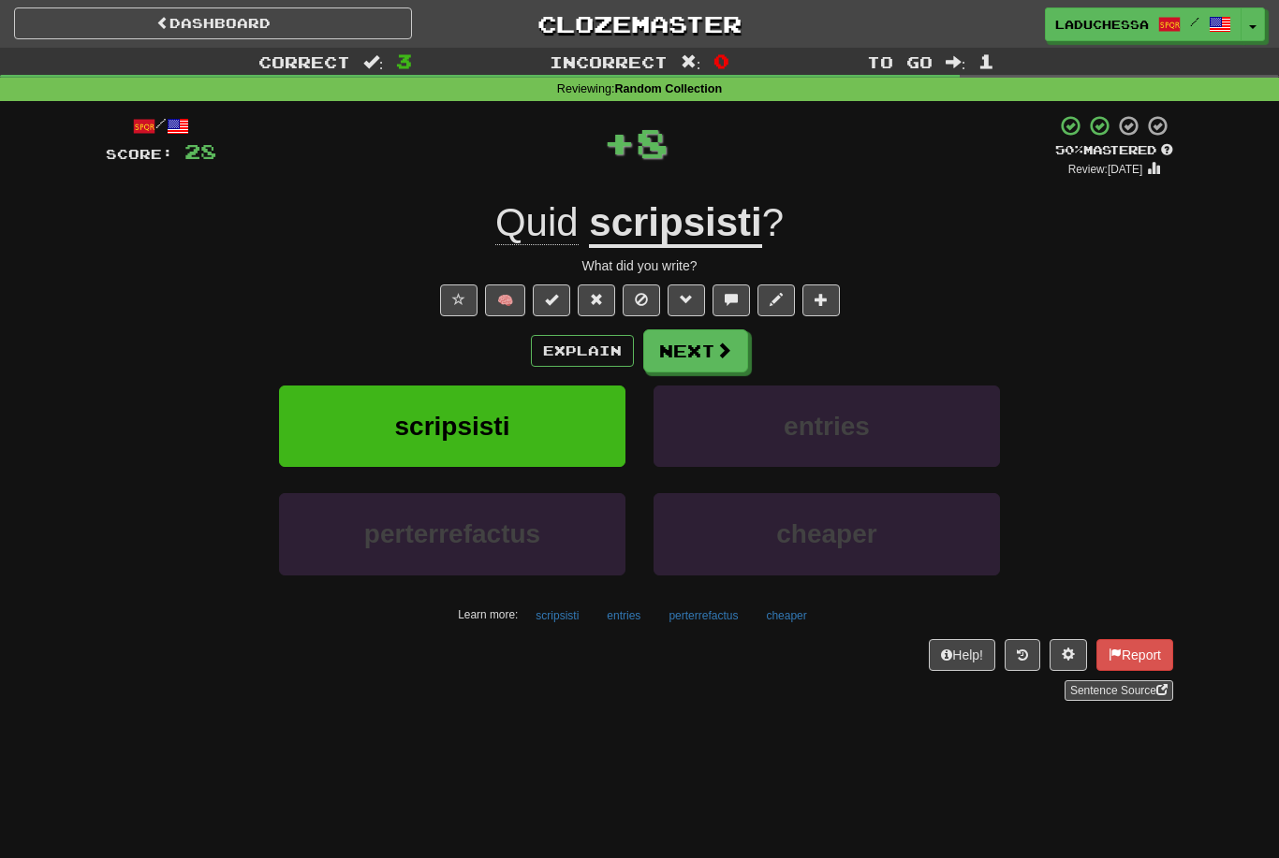
click at [688, 350] on button "Next" at bounding box center [695, 350] width 105 height 43
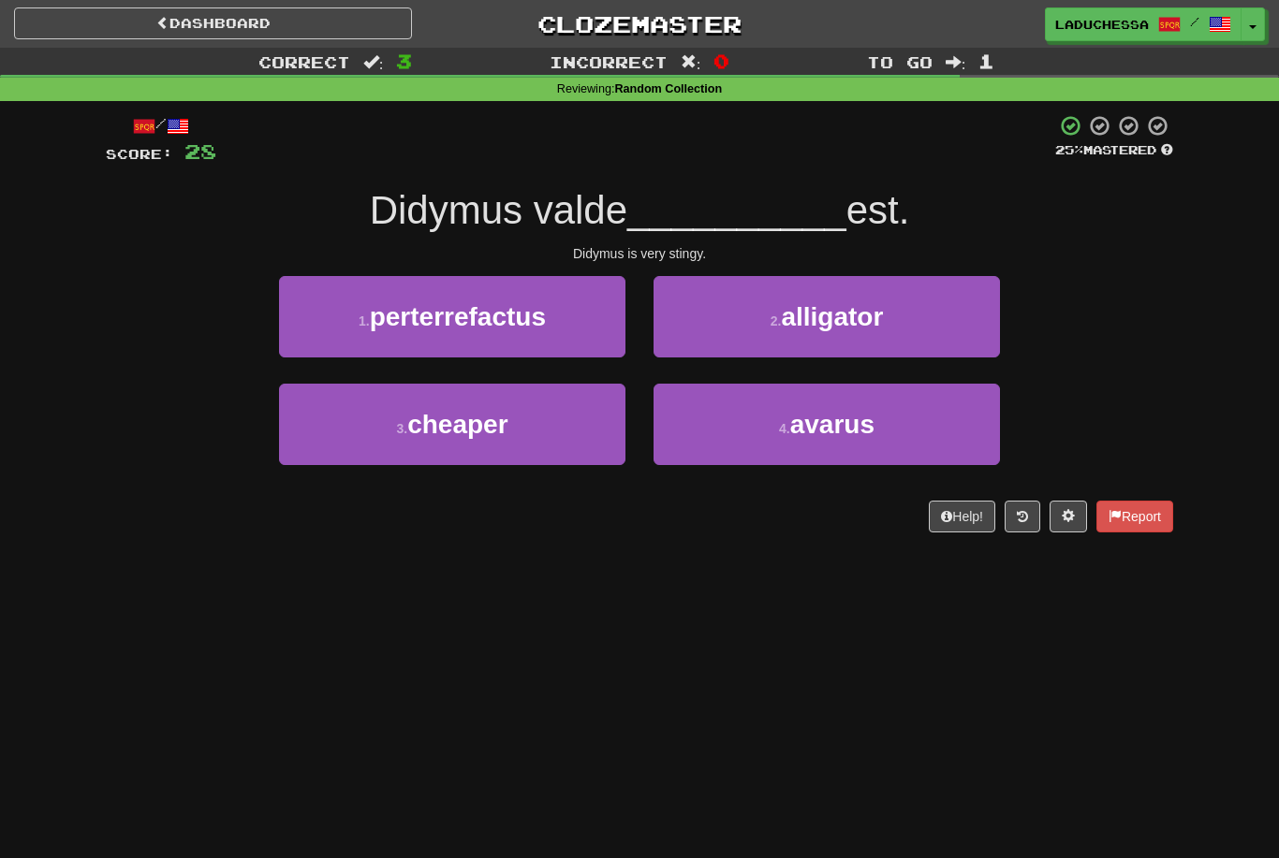
click at [845, 446] on button "4 . avarus" at bounding box center [826, 424] width 346 height 81
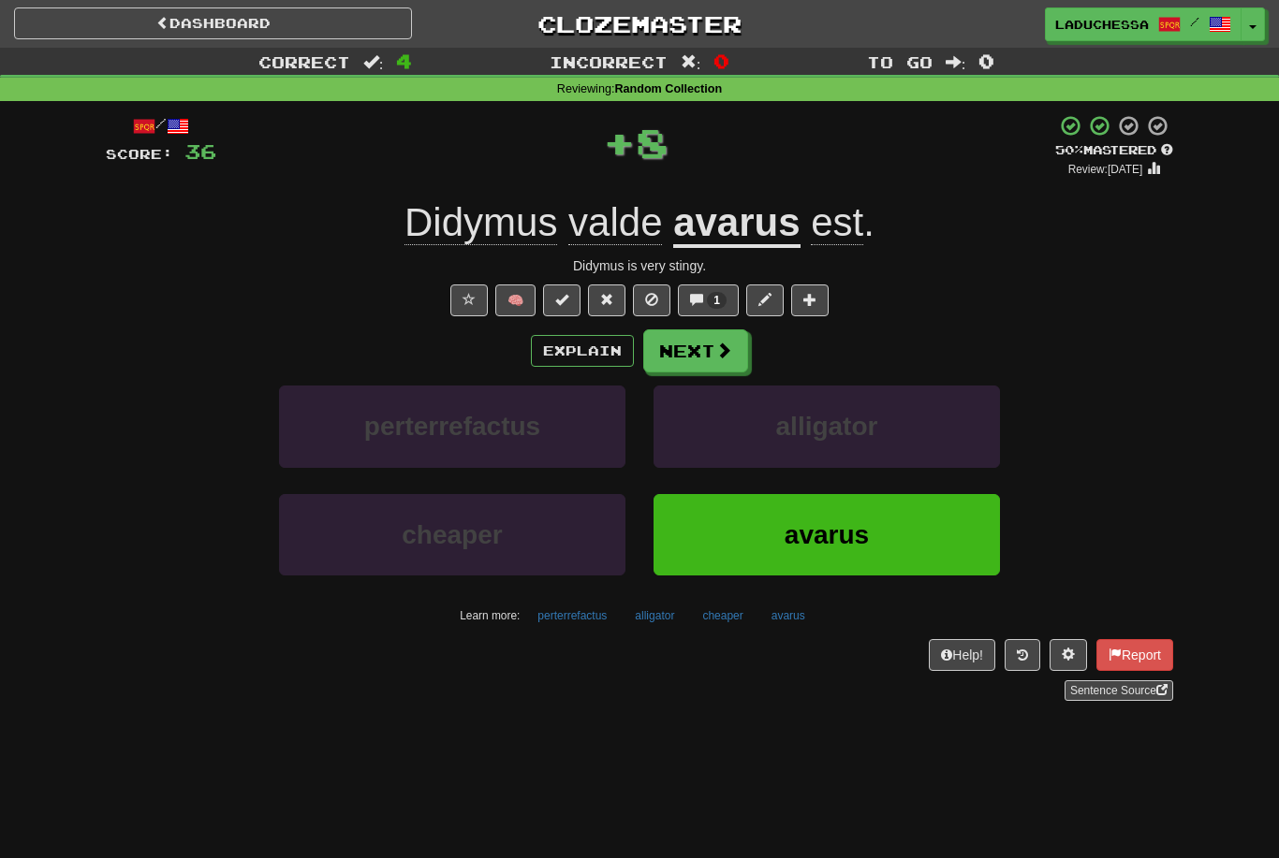
click at [701, 348] on button "Next" at bounding box center [695, 350] width 105 height 43
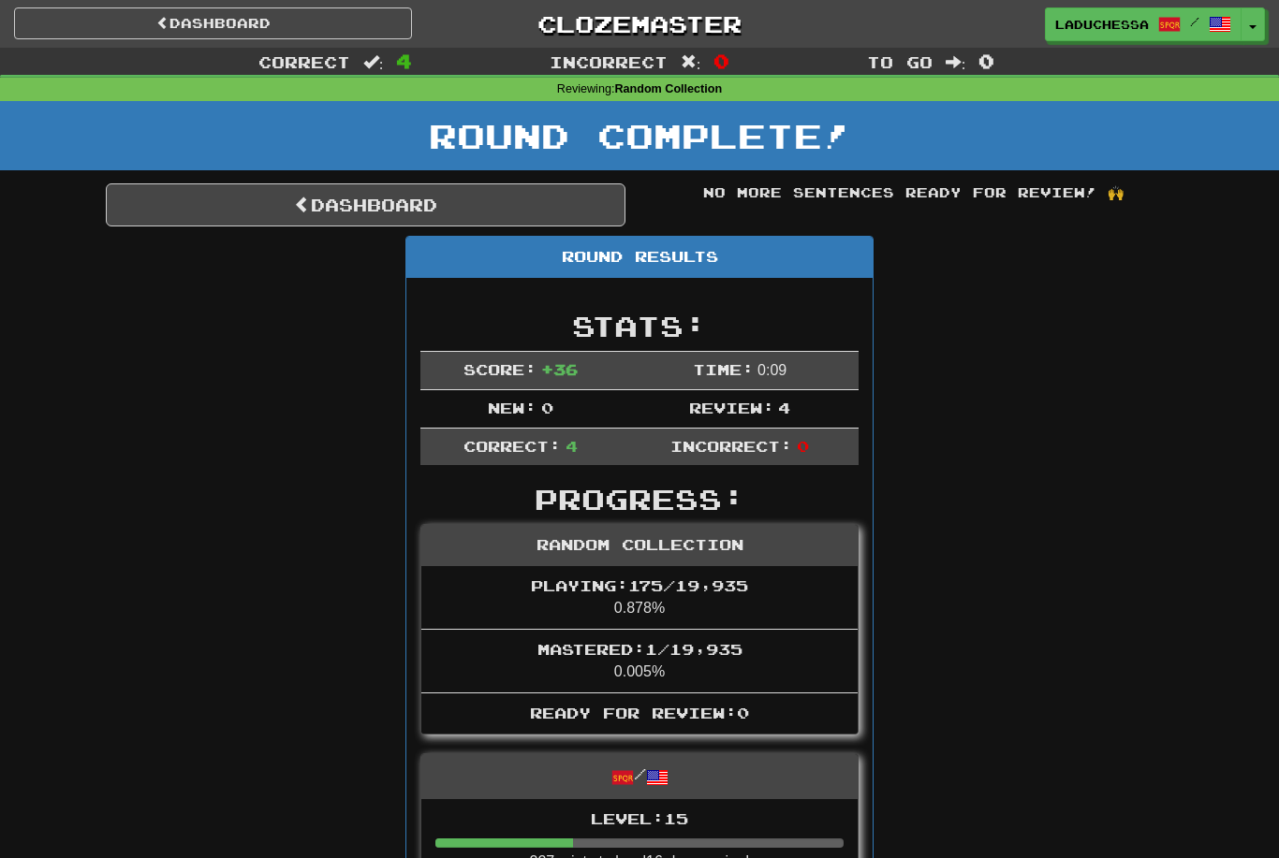
click at [373, 195] on link "Dashboard" at bounding box center [365, 204] width 519 height 43
